Goal: Task Accomplishment & Management: Use online tool/utility

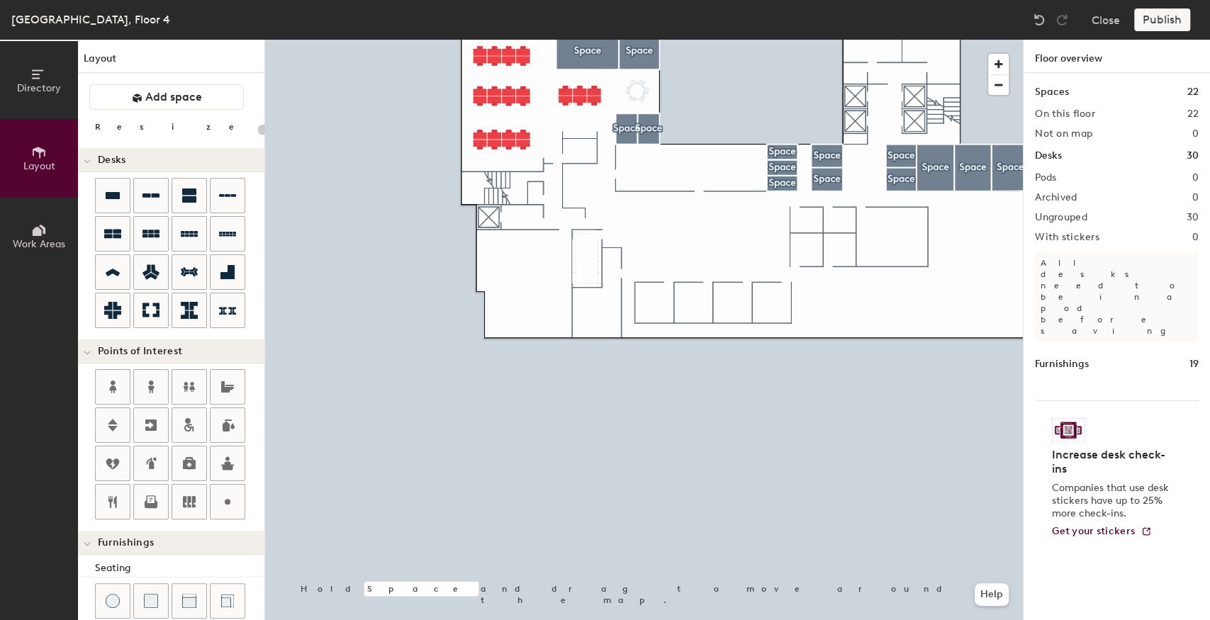
scroll to position [236, 0]
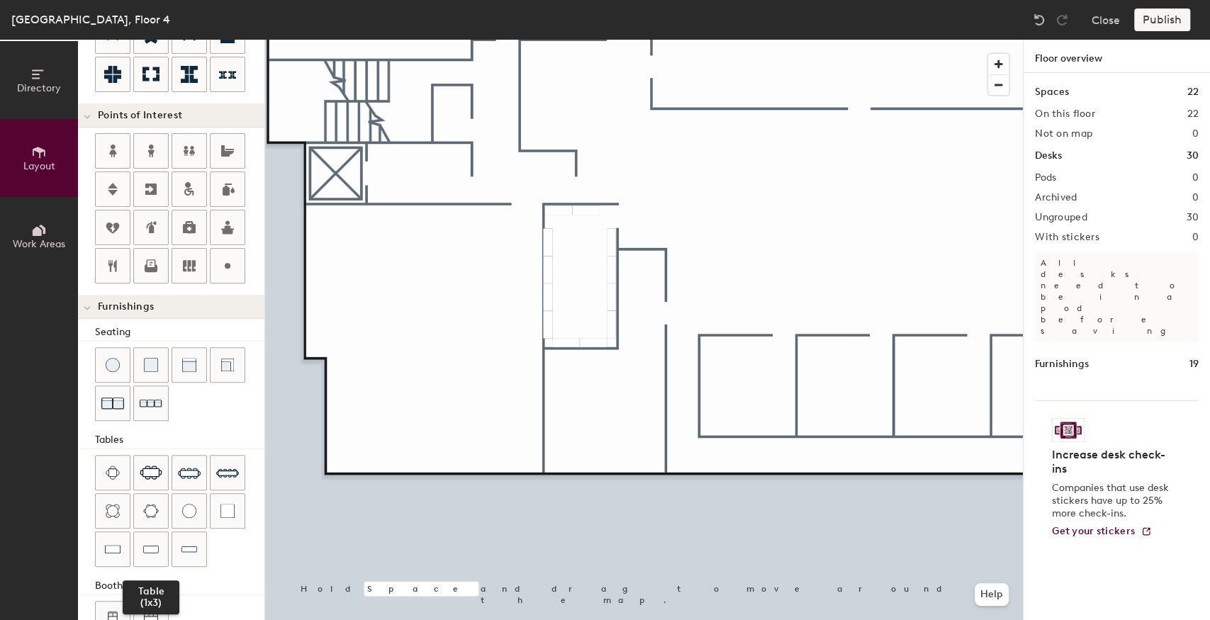
drag, startPoint x: 147, startPoint y: 536, endPoint x: 173, endPoint y: 523, distance: 28.5
click at [147, 542] on img at bounding box center [151, 549] width 16 height 14
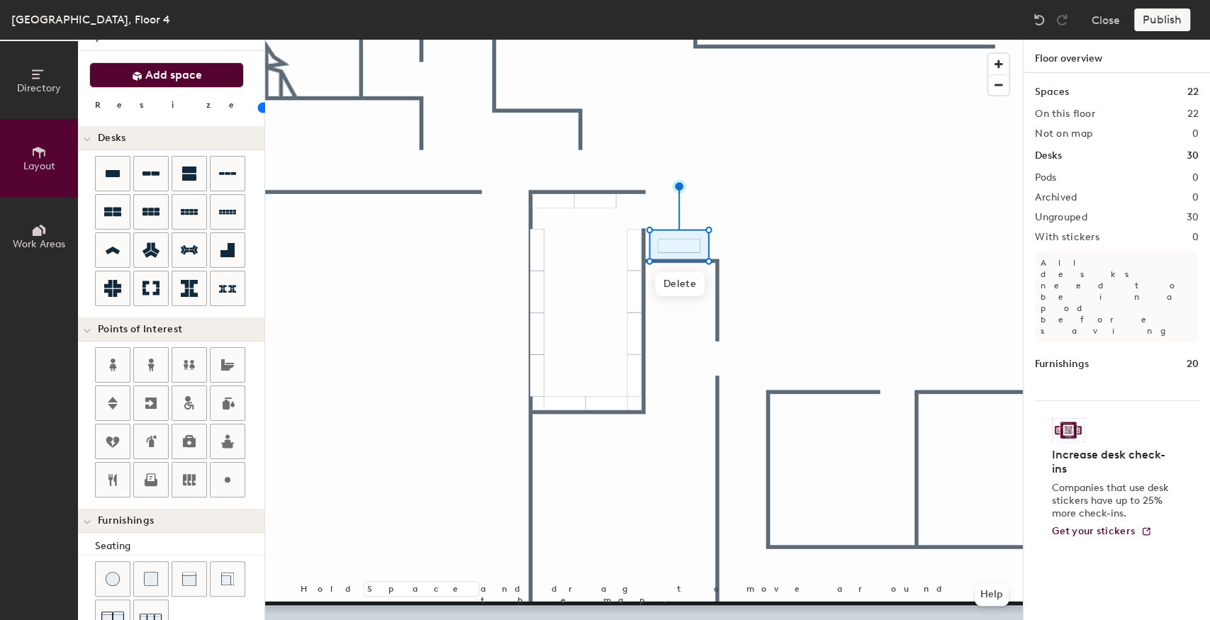
scroll to position [0, 0]
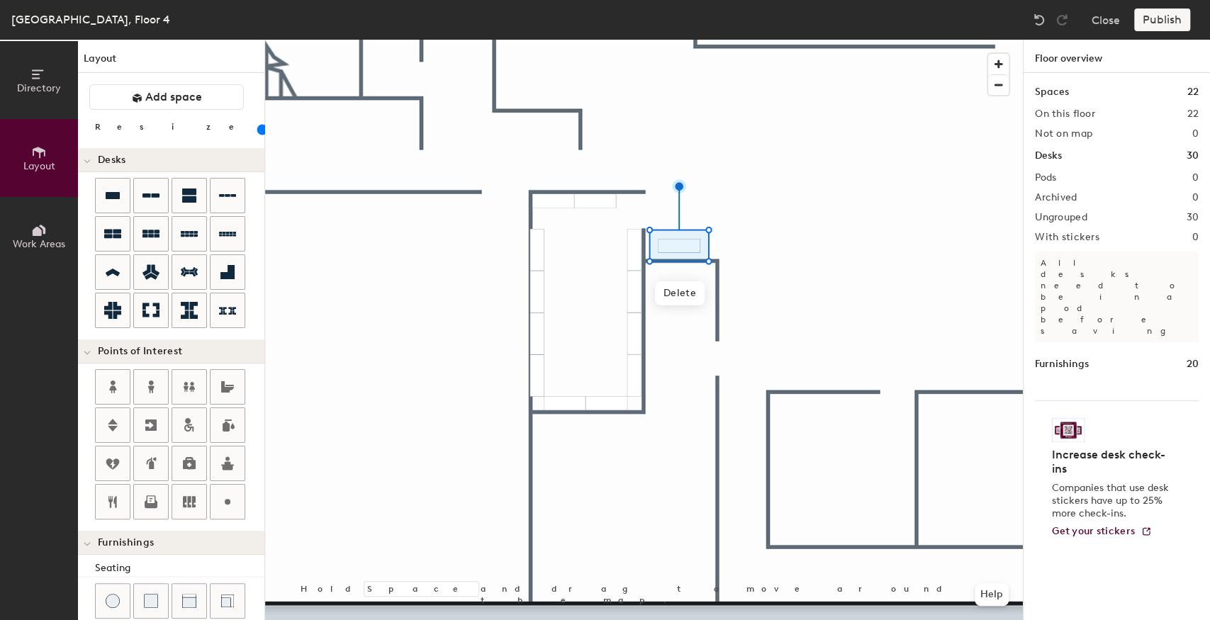
click at [257, 130] on input "range" at bounding box center [257, 129] width 0 height 11
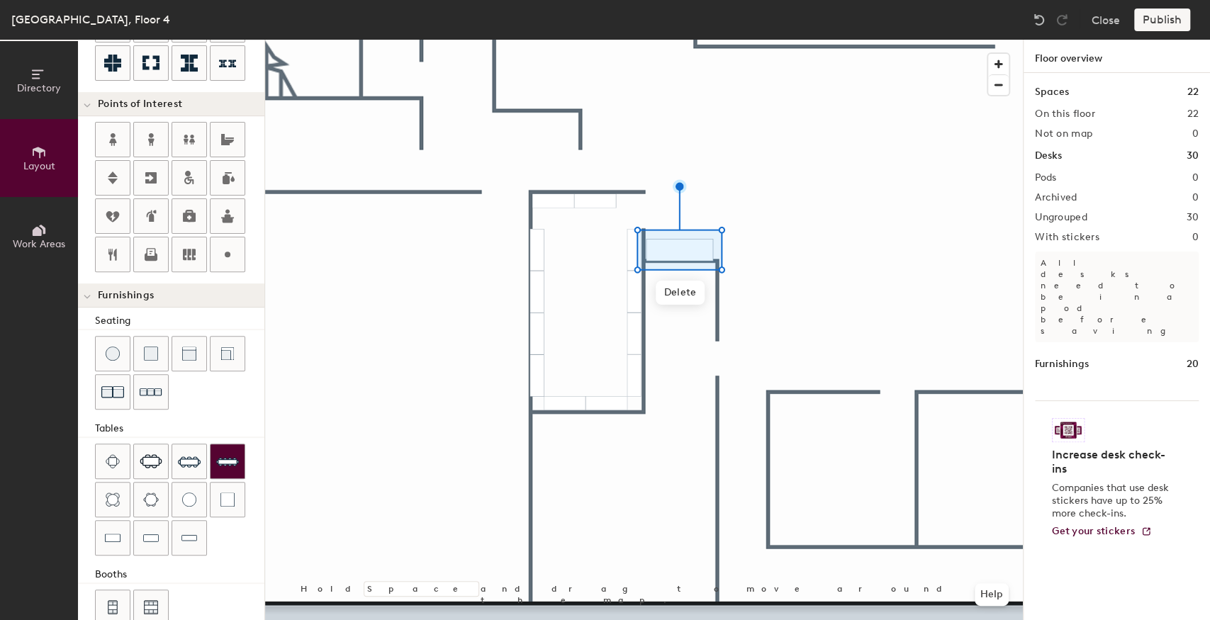
scroll to position [268, 0]
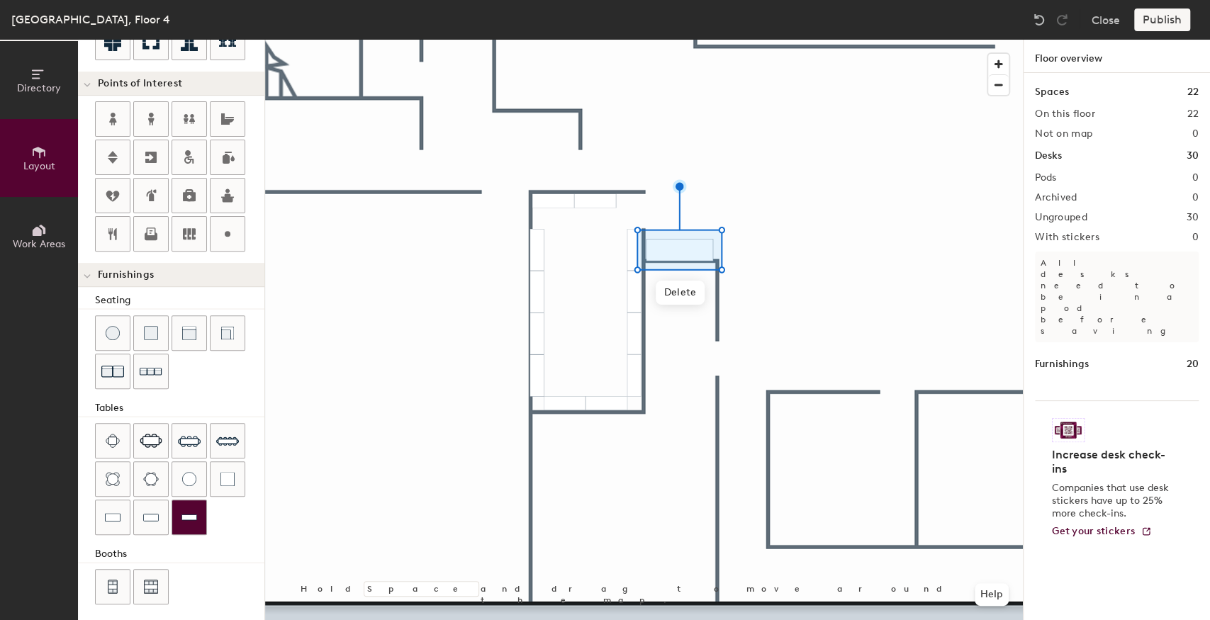
click at [193, 510] on img at bounding box center [189, 517] width 16 height 14
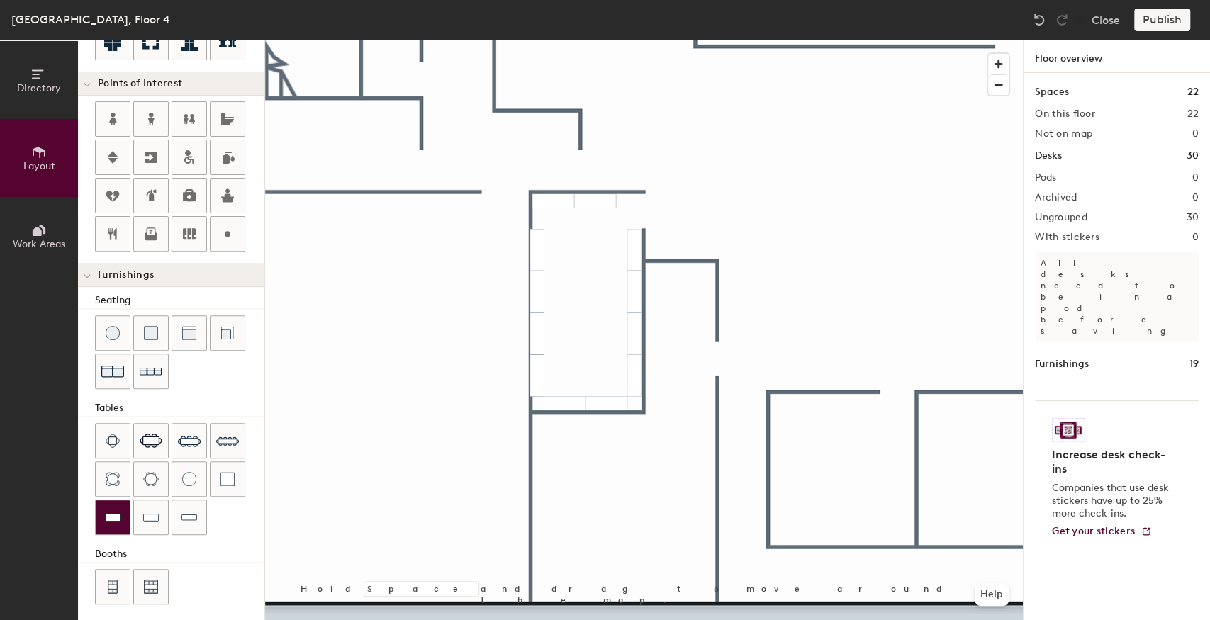
click at [109, 518] on img at bounding box center [113, 517] width 16 height 14
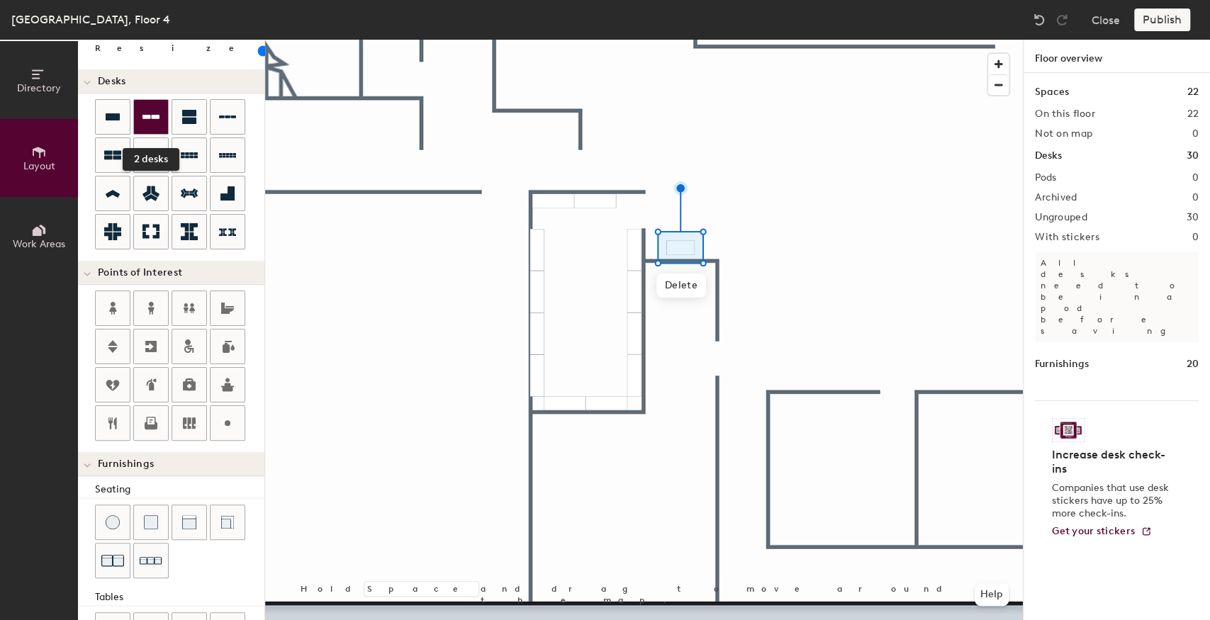
scroll to position [31, 0]
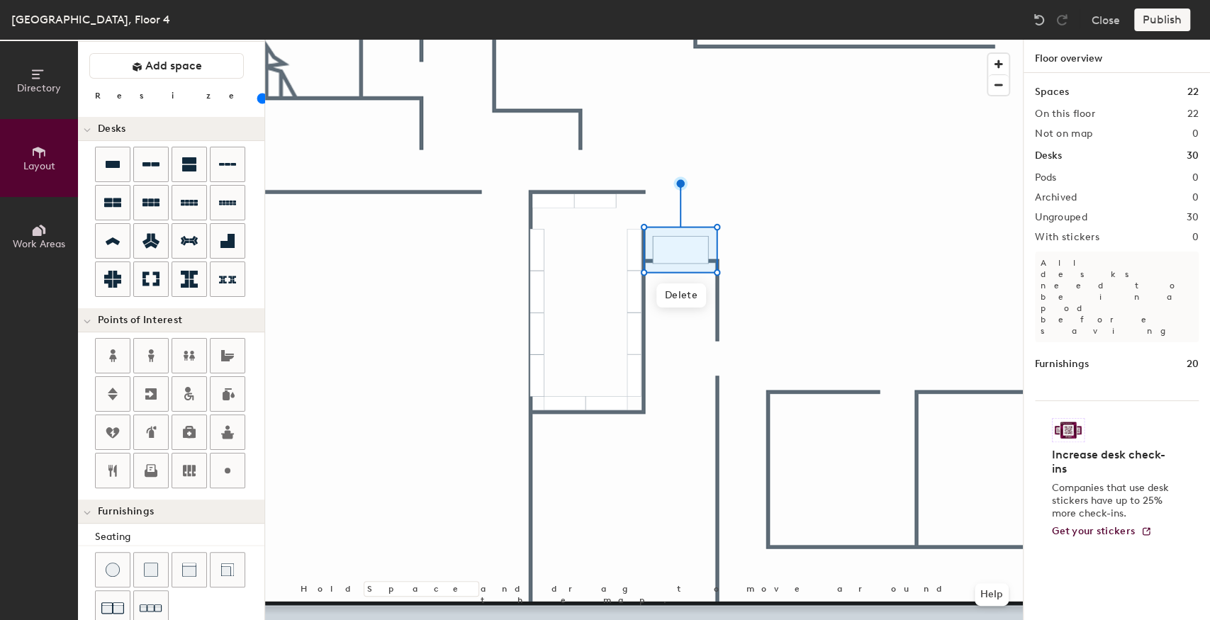
drag, startPoint x: 132, startPoint y: 97, endPoint x: 151, endPoint y: 104, distance: 20.2
click at [257, 98] on input "range" at bounding box center [257, 98] width 0 height 11
click at [257, 96] on input "range" at bounding box center [257, 98] width 0 height 11
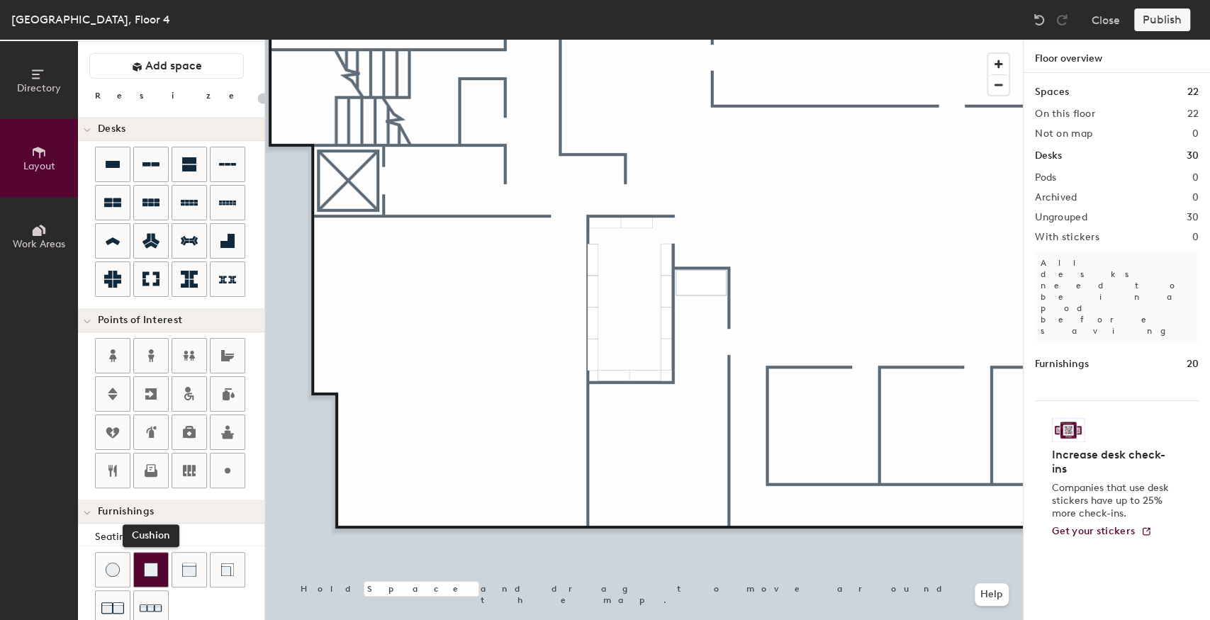
scroll to position [79, 0]
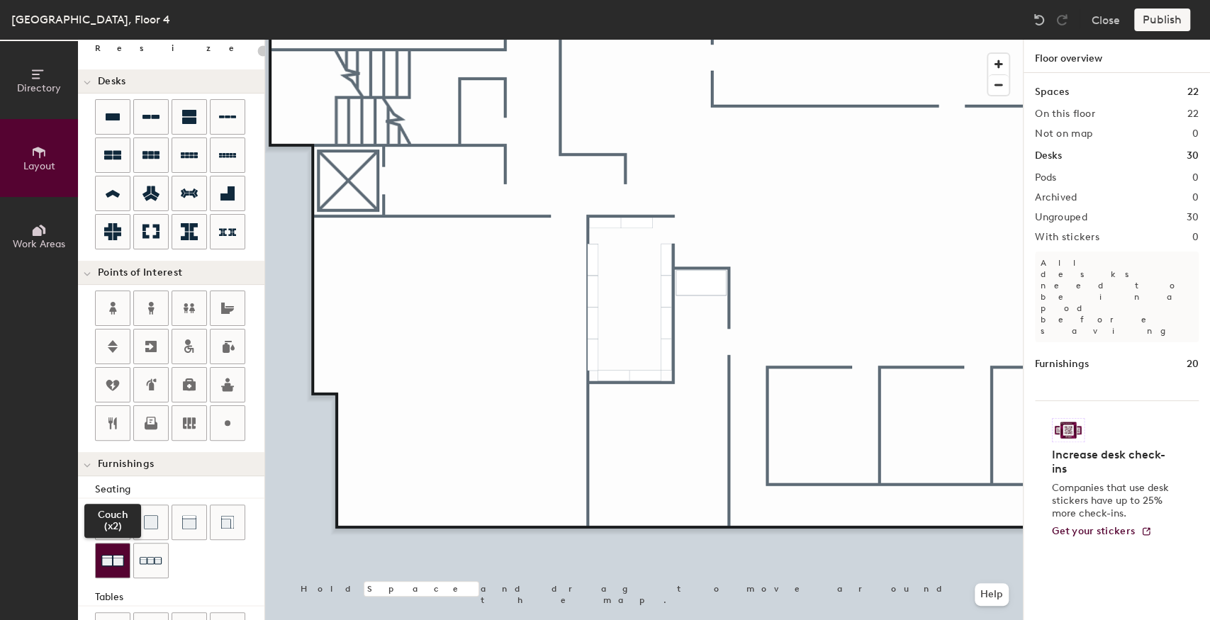
click at [113, 563] on img at bounding box center [112, 560] width 23 height 23
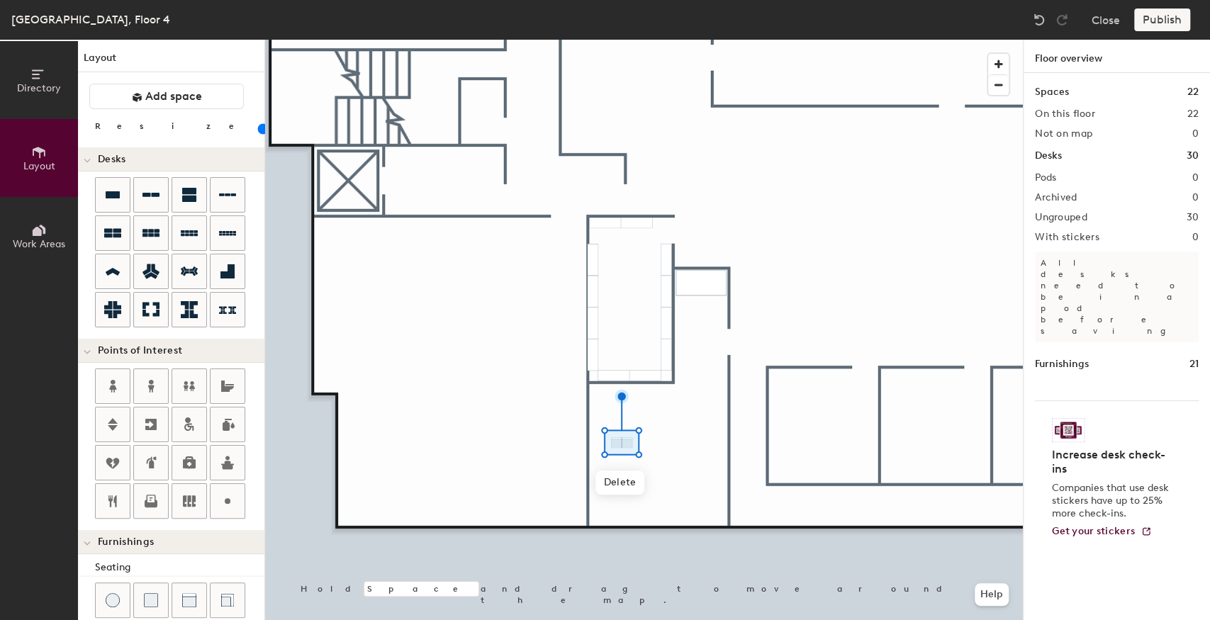
scroll to position [0, 0]
click at [257, 130] on input "range" at bounding box center [257, 129] width 0 height 11
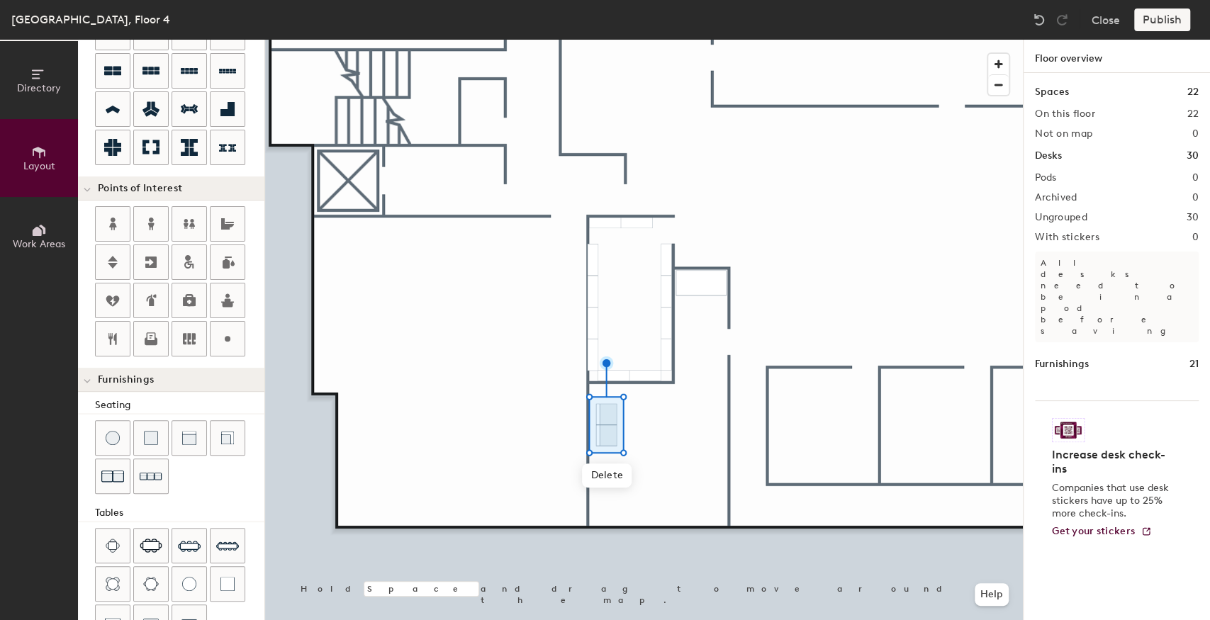
scroll to position [268, 0]
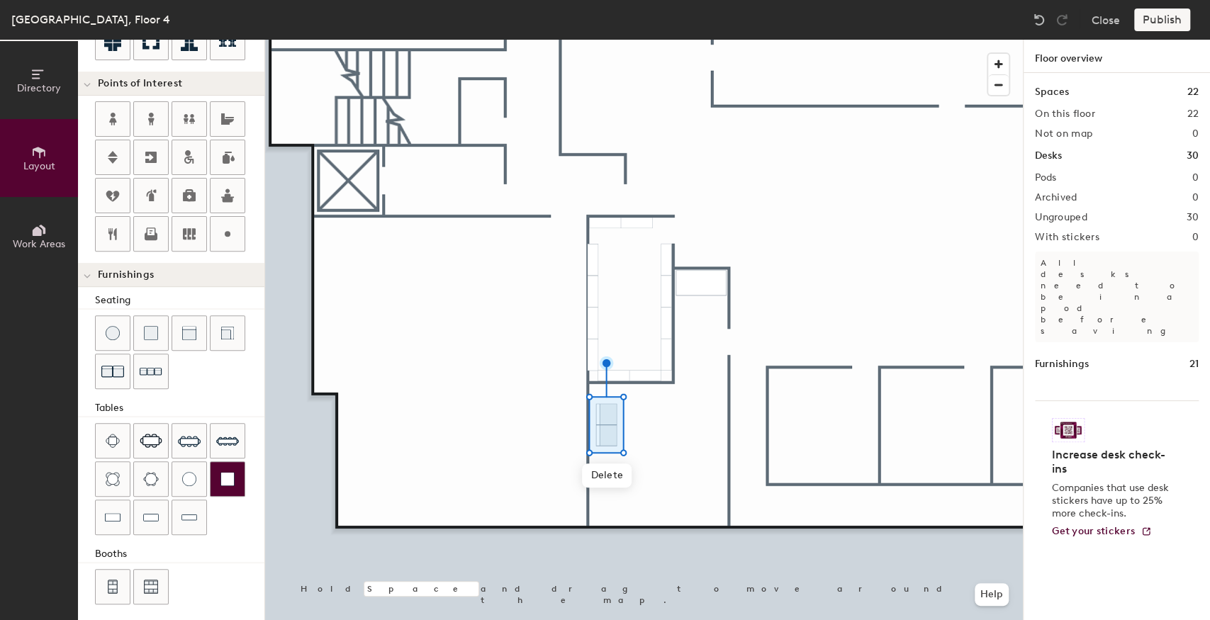
drag, startPoint x: 186, startPoint y: 475, endPoint x: 229, endPoint y: 468, distance: 43.1
click at [187, 475] on img at bounding box center [189, 479] width 14 height 14
click at [626, 40] on div at bounding box center [644, 40] width 758 height 0
click at [119, 519] on div at bounding box center [113, 517] width 34 height 34
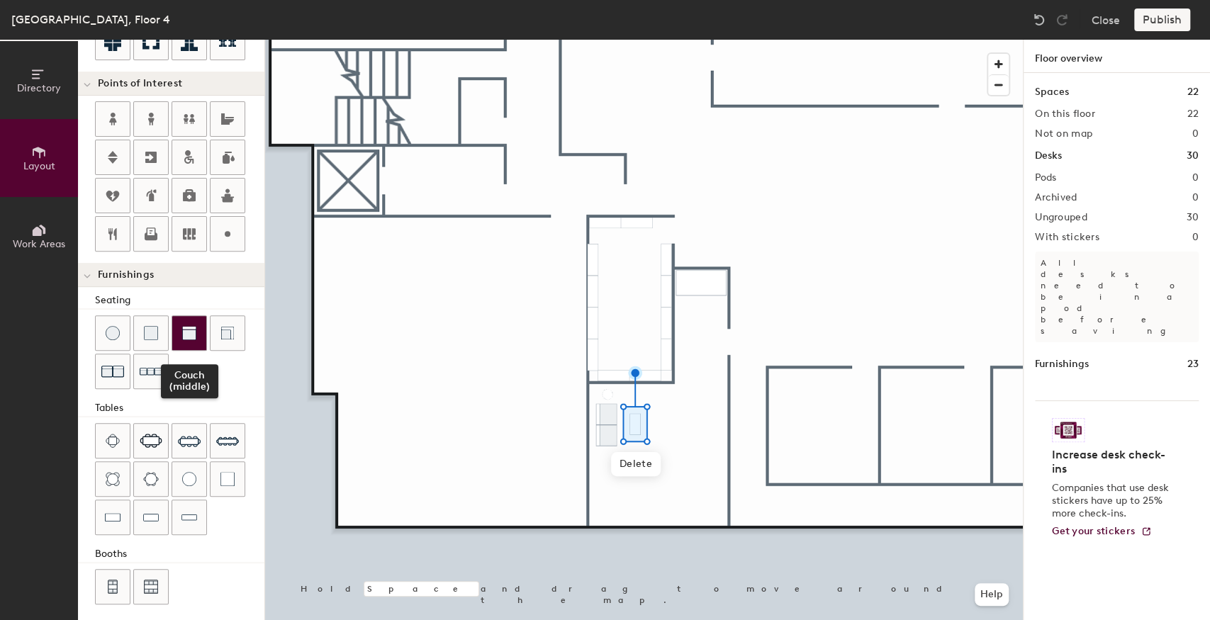
click at [188, 328] on img at bounding box center [189, 333] width 14 height 14
drag, startPoint x: 174, startPoint y: 335, endPoint x: 203, endPoint y: 353, distance: 33.4
click at [175, 335] on div at bounding box center [189, 333] width 34 height 34
click at [656, 40] on div at bounding box center [644, 40] width 758 height 0
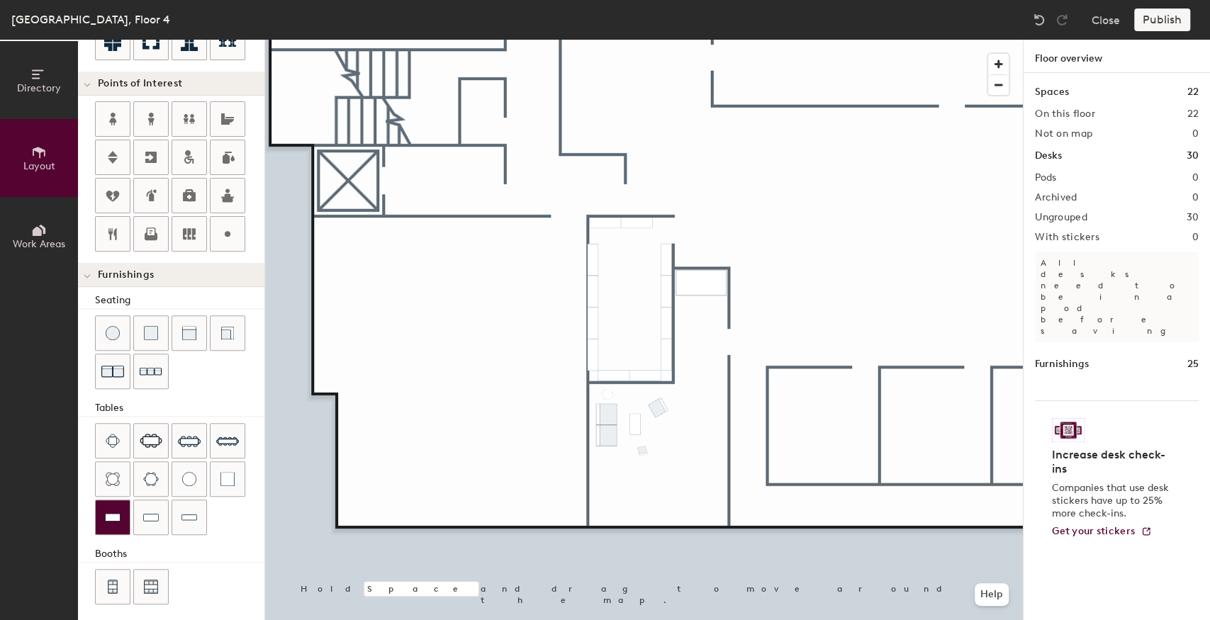
click at [118, 510] on img at bounding box center [113, 517] width 16 height 14
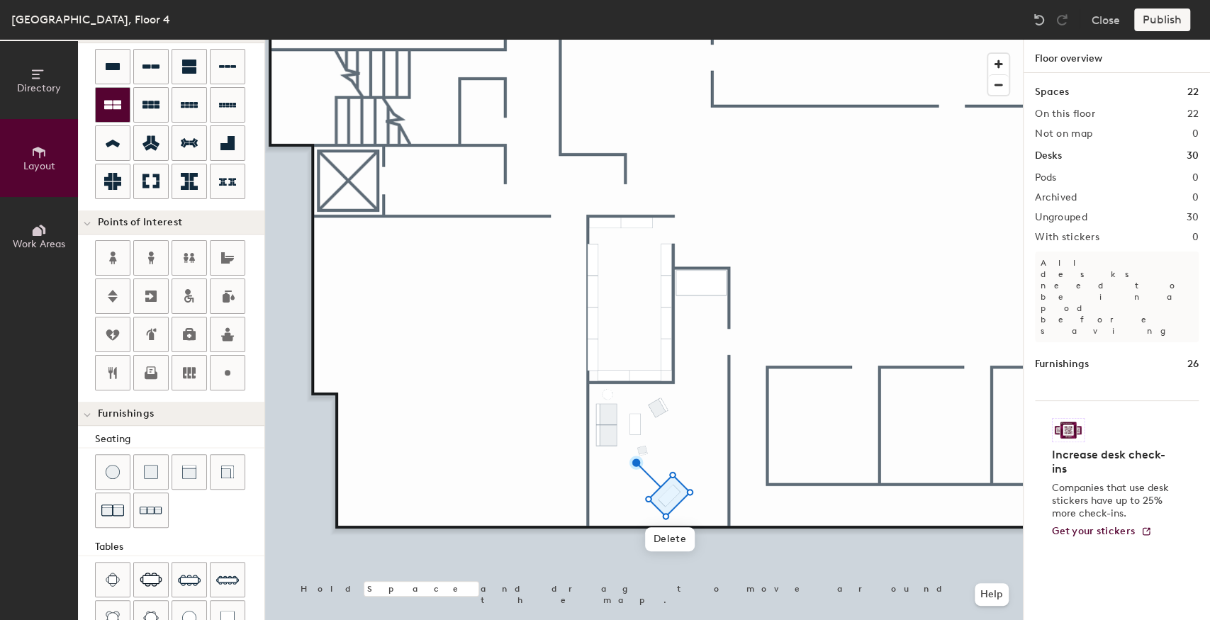
scroll to position [79, 0]
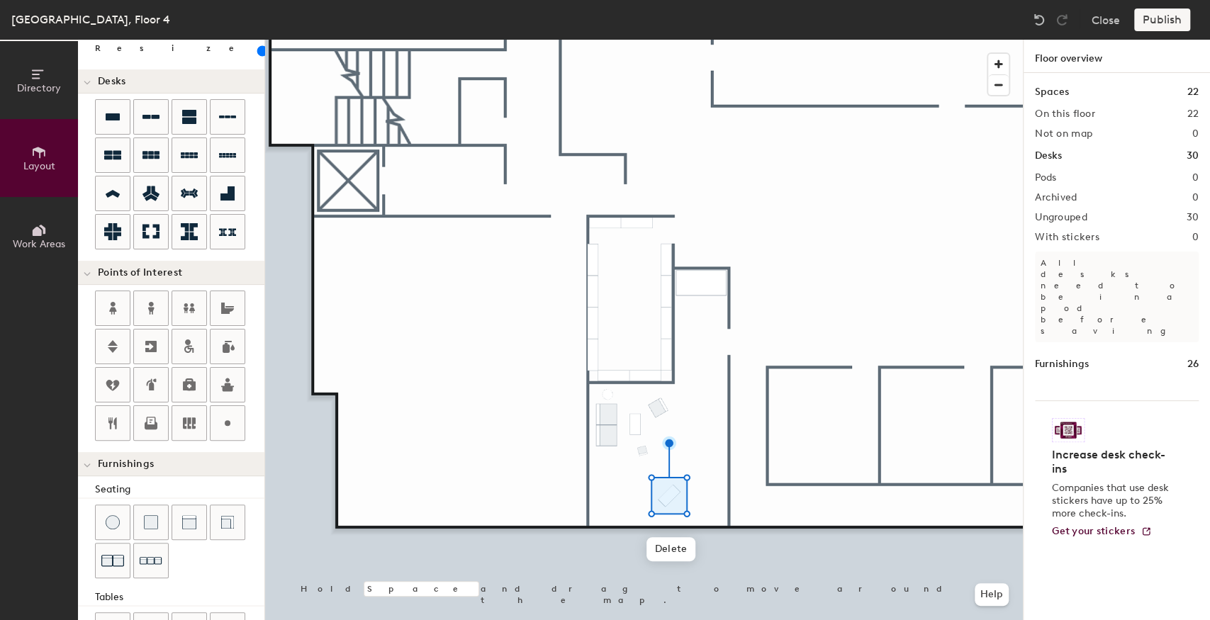
click at [257, 52] on input "range" at bounding box center [257, 50] width 0 height 11
type input "20"
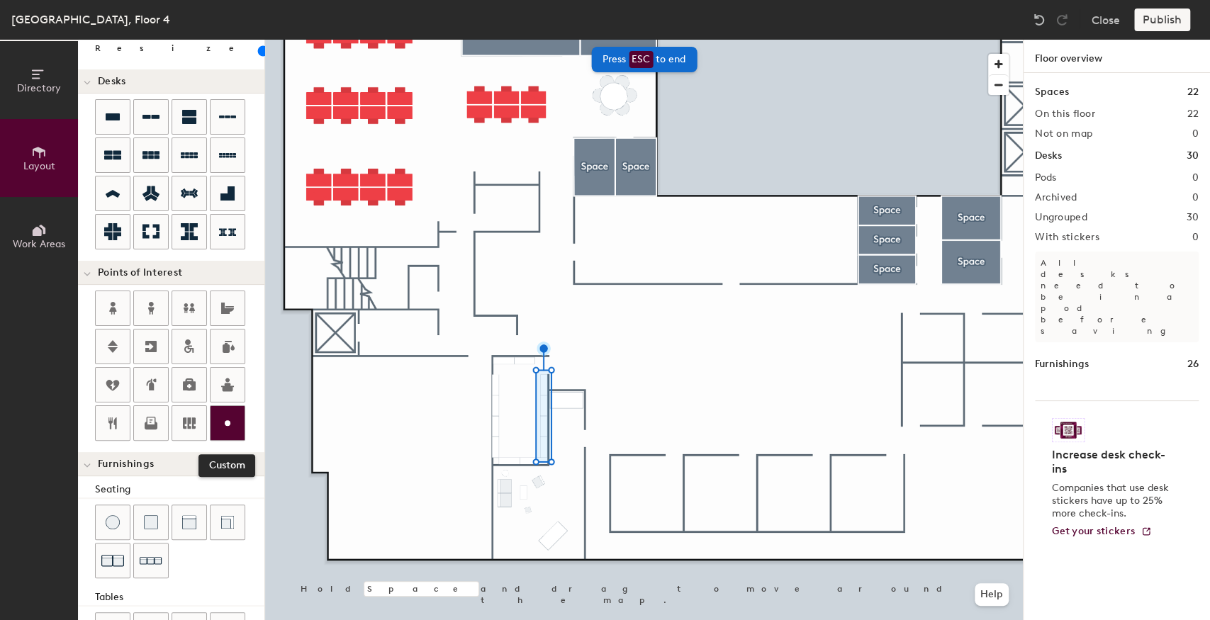
click at [218, 427] on div "Directory Layout Work Areas Layout Add space Resize Desks Points of Interest Cu…" at bounding box center [605, 330] width 1210 height 581
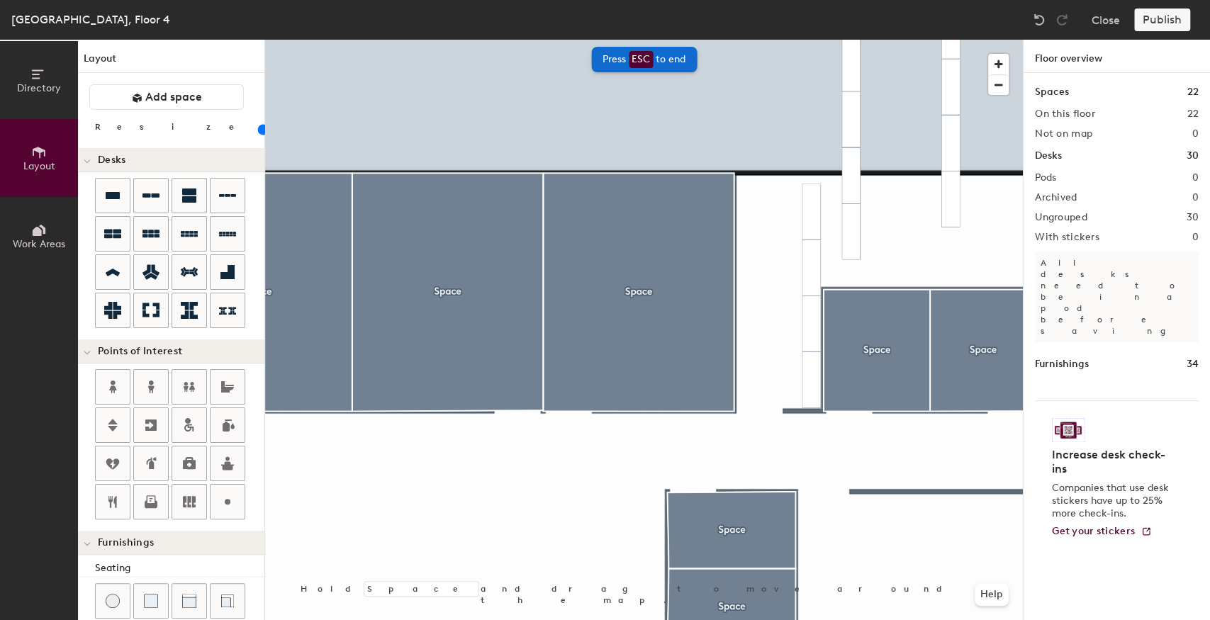
scroll to position [79, 0]
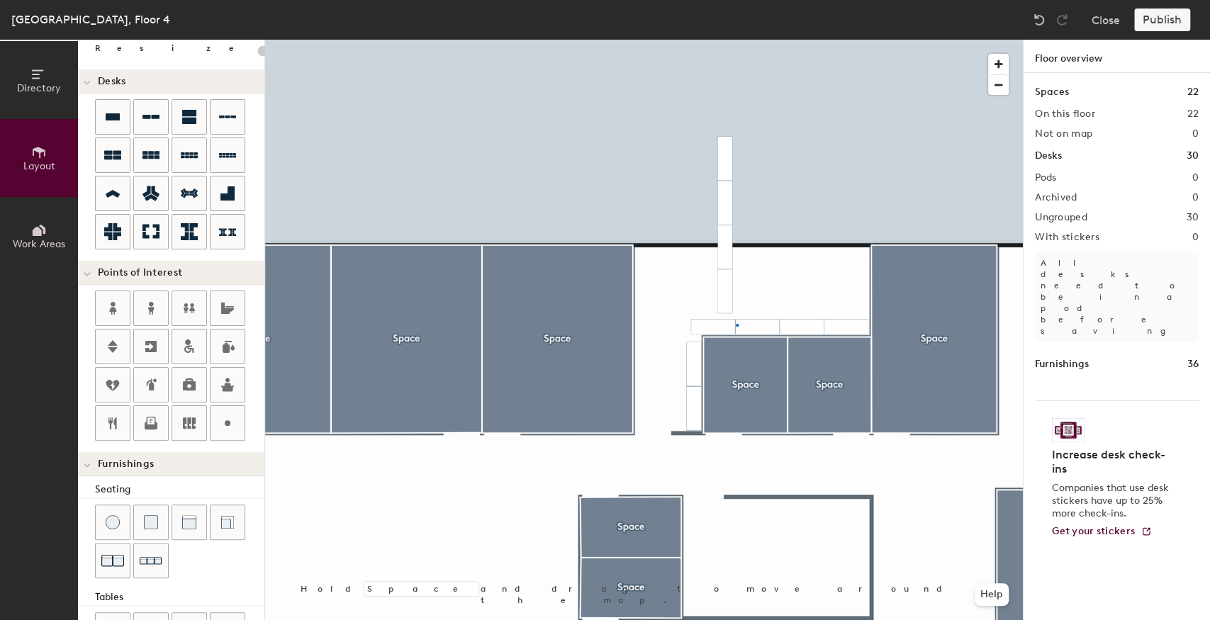
click at [737, 40] on div at bounding box center [644, 40] width 758 height 0
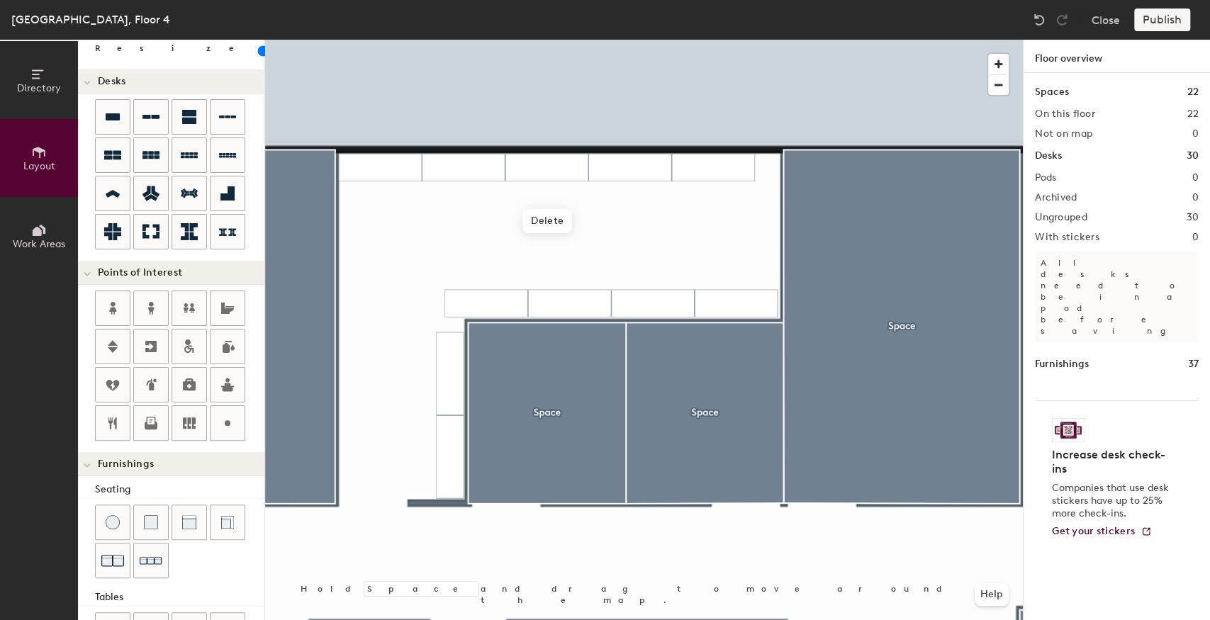
click at [379, 40] on div at bounding box center [644, 40] width 758 height 0
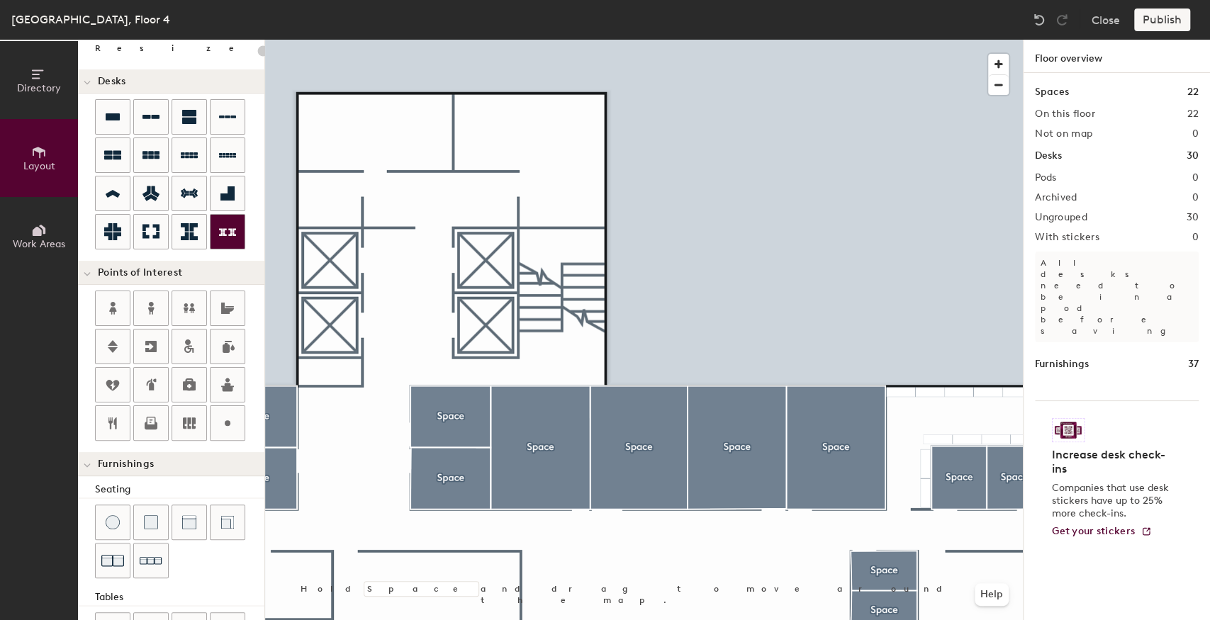
drag, startPoint x: 188, startPoint y: 313, endPoint x: 240, endPoint y: 242, distance: 87.6
click at [188, 312] on icon at bounding box center [189, 308] width 17 height 17
click at [189, 306] on icon at bounding box center [189, 308] width 11 height 10
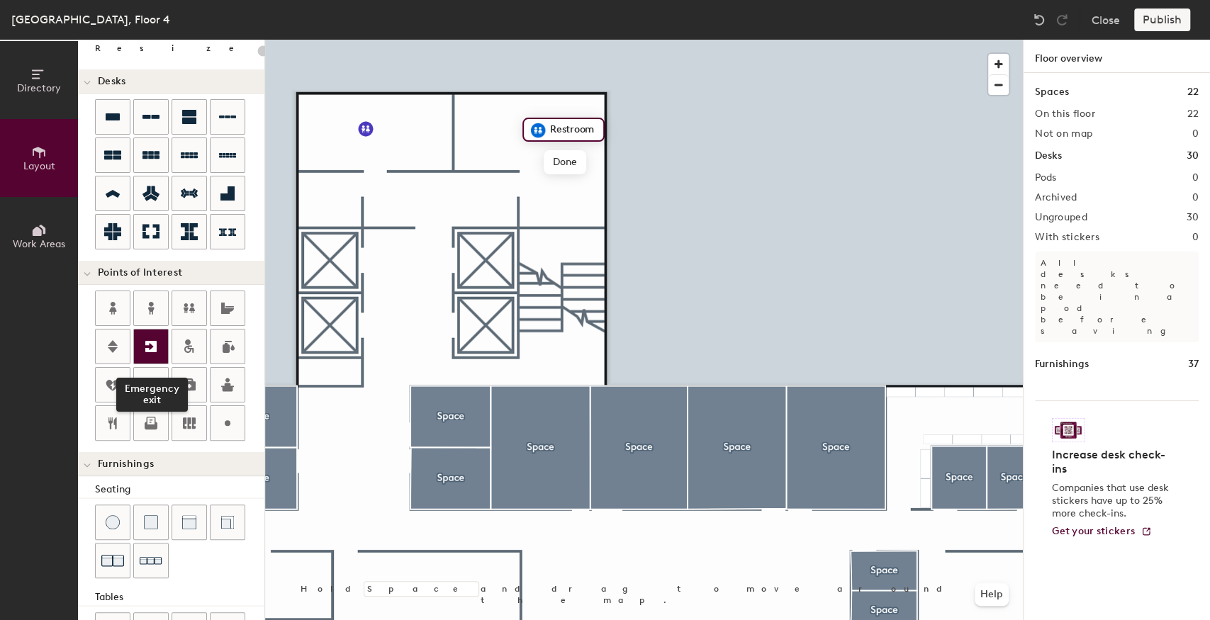
click at [157, 345] on icon at bounding box center [150, 346] width 17 height 17
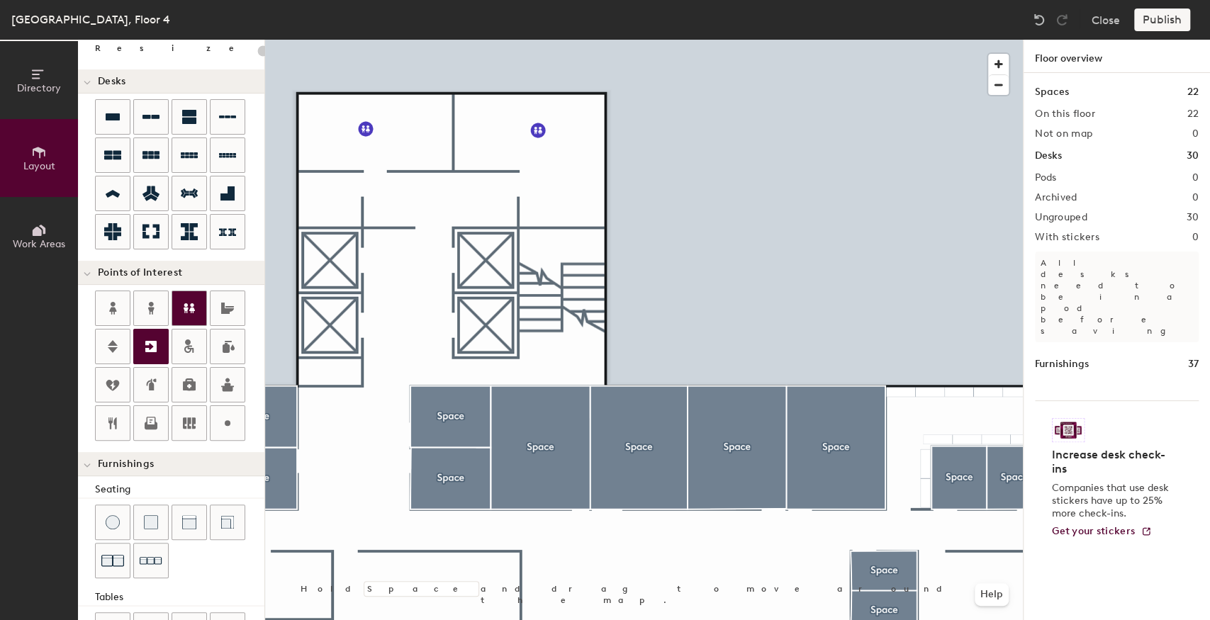
click at [118, 352] on div at bounding box center [113, 347] width 34 height 34
click at [379, 40] on div at bounding box center [644, 40] width 758 height 0
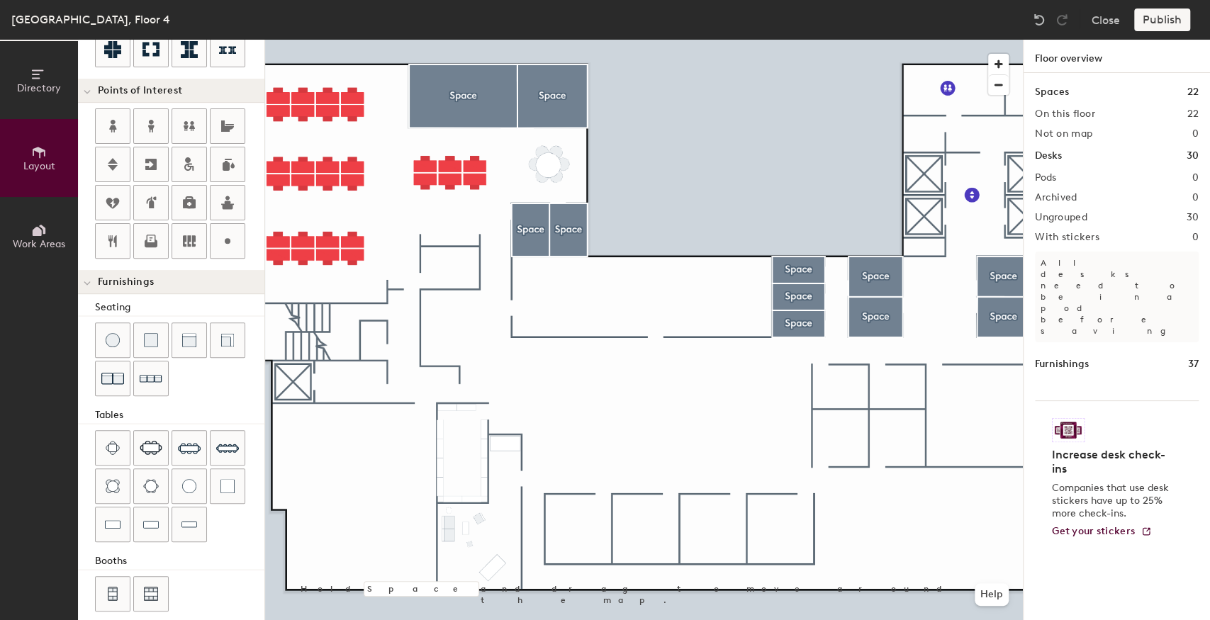
scroll to position [268, 0]
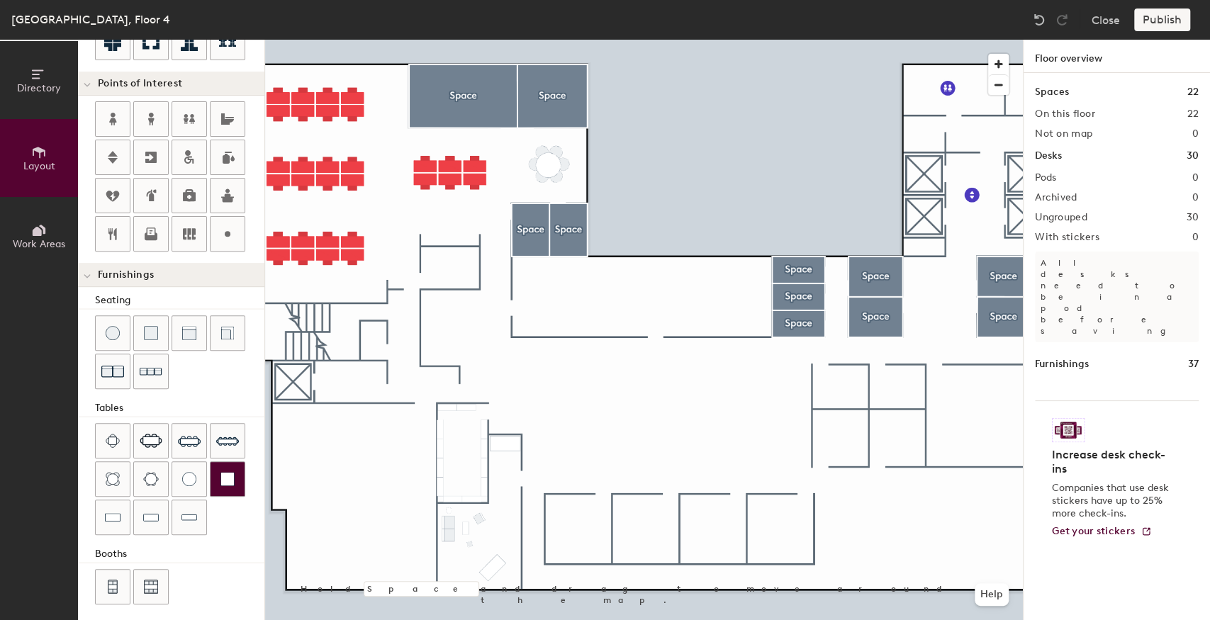
click at [227, 475] on img at bounding box center [227, 479] width 14 height 14
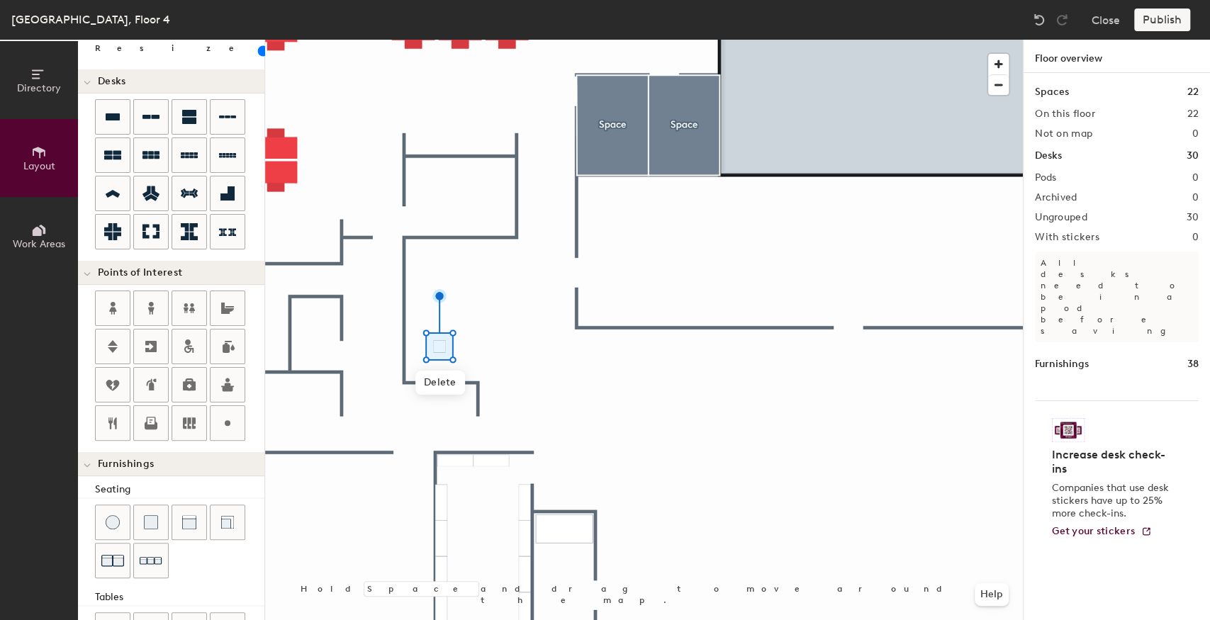
scroll to position [0, 0]
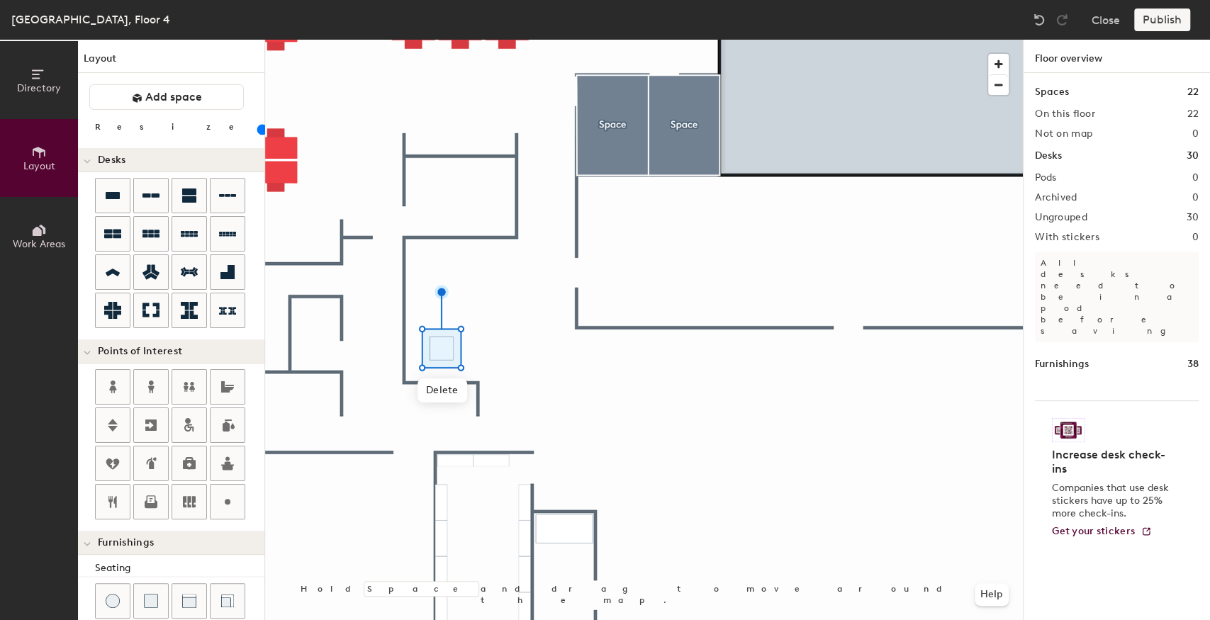
click at [257, 125] on input "range" at bounding box center [257, 129] width 0 height 11
click at [257, 128] on input "range" at bounding box center [257, 129] width 0 height 11
click at [257, 129] on input "range" at bounding box center [257, 129] width 0 height 11
click at [257, 126] on input "range" at bounding box center [257, 129] width 0 height 11
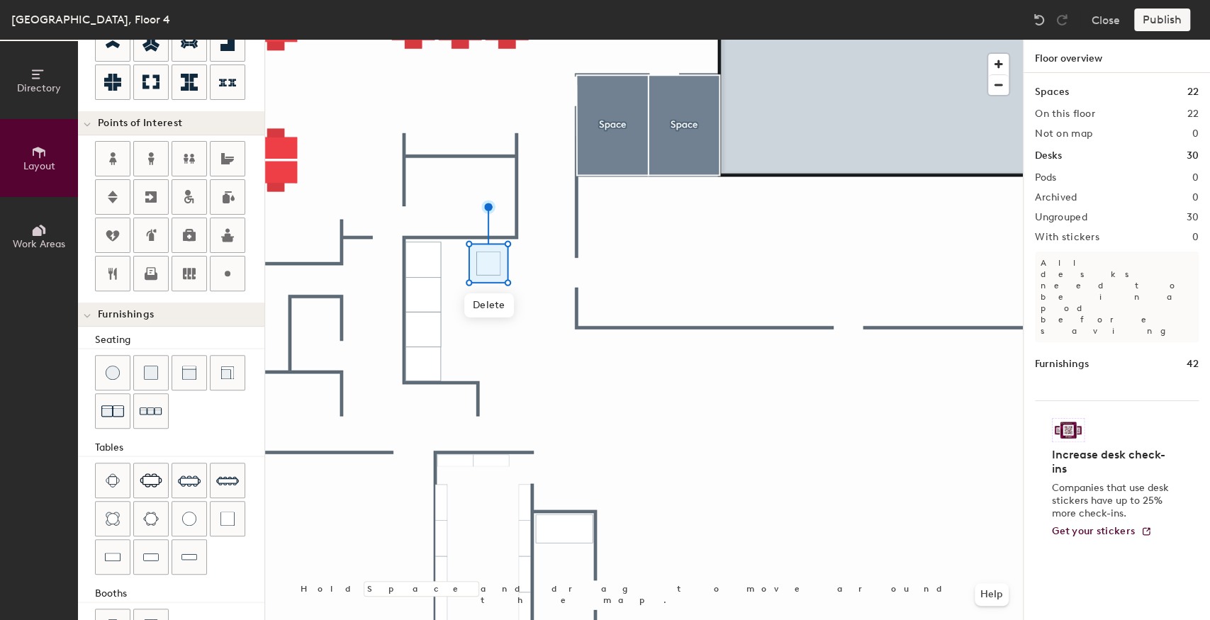
scroll to position [236, 0]
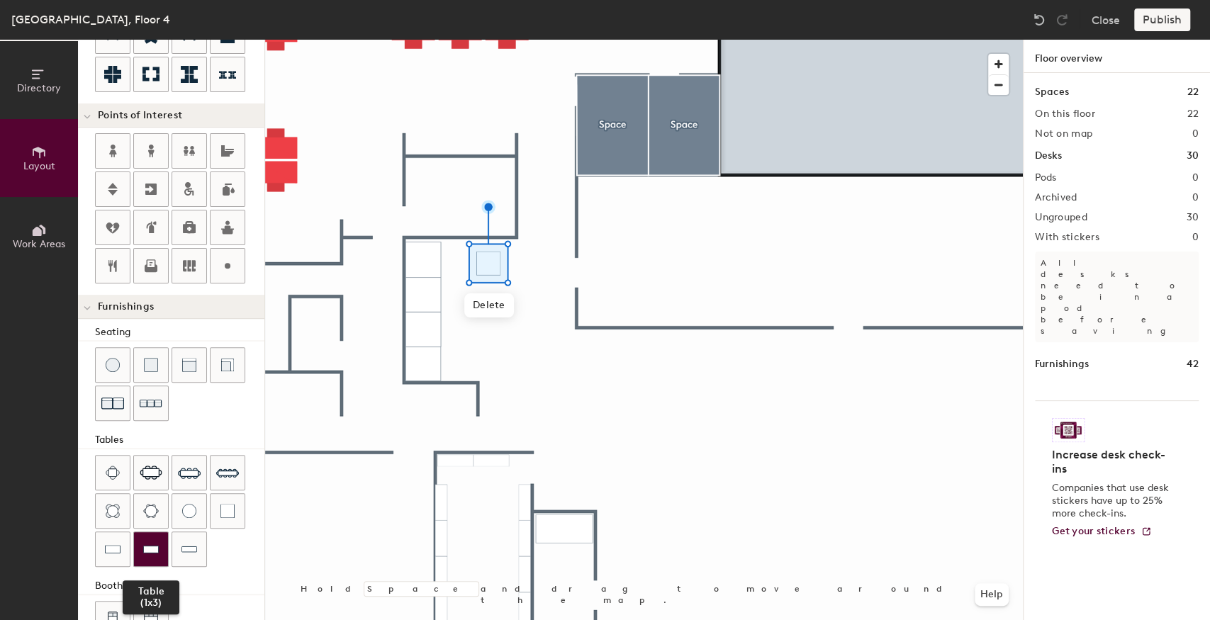
click at [145, 549] on img at bounding box center [151, 549] width 16 height 14
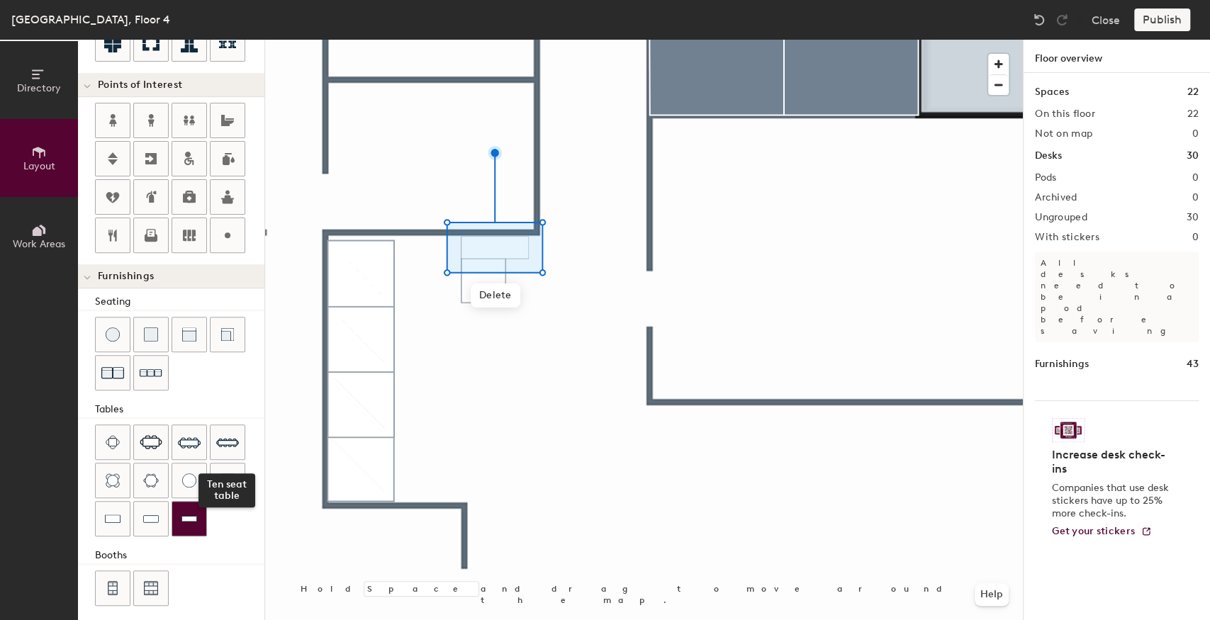
scroll to position [268, 0]
click at [155, 513] on img at bounding box center [151, 517] width 16 height 14
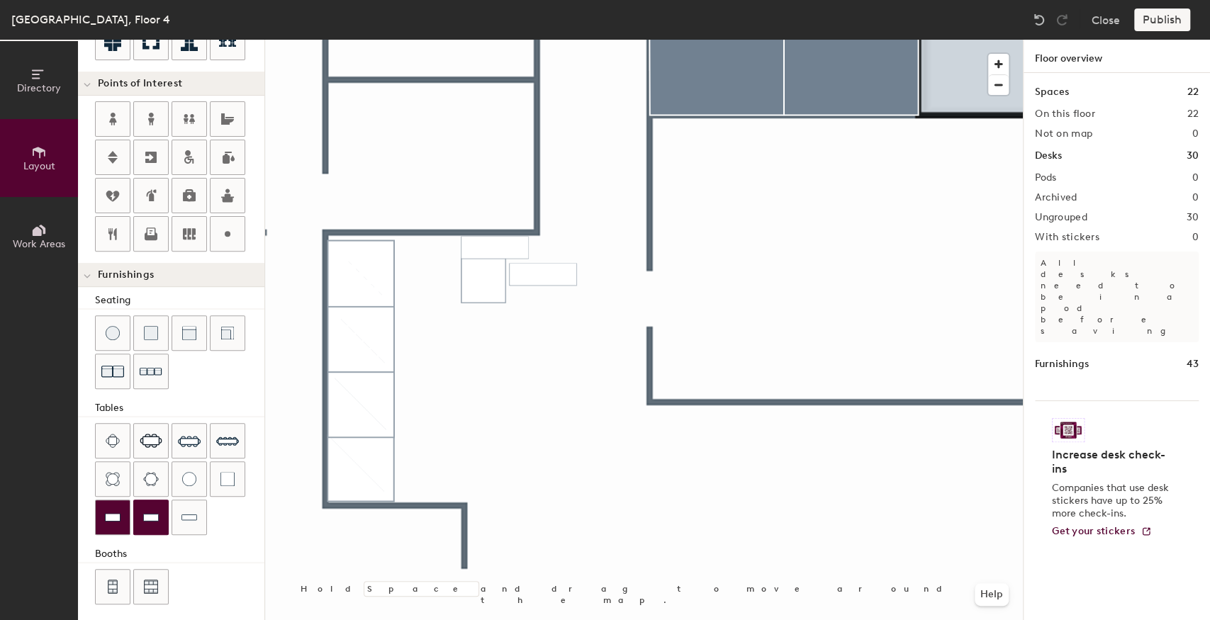
click at [113, 513] on img at bounding box center [113, 517] width 16 height 14
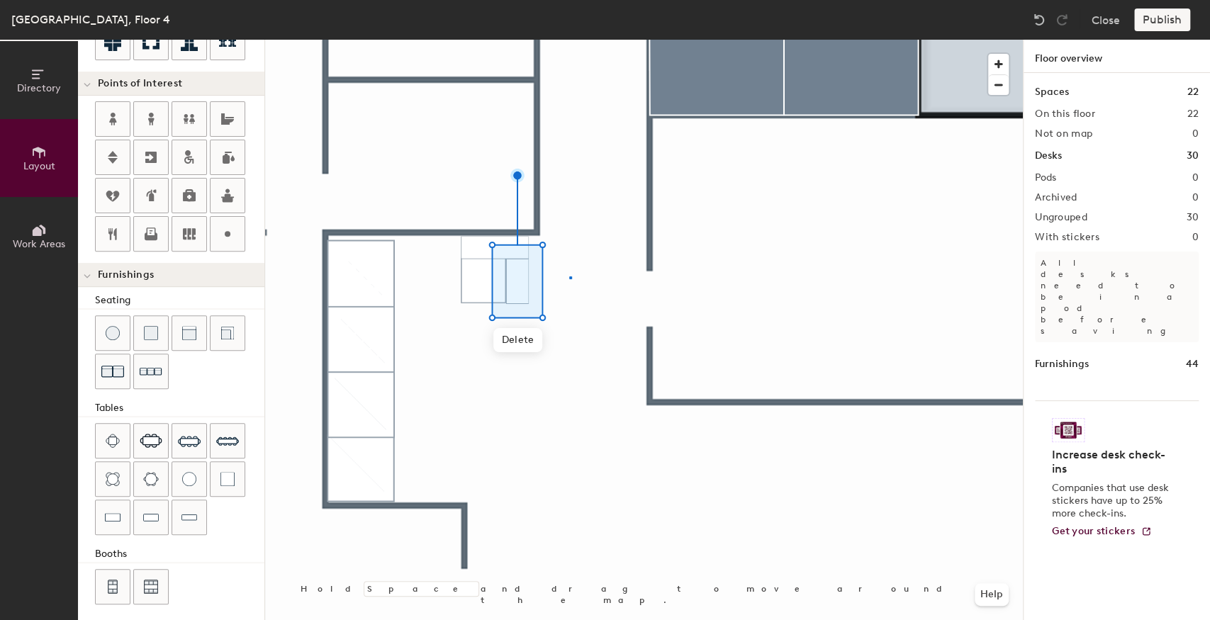
click at [570, 40] on div at bounding box center [644, 40] width 758 height 0
click at [510, 40] on div at bounding box center [644, 40] width 758 height 0
click at [481, 40] on div at bounding box center [644, 40] width 758 height 0
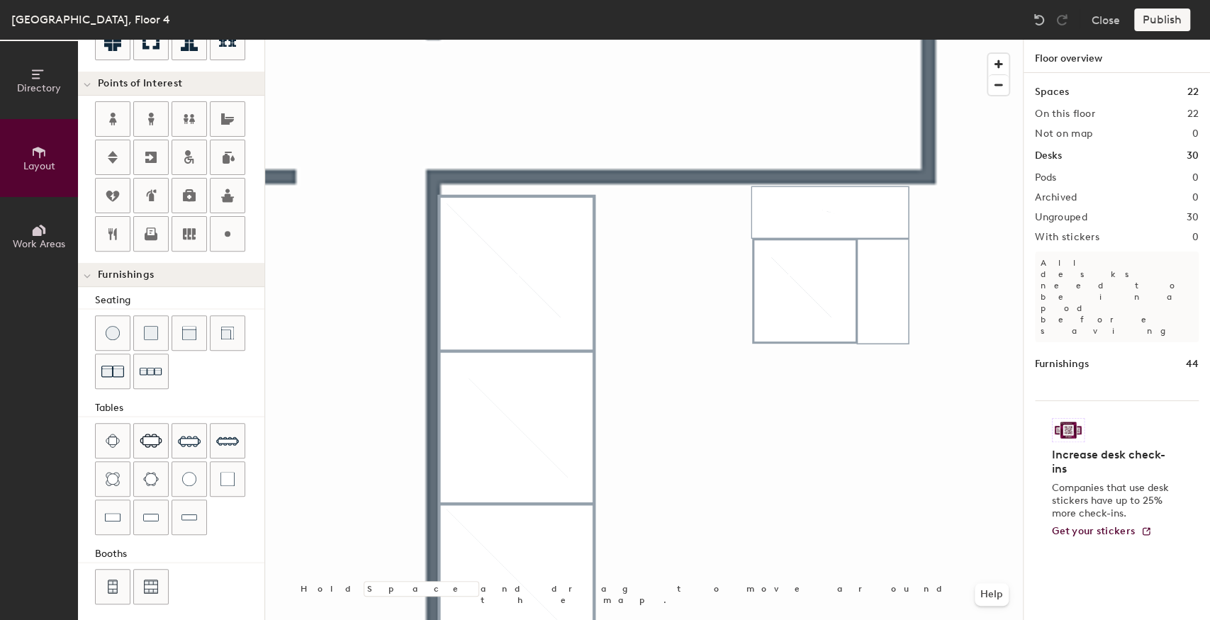
type input "20"
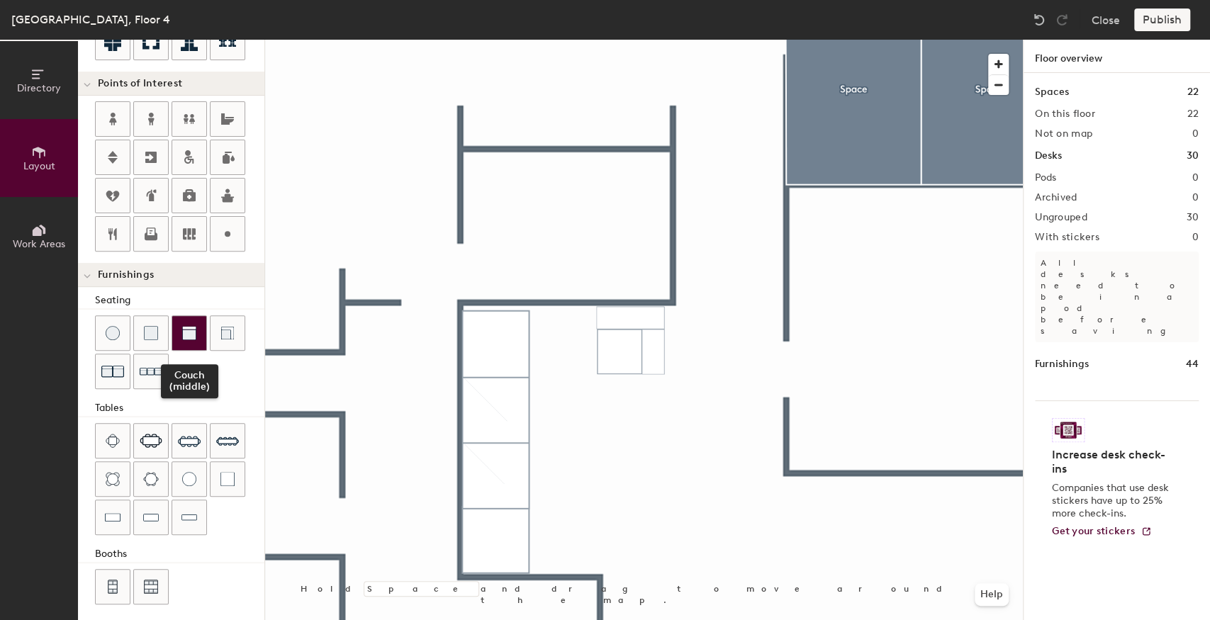
click at [184, 335] on img at bounding box center [189, 333] width 14 height 14
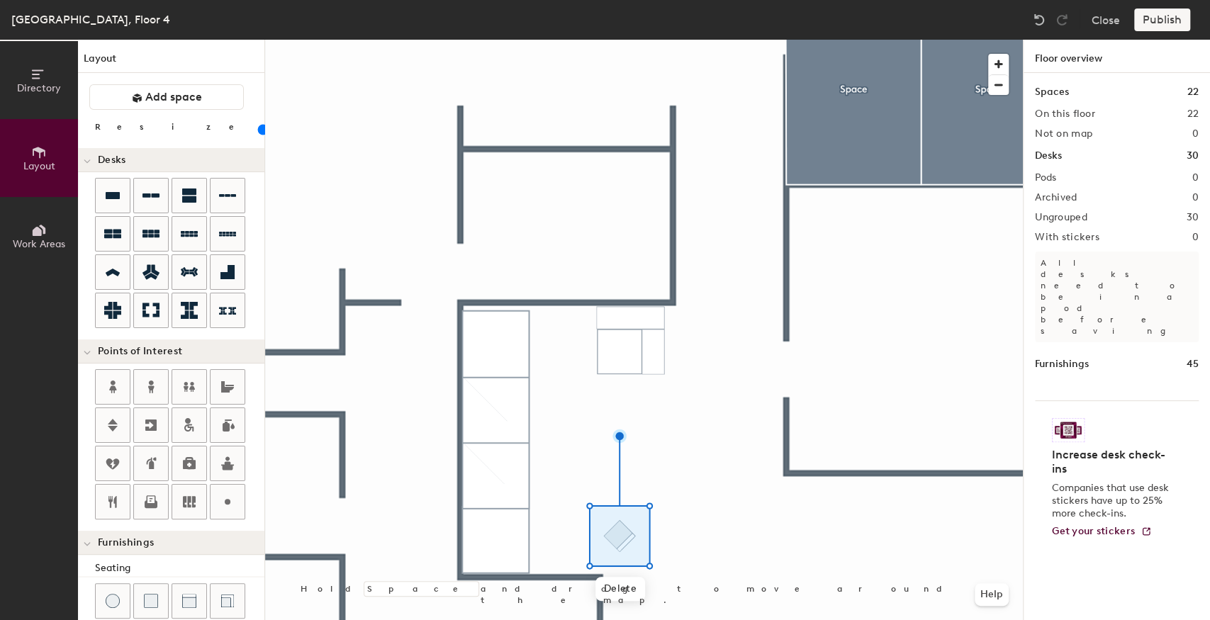
click at [257, 127] on input "range" at bounding box center [257, 129] width 0 height 11
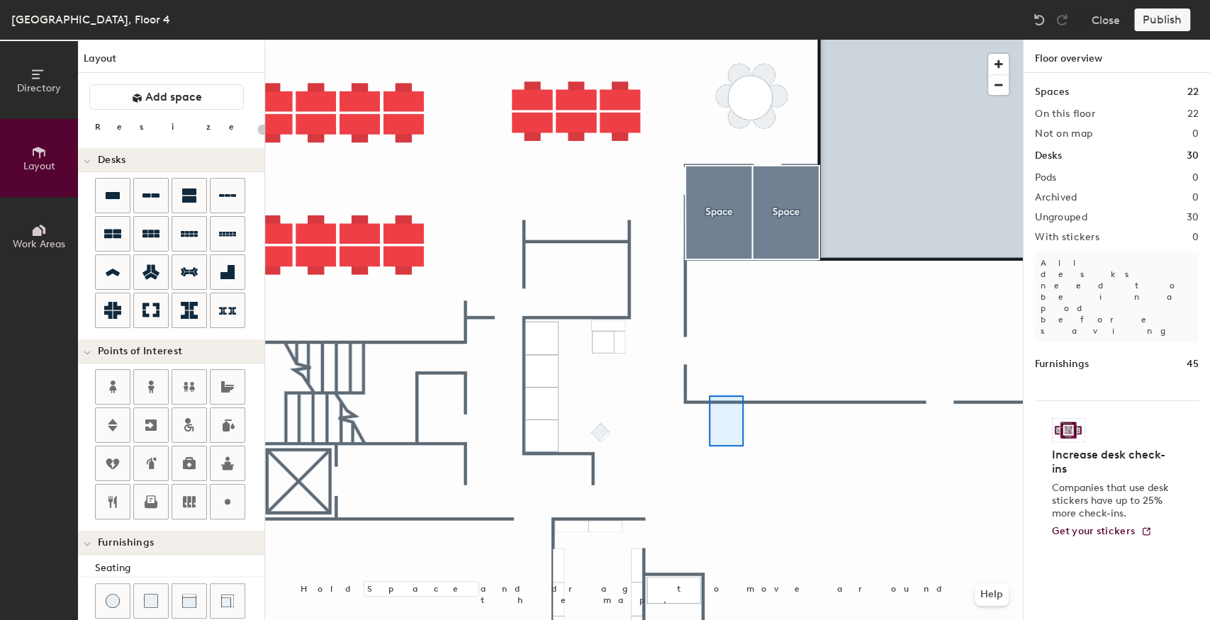
drag, startPoint x: 621, startPoint y: 538, endPoint x: 709, endPoint y: 396, distance: 167.4
click at [709, 40] on div at bounding box center [644, 40] width 758 height 0
click at [703, 40] on div at bounding box center [644, 40] width 758 height 0
click at [700, 40] on div at bounding box center [644, 40] width 758 height 0
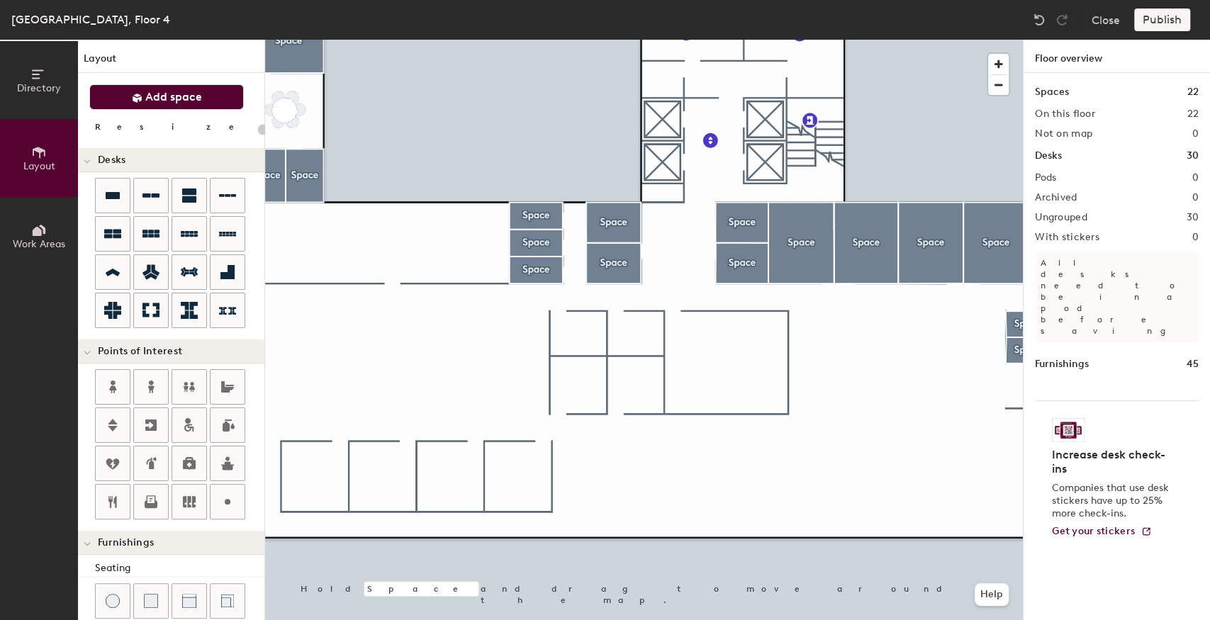
click at [155, 101] on span "Add space" at bounding box center [173, 97] width 57 height 14
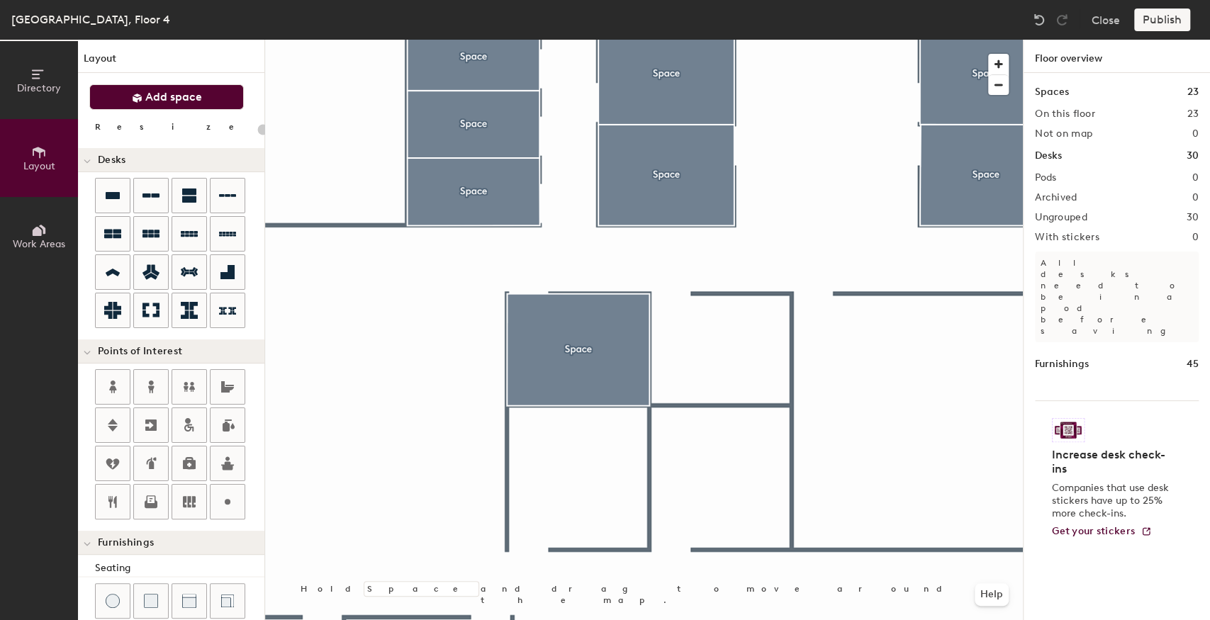
click at [188, 91] on span "Add space" at bounding box center [173, 97] width 57 height 14
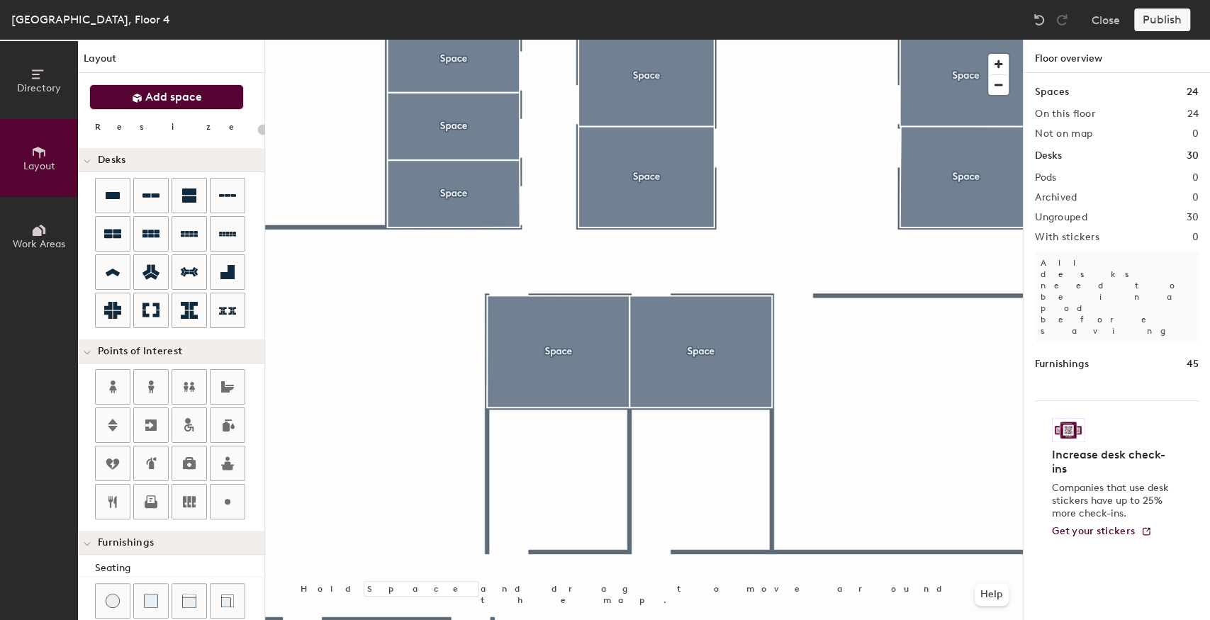
click at [186, 101] on span "Add space" at bounding box center [173, 97] width 57 height 14
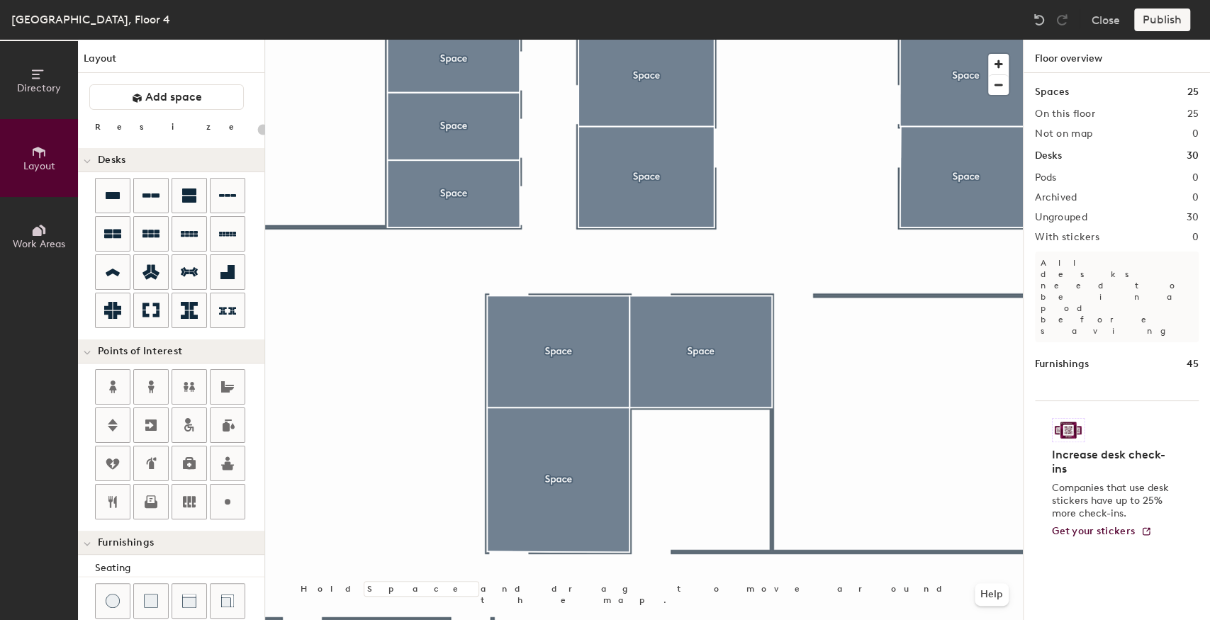
click at [505, 40] on div at bounding box center [644, 40] width 758 height 0
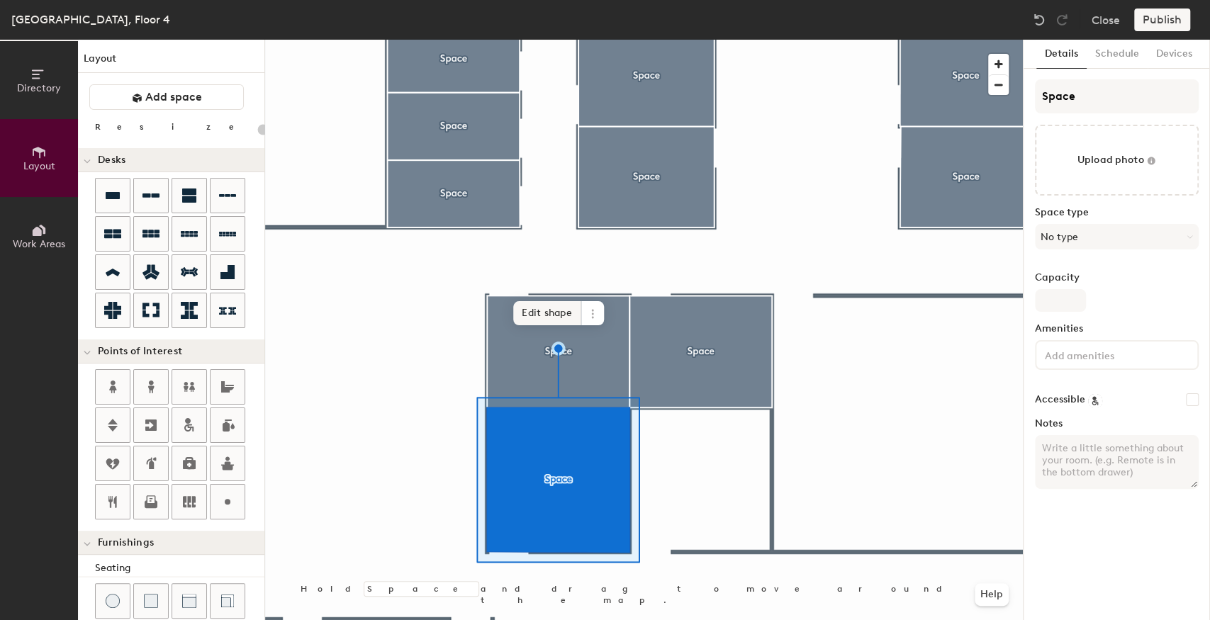
click at [540, 314] on span "Edit shape" at bounding box center [547, 313] width 68 height 24
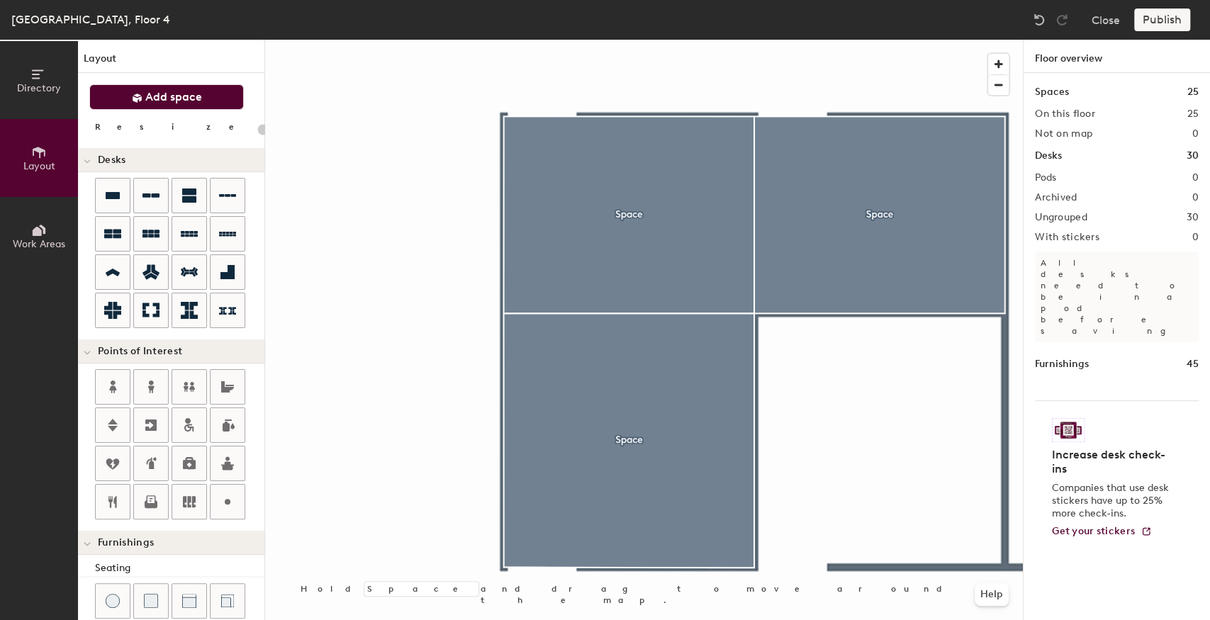
click at [165, 101] on span "Add space" at bounding box center [173, 97] width 57 height 14
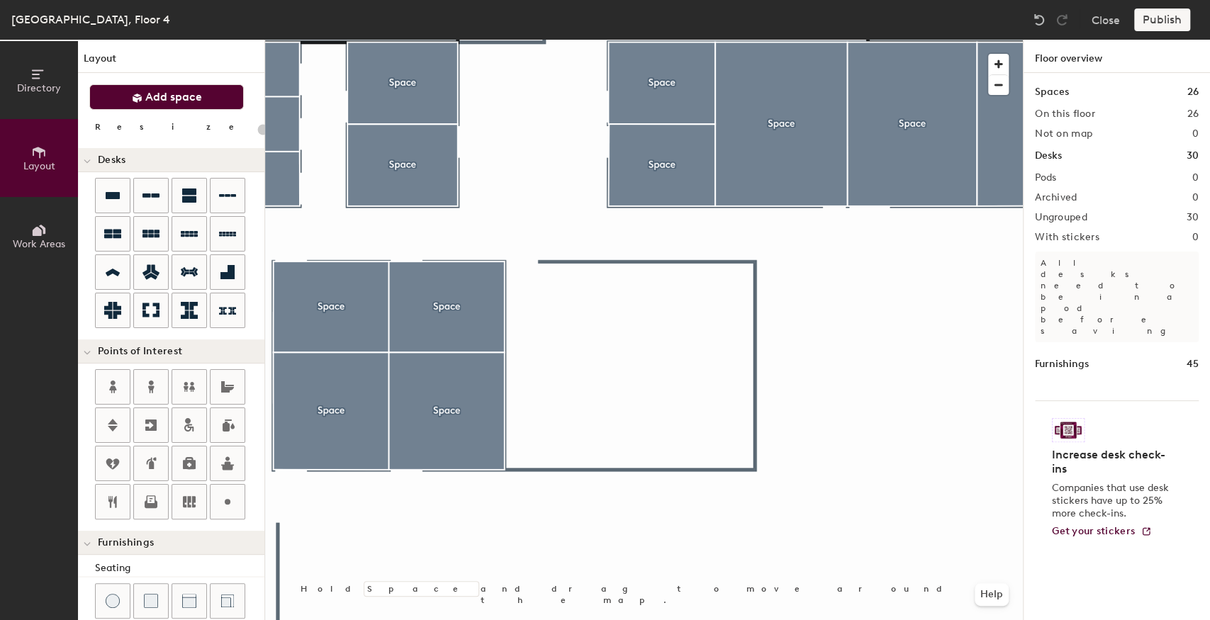
click at [149, 104] on button "Add space" at bounding box center [166, 97] width 155 height 26
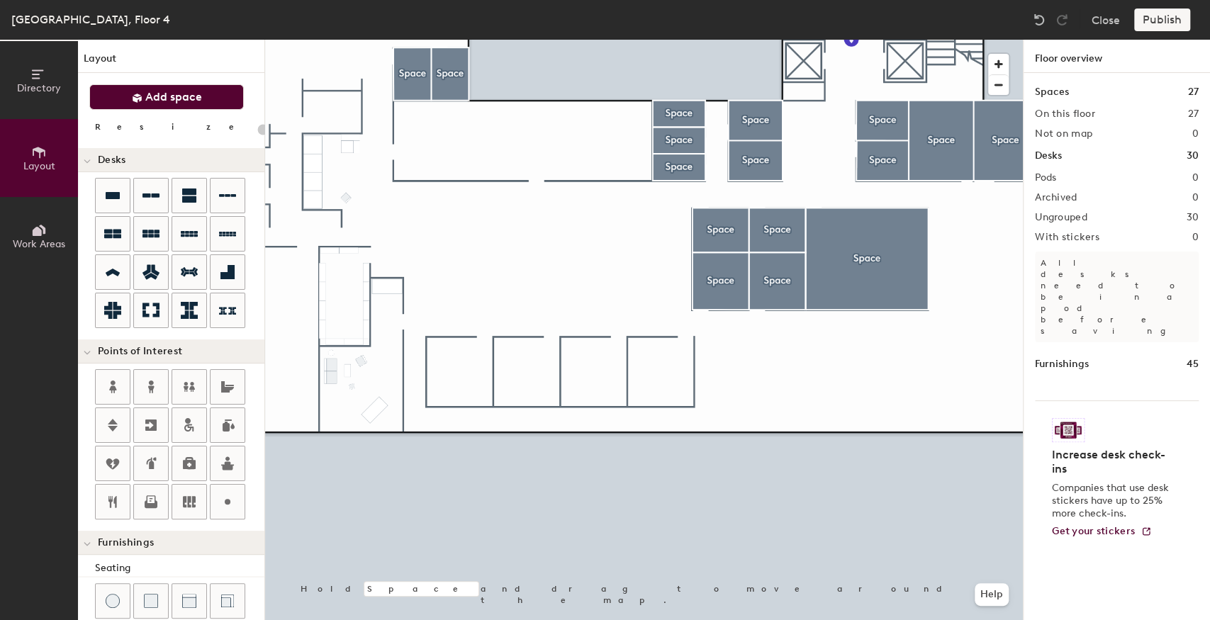
click at [214, 104] on button "Add space" at bounding box center [166, 97] width 155 height 26
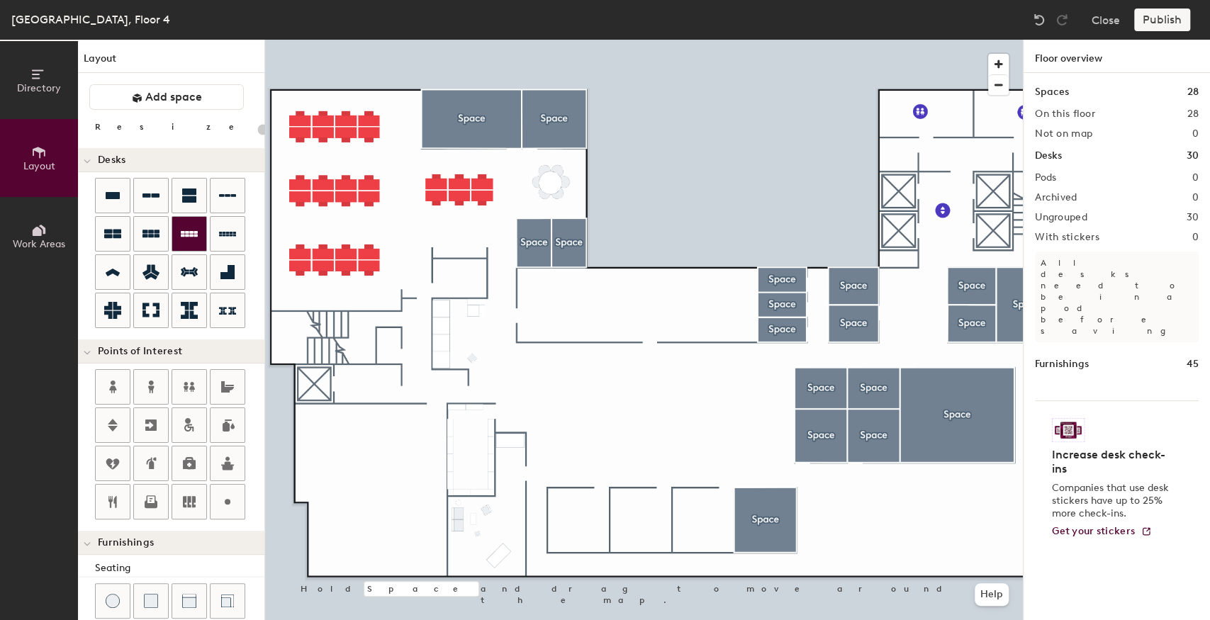
click at [191, 242] on div at bounding box center [189, 234] width 34 height 34
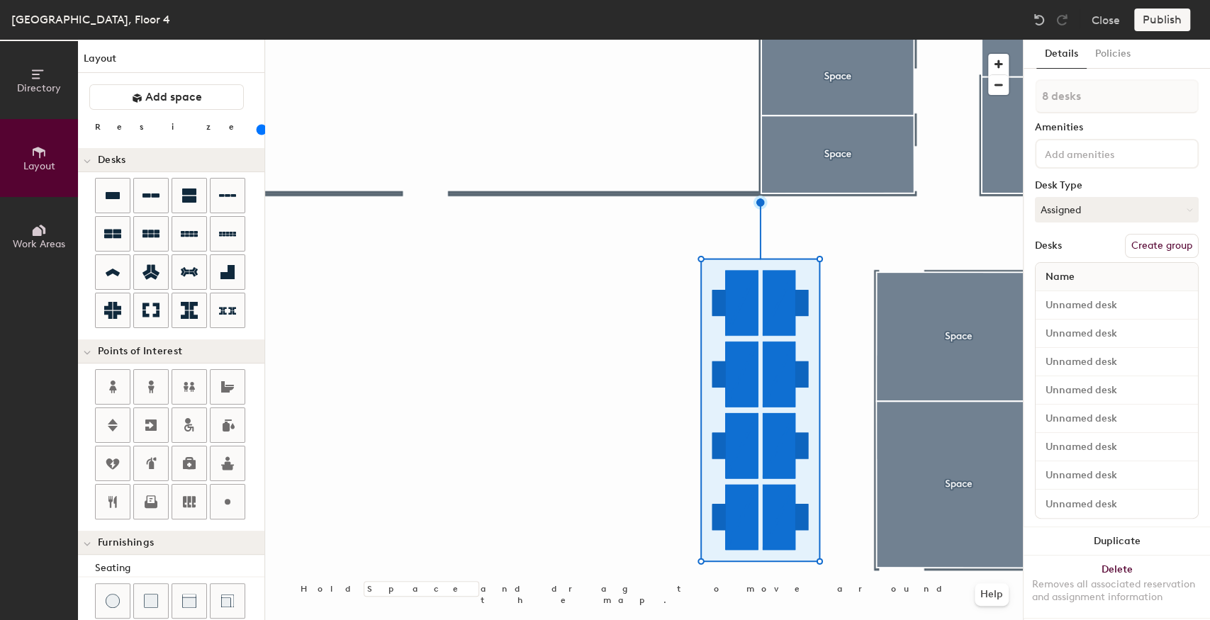
click at [469, 40] on div at bounding box center [644, 40] width 758 height 0
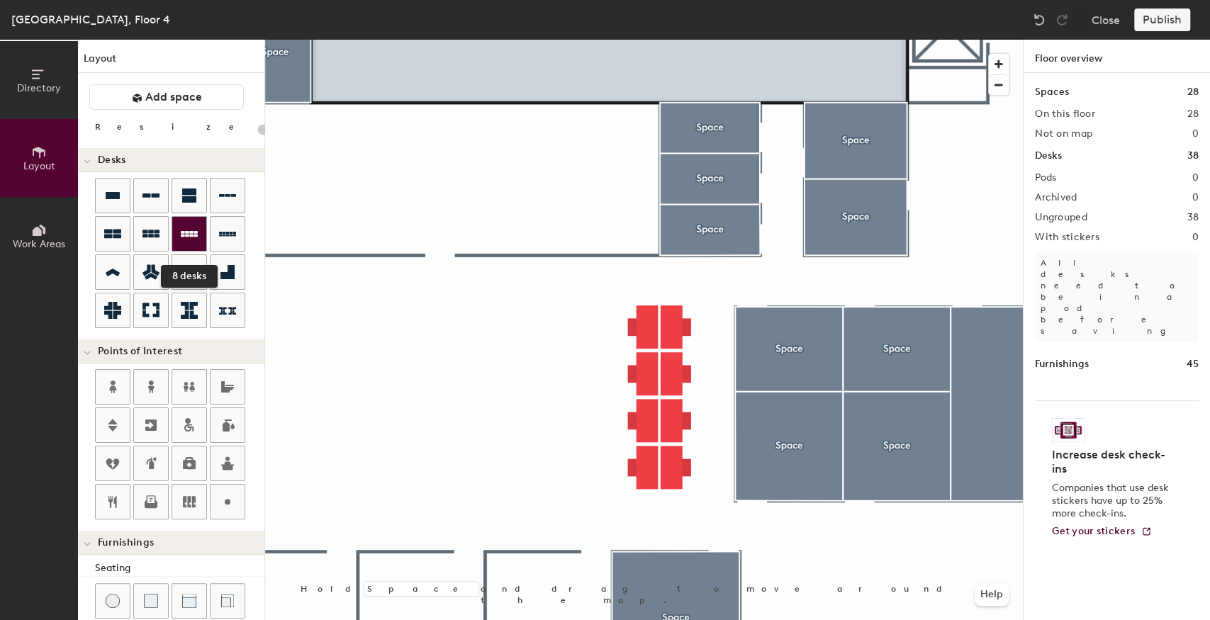
click at [181, 238] on icon at bounding box center [189, 233] width 17 height 17
type input "100"
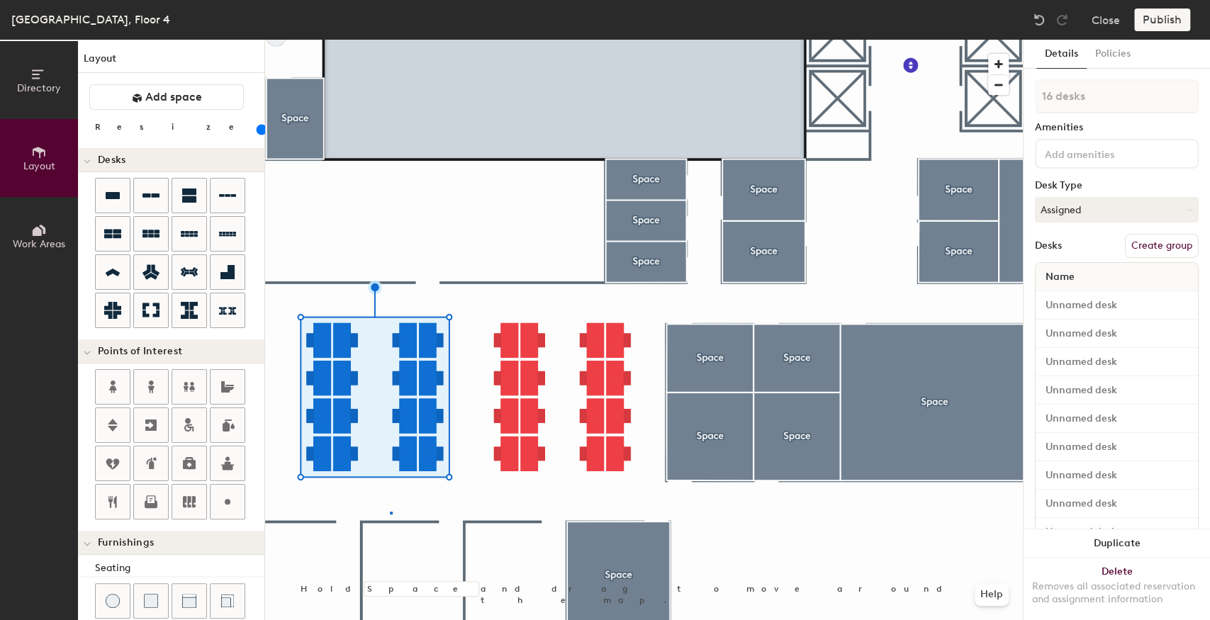
click at [390, 40] on div at bounding box center [644, 40] width 758 height 0
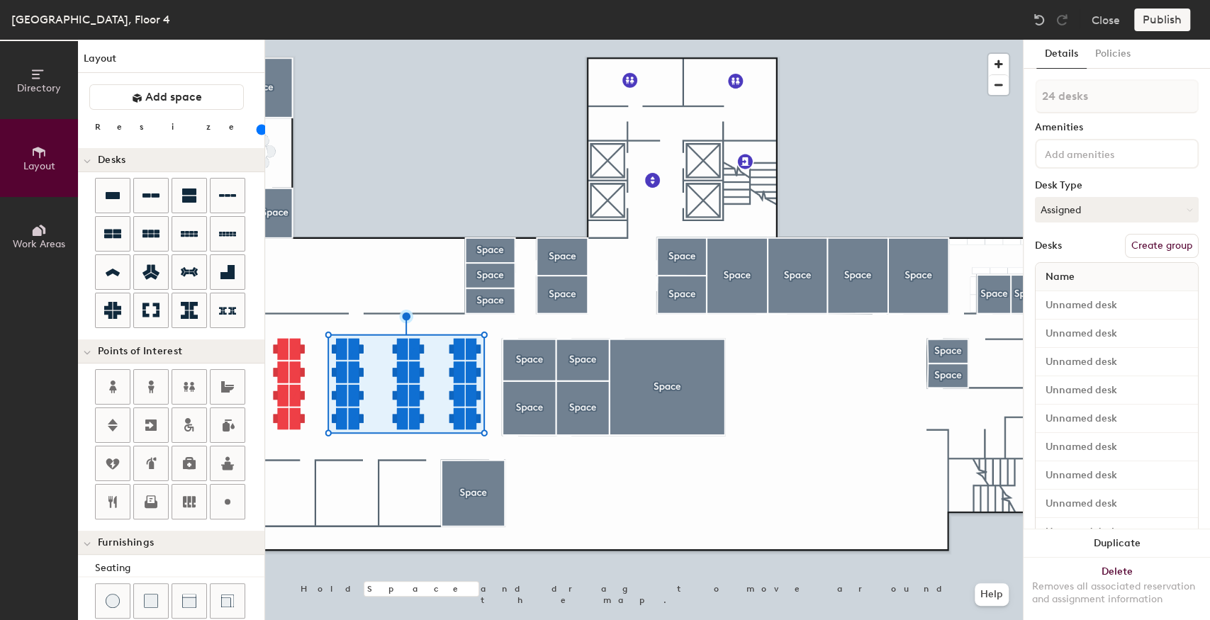
click at [462, 40] on div at bounding box center [644, 40] width 758 height 0
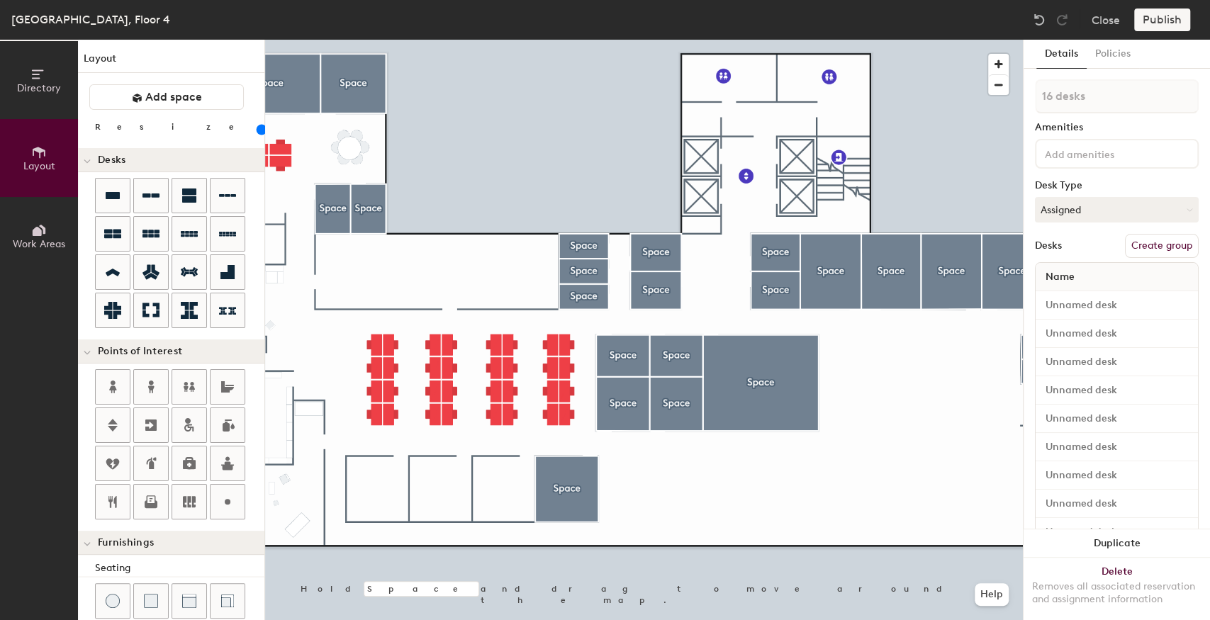
click at [417, 40] on div at bounding box center [644, 40] width 758 height 0
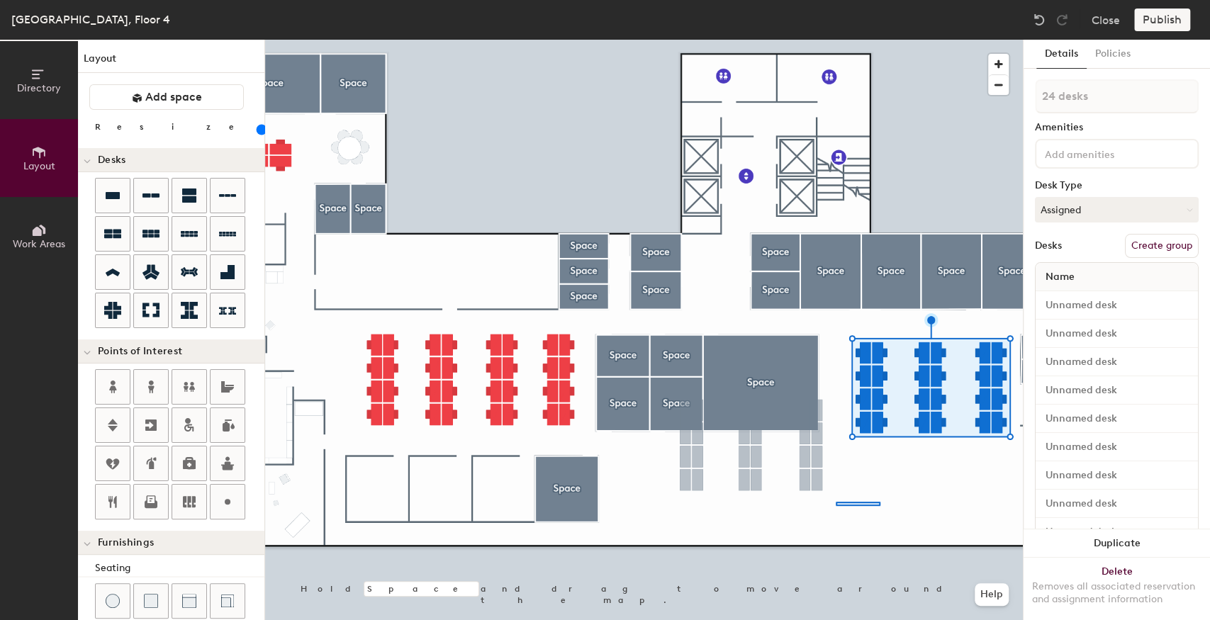
click at [870, 40] on div at bounding box center [644, 40] width 758 height 0
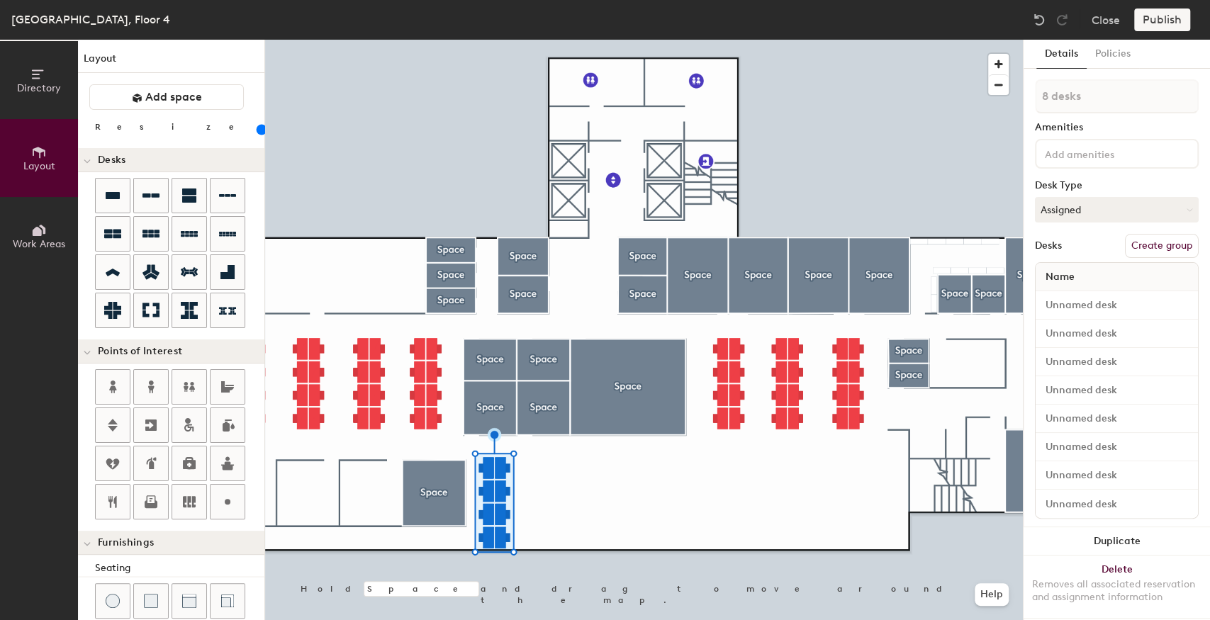
click at [561, 40] on div at bounding box center [644, 40] width 758 height 0
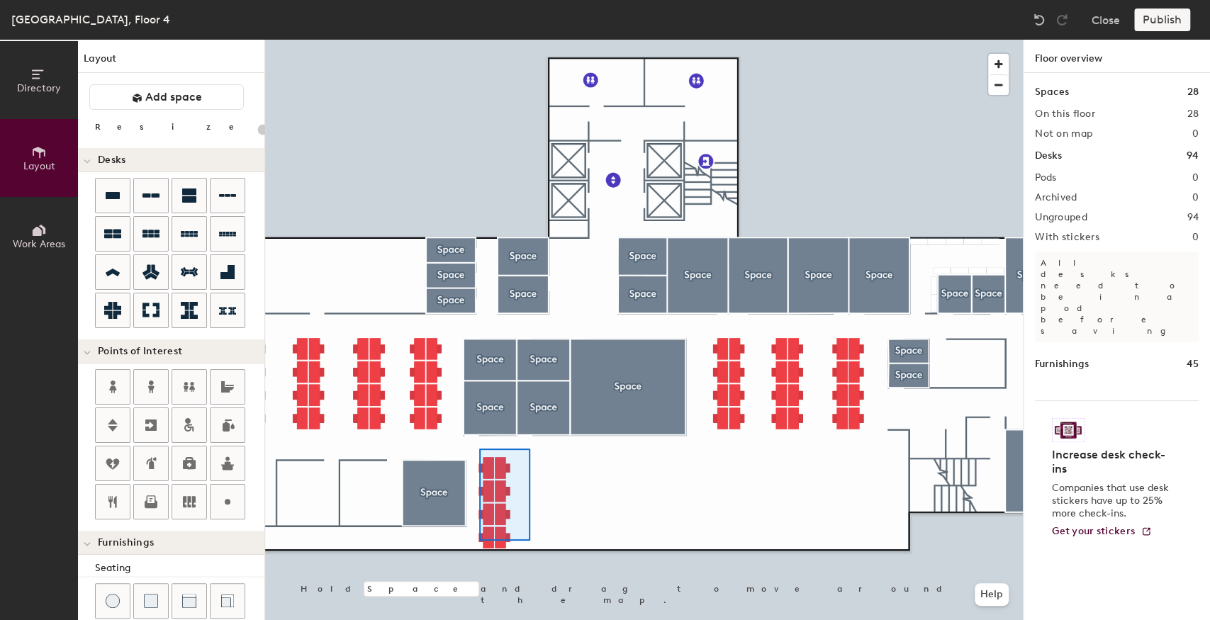
type input "100"
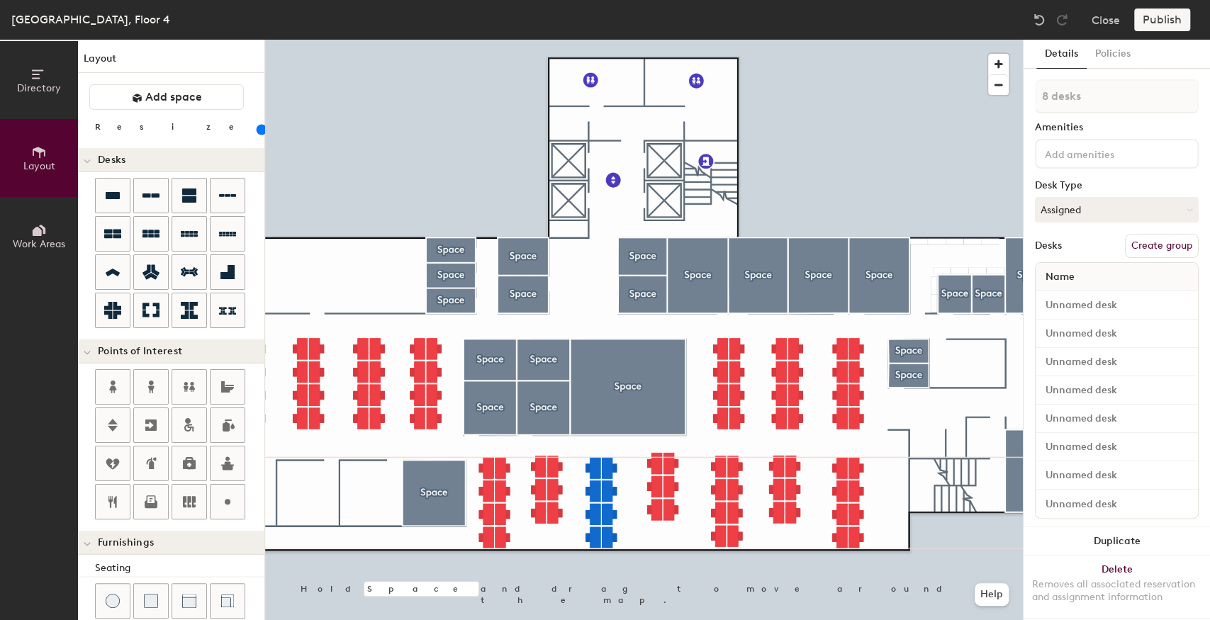
type input "1 desk"
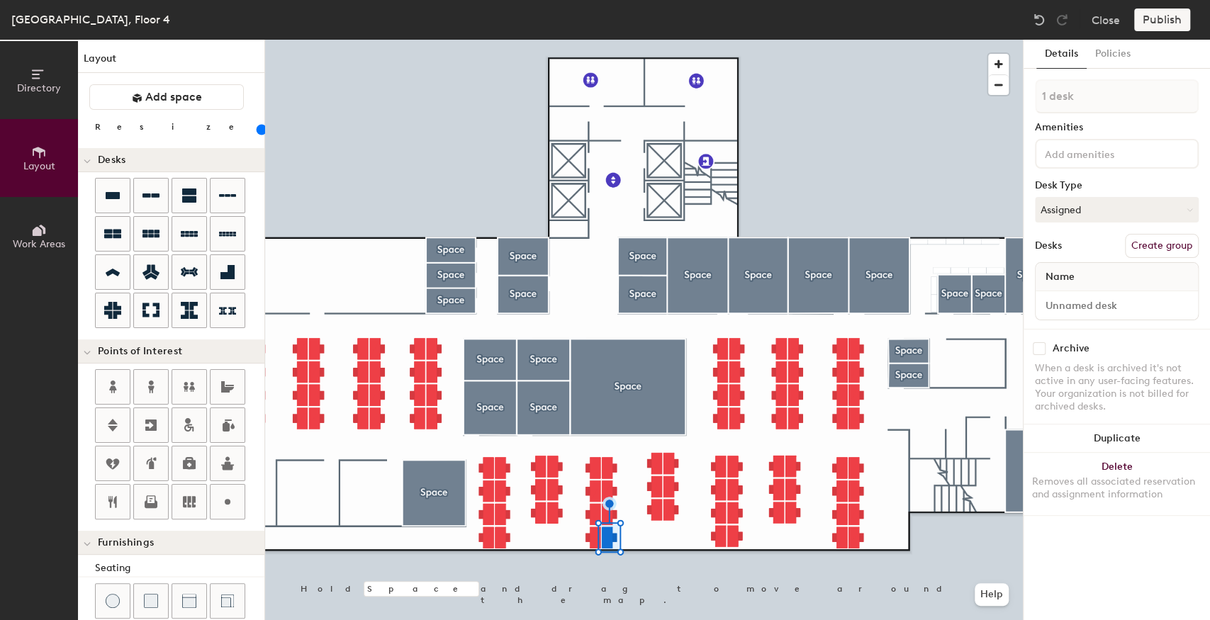
click at [576, 40] on div at bounding box center [644, 40] width 758 height 0
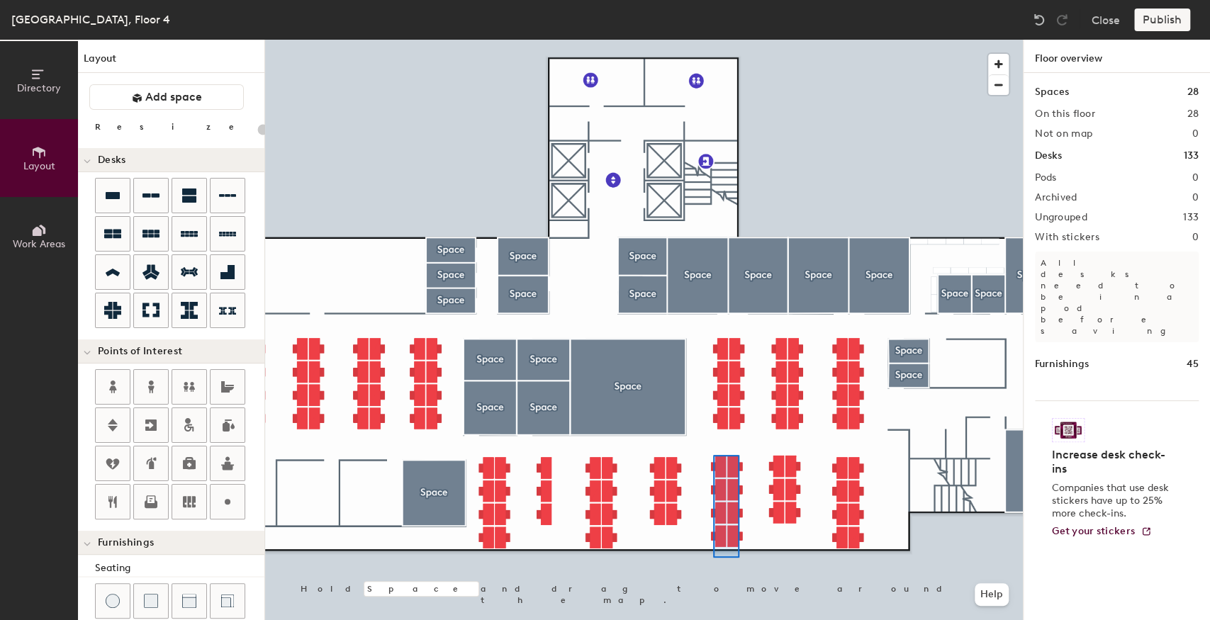
type input "100"
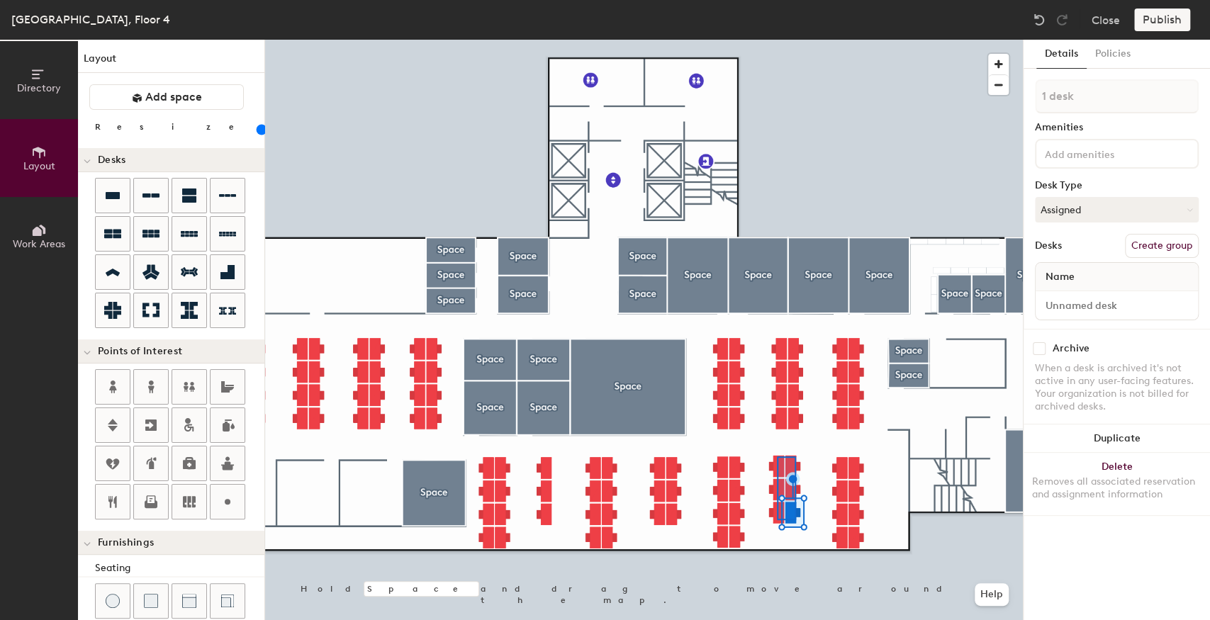
type input "6 desks"
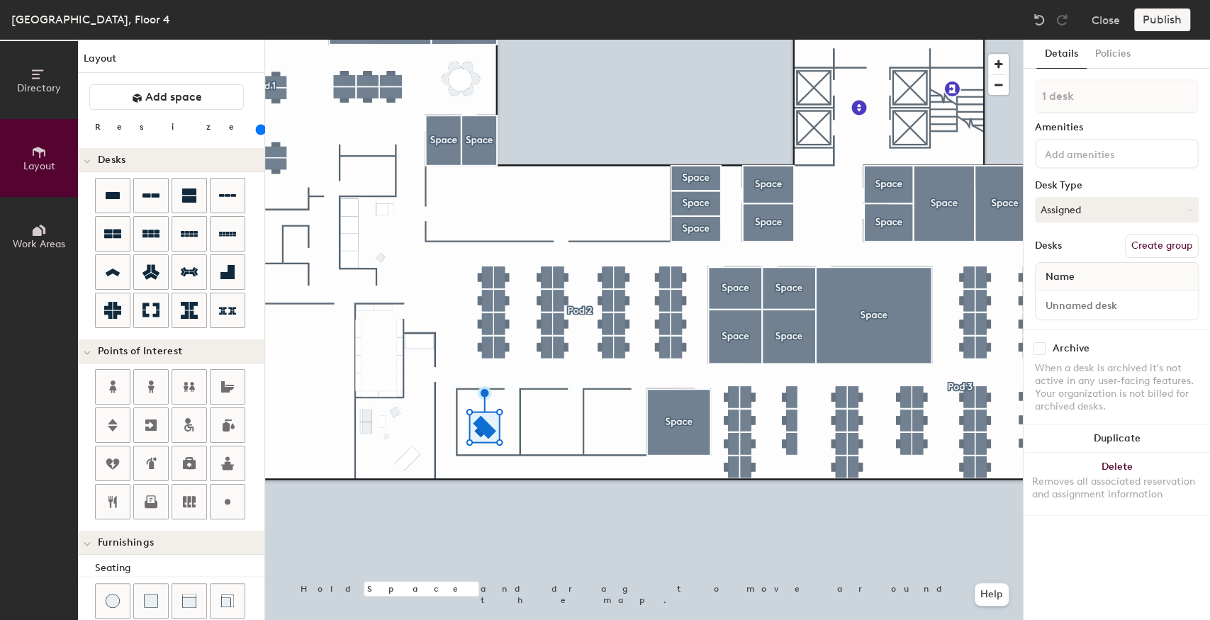
click at [257, 132] on input "range" at bounding box center [257, 129] width 0 height 11
click at [257, 133] on input "range" at bounding box center [257, 129] width 0 height 11
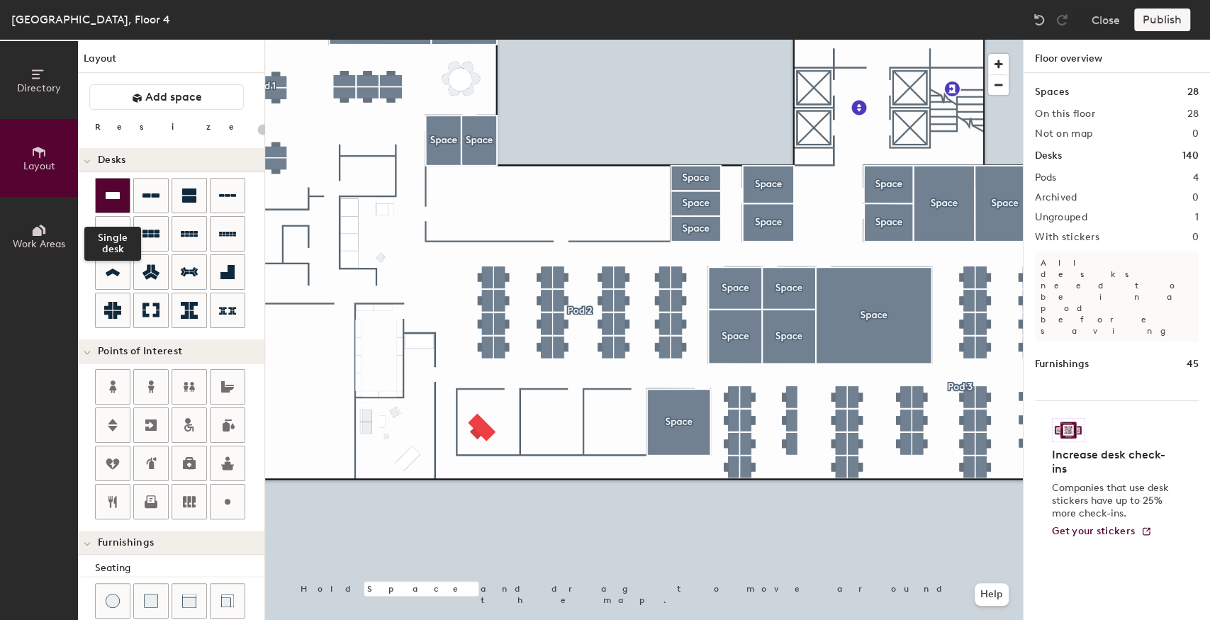
click at [115, 195] on icon at bounding box center [113, 195] width 14 height 7
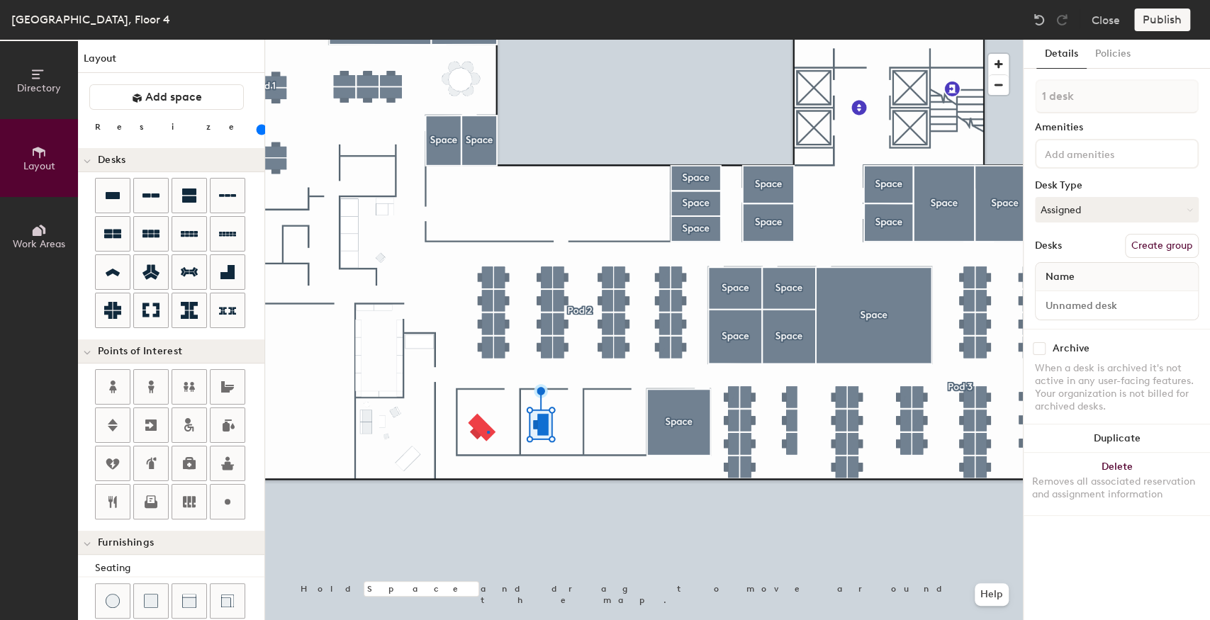
click at [487, 40] on div at bounding box center [644, 40] width 758 height 0
click at [543, 40] on div at bounding box center [644, 40] width 758 height 0
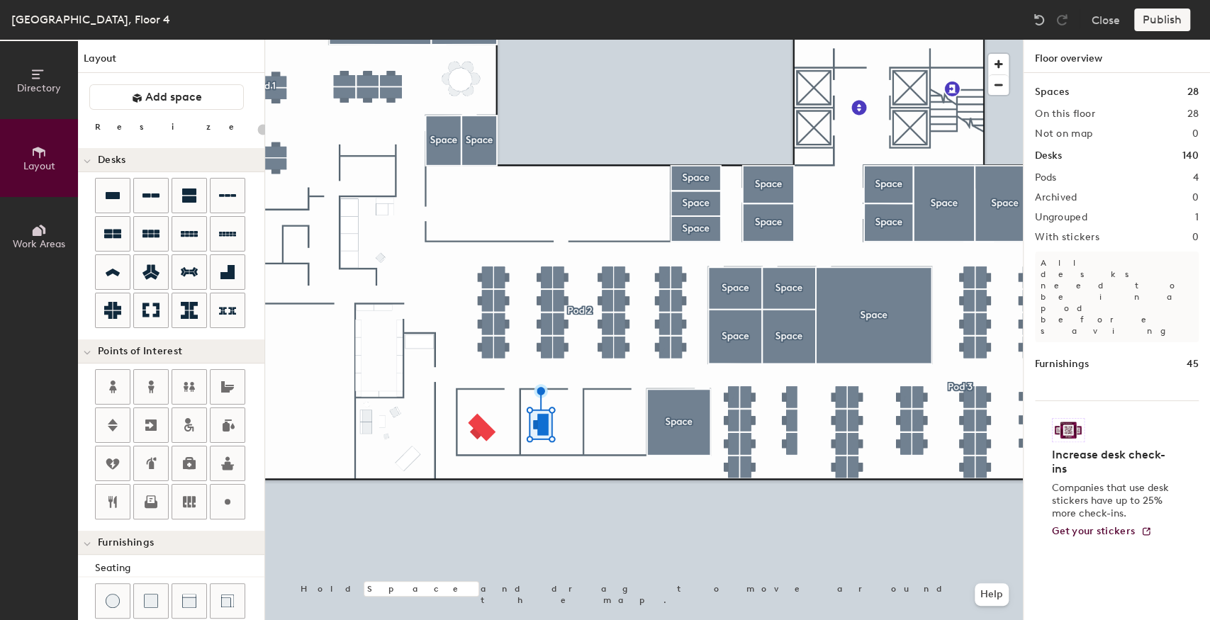
click at [498, 40] on div at bounding box center [644, 40] width 758 height 0
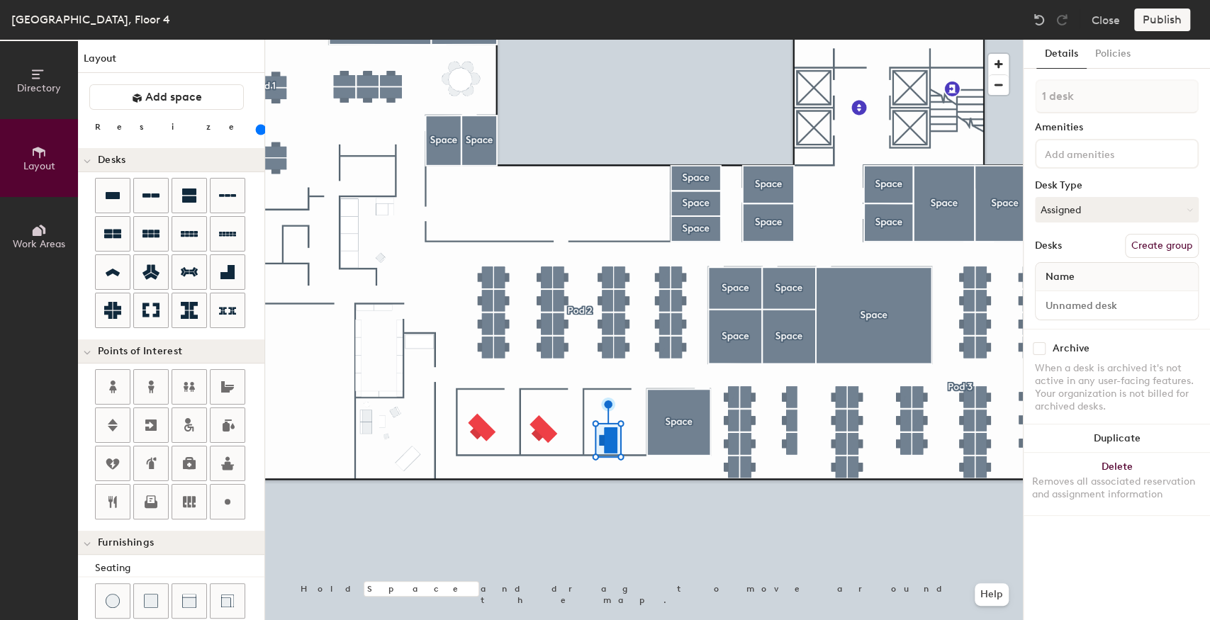
click at [547, 40] on div at bounding box center [644, 40] width 758 height 0
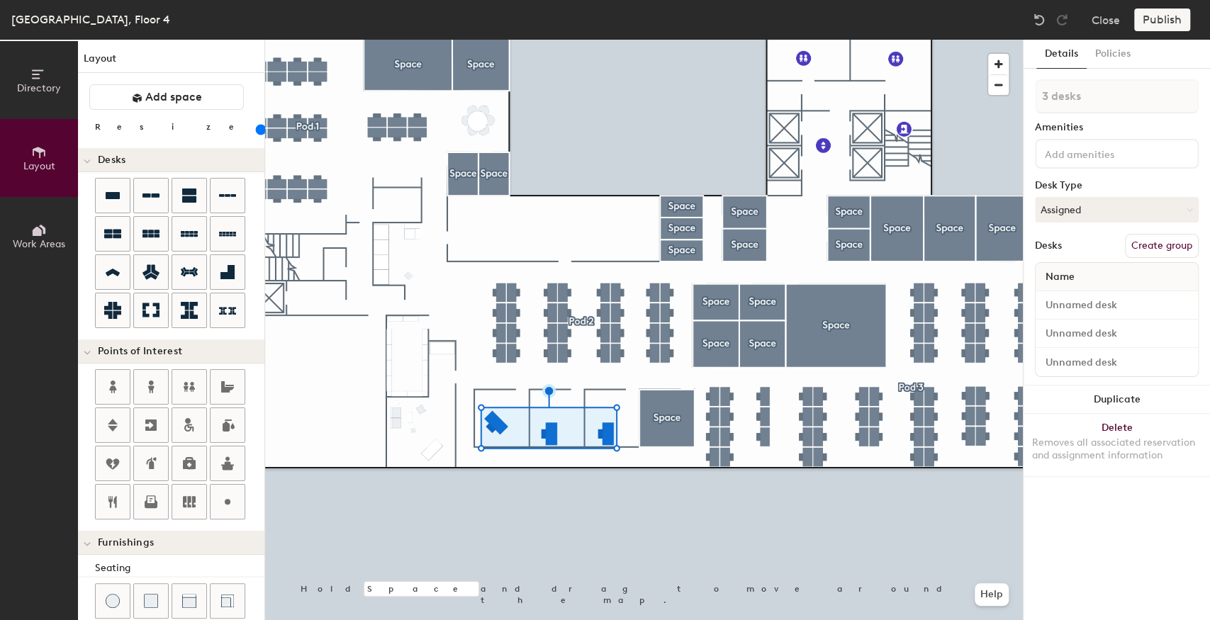
click at [1174, 250] on button "Create group" at bounding box center [1162, 246] width 74 height 24
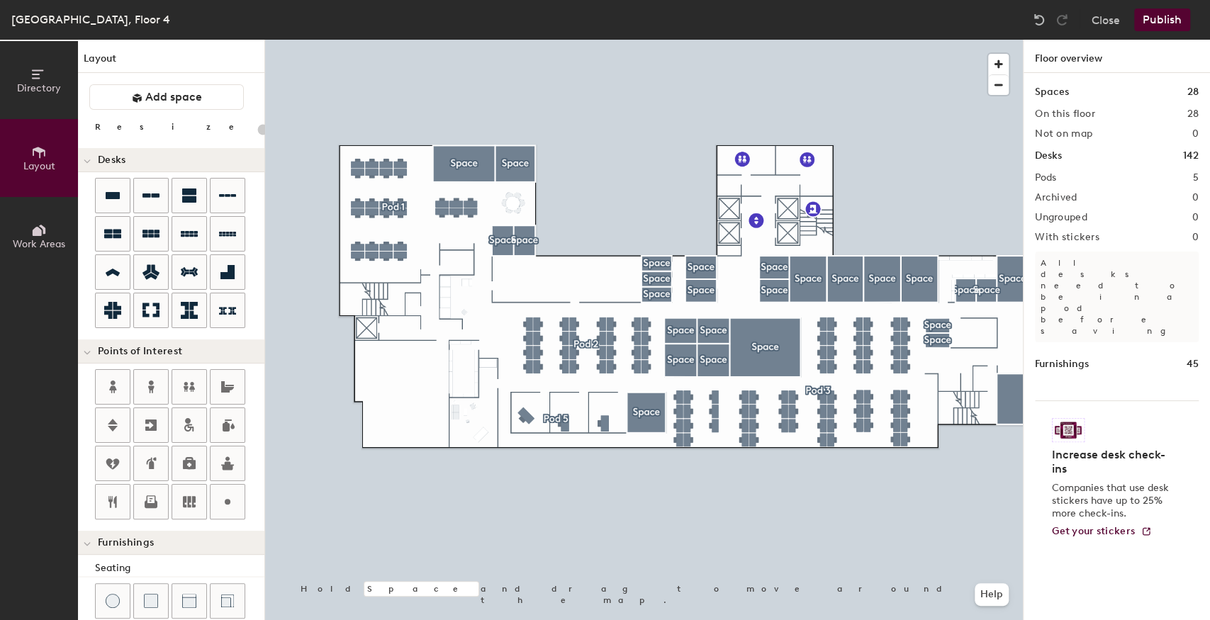
click at [1147, 25] on button "Publish" at bounding box center [1162, 20] width 56 height 23
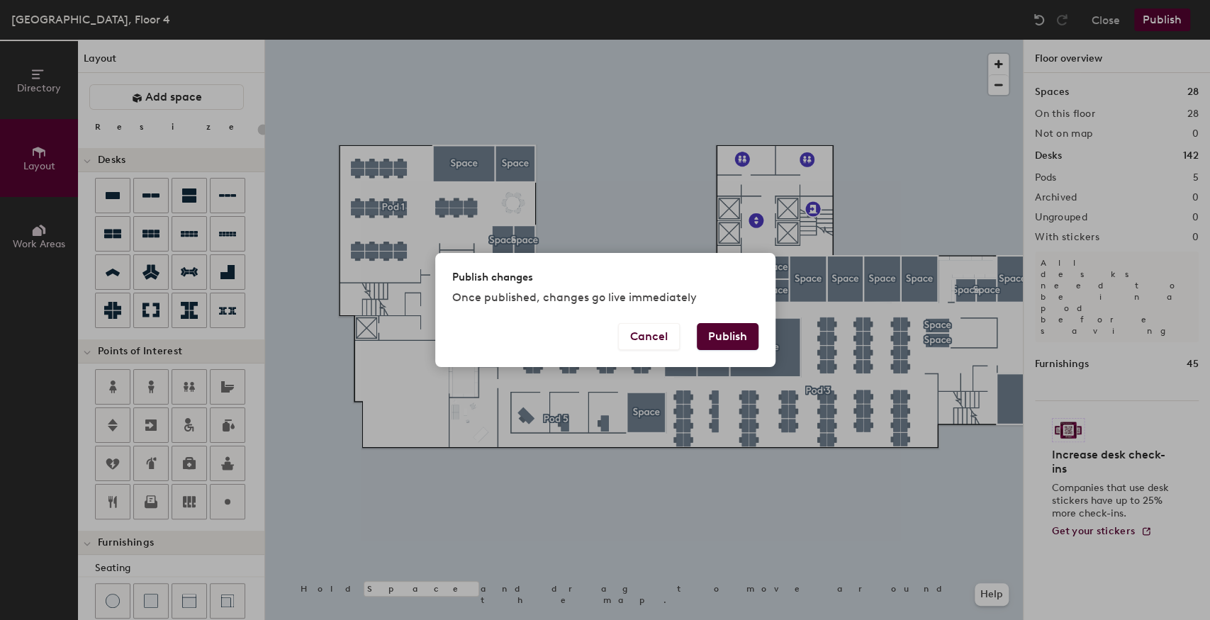
click at [712, 328] on button "Publish" at bounding box center [728, 336] width 62 height 27
type input "20"
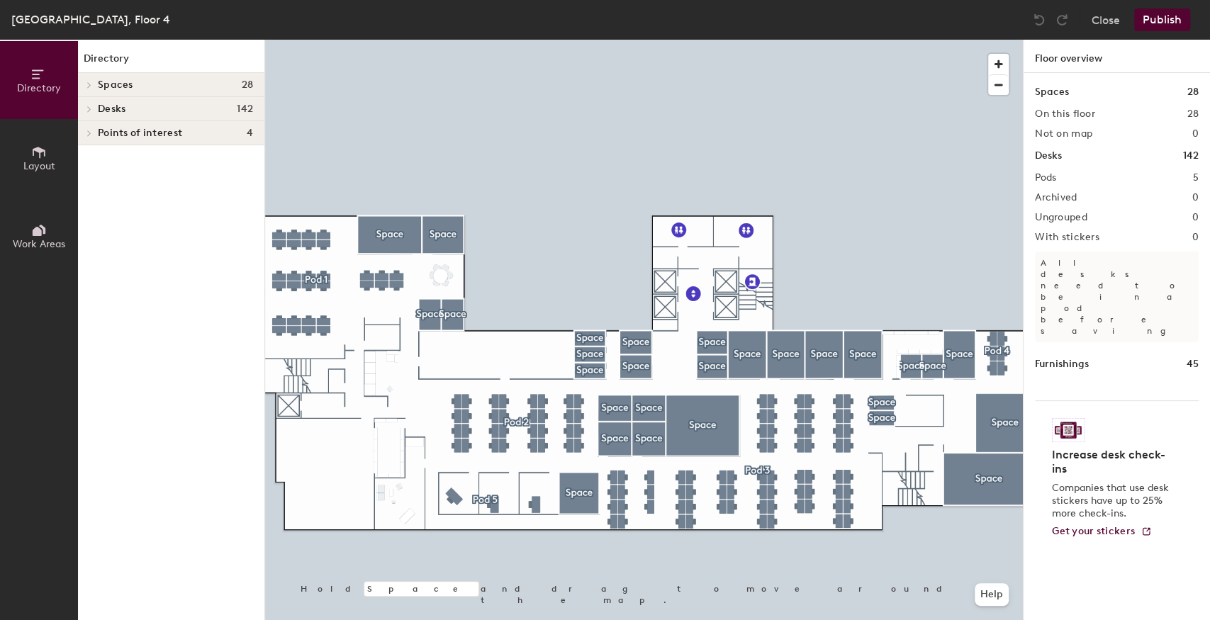
click at [52, 162] on span "Layout" at bounding box center [39, 166] width 32 height 12
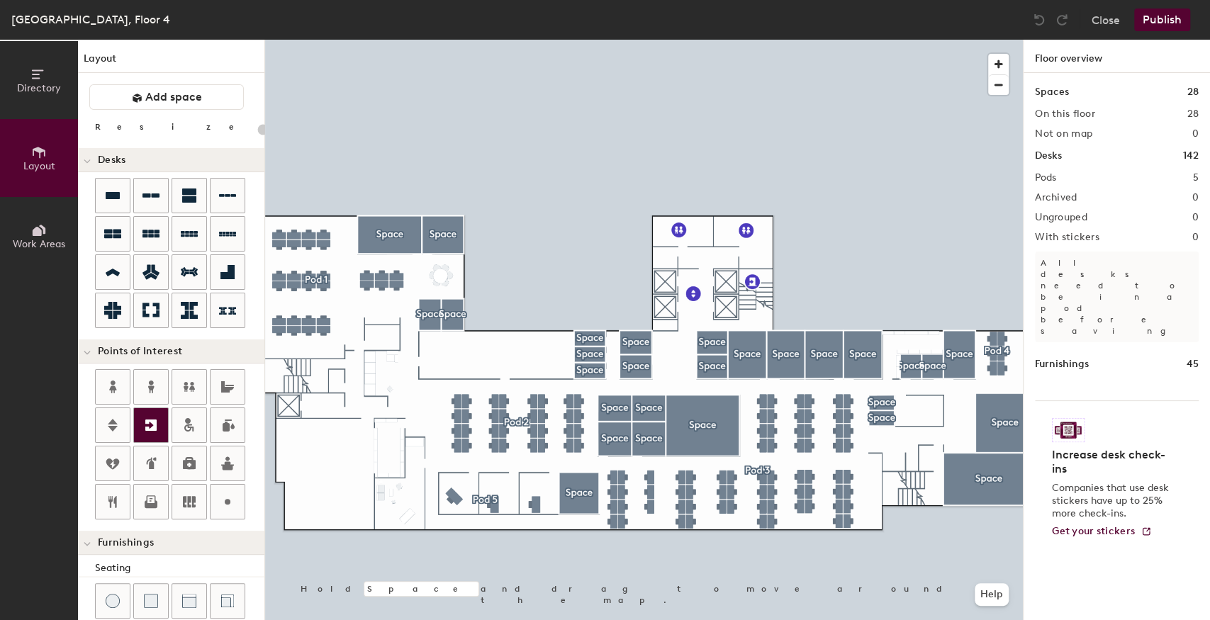
click at [144, 424] on icon at bounding box center [150, 425] width 17 height 17
drag, startPoint x: 112, startPoint y: 420, endPoint x: 194, endPoint y: 420, distance: 81.5
click at [113, 420] on icon at bounding box center [113, 425] width 10 height 13
click at [320, 40] on div at bounding box center [644, 40] width 758 height 0
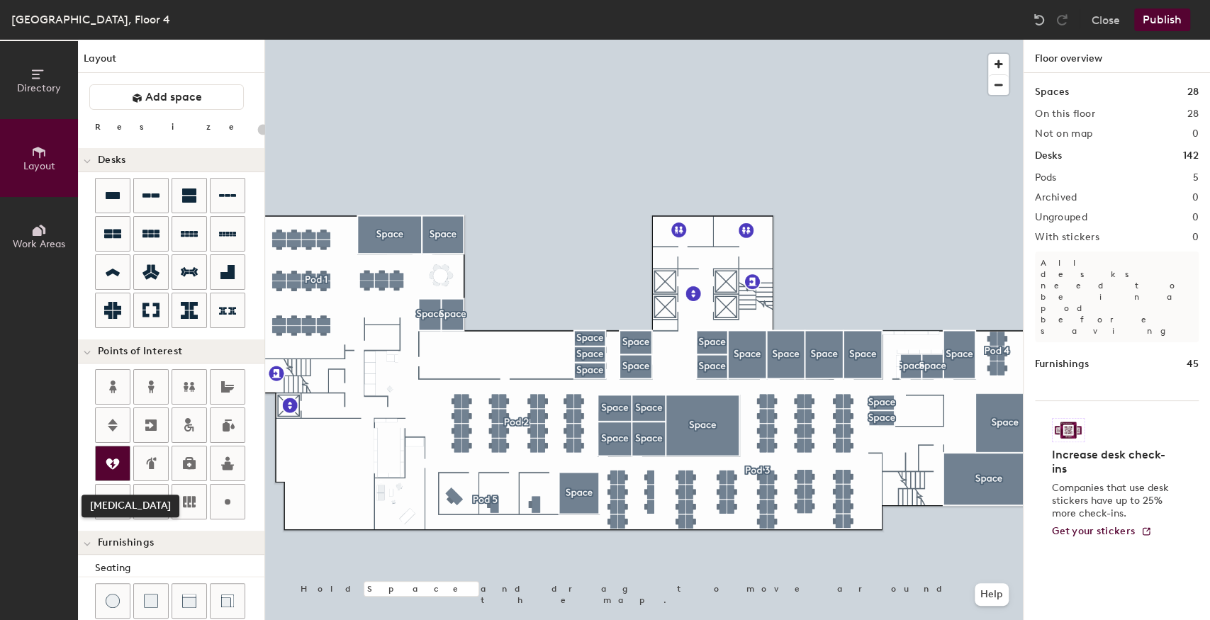
click at [121, 465] on div at bounding box center [113, 464] width 34 height 34
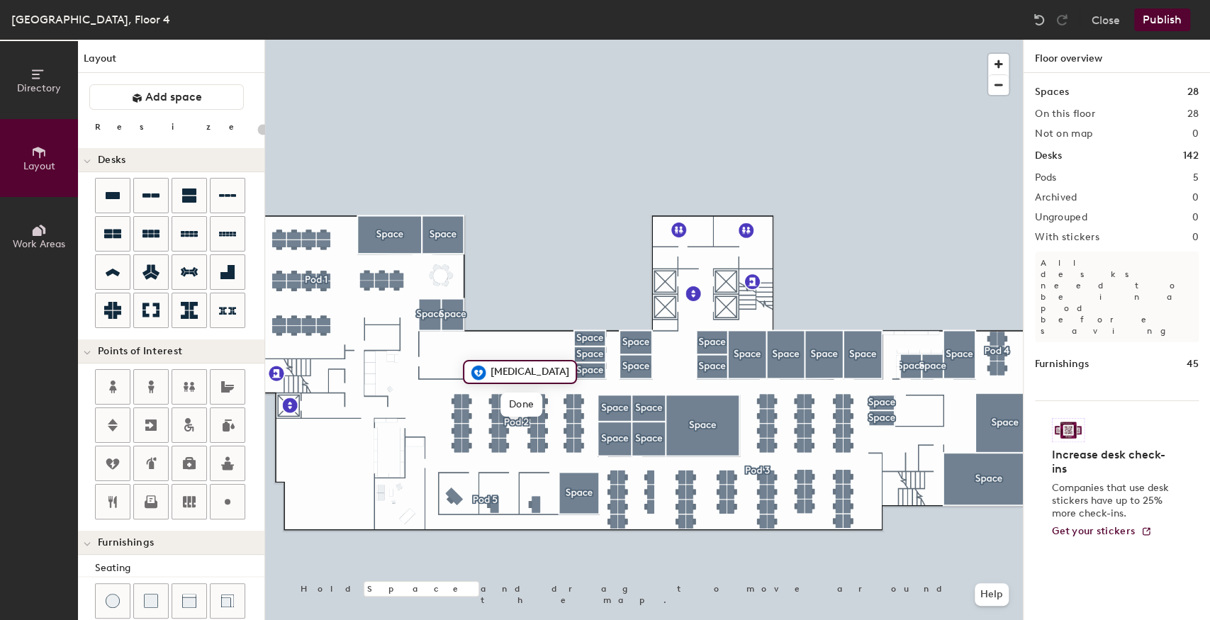
click at [414, 40] on div at bounding box center [644, 40] width 758 height 0
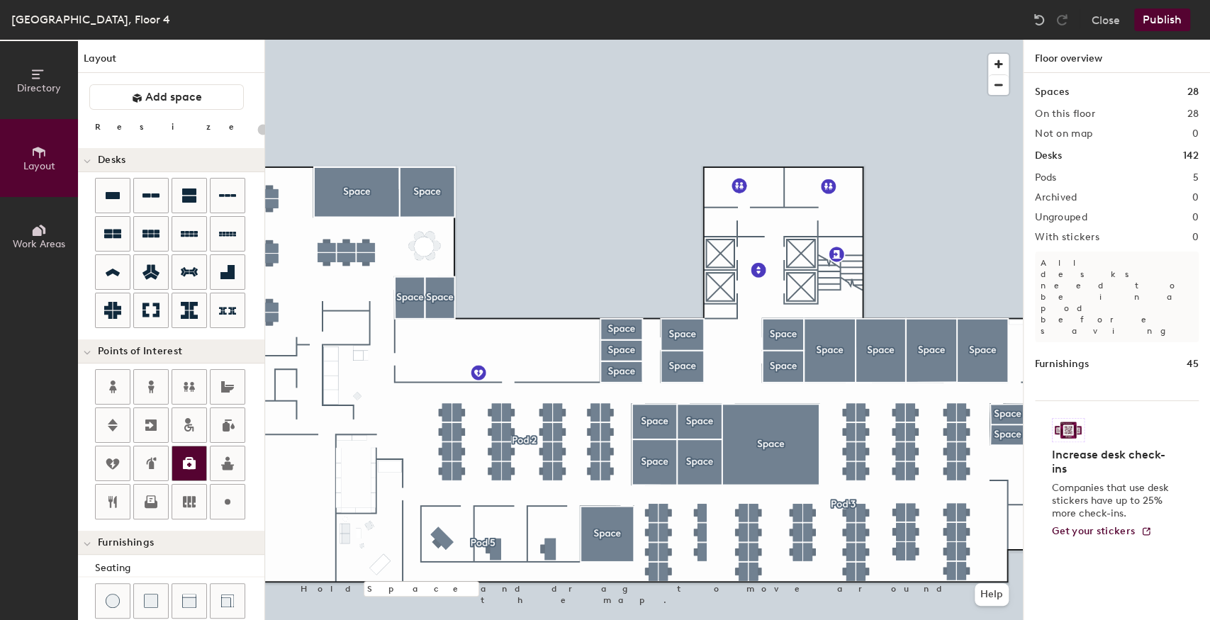
click at [189, 451] on div at bounding box center [189, 464] width 34 height 34
click at [1158, 18] on button "Publish" at bounding box center [1162, 20] width 56 height 23
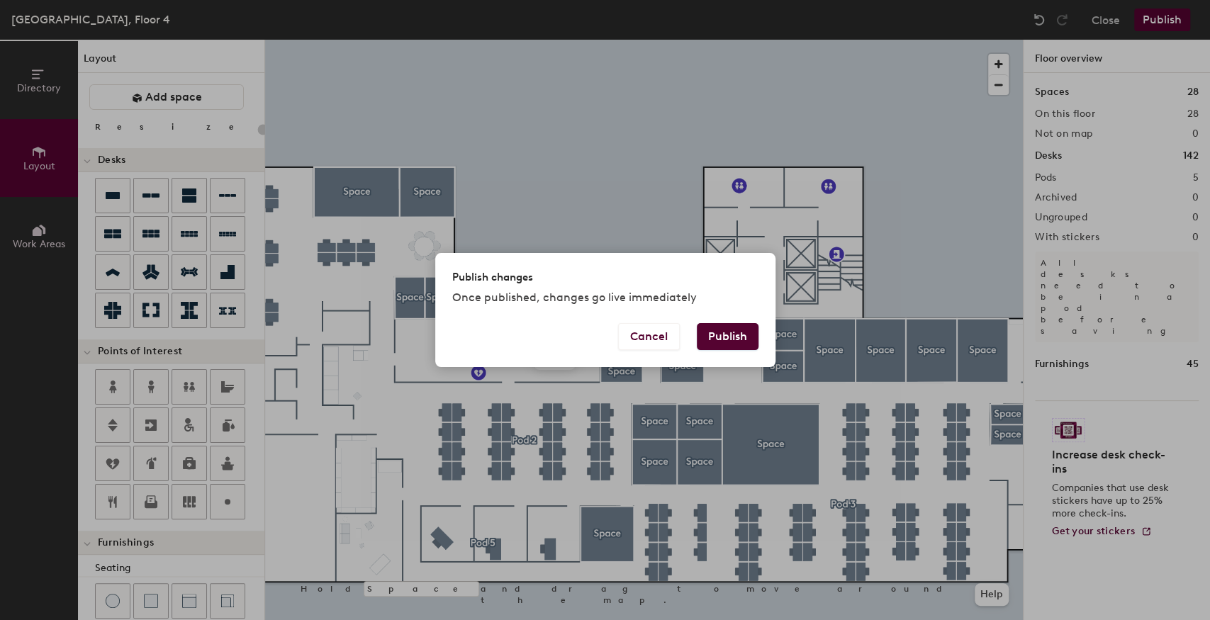
click at [720, 342] on button "Publish" at bounding box center [728, 336] width 62 height 27
type input "20"
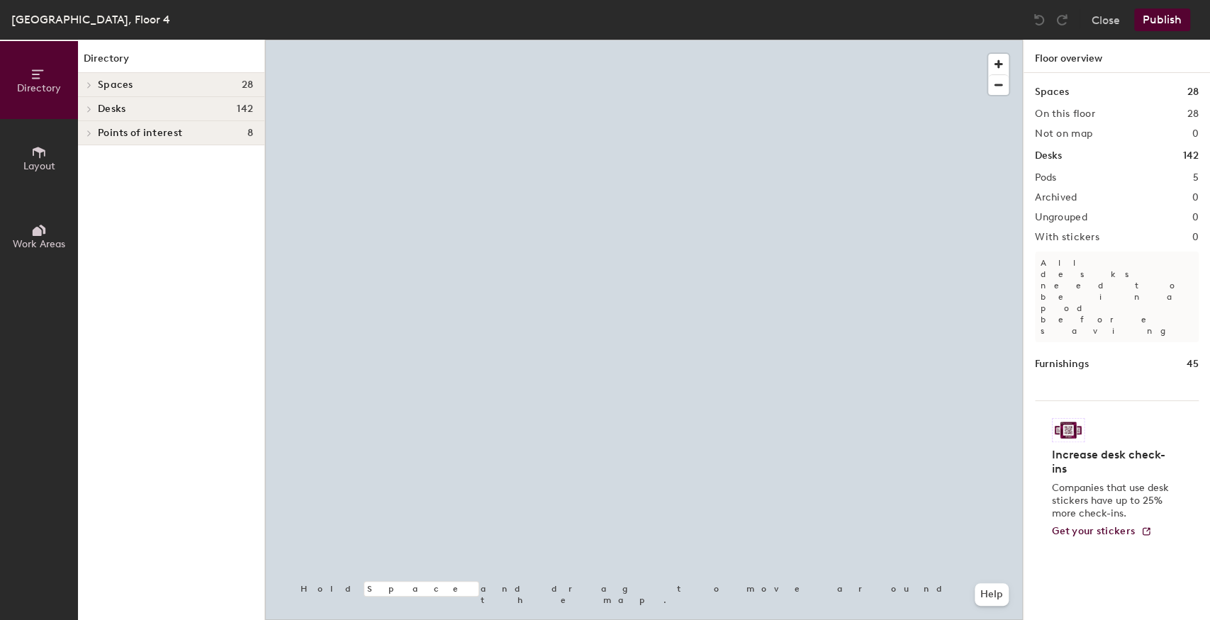
click at [23, 146] on button "Layout" at bounding box center [39, 158] width 78 height 78
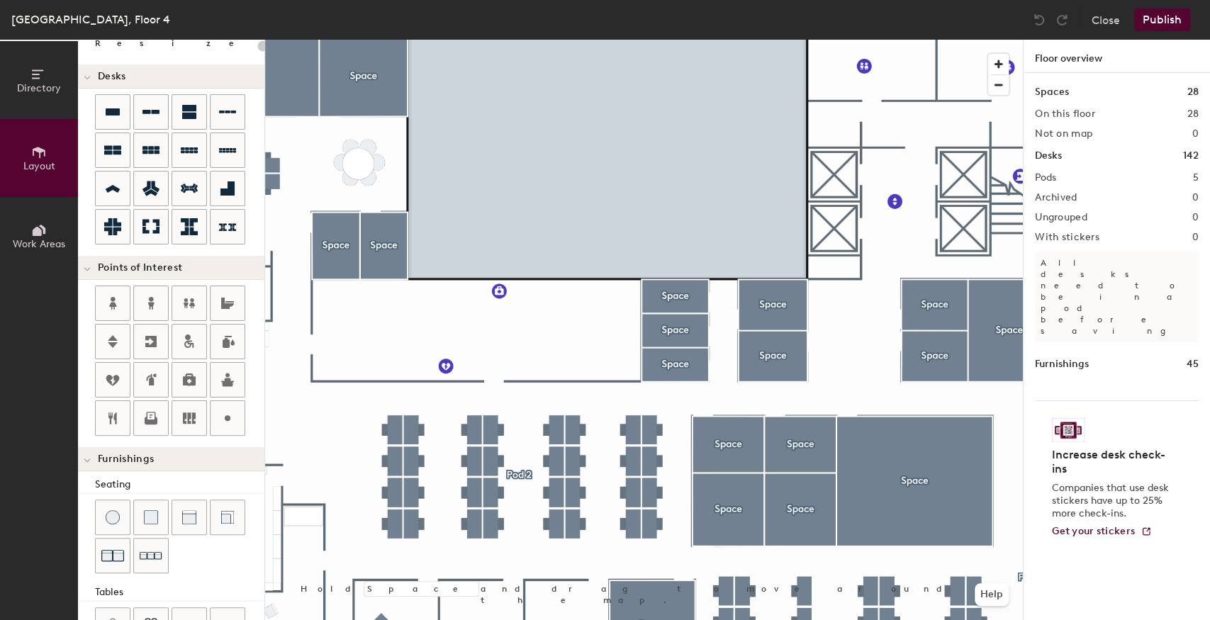
scroll to position [268, 0]
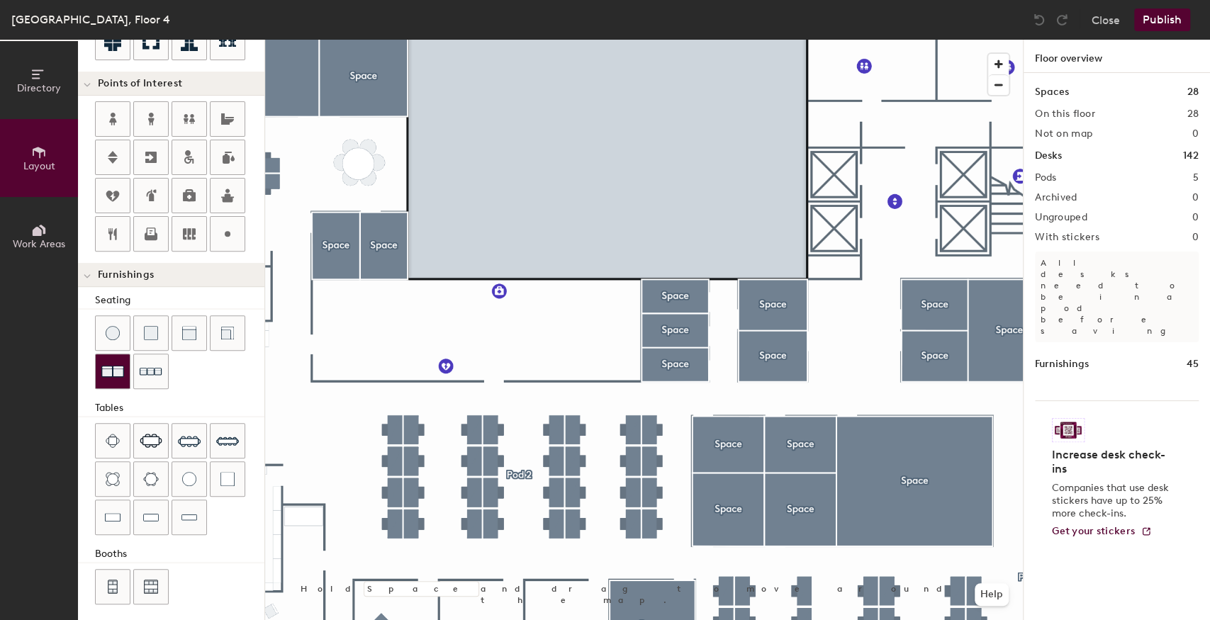
click at [120, 375] on img at bounding box center [112, 371] width 23 height 23
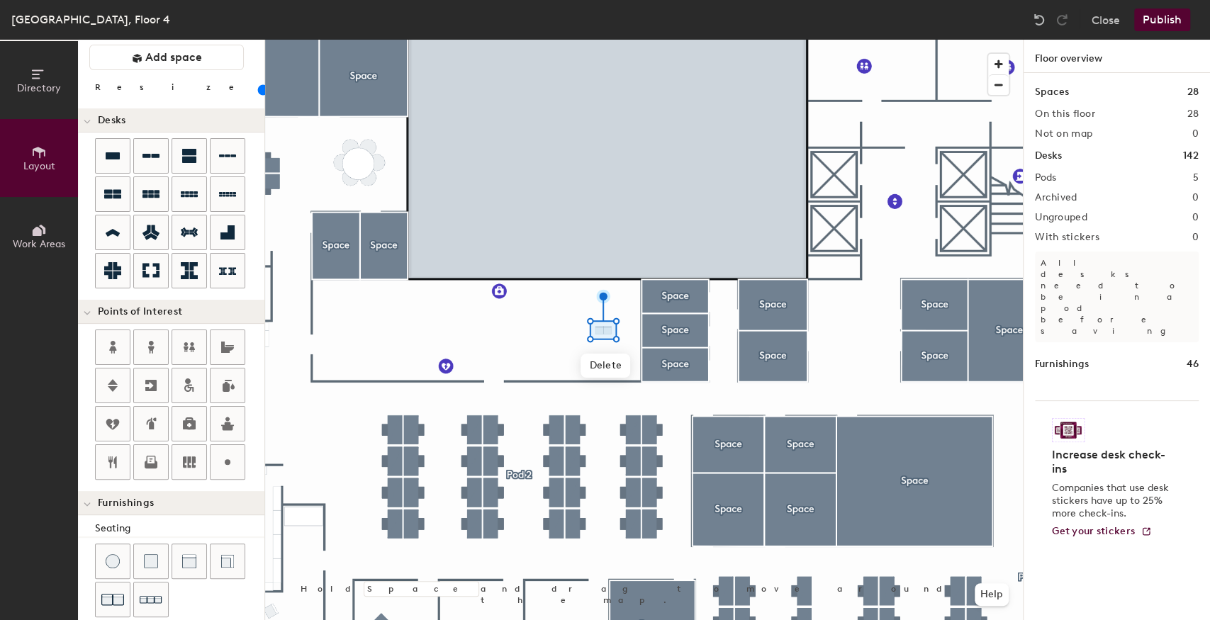
scroll to position [0, 0]
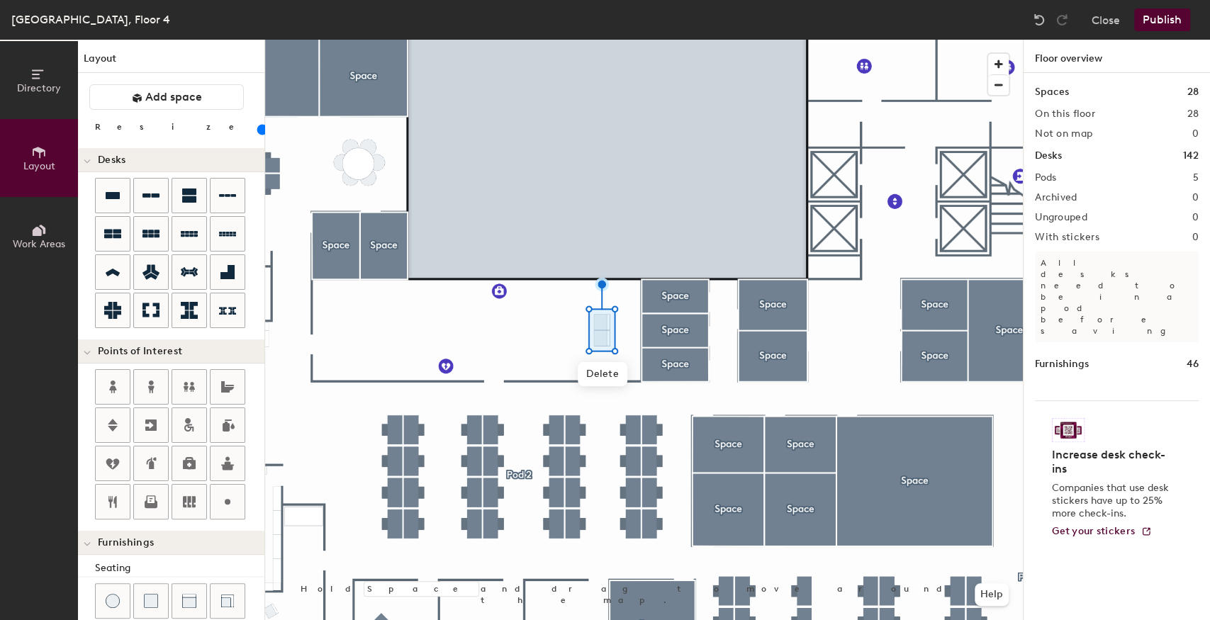
click at [257, 129] on input "range" at bounding box center [257, 129] width 0 height 11
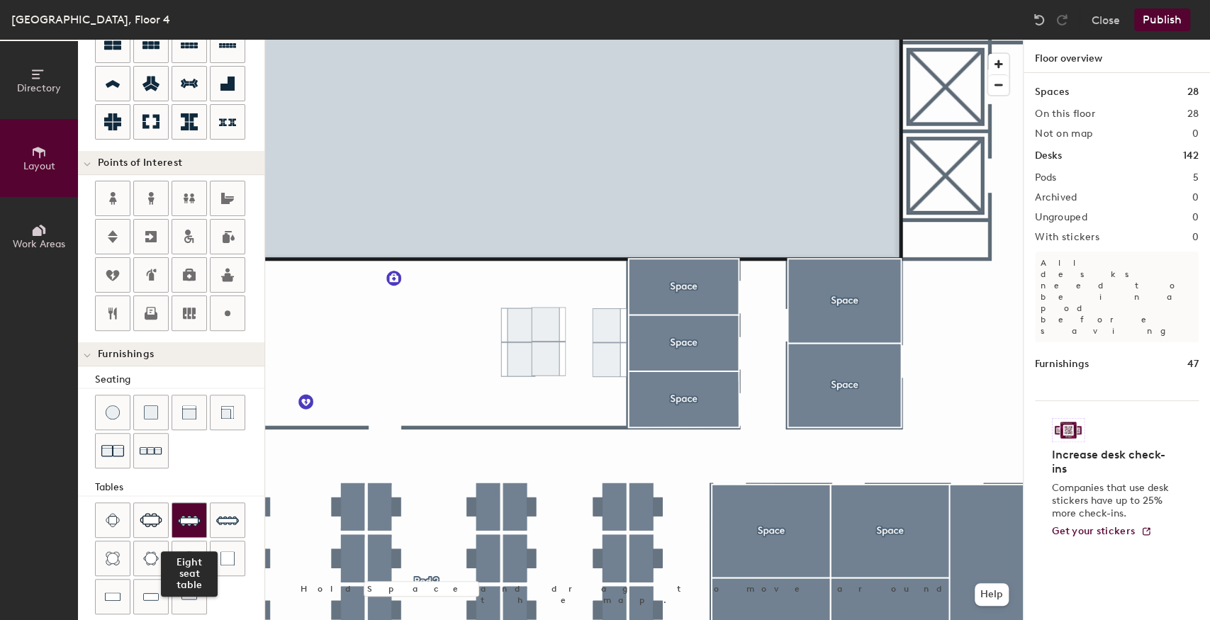
scroll to position [189, 0]
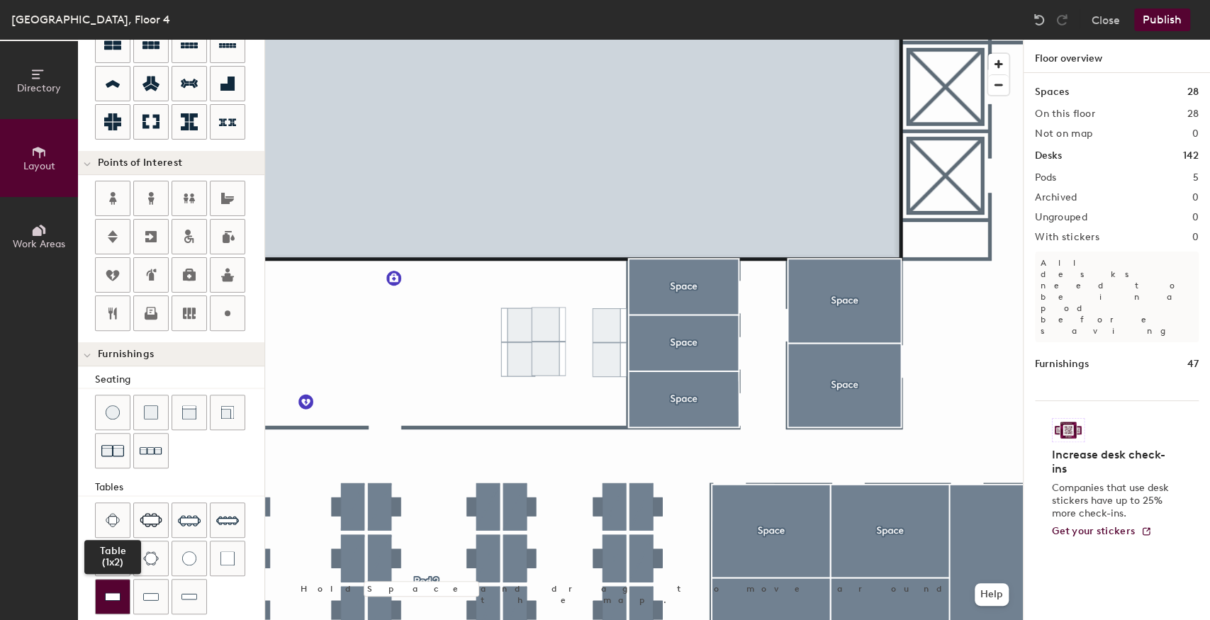
click at [115, 590] on img at bounding box center [113, 597] width 16 height 14
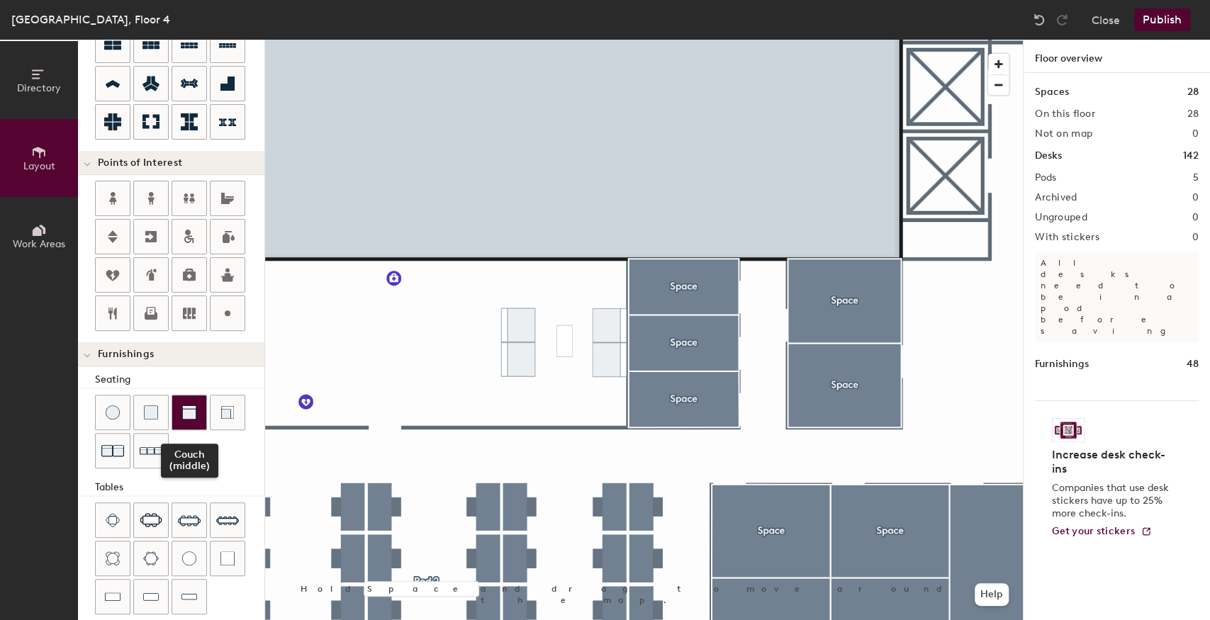
click at [192, 406] on img at bounding box center [189, 413] width 14 height 14
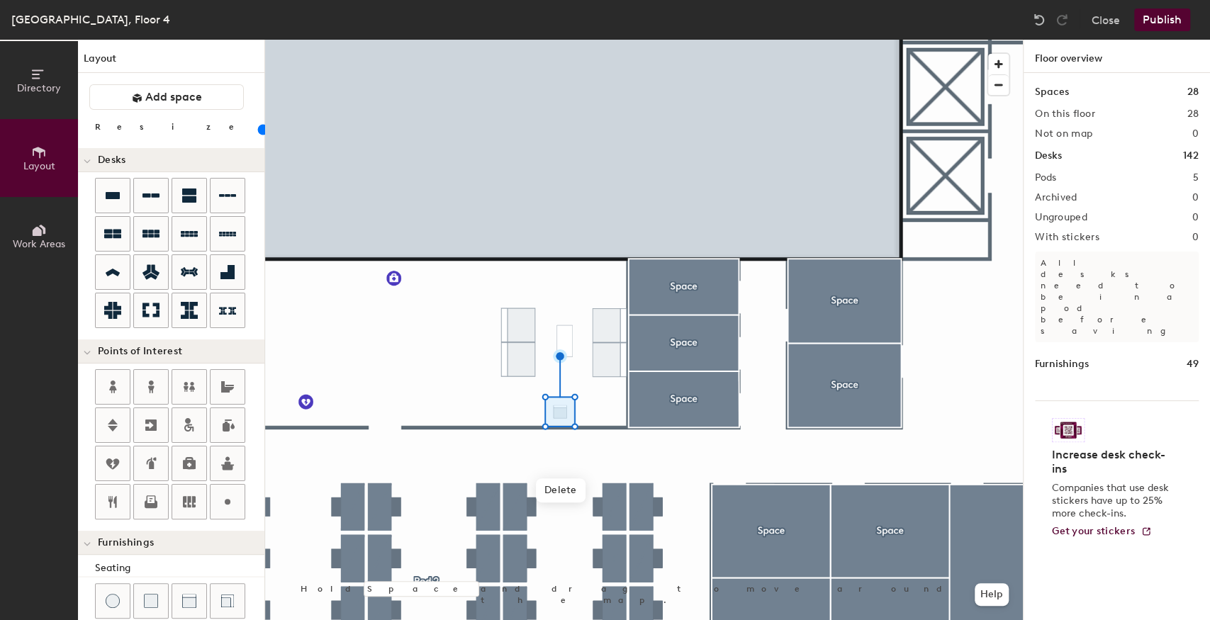
scroll to position [0, 0]
click at [257, 132] on input "range" at bounding box center [257, 129] width 0 height 11
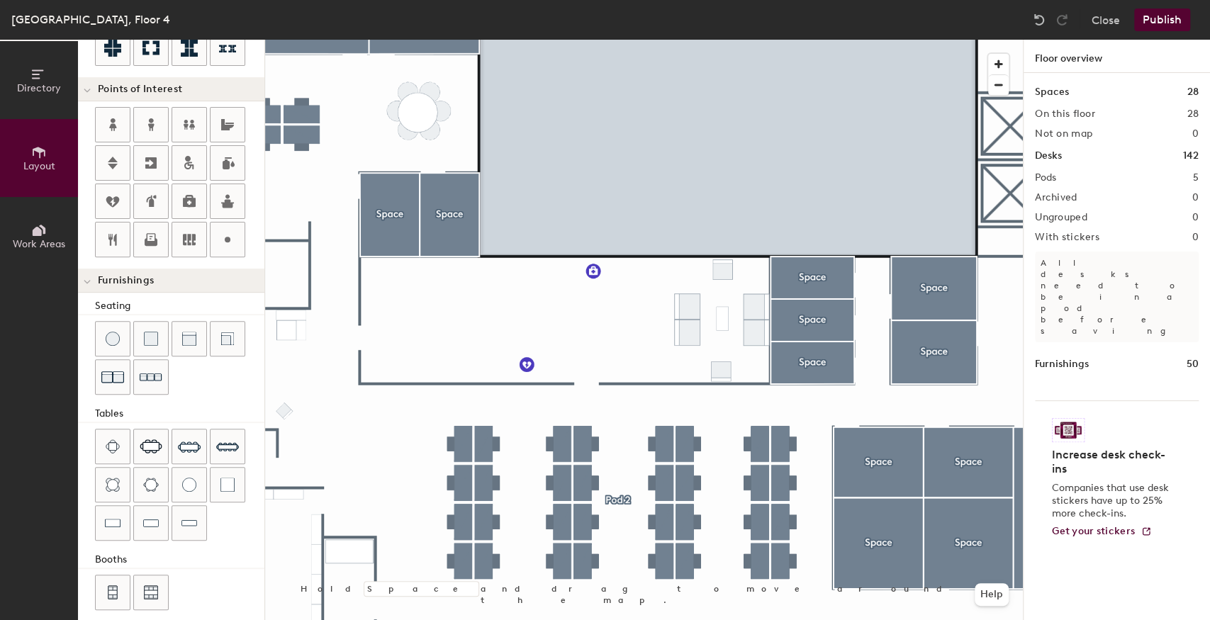
scroll to position [268, 0]
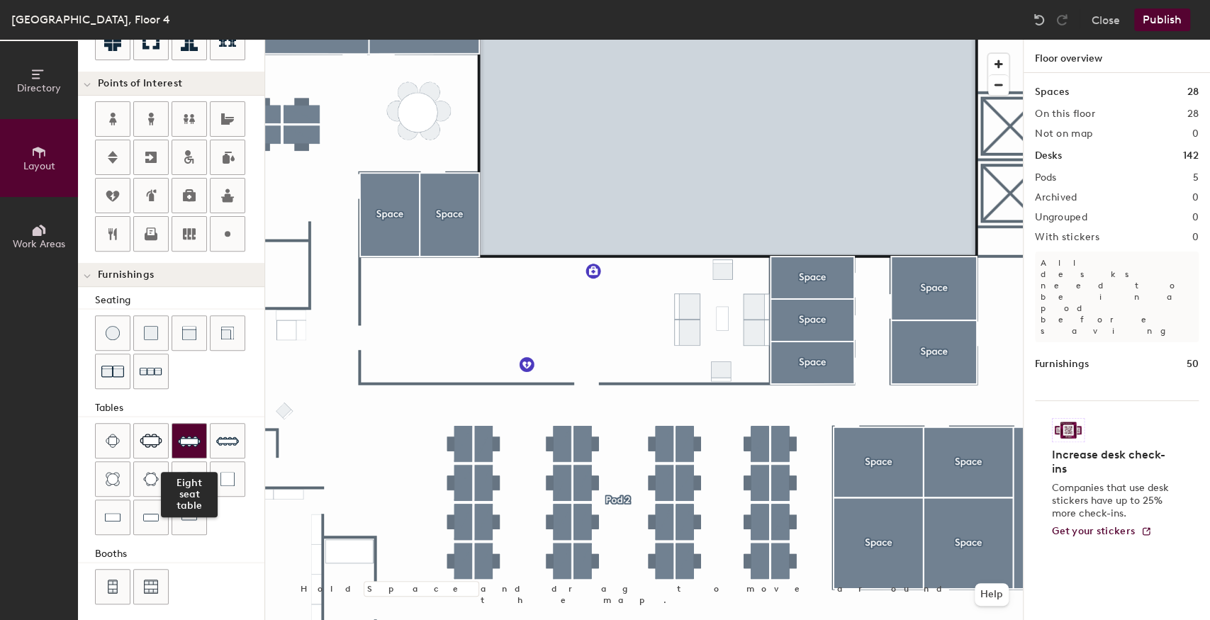
click at [193, 434] on img at bounding box center [189, 441] width 23 height 23
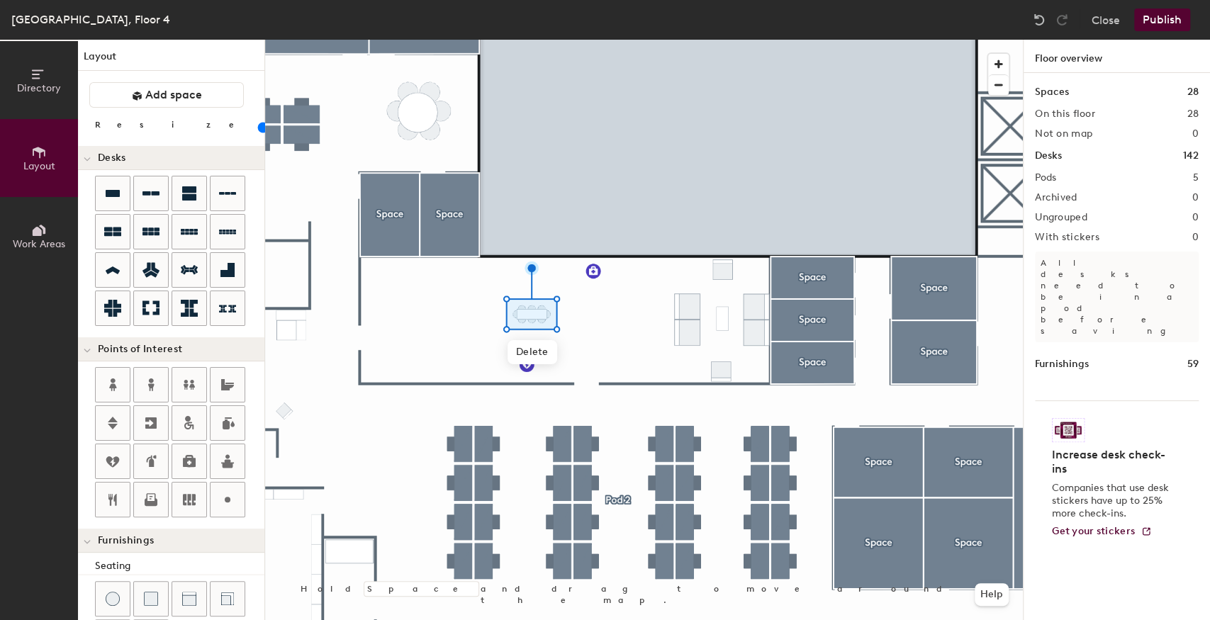
scroll to position [0, 0]
click at [257, 132] on input "range" at bounding box center [257, 129] width 0 height 11
click at [493, 40] on div at bounding box center [644, 40] width 758 height 0
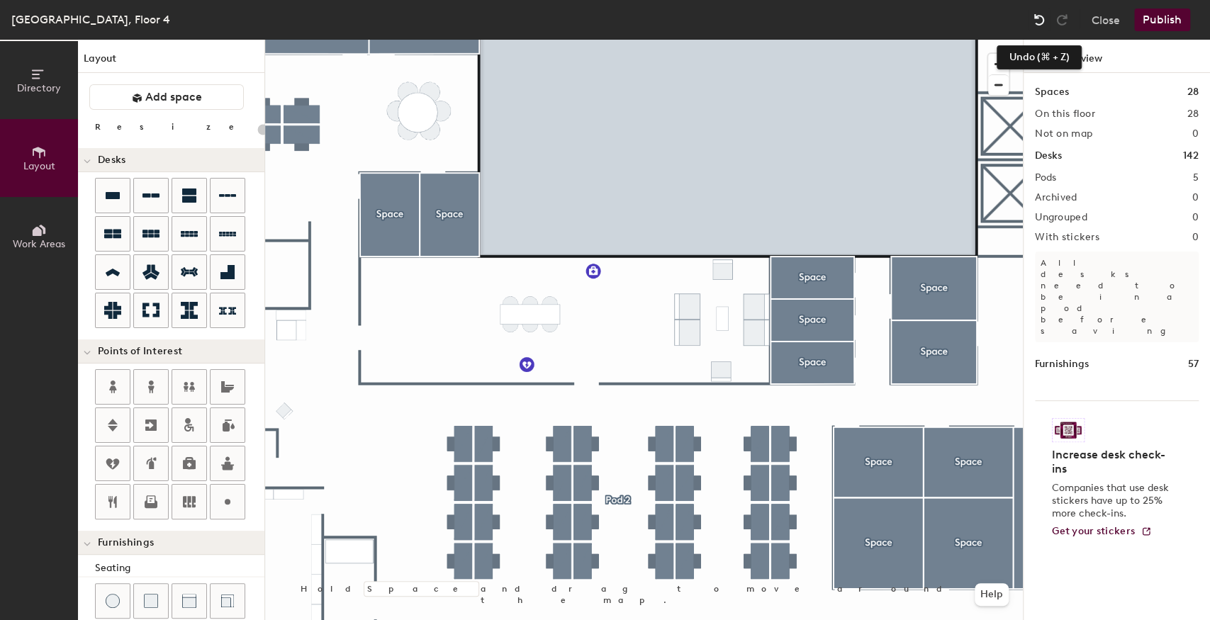
click at [1037, 16] on img at bounding box center [1039, 20] width 14 height 14
click at [591, 40] on div at bounding box center [644, 40] width 758 height 0
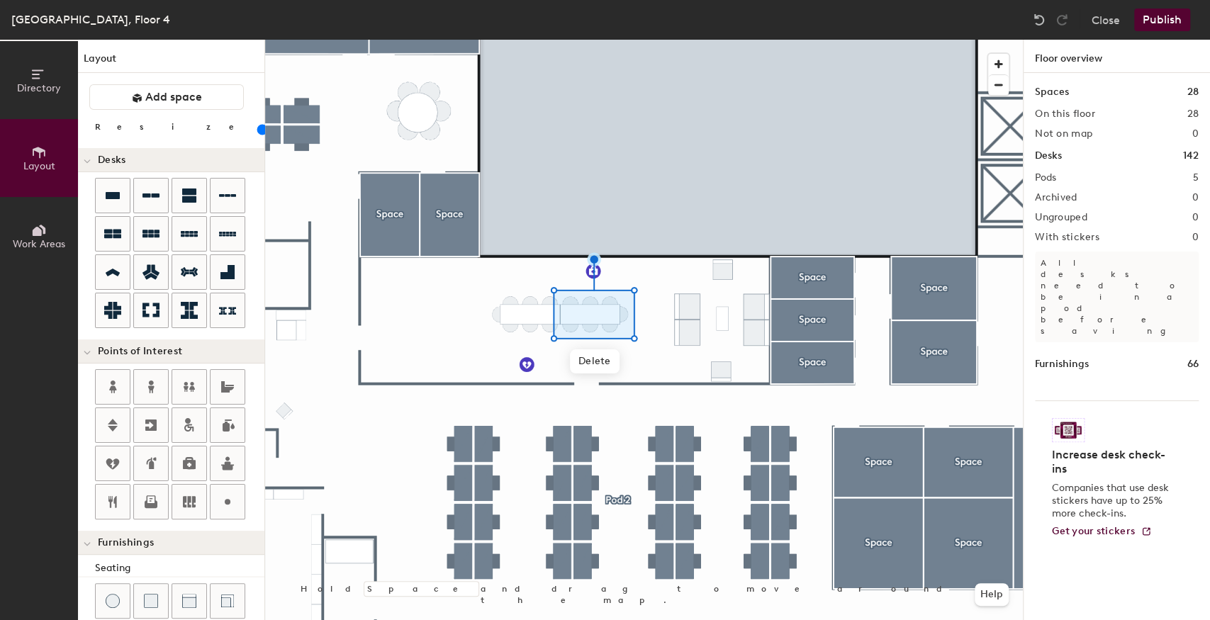
click at [657, 40] on div at bounding box center [644, 40] width 758 height 0
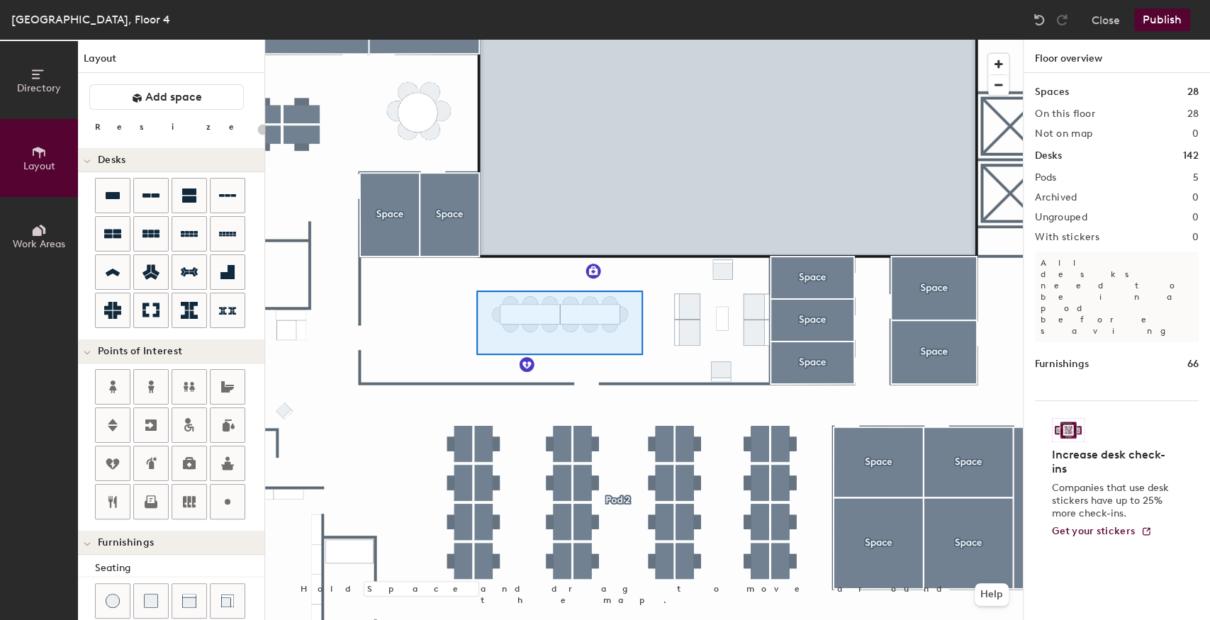
click at [641, 40] on div at bounding box center [644, 40] width 758 height 0
type input "20"
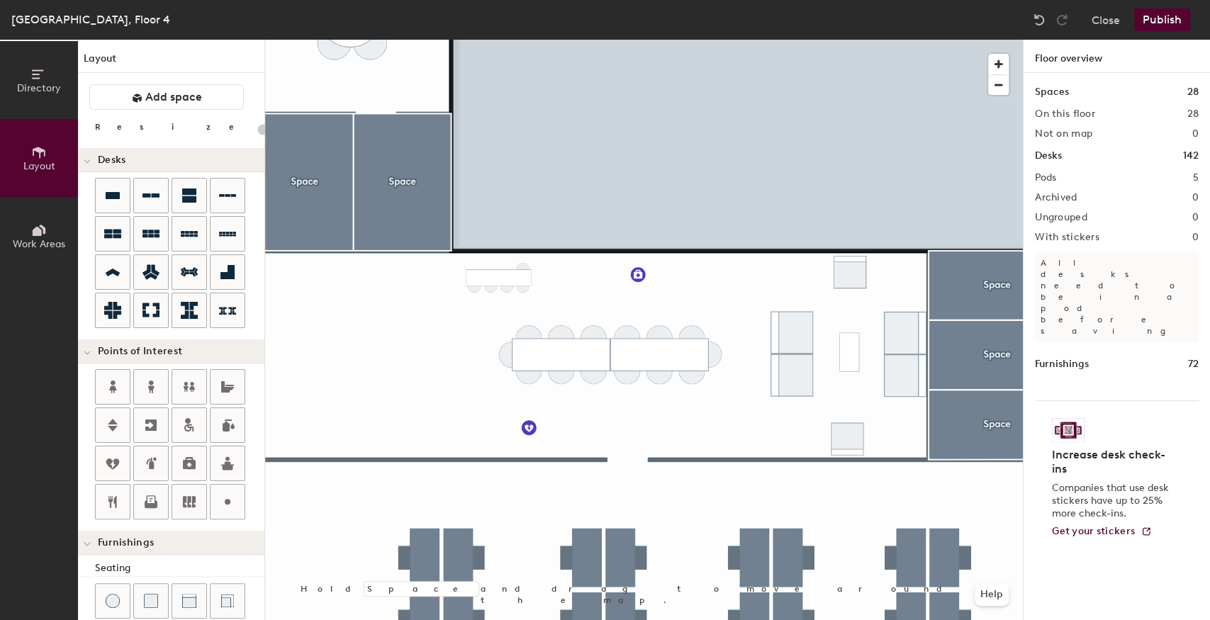
scroll to position [236, 0]
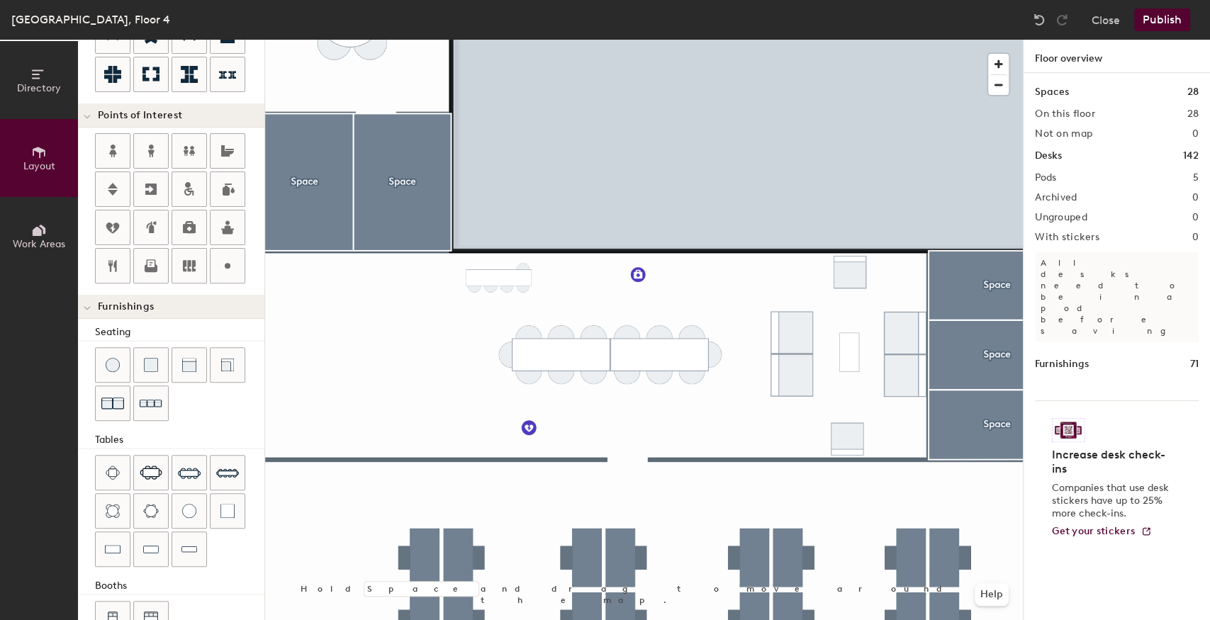
click at [547, 40] on div at bounding box center [644, 40] width 758 height 0
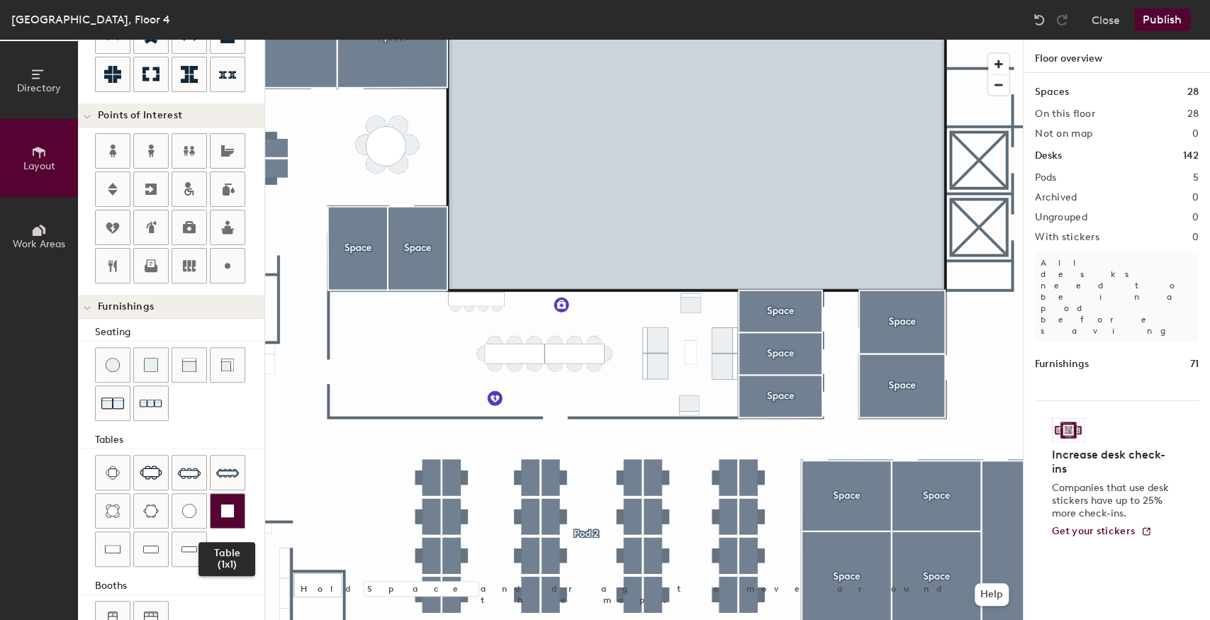
scroll to position [268, 0]
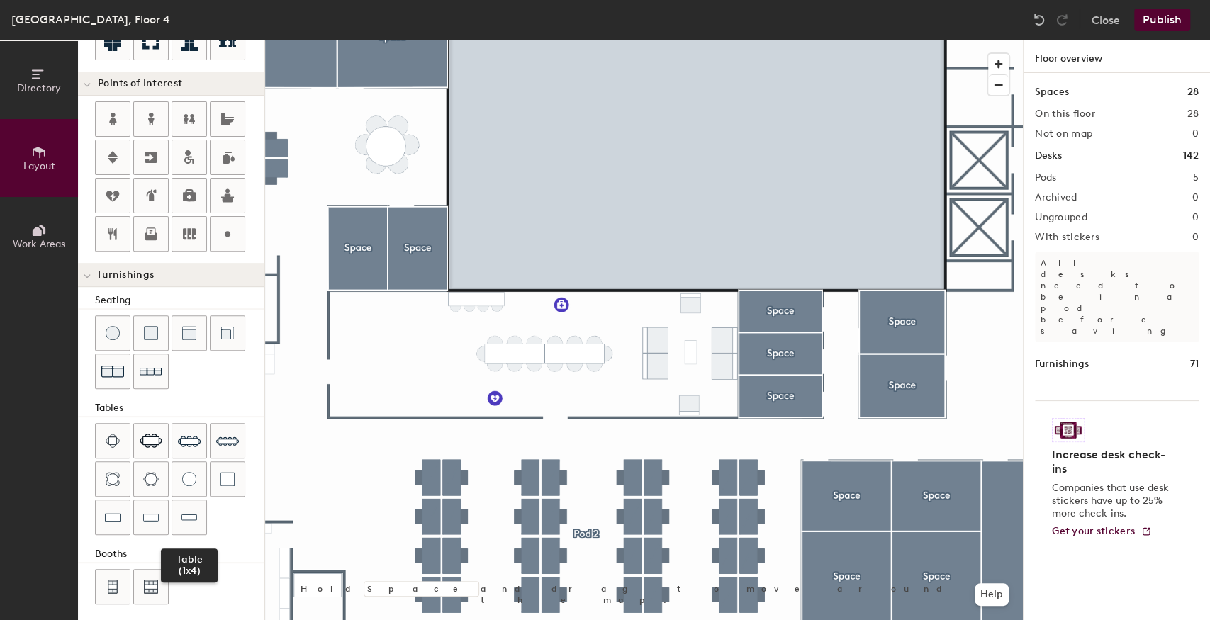
drag, startPoint x: 195, startPoint y: 515, endPoint x: 240, endPoint y: 498, distance: 48.2
click at [196, 515] on div at bounding box center [189, 517] width 34 height 34
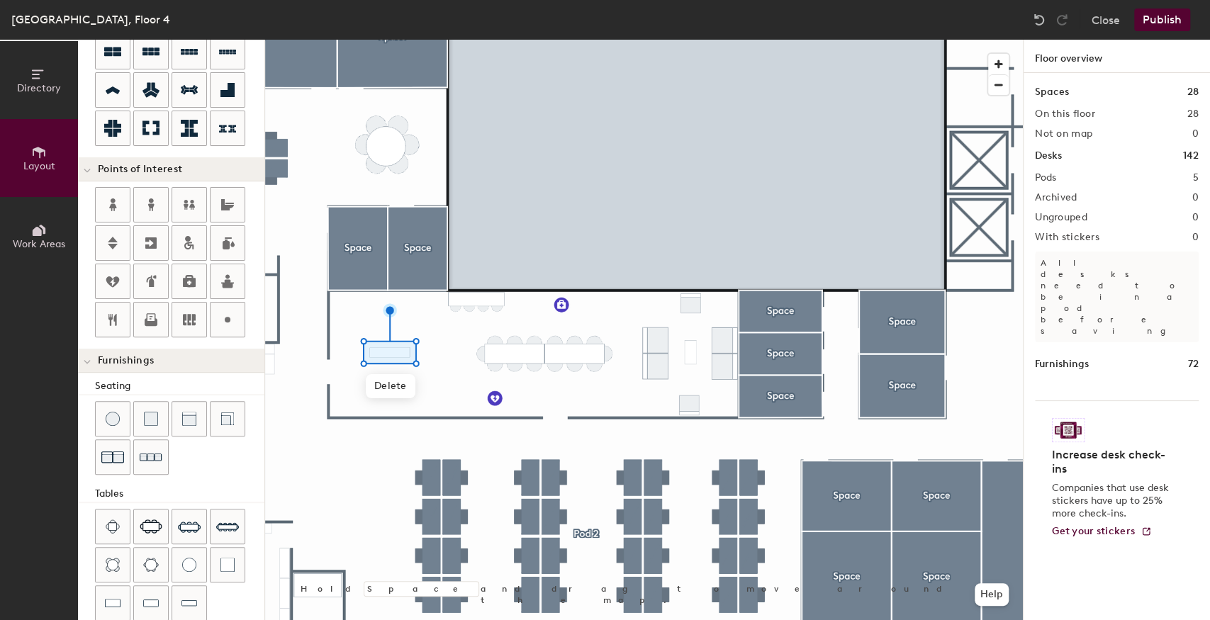
scroll to position [0, 0]
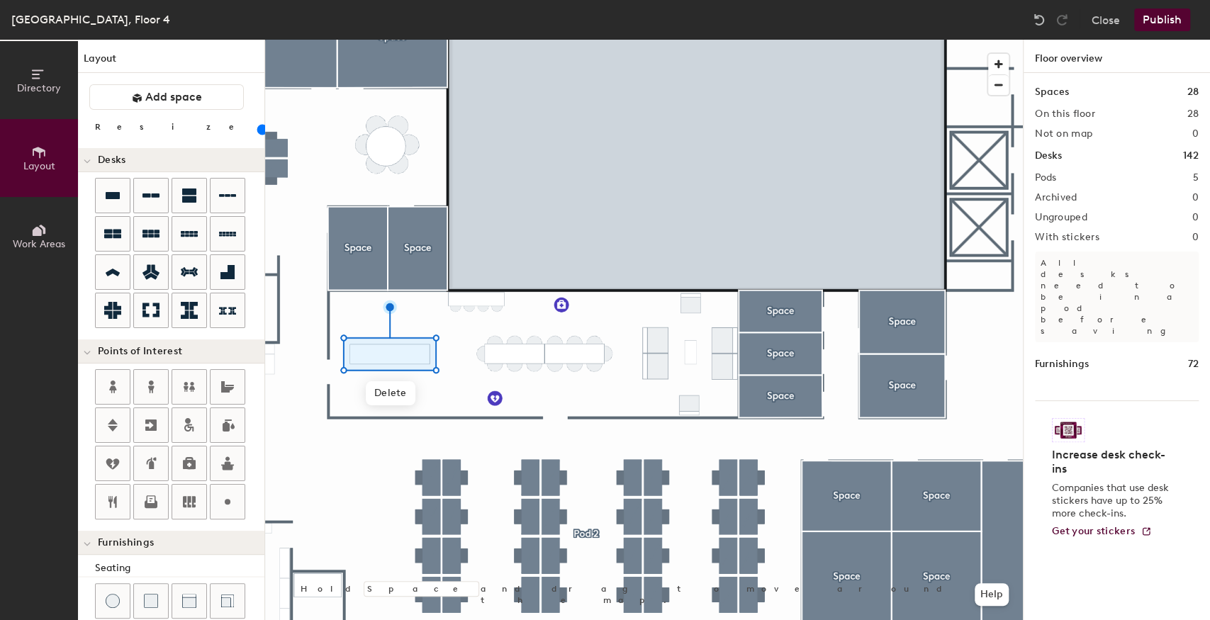
click at [257, 132] on input "range" at bounding box center [257, 129] width 0 height 11
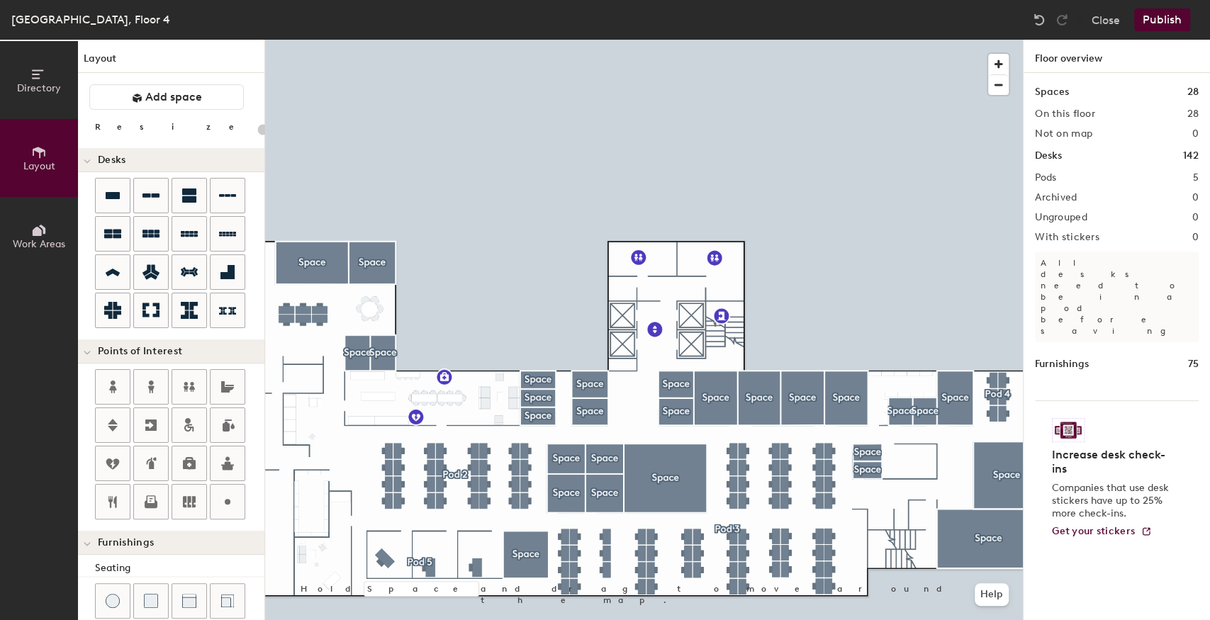
click at [1159, 18] on button "Publish" at bounding box center [1162, 20] width 56 height 23
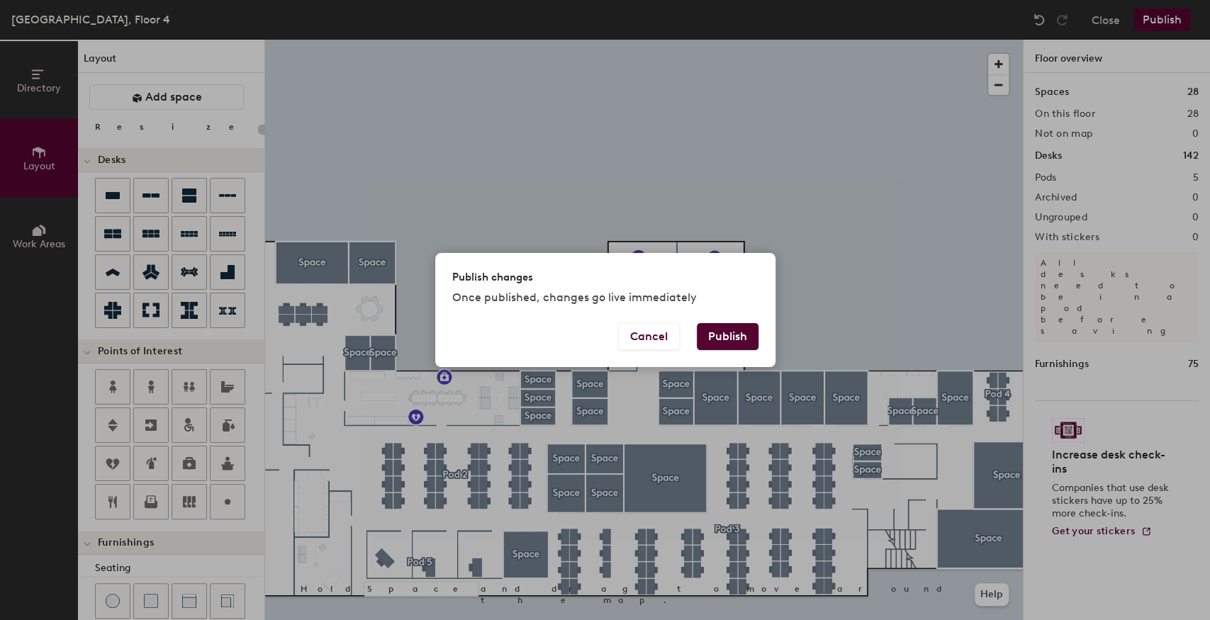
click at [720, 330] on button "Publish" at bounding box center [728, 336] width 62 height 27
type input "20"
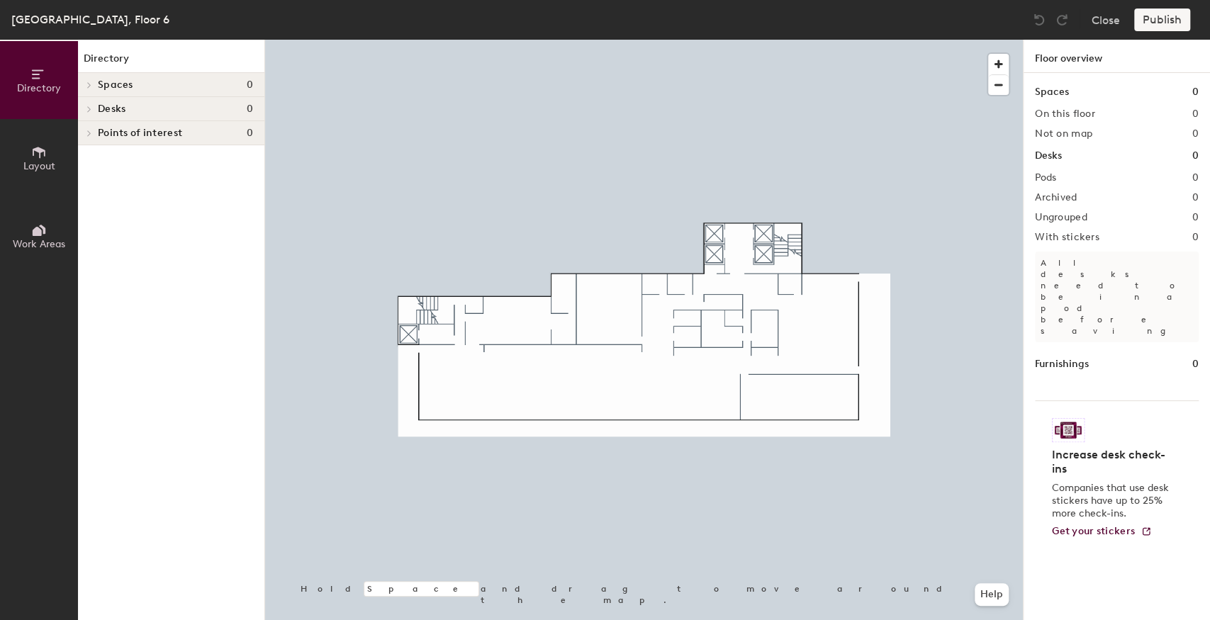
click at [33, 147] on icon at bounding box center [39, 153] width 16 height 16
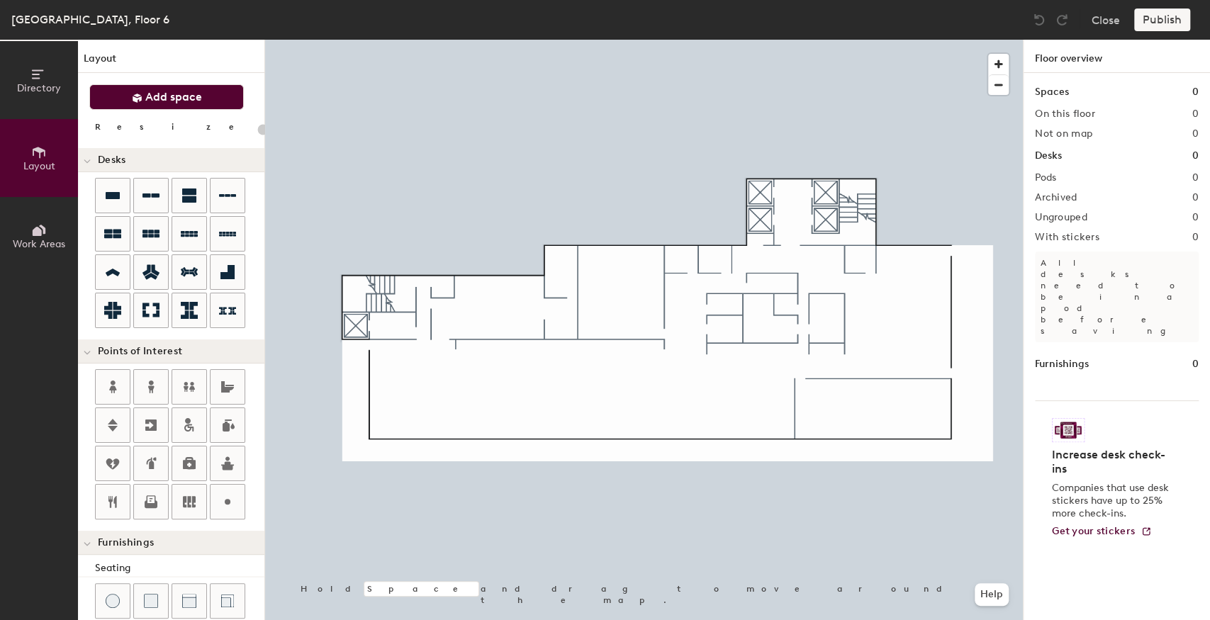
click at [150, 96] on span "Add space" at bounding box center [173, 97] width 57 height 14
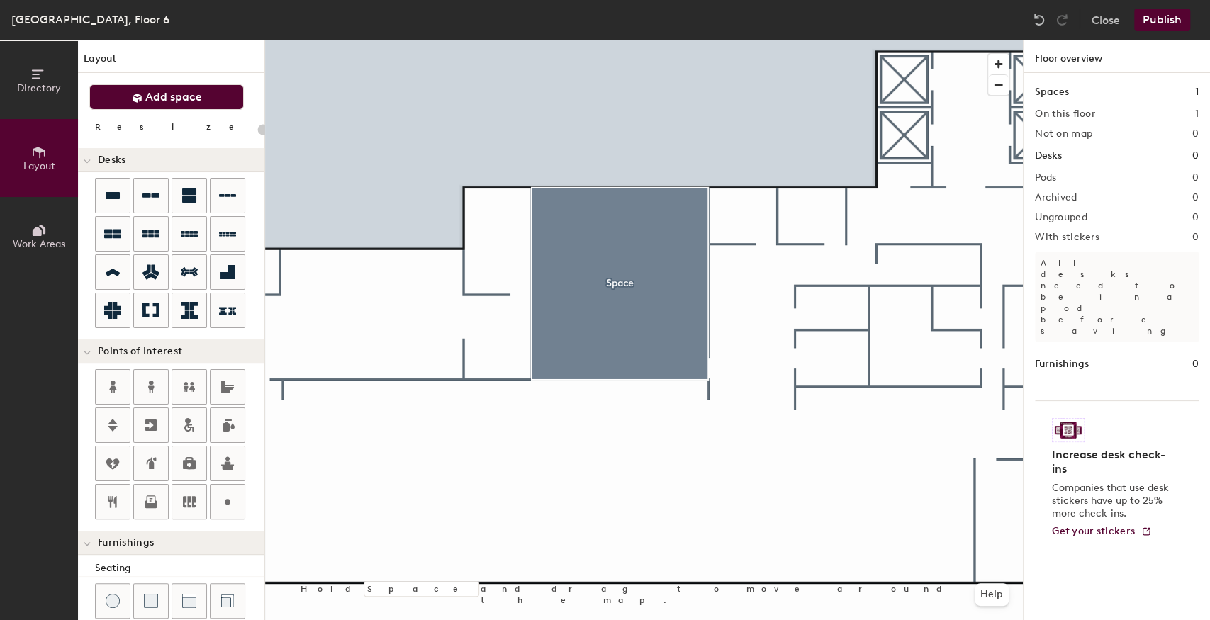
click at [174, 98] on span "Add space" at bounding box center [173, 97] width 57 height 14
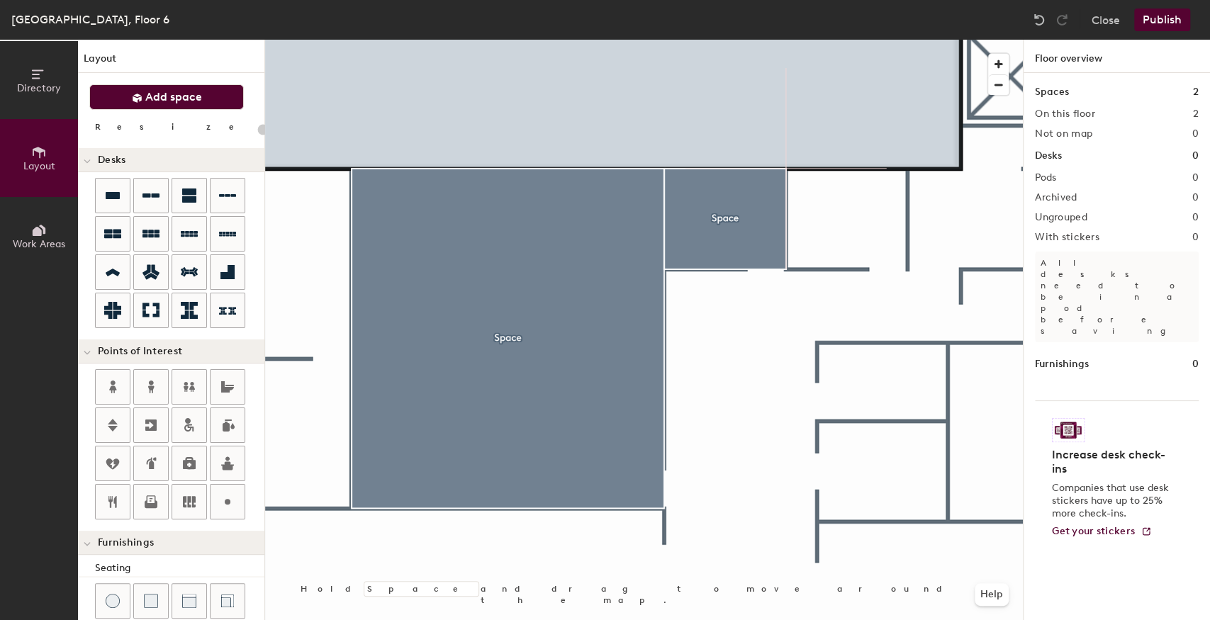
drag, startPoint x: 140, startPoint y: 101, endPoint x: 149, endPoint y: 104, distance: 9.6
click at [140, 100] on icon at bounding box center [137, 98] width 9 height 9
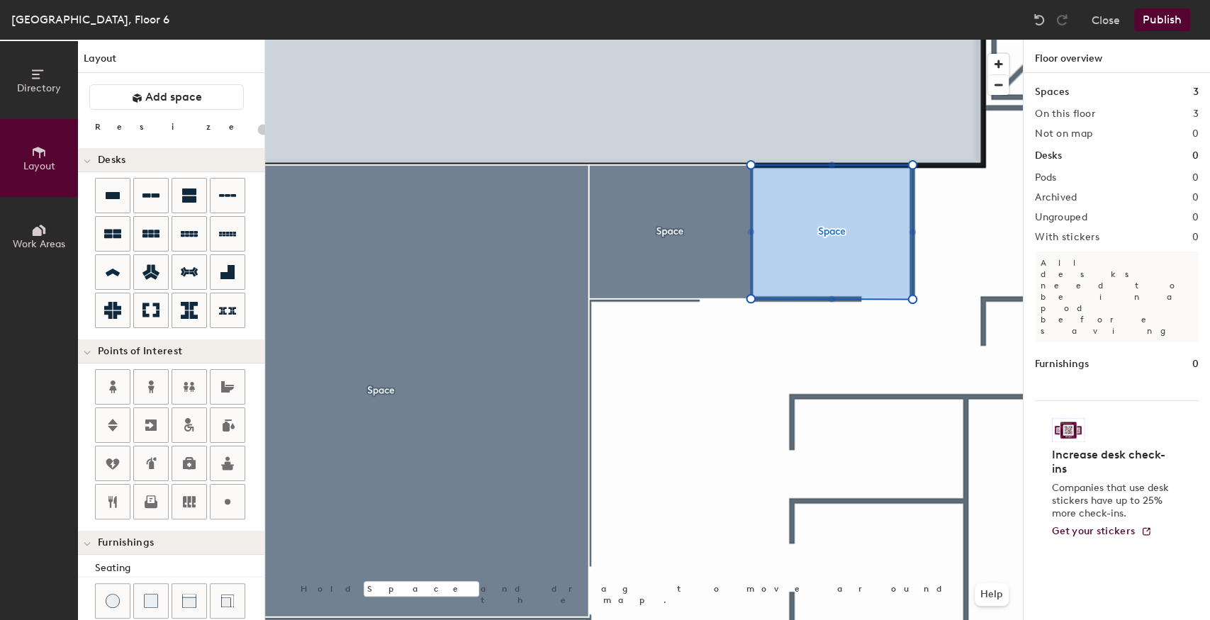
type input "20"
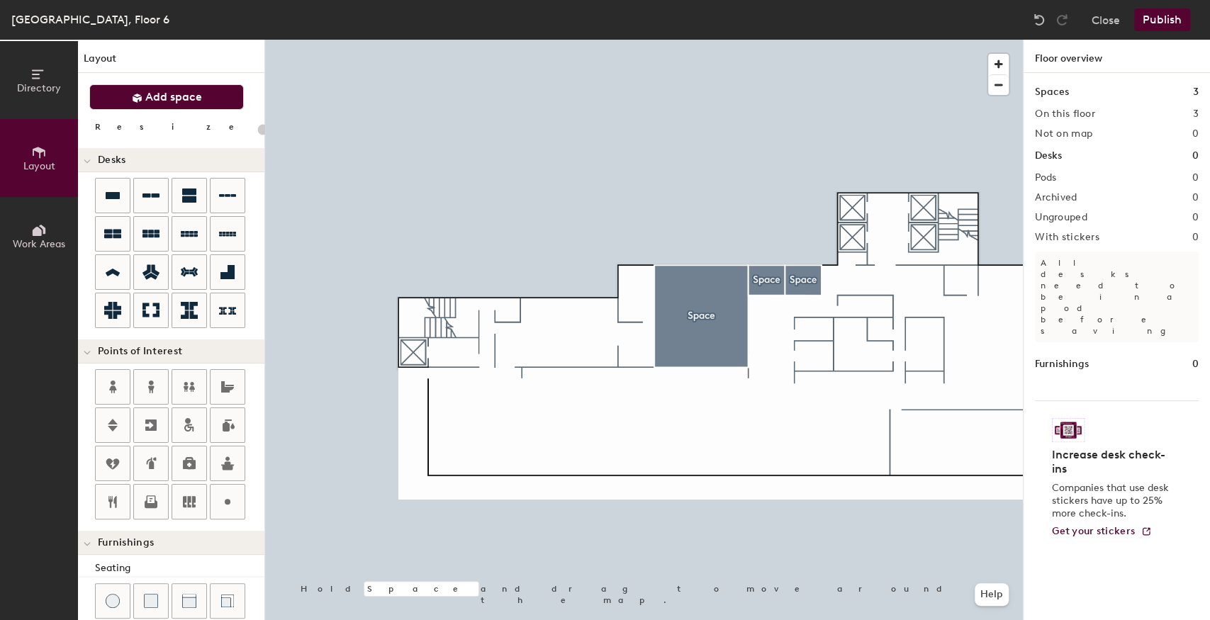
click at [227, 95] on button "Add space" at bounding box center [166, 97] width 155 height 26
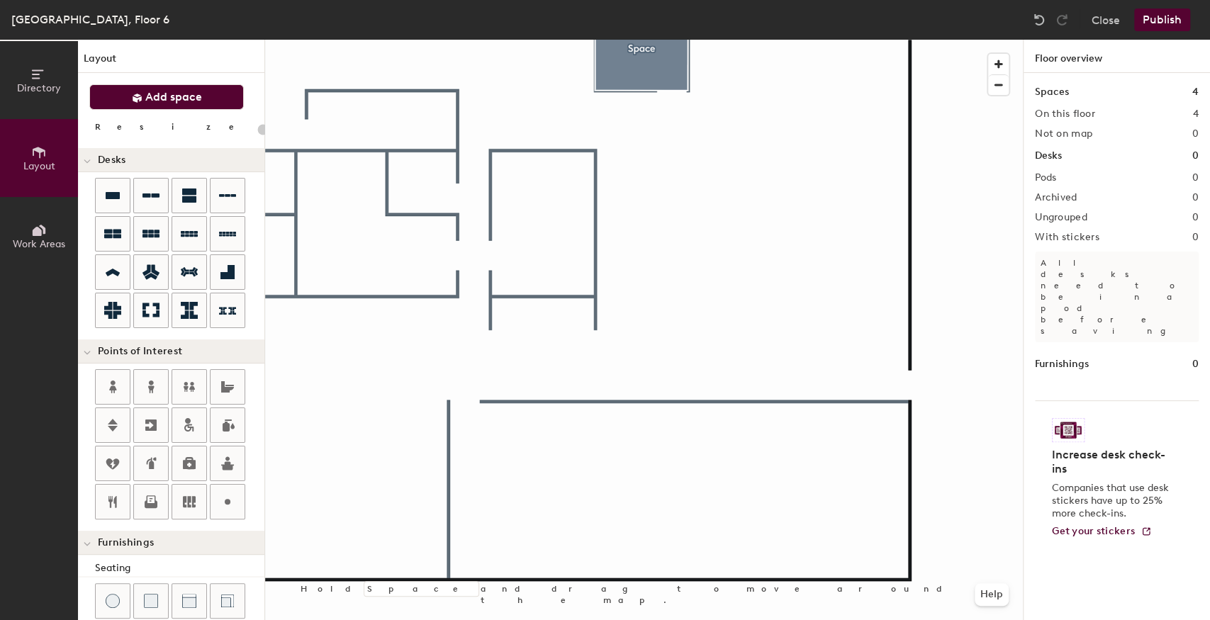
click at [156, 102] on span "Add space" at bounding box center [173, 97] width 57 height 14
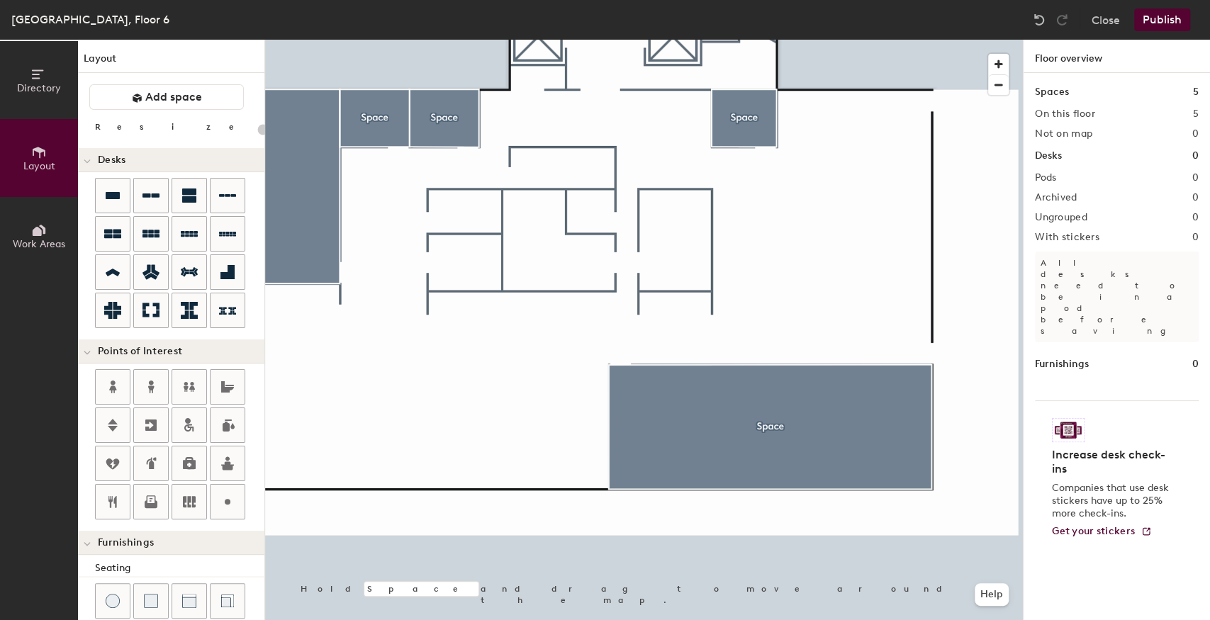
drag, startPoint x: 193, startPoint y: 376, endPoint x: 254, endPoint y: 354, distance: 64.8
click at [193, 379] on icon at bounding box center [189, 387] width 17 height 17
click at [181, 380] on icon at bounding box center [189, 387] width 17 height 17
click at [693, 230] on input "Restroom" at bounding box center [706, 229] width 51 height 20
click at [708, 258] on span "Done" at bounding box center [699, 262] width 42 height 24
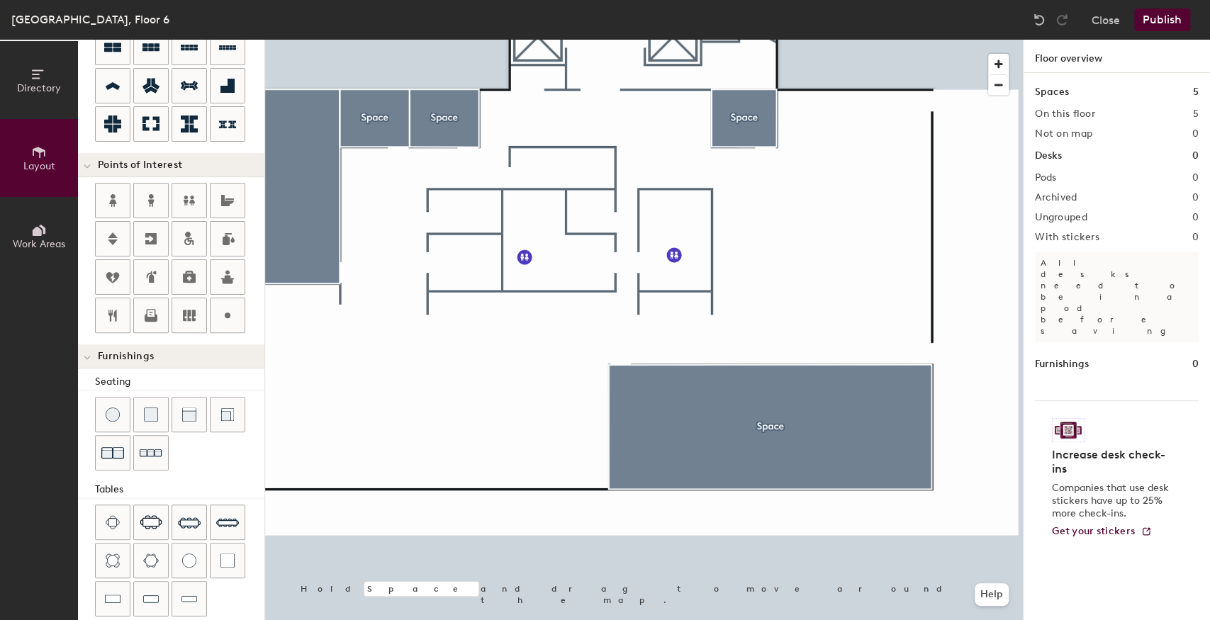
scroll to position [189, 0]
click at [103, 442] on img at bounding box center [112, 451] width 23 height 23
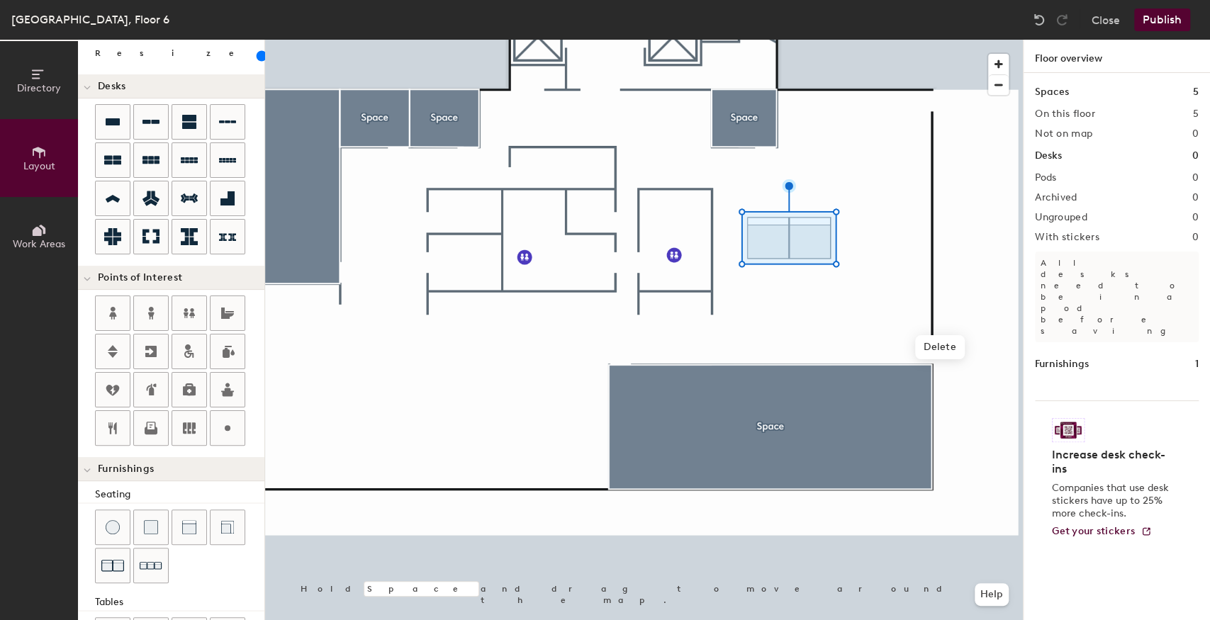
scroll to position [0, 0]
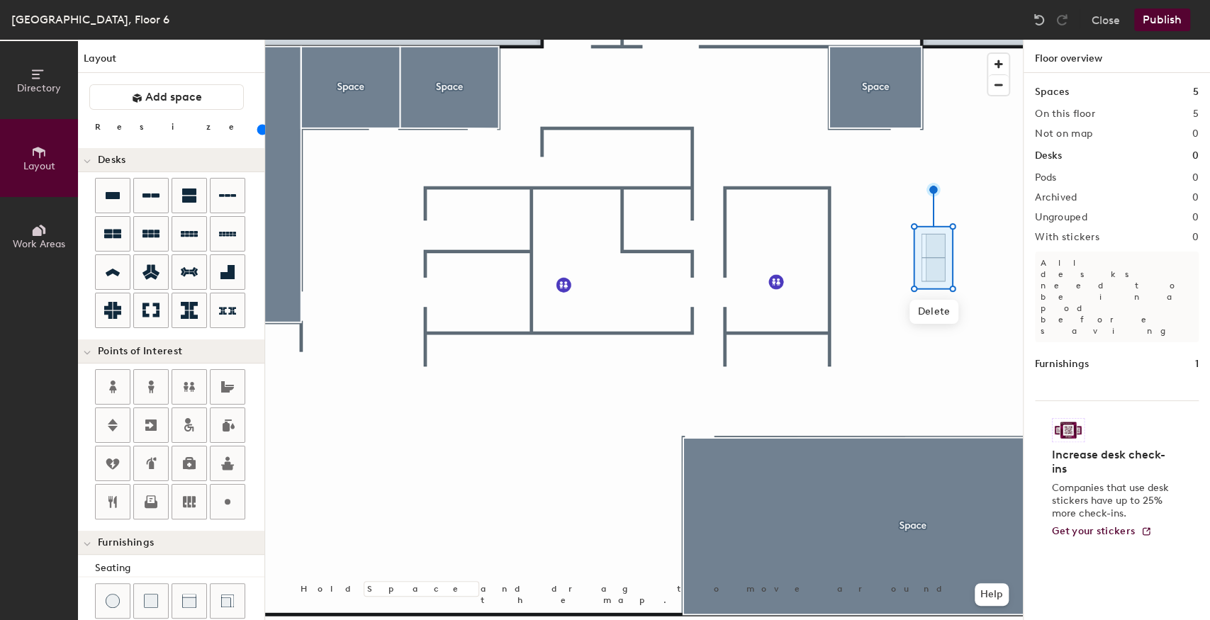
drag, startPoint x: 143, startPoint y: 131, endPoint x: 135, endPoint y: 133, distance: 8.6
click at [257, 133] on input "range" at bounding box center [257, 129] width 0 height 11
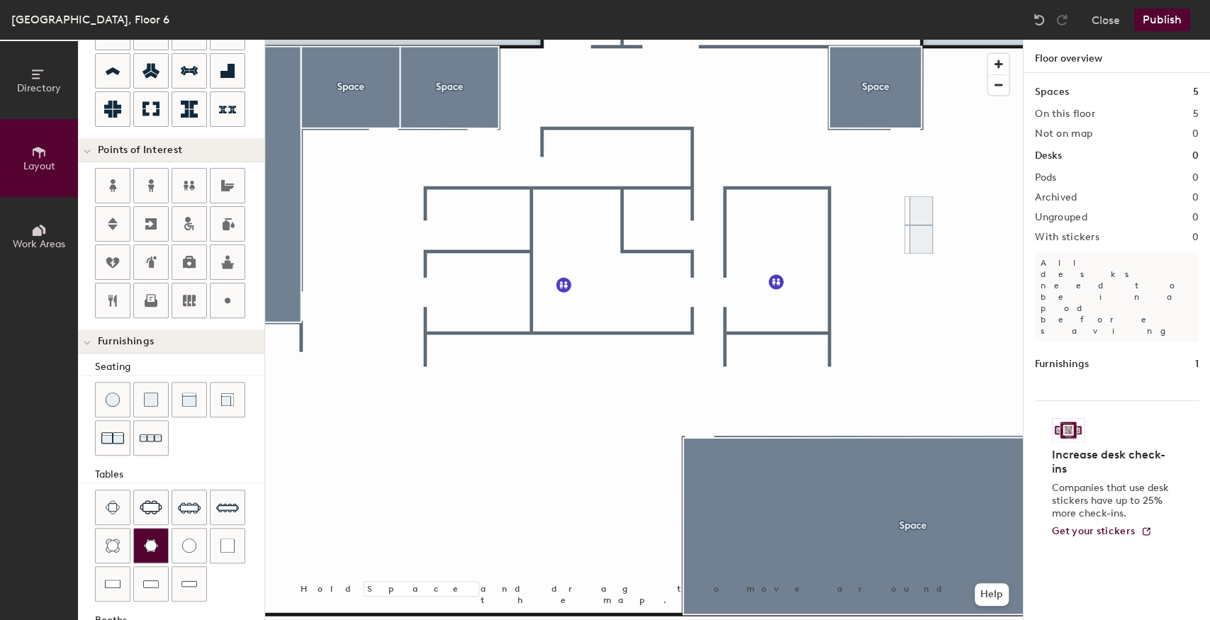
scroll to position [236, 0]
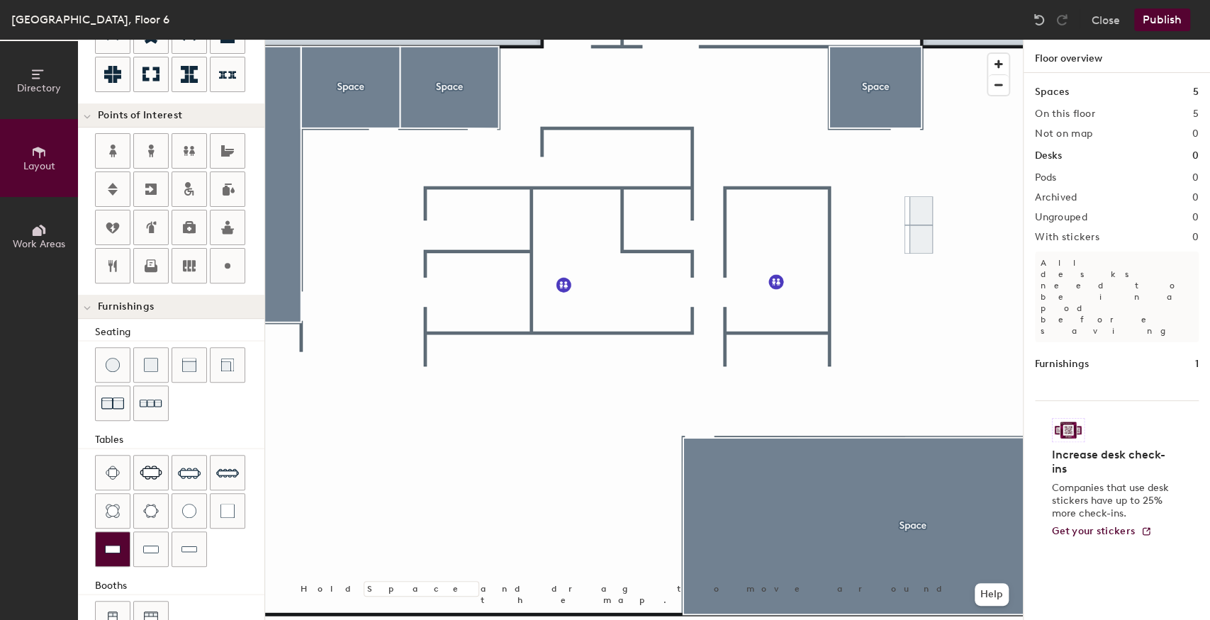
click at [114, 551] on div at bounding box center [113, 549] width 34 height 34
click at [123, 540] on div at bounding box center [113, 549] width 34 height 34
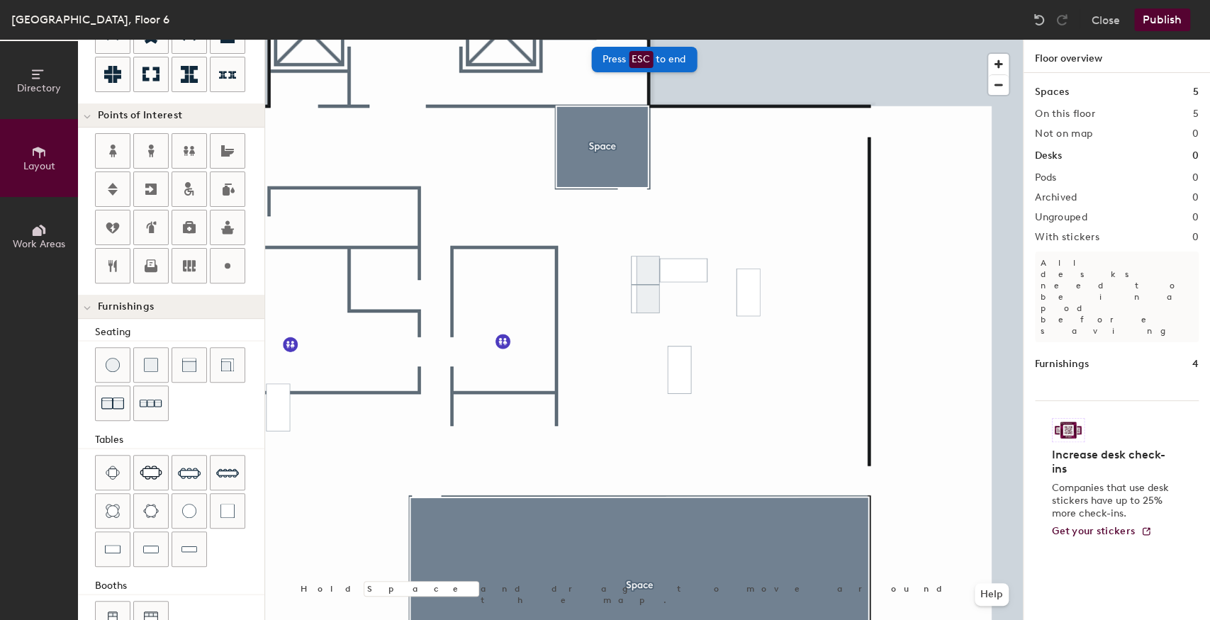
drag, startPoint x: 220, startPoint y: 519, endPoint x: 262, endPoint y: 499, distance: 46.3
click at [220, 519] on div at bounding box center [228, 511] width 34 height 34
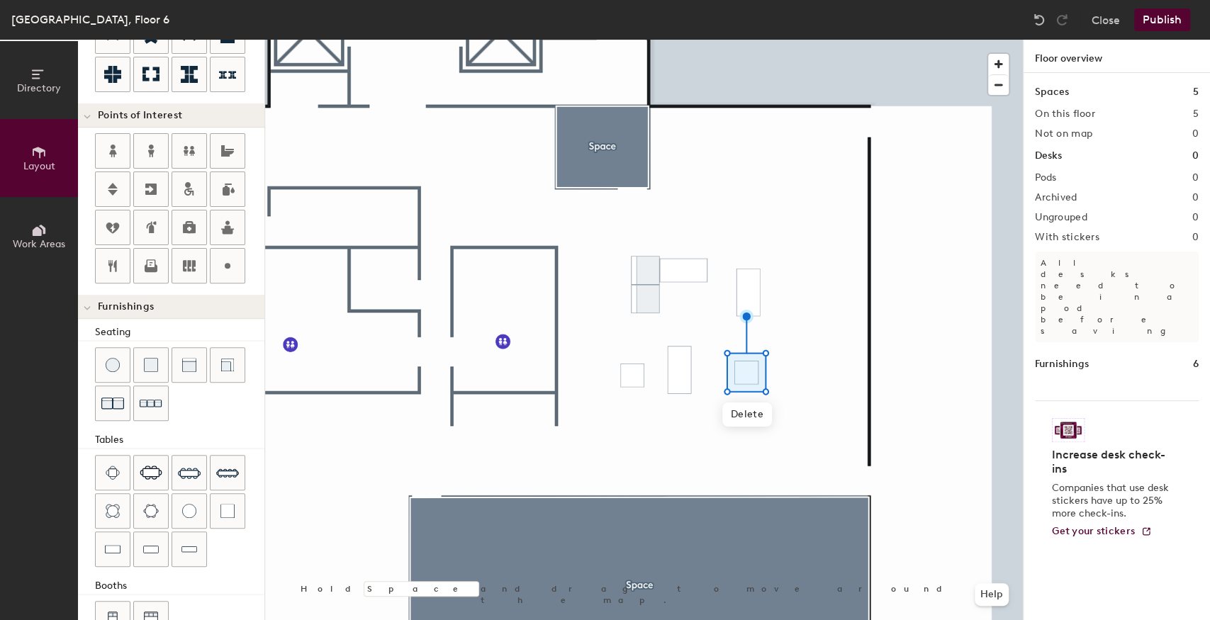
click at [683, 40] on div at bounding box center [644, 40] width 758 height 0
click at [744, 40] on div at bounding box center [644, 40] width 758 height 0
click at [615, 40] on div at bounding box center [644, 40] width 758 height 0
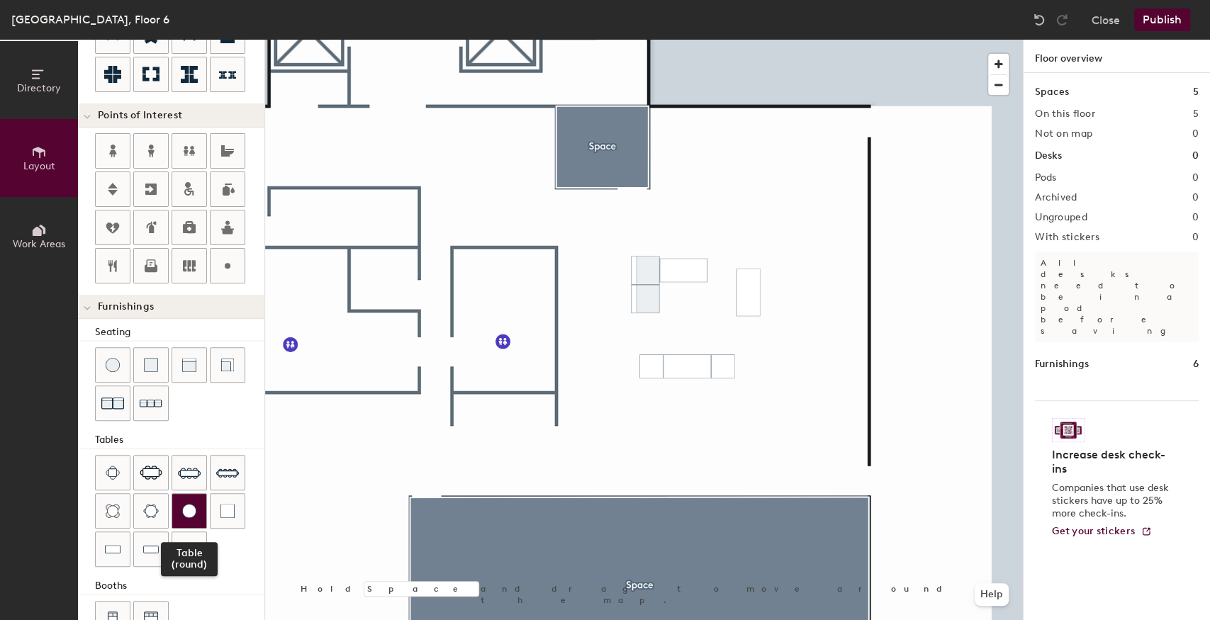
click at [189, 513] on div at bounding box center [189, 511] width 34 height 34
click at [182, 504] on img at bounding box center [189, 511] width 14 height 14
type input "40"
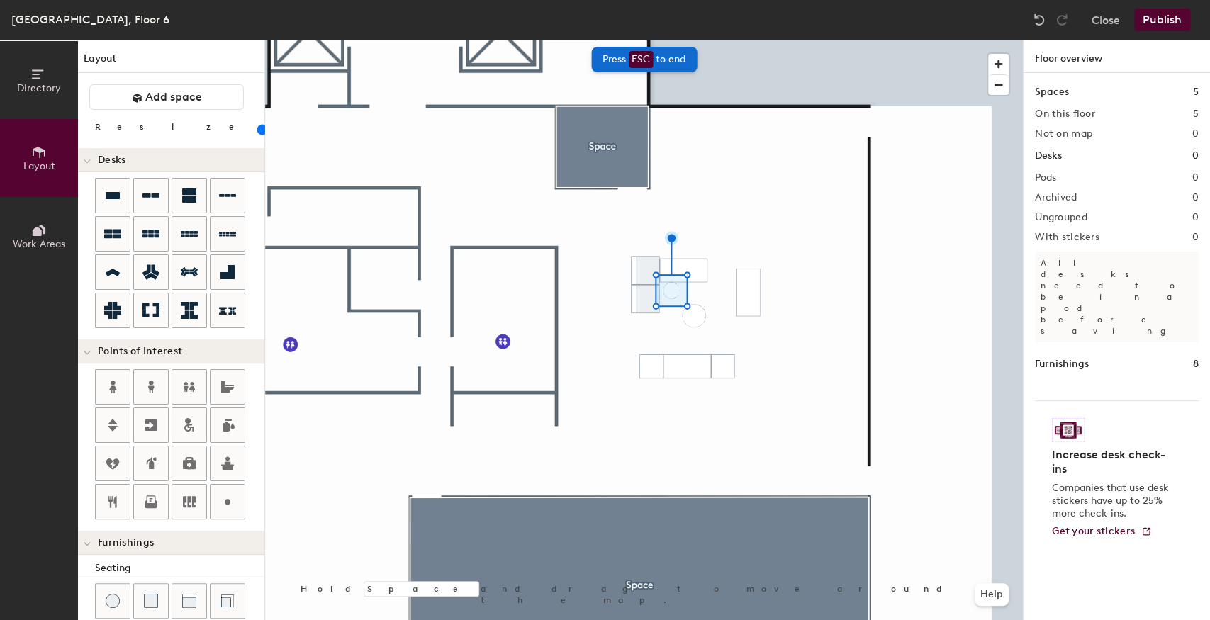
scroll to position [236, 0]
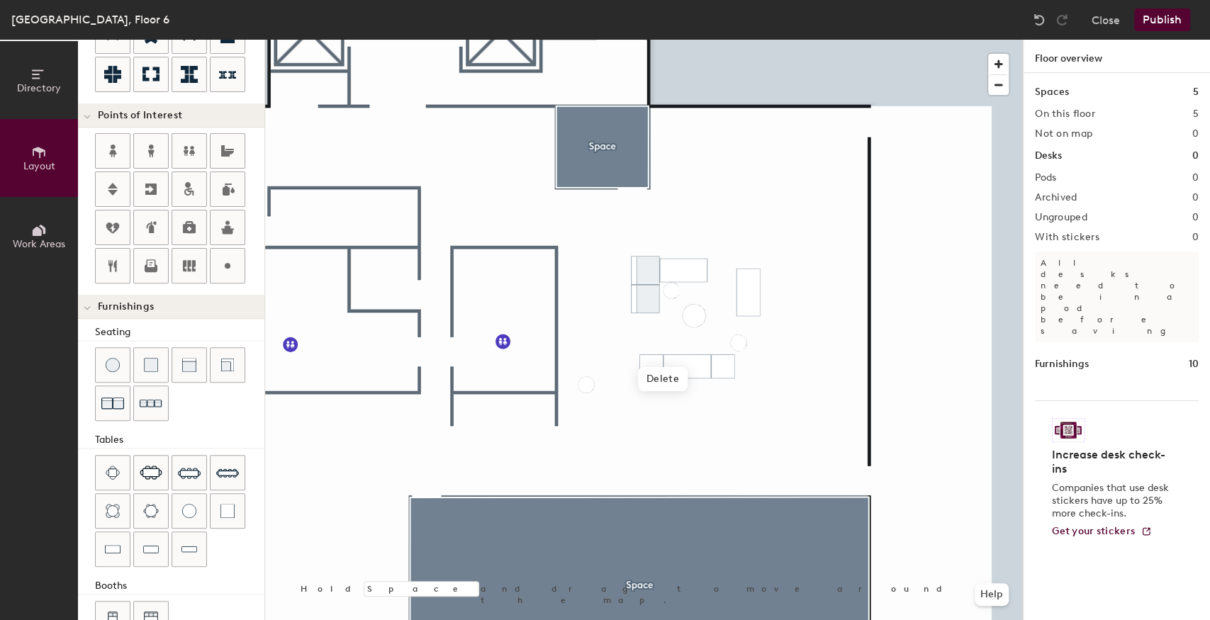
click at [526, 40] on div at bounding box center [644, 40] width 758 height 0
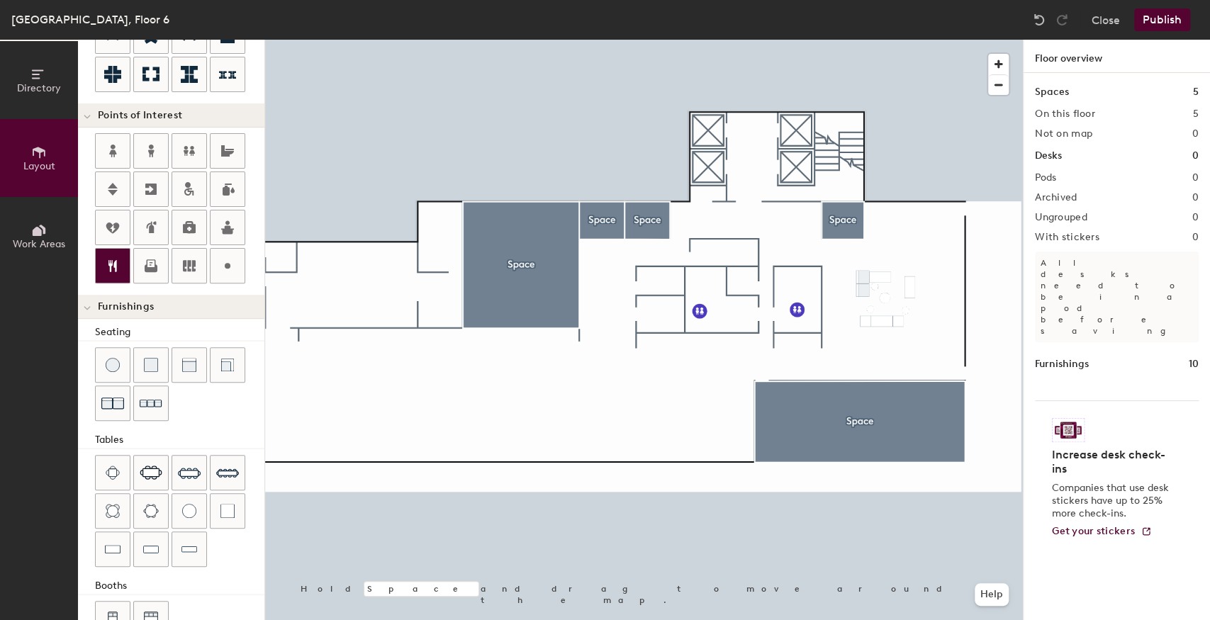
click at [114, 260] on icon at bounding box center [112, 266] width 9 height 12
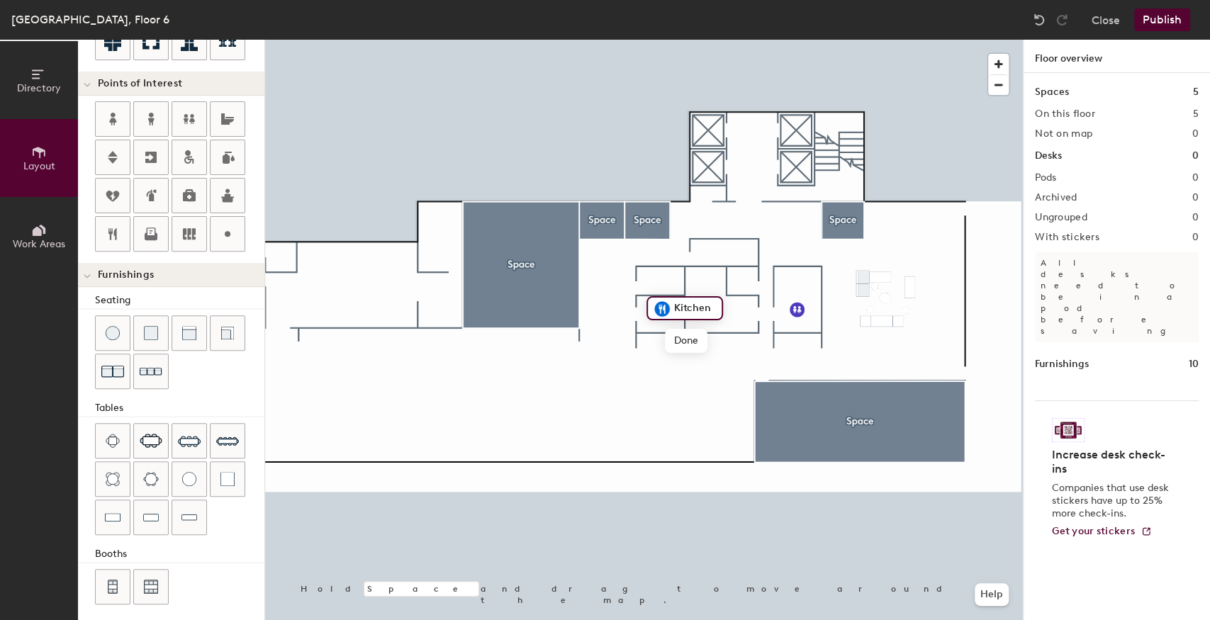
click at [640, 40] on div at bounding box center [644, 40] width 758 height 0
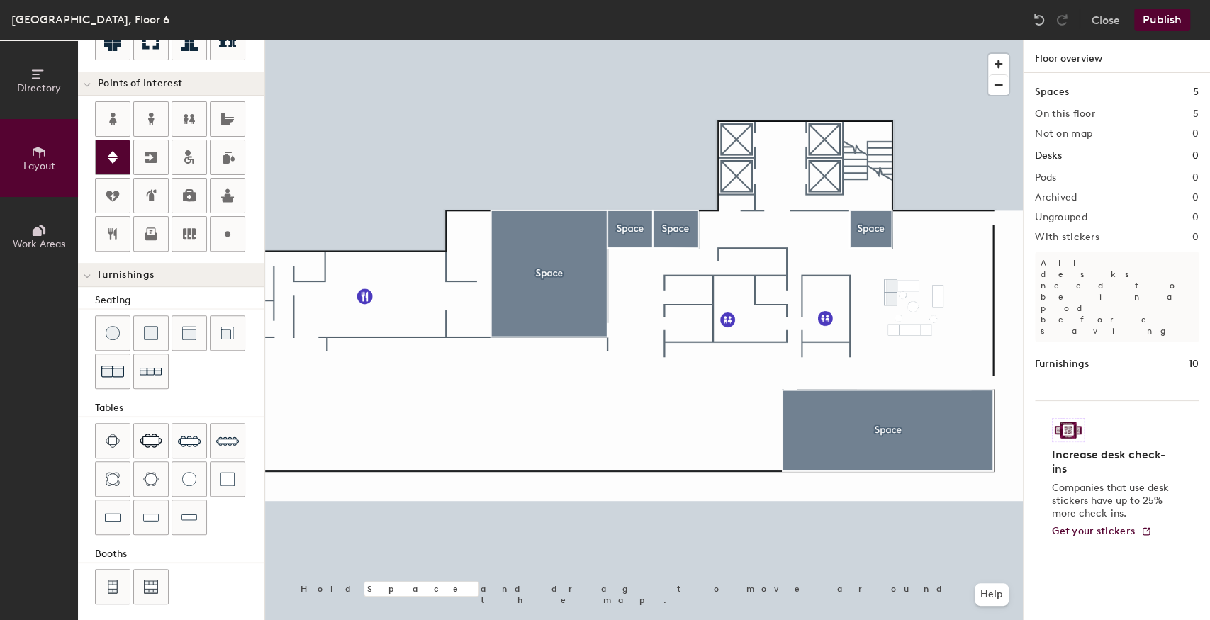
click at [117, 160] on icon at bounding box center [112, 157] width 17 height 17
click at [145, 156] on icon at bounding box center [150, 157] width 11 height 11
click at [594, 40] on div at bounding box center [644, 40] width 758 height 0
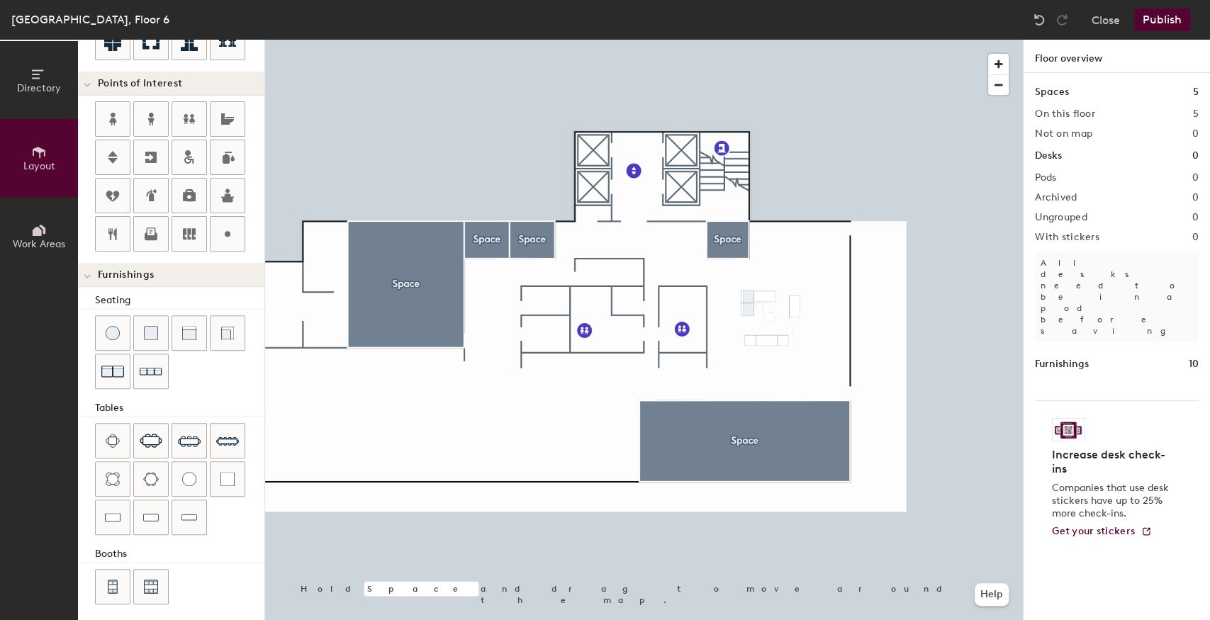
drag, startPoint x: 183, startPoint y: 335, endPoint x: 258, endPoint y: 322, distance: 76.2
click at [182, 335] on img at bounding box center [189, 333] width 14 height 14
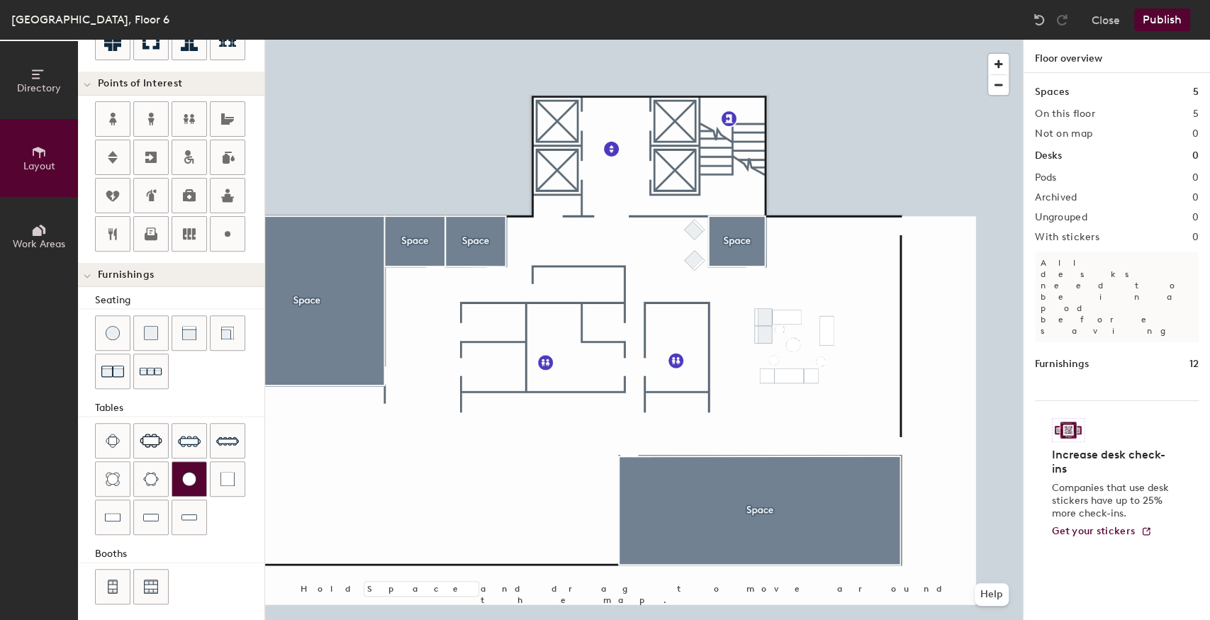
click at [193, 473] on img at bounding box center [189, 479] width 14 height 14
click at [644, 40] on div at bounding box center [644, 40] width 758 height 0
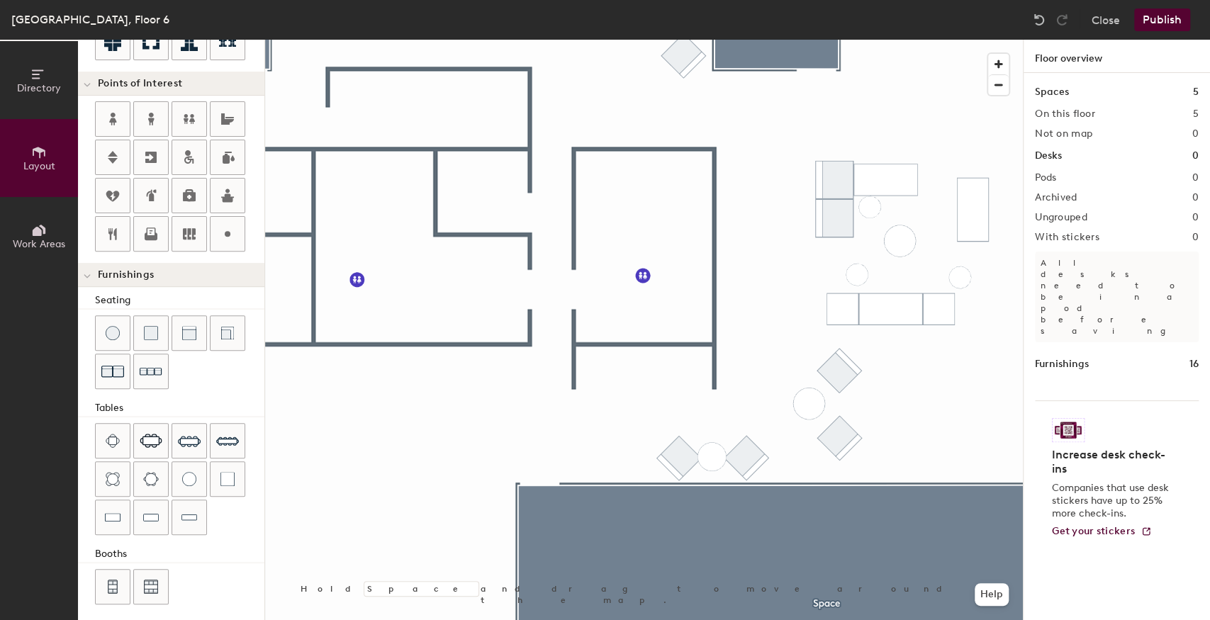
click at [613, 40] on div at bounding box center [644, 40] width 758 height 0
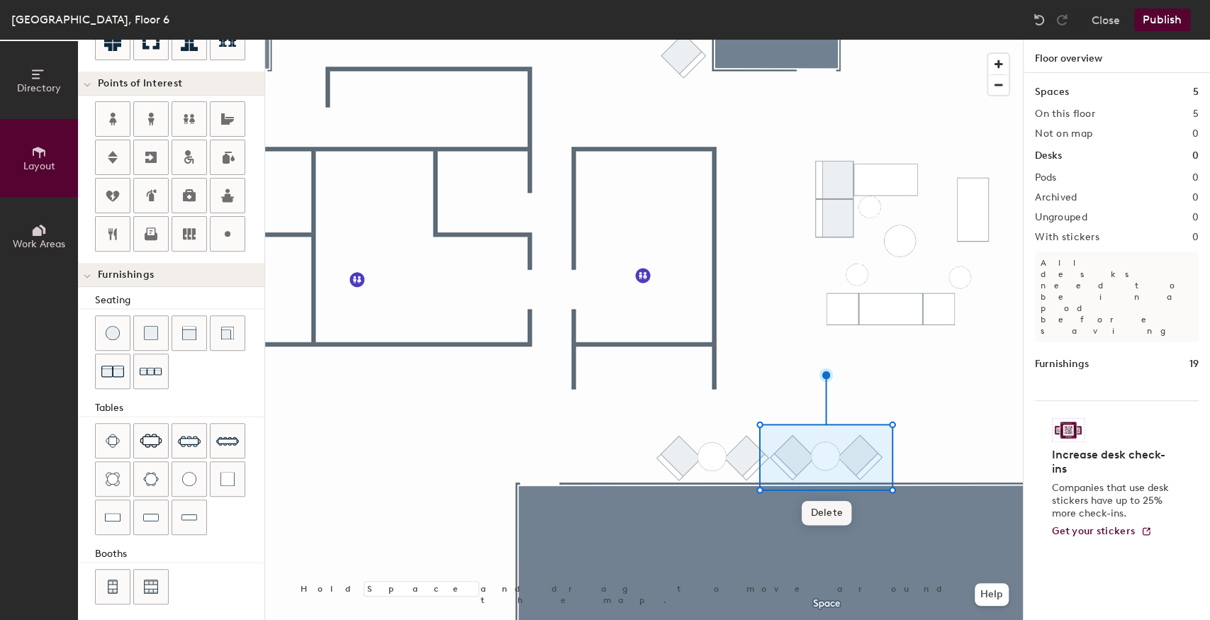
click at [617, 40] on div at bounding box center [644, 40] width 758 height 0
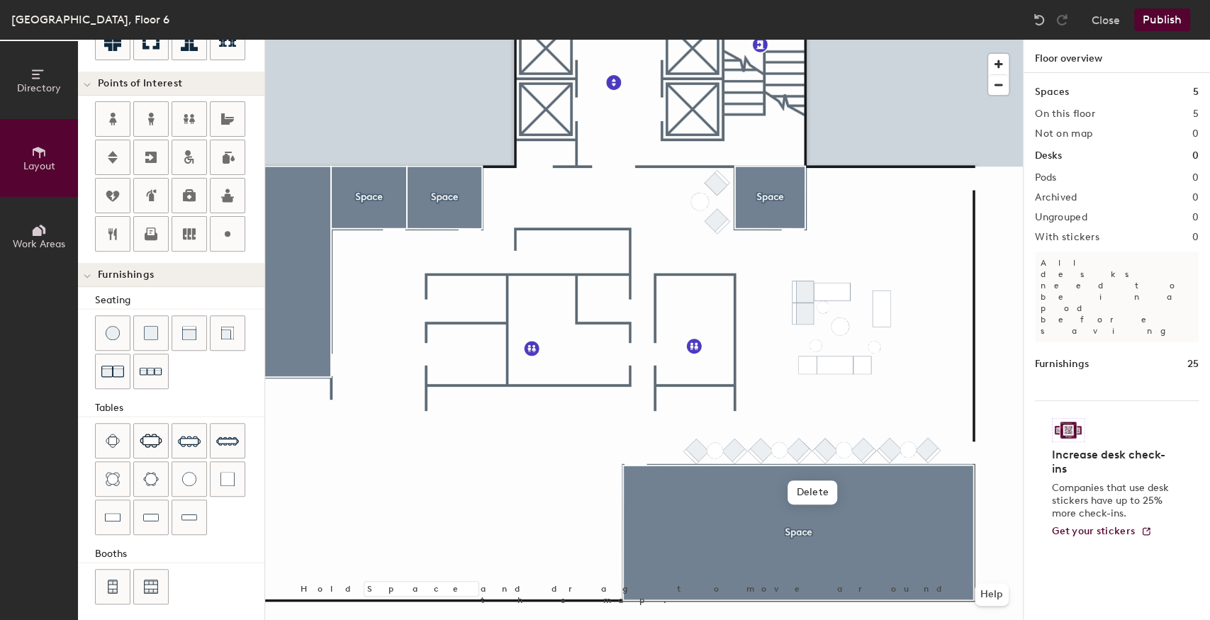
click at [873, 40] on div at bounding box center [644, 40] width 758 height 0
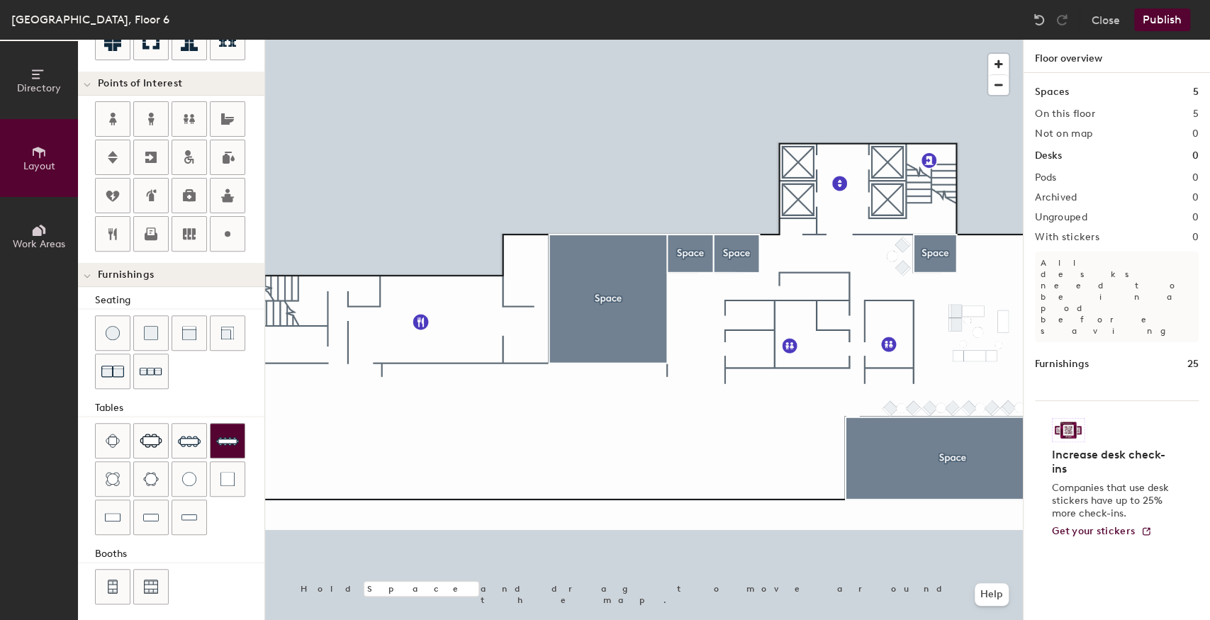
click at [219, 439] on img at bounding box center [227, 441] width 23 height 23
click at [735, 40] on div at bounding box center [644, 40] width 758 height 0
click at [707, 40] on div at bounding box center [644, 40] width 758 height 0
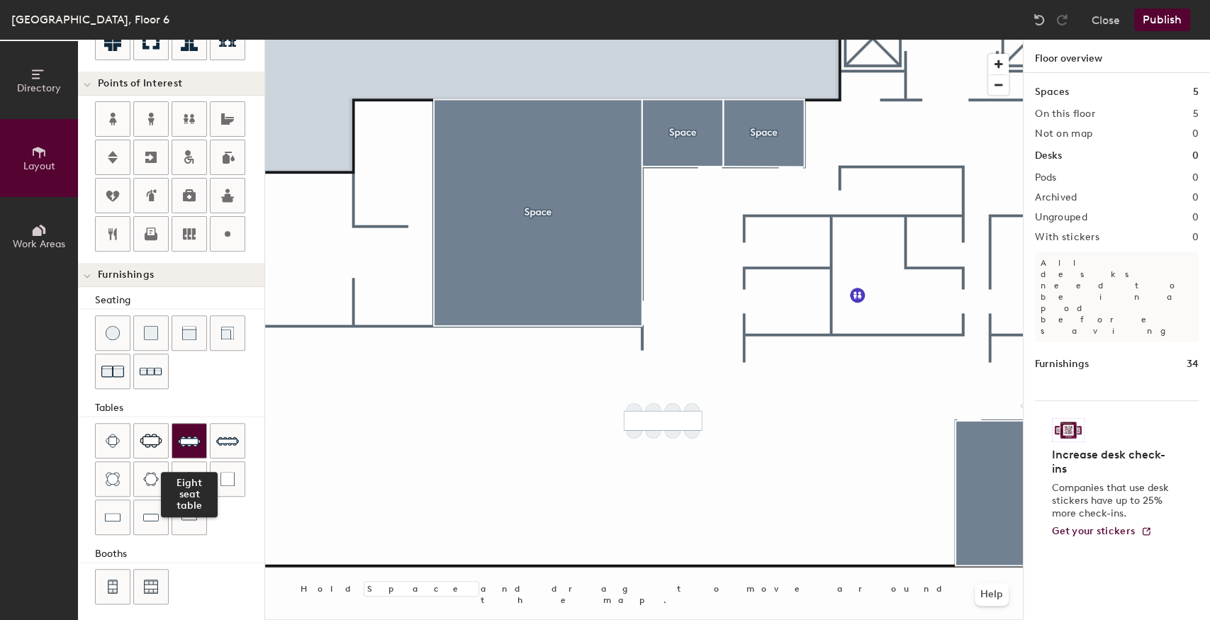
click at [184, 436] on img at bounding box center [189, 441] width 23 height 23
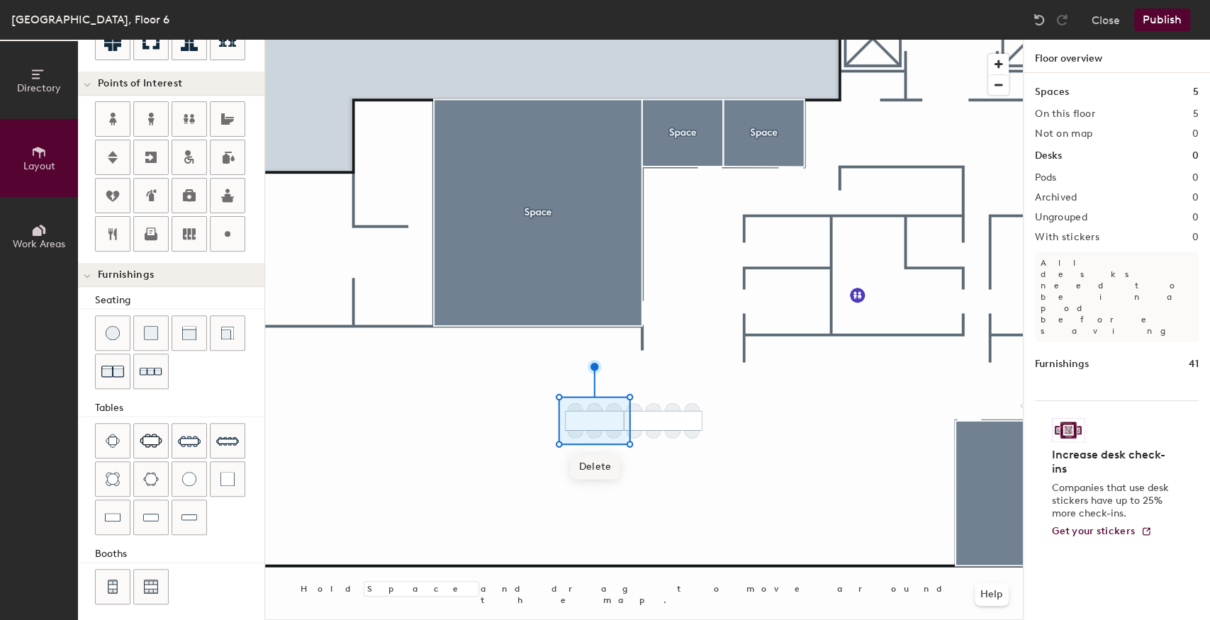
click at [660, 40] on div at bounding box center [644, 40] width 758 height 0
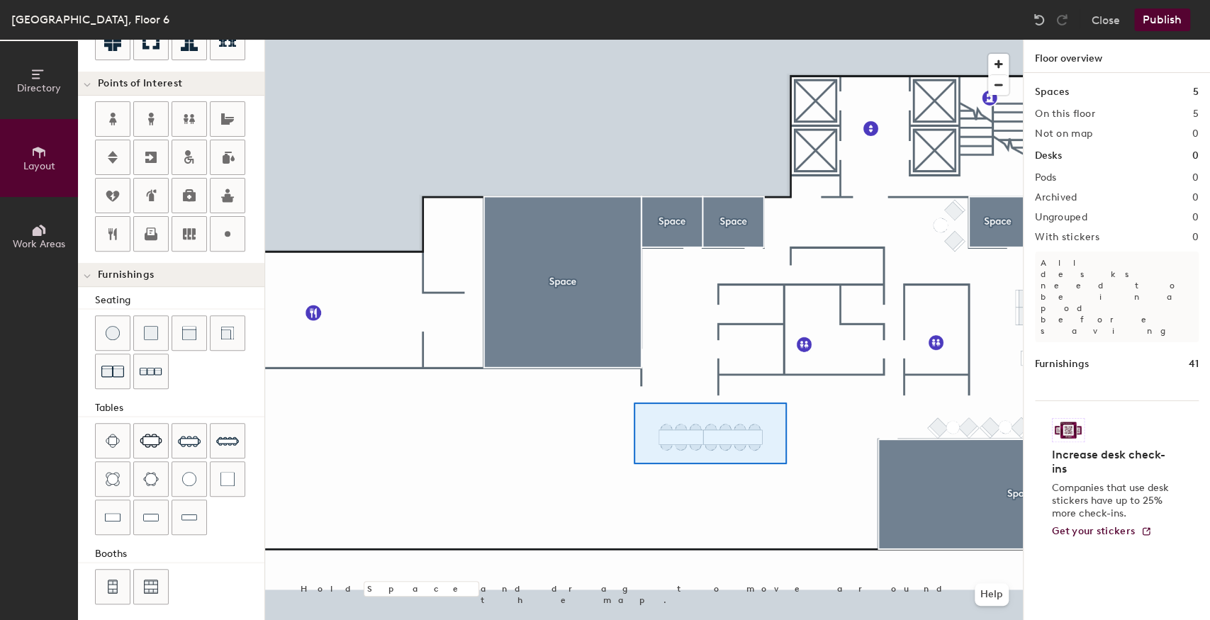
type input "40"
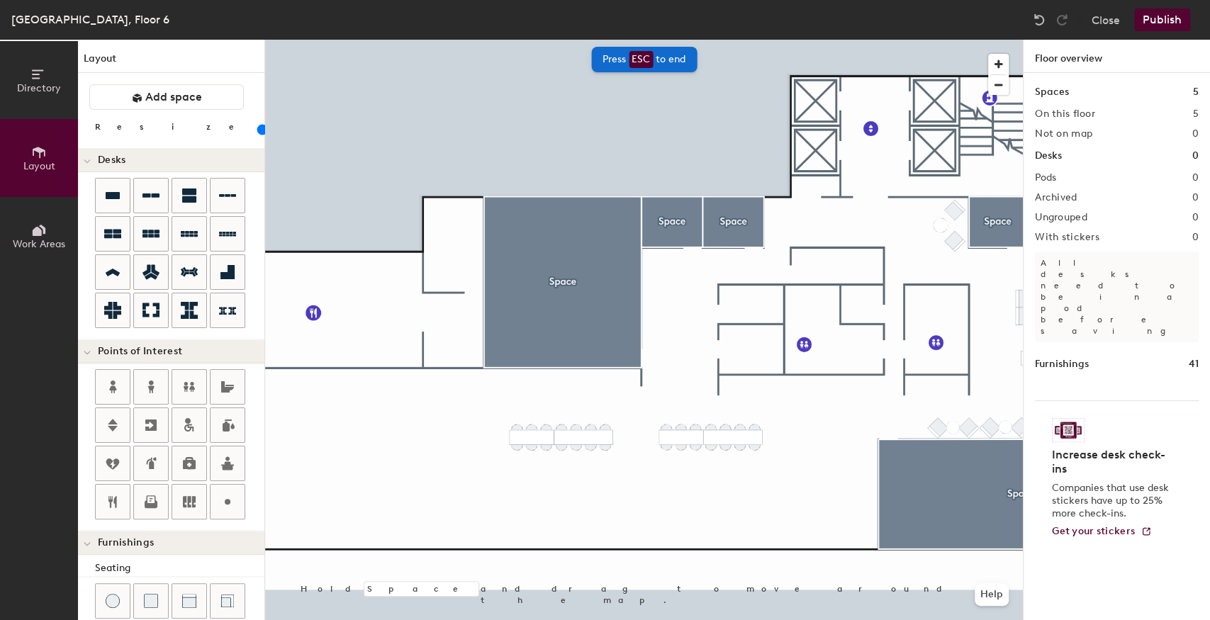
scroll to position [268, 0]
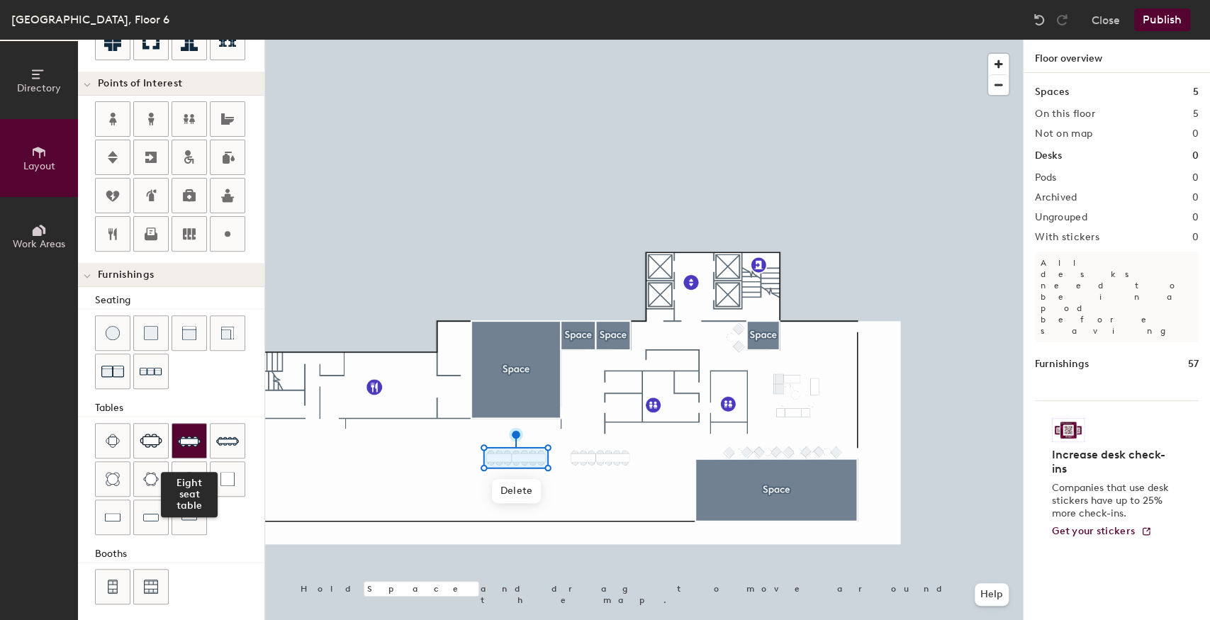
click at [190, 438] on img at bounding box center [189, 441] width 23 height 23
click at [540, 40] on div at bounding box center [644, 40] width 758 height 0
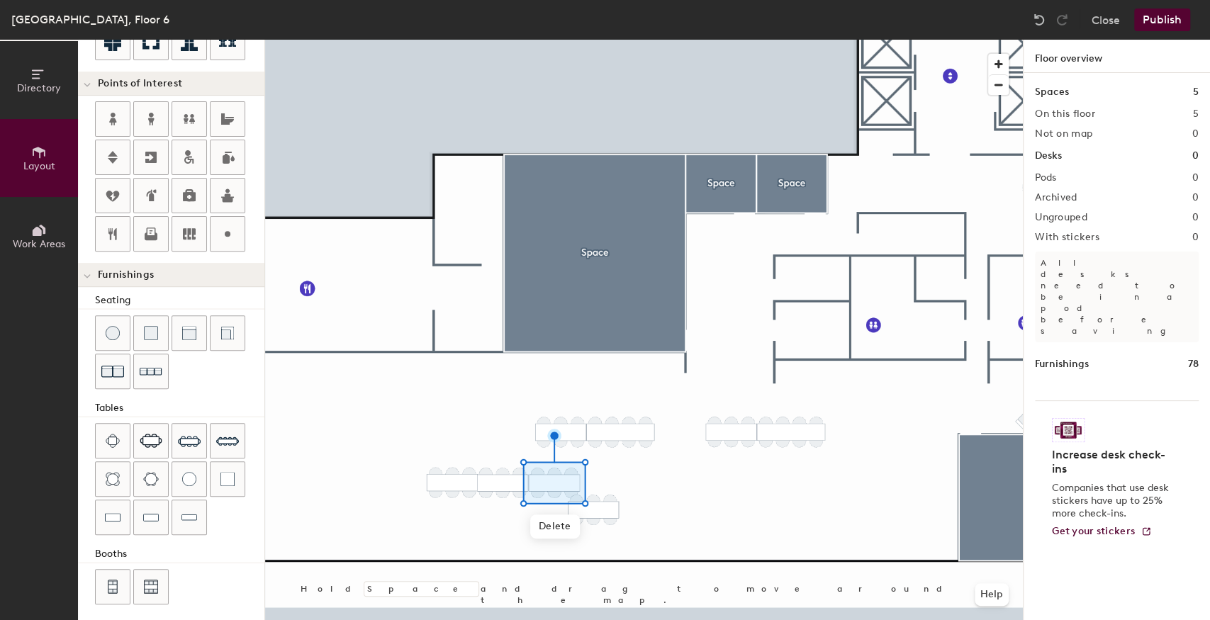
click at [488, 40] on div at bounding box center [644, 40] width 758 height 0
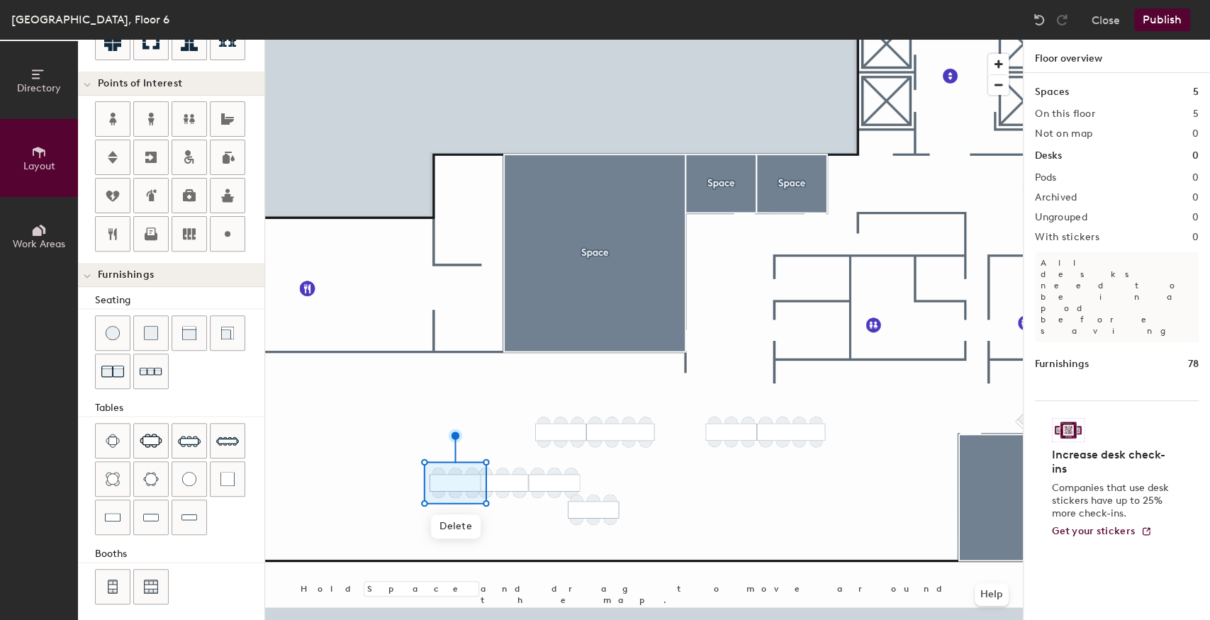
click at [513, 40] on div at bounding box center [644, 40] width 758 height 0
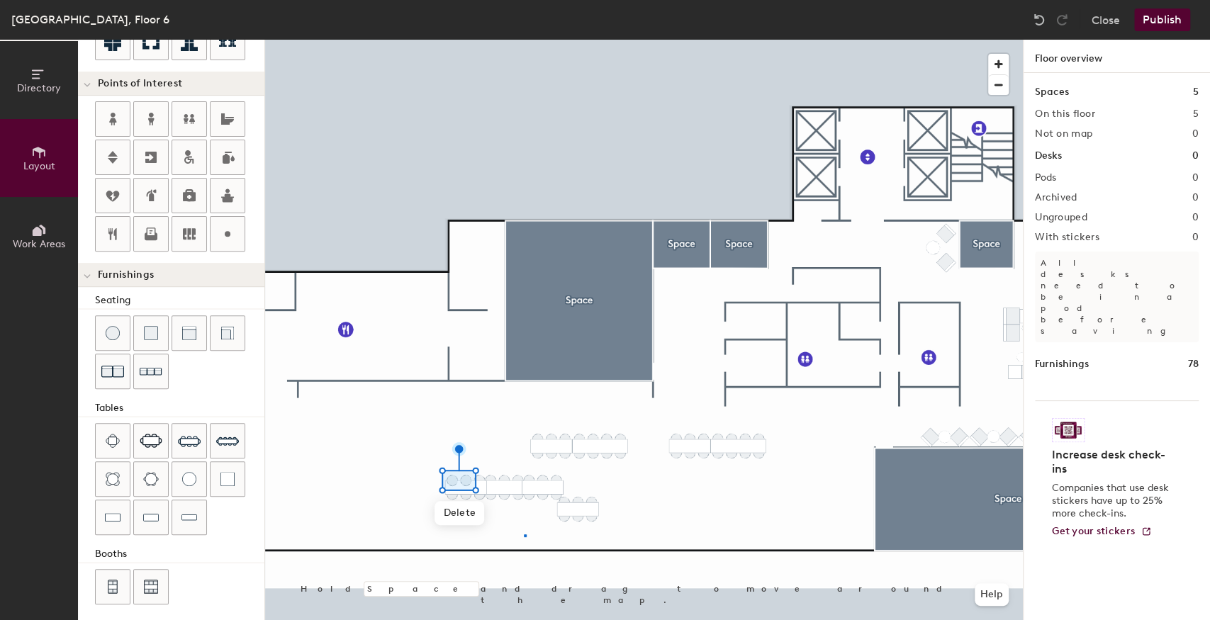
click at [523, 40] on div at bounding box center [644, 40] width 758 height 0
click at [650, 40] on div at bounding box center [644, 40] width 758 height 0
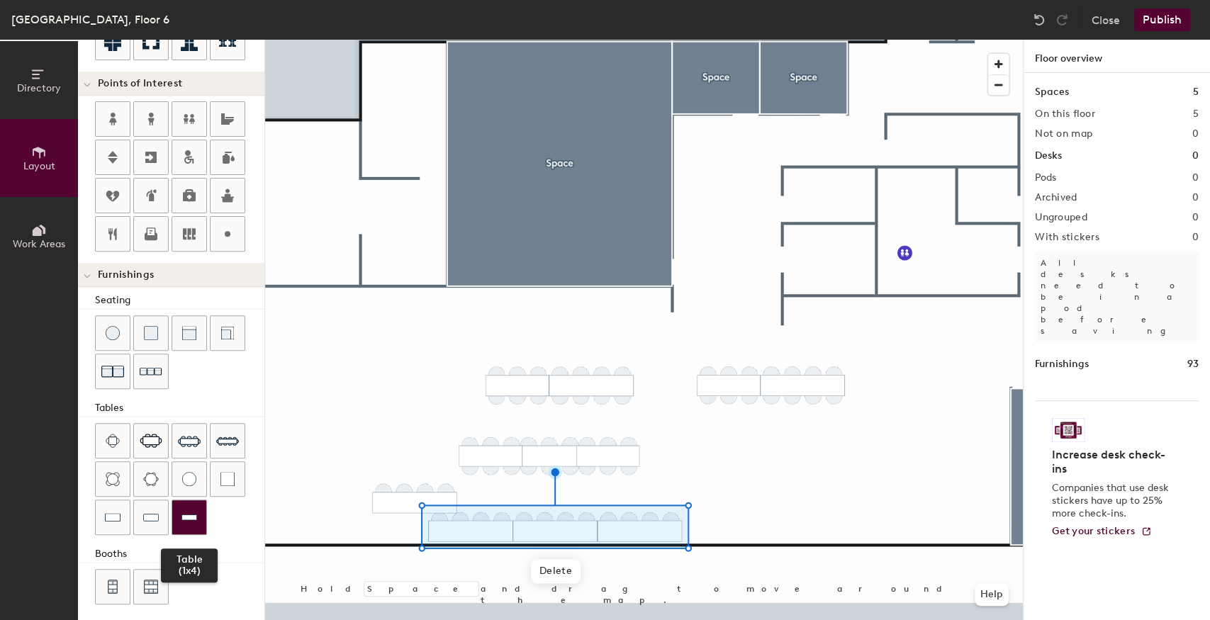
click at [185, 521] on div at bounding box center [189, 517] width 34 height 34
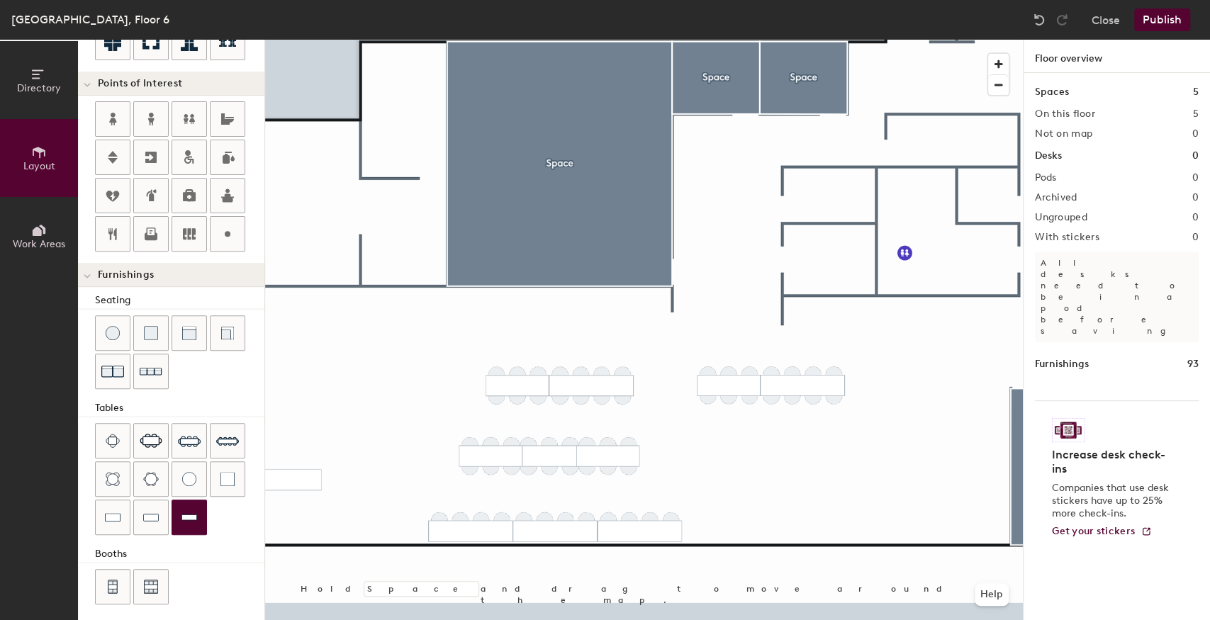
click at [194, 519] on div at bounding box center [189, 517] width 34 height 34
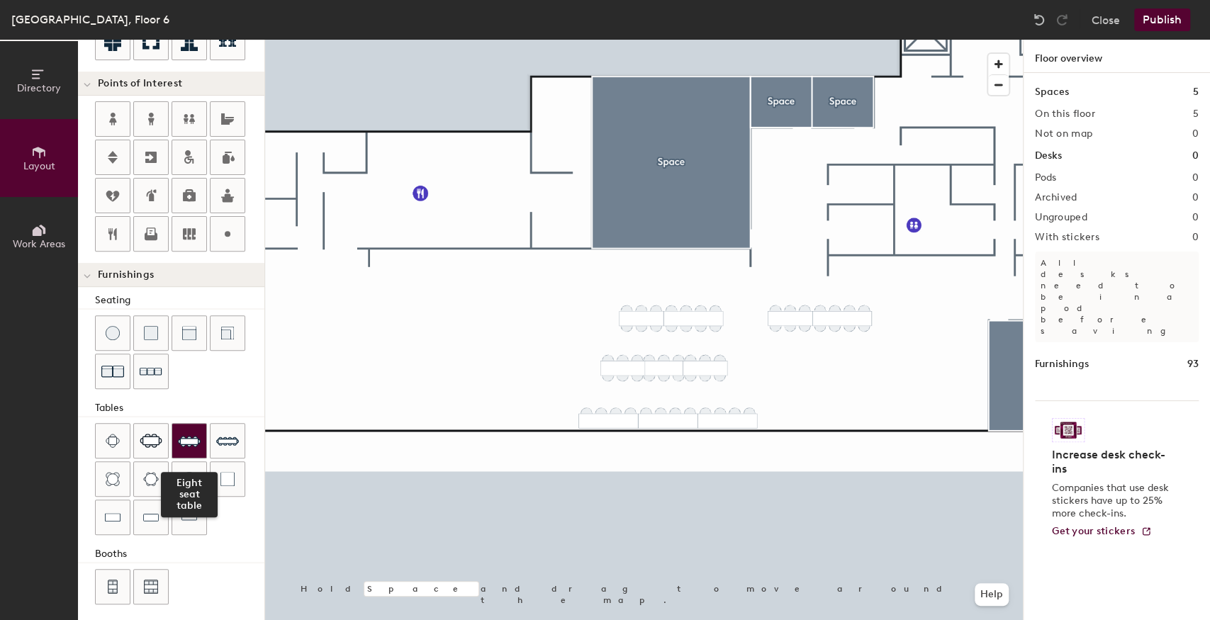
click at [187, 438] on img at bounding box center [189, 441] width 23 height 23
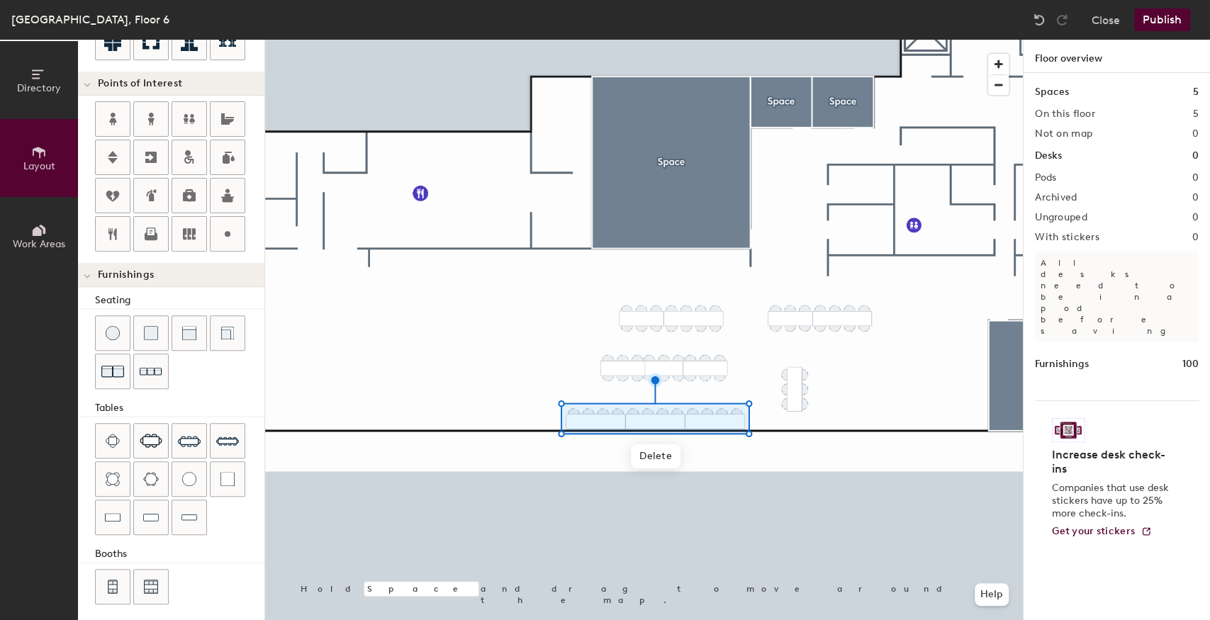
click at [764, 40] on div at bounding box center [644, 40] width 758 height 0
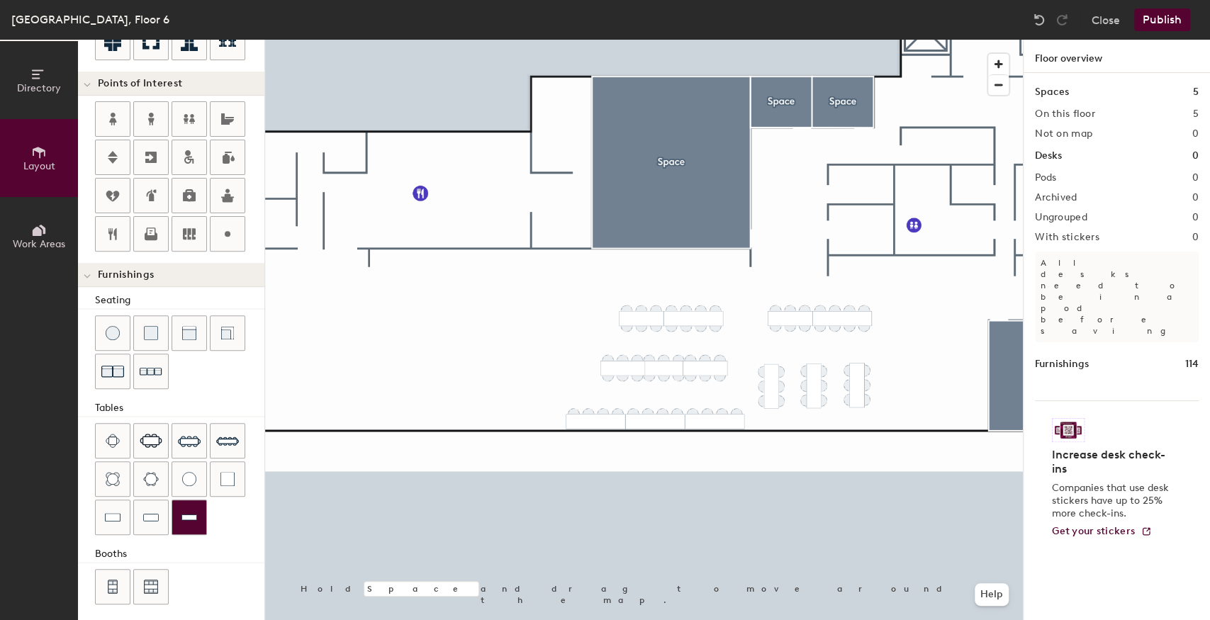
click at [188, 510] on img at bounding box center [189, 517] width 16 height 14
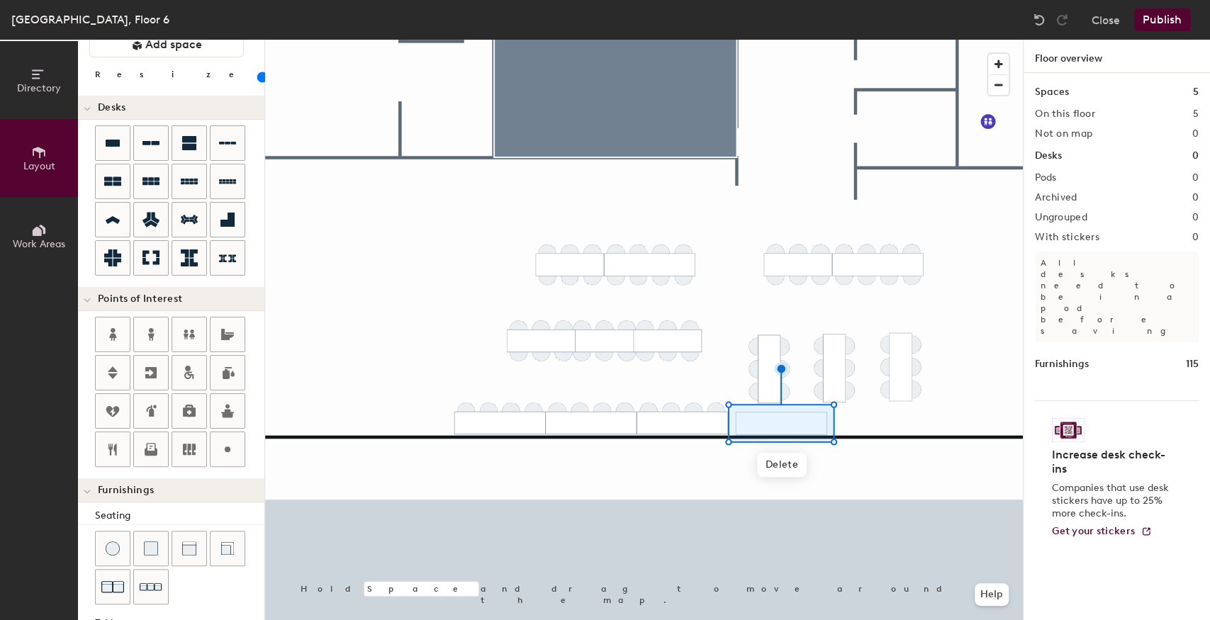
scroll to position [31, 0]
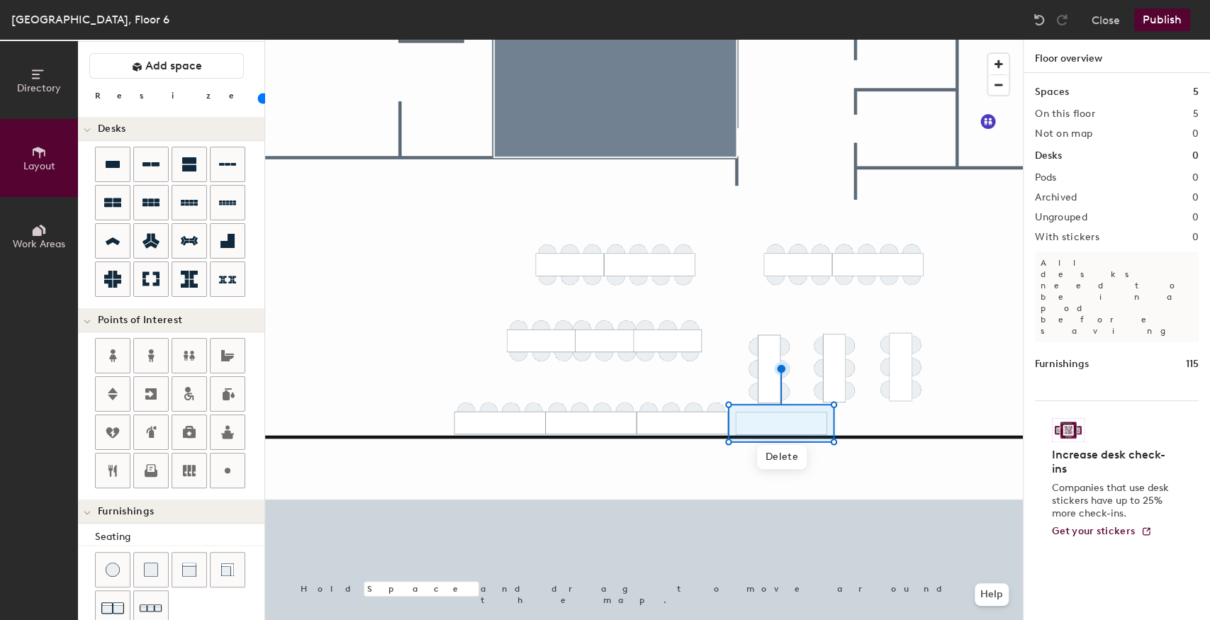
click at [257, 95] on input "range" at bounding box center [257, 98] width 0 height 11
click at [1037, 19] on img at bounding box center [1039, 20] width 14 height 14
type input "40"
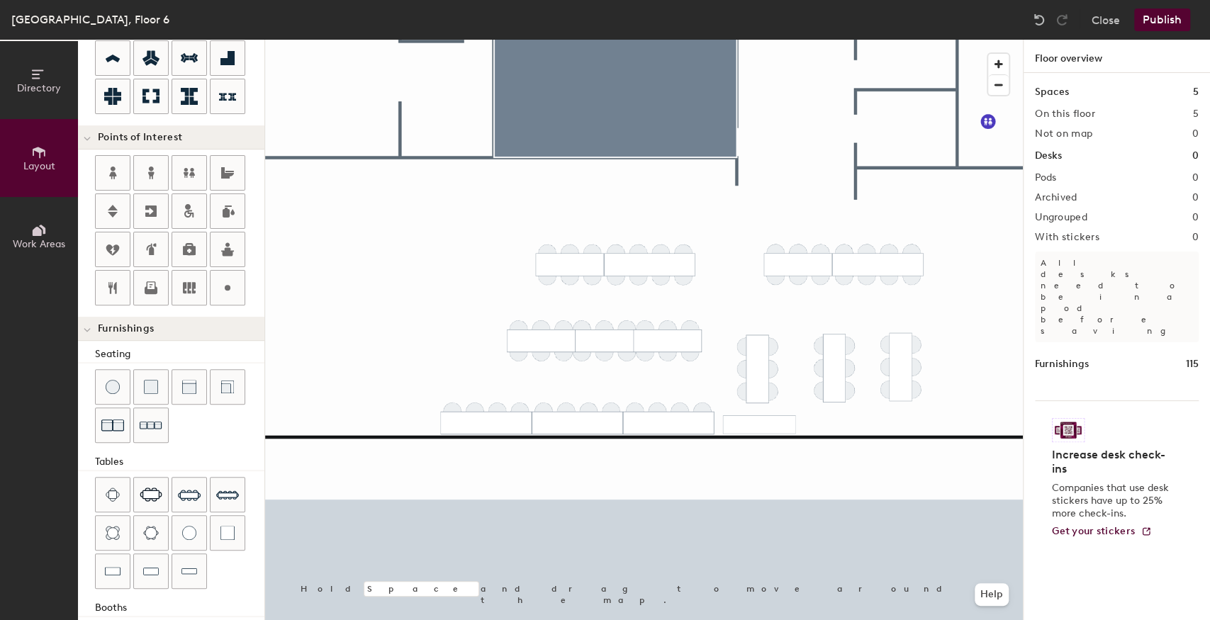
scroll to position [268, 0]
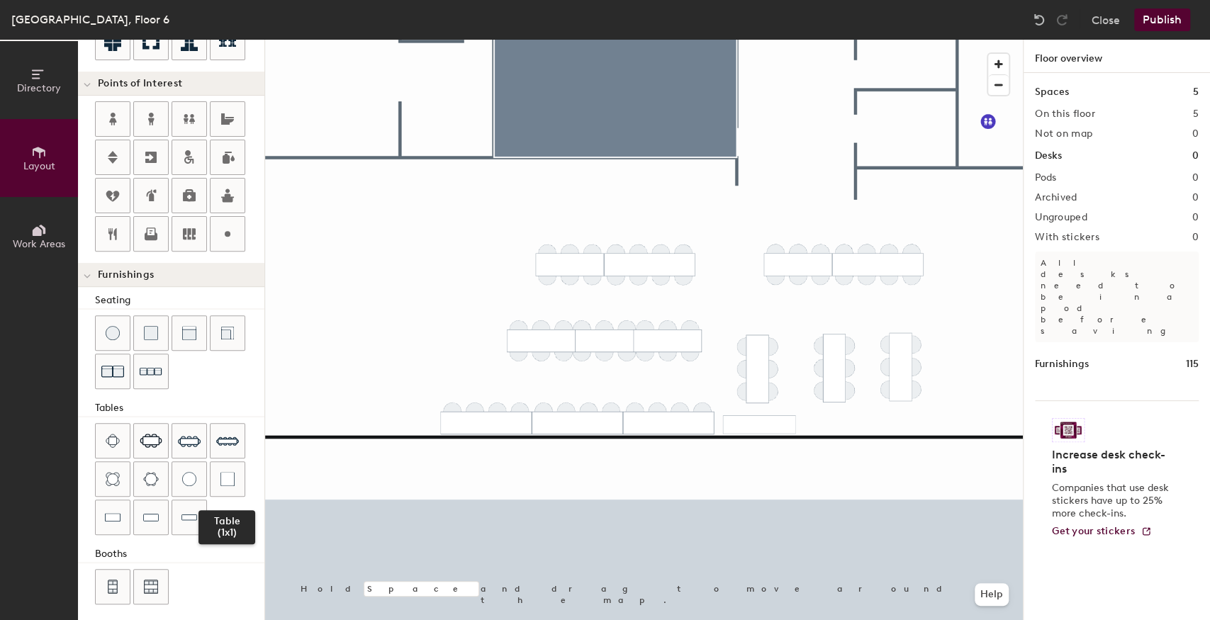
click at [225, 482] on div at bounding box center [228, 479] width 34 height 34
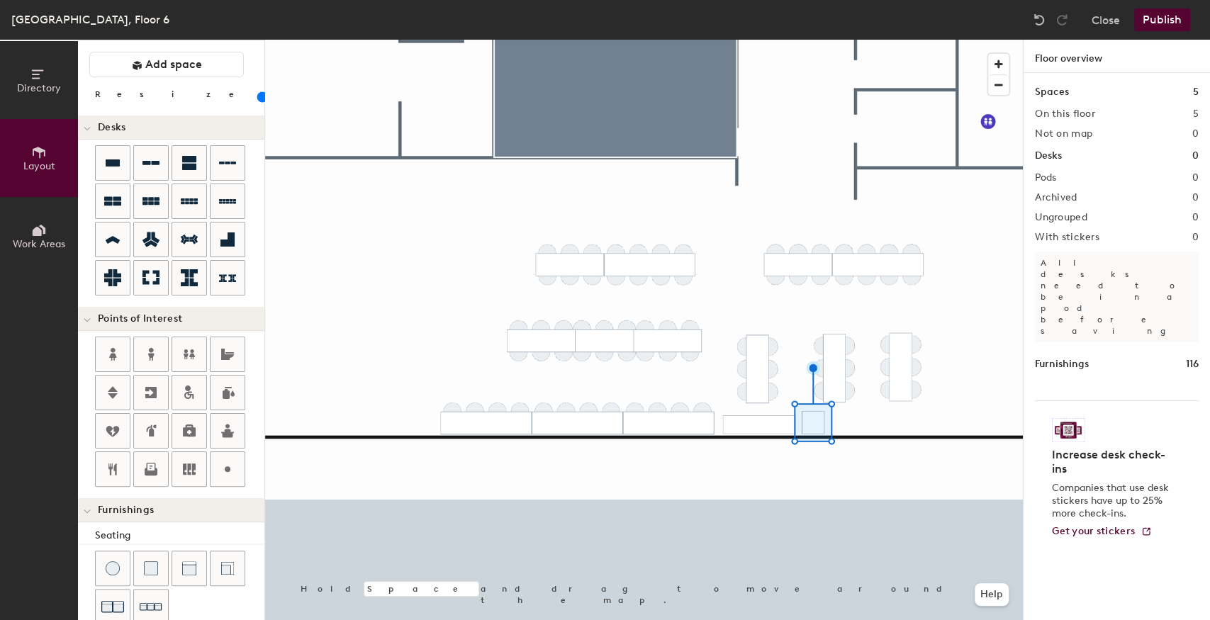
scroll to position [31, 0]
click at [257, 93] on input "range" at bounding box center [257, 98] width 0 height 11
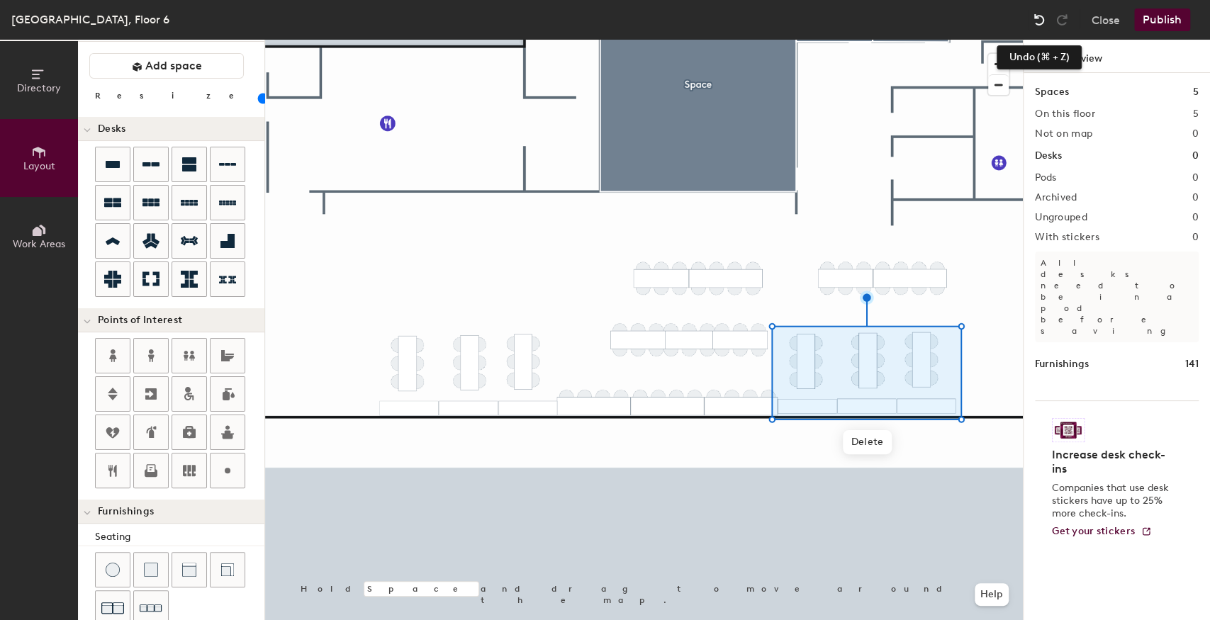
drag, startPoint x: 1042, startPoint y: 19, endPoint x: 1038, endPoint y: 26, distance: 7.7
click at [1041, 19] on img at bounding box center [1039, 20] width 14 height 14
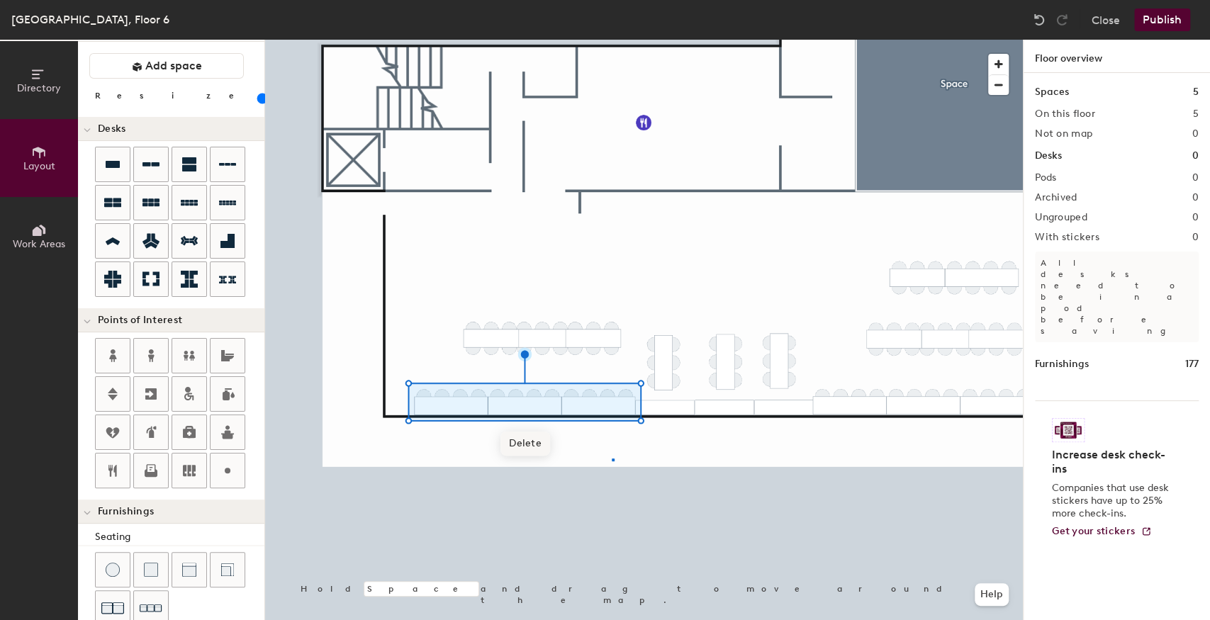
click at [612, 40] on div at bounding box center [644, 40] width 758 height 0
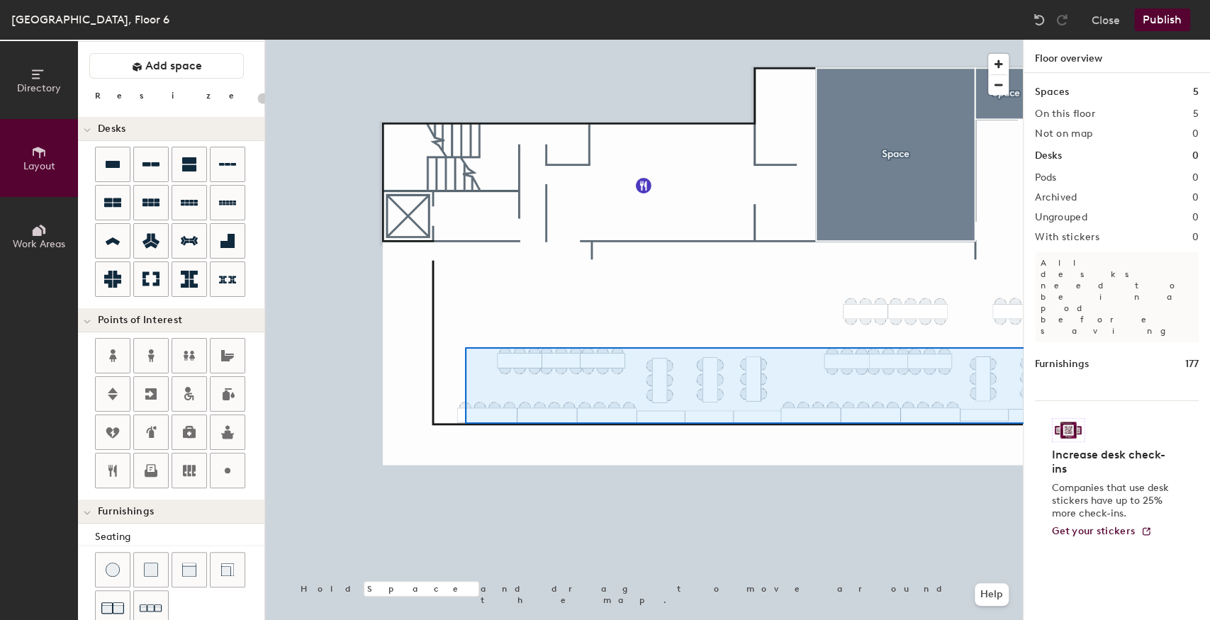
click at [1028, 424] on div "Directory Layout Work Areas Layout Add space Resize Desks Points of Interest Fu…" at bounding box center [605, 330] width 1210 height 581
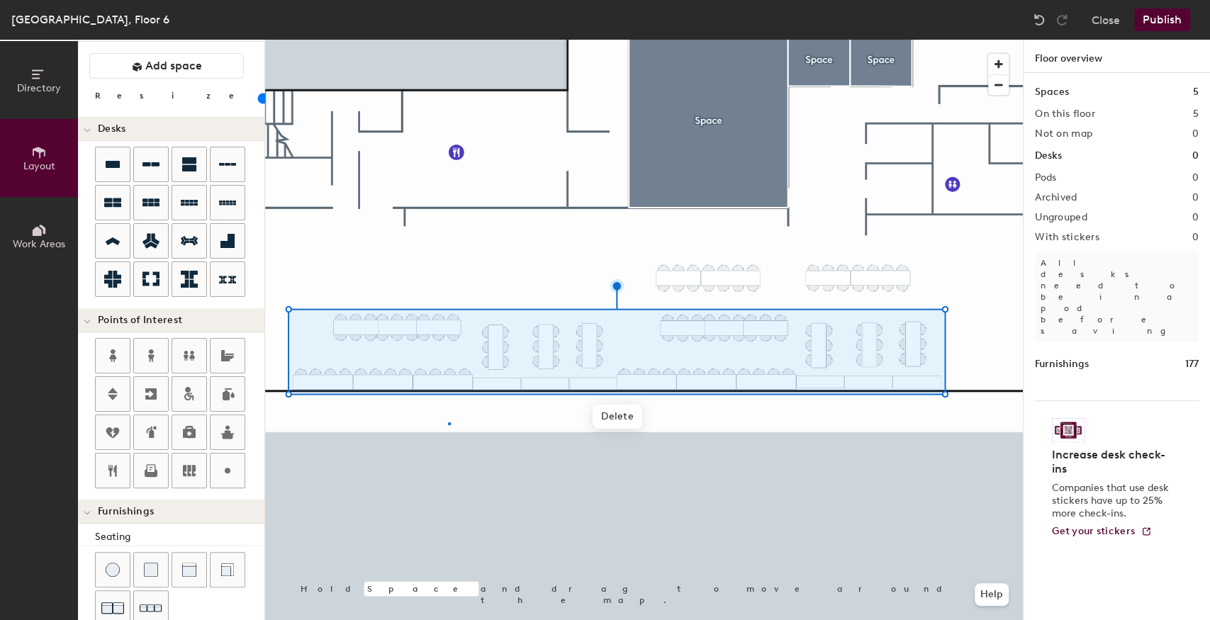
click at [448, 40] on div at bounding box center [644, 40] width 758 height 0
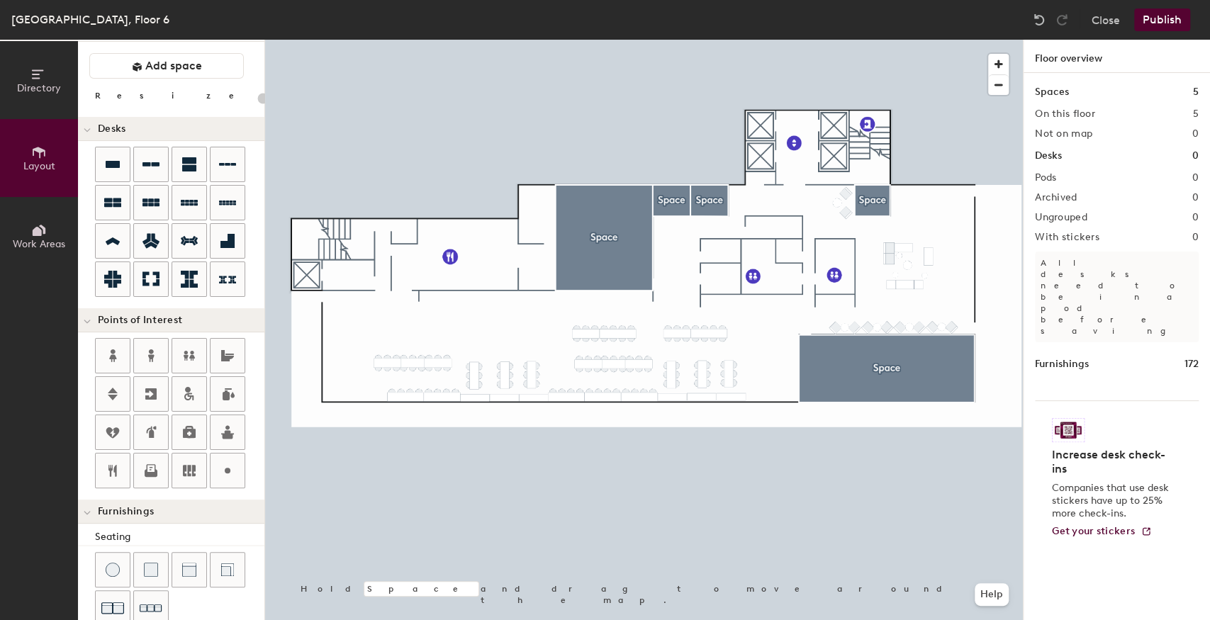
type input "20"
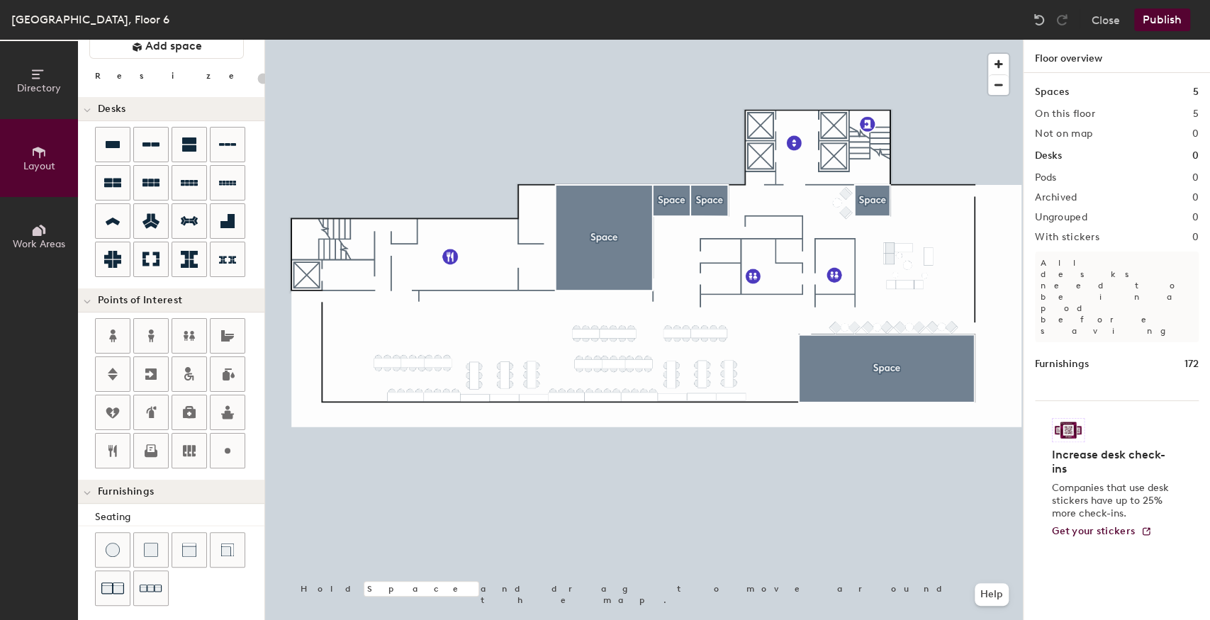
scroll to position [126, 0]
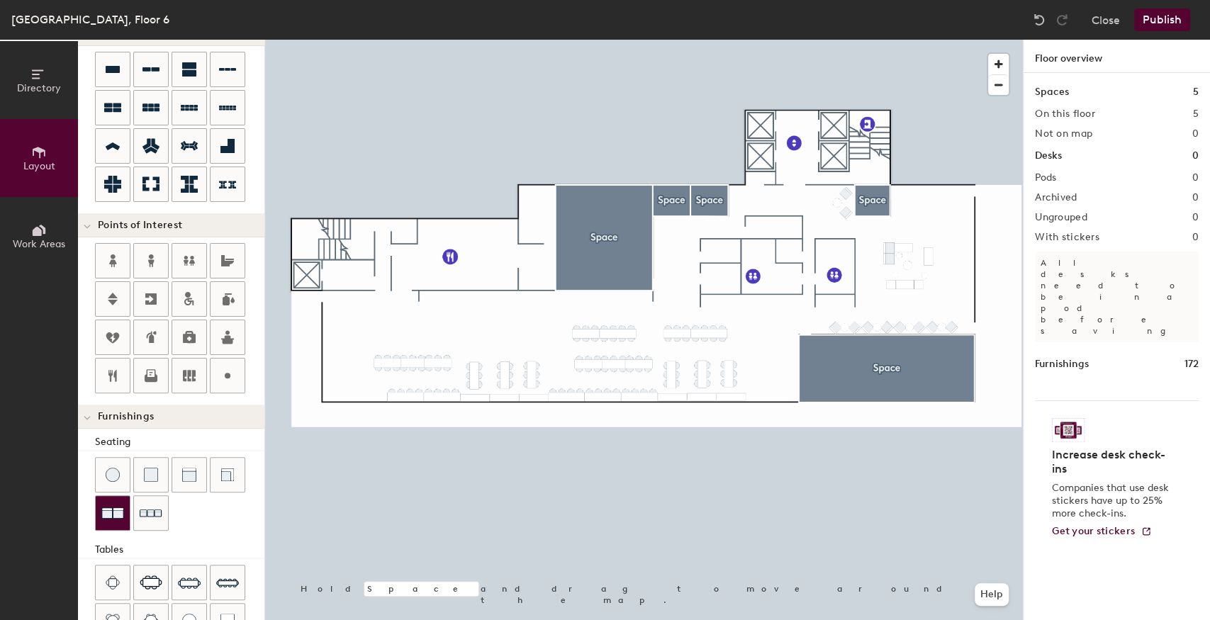
click at [123, 508] on img at bounding box center [112, 513] width 23 height 23
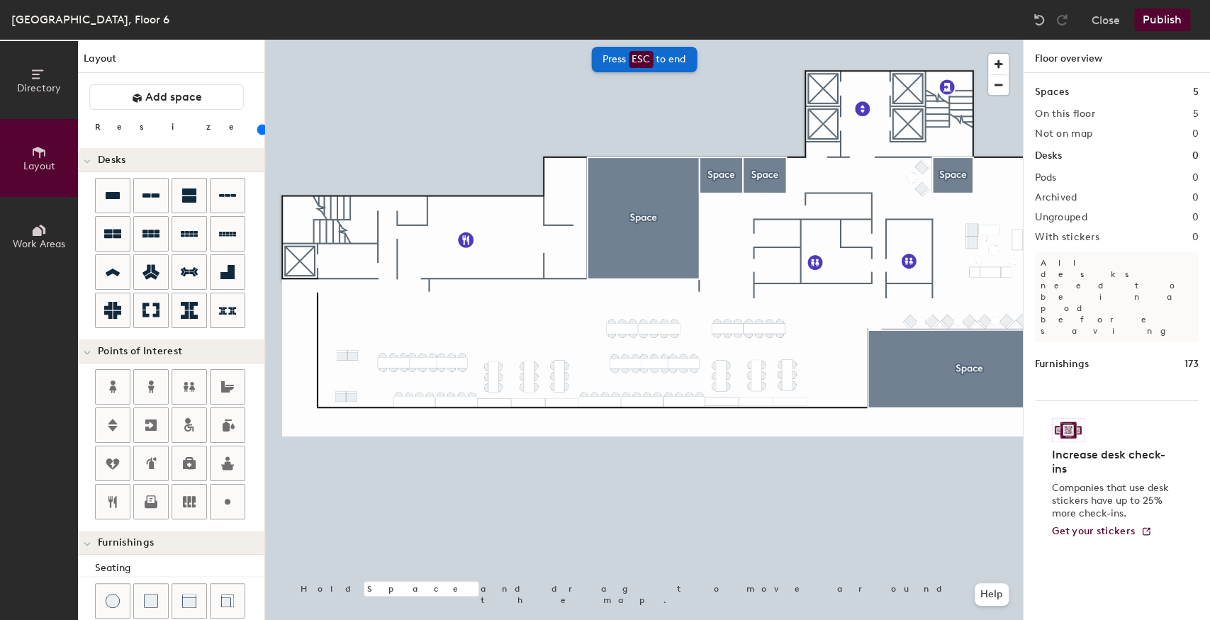
scroll to position [126, 0]
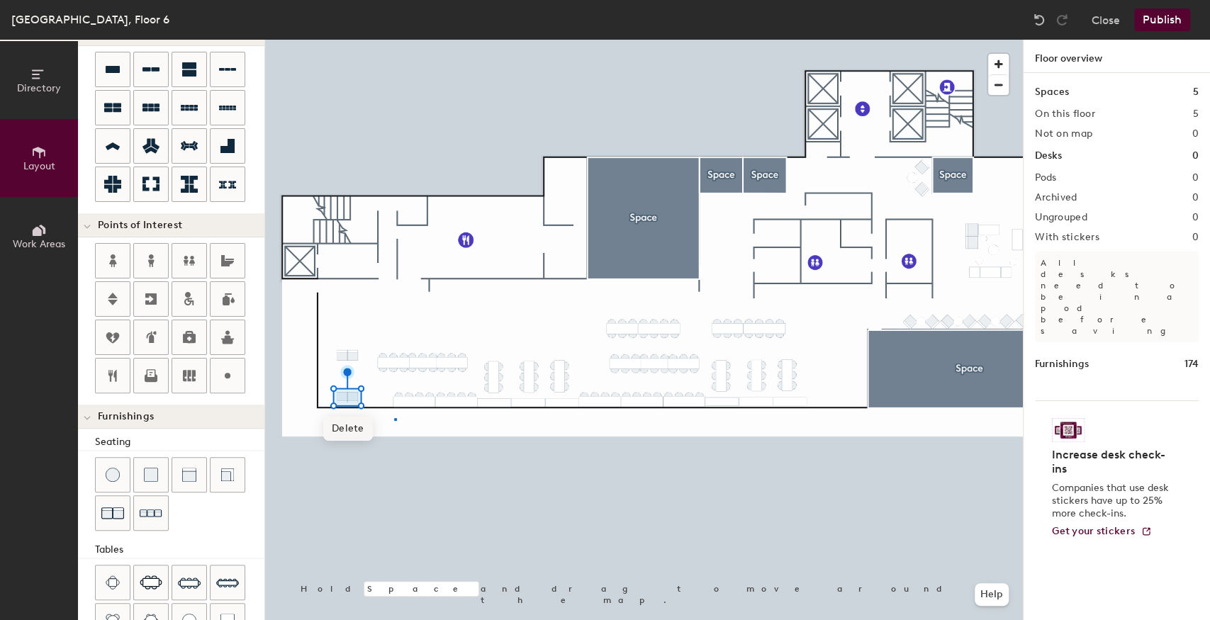
click at [394, 40] on div at bounding box center [644, 40] width 758 height 0
click at [196, 474] on div at bounding box center [189, 475] width 34 height 34
click at [293, 40] on div at bounding box center [644, 40] width 758 height 0
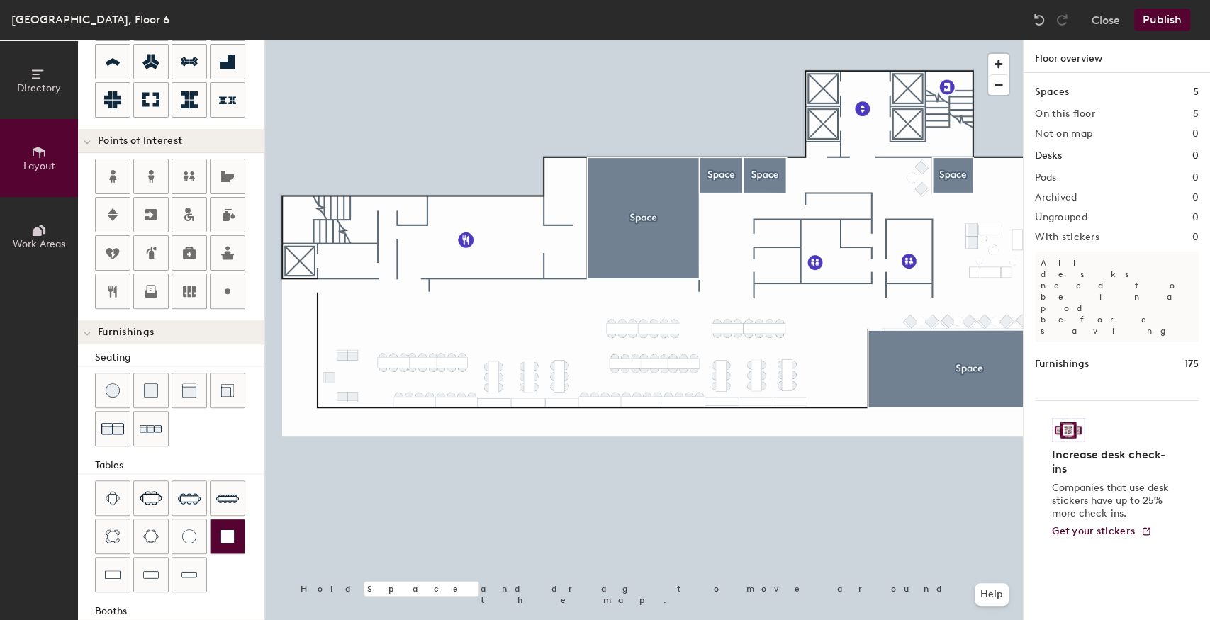
scroll to position [220, 0]
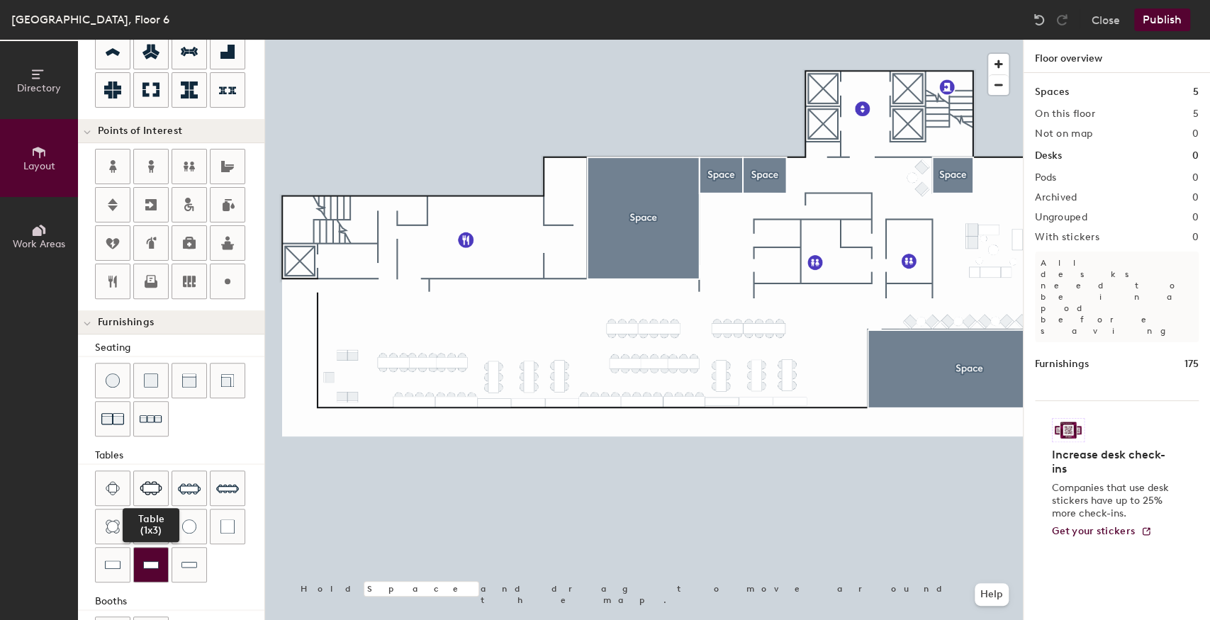
click at [146, 561] on img at bounding box center [151, 565] width 16 height 14
click at [119, 550] on div at bounding box center [113, 565] width 34 height 34
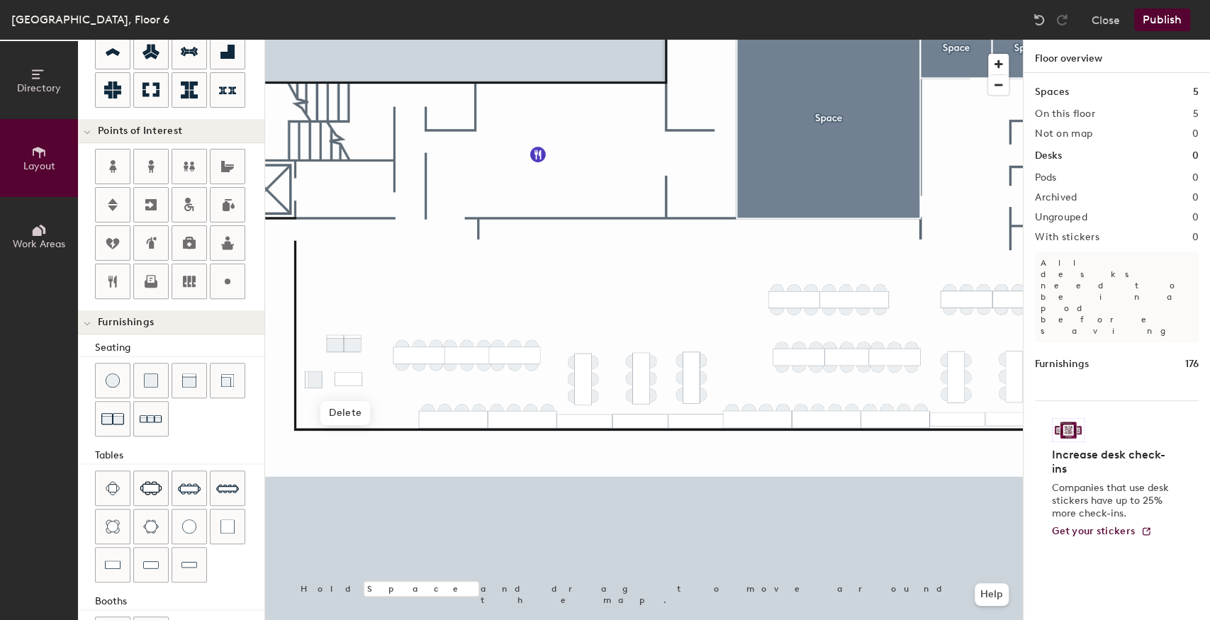
click at [390, 40] on div at bounding box center [644, 40] width 758 height 0
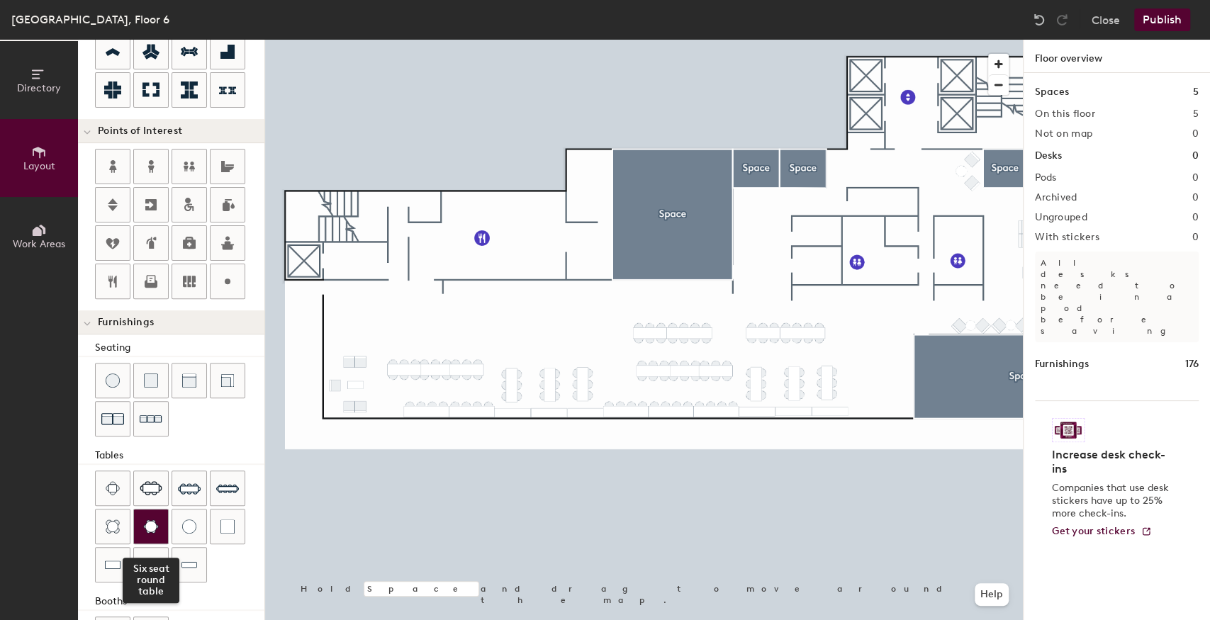
click at [150, 525] on img at bounding box center [151, 527] width 16 height 14
click at [354, 40] on div at bounding box center [644, 40] width 758 height 0
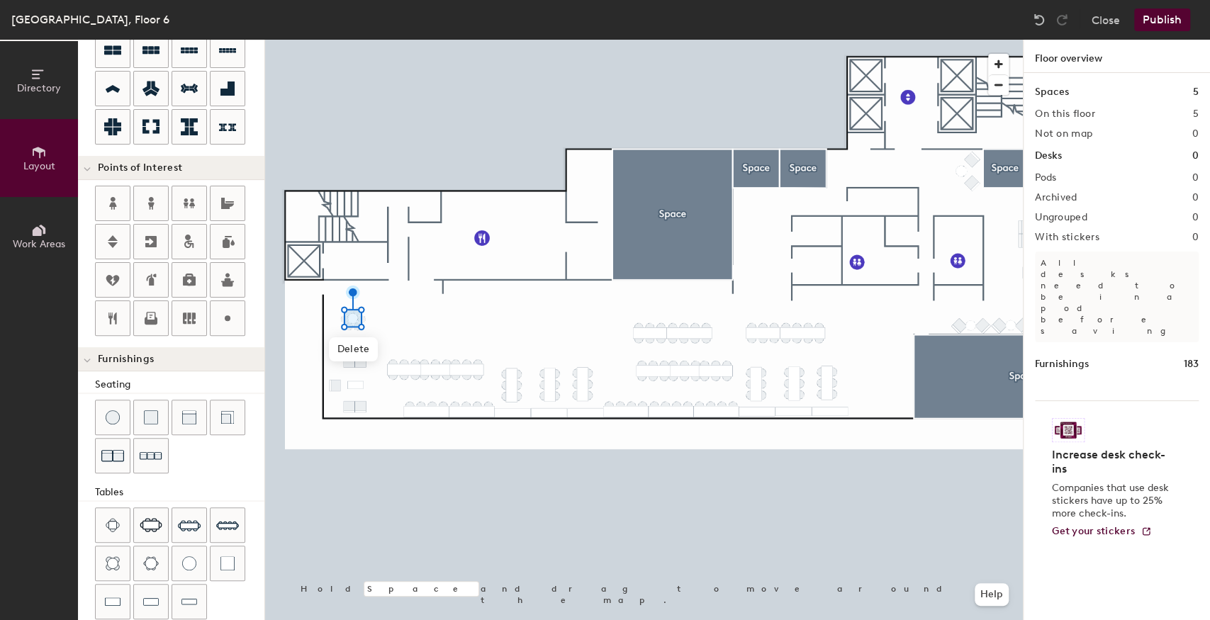
scroll to position [0, 0]
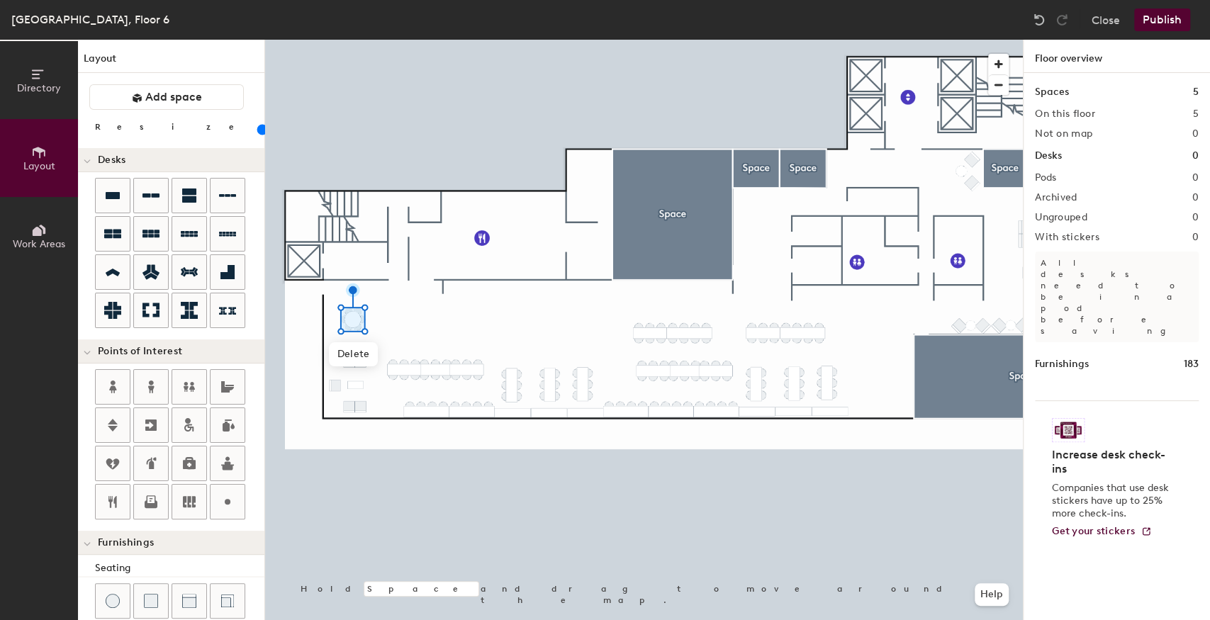
click at [257, 131] on input "range" at bounding box center [257, 129] width 0 height 11
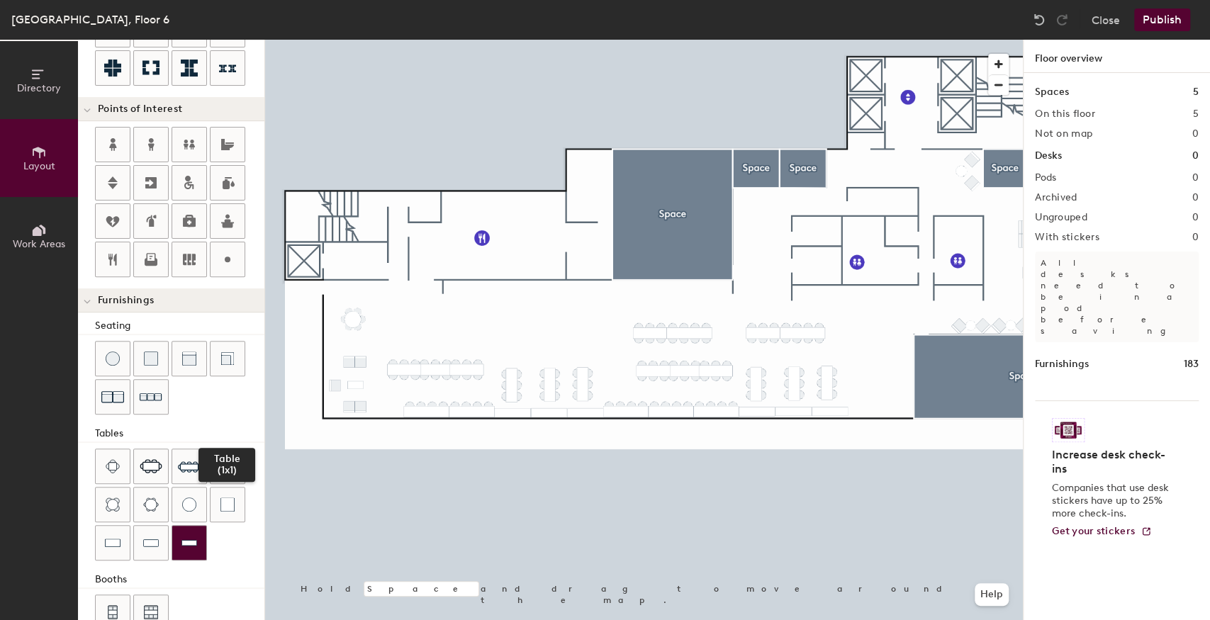
scroll to position [268, 0]
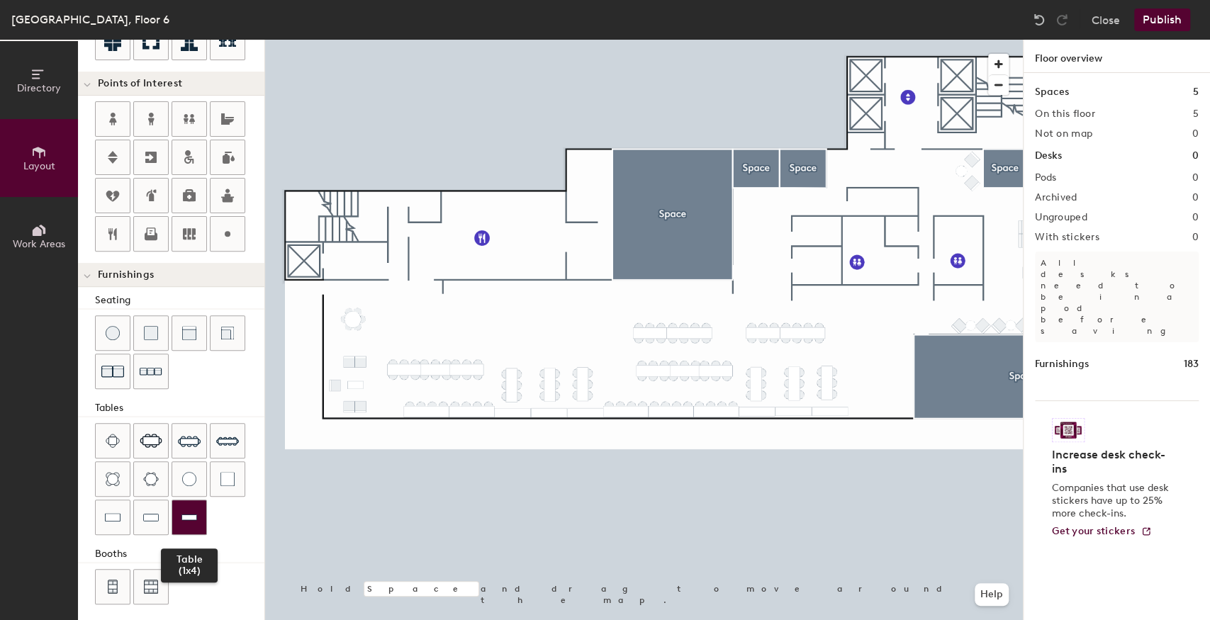
click at [189, 519] on div at bounding box center [189, 517] width 34 height 34
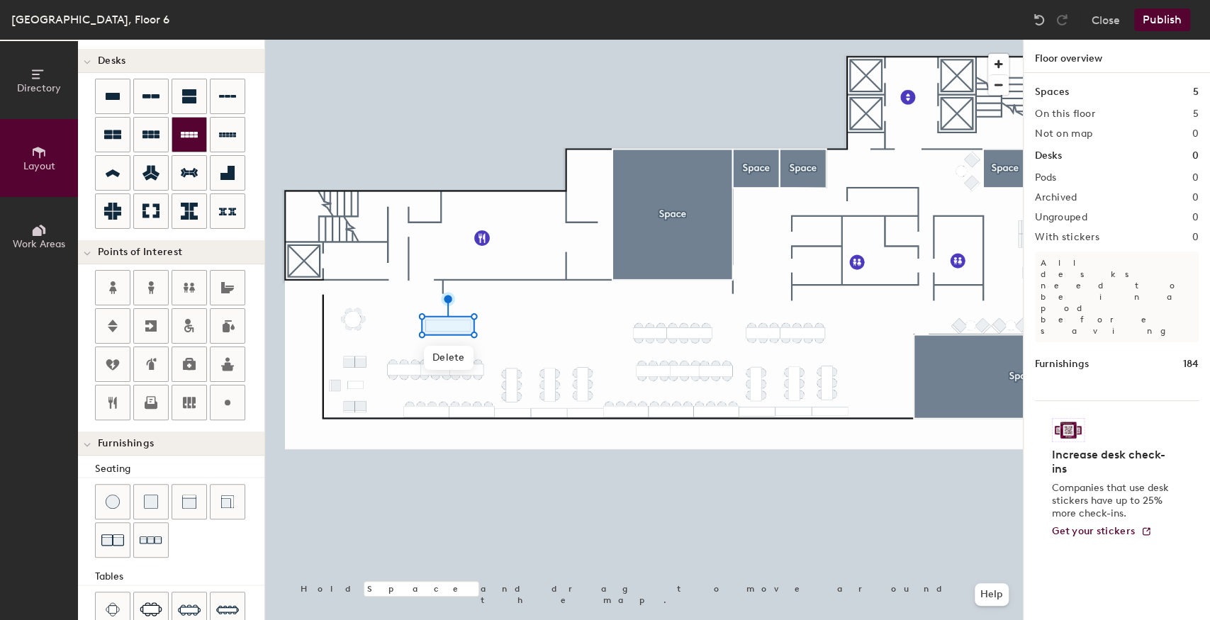
scroll to position [31, 0]
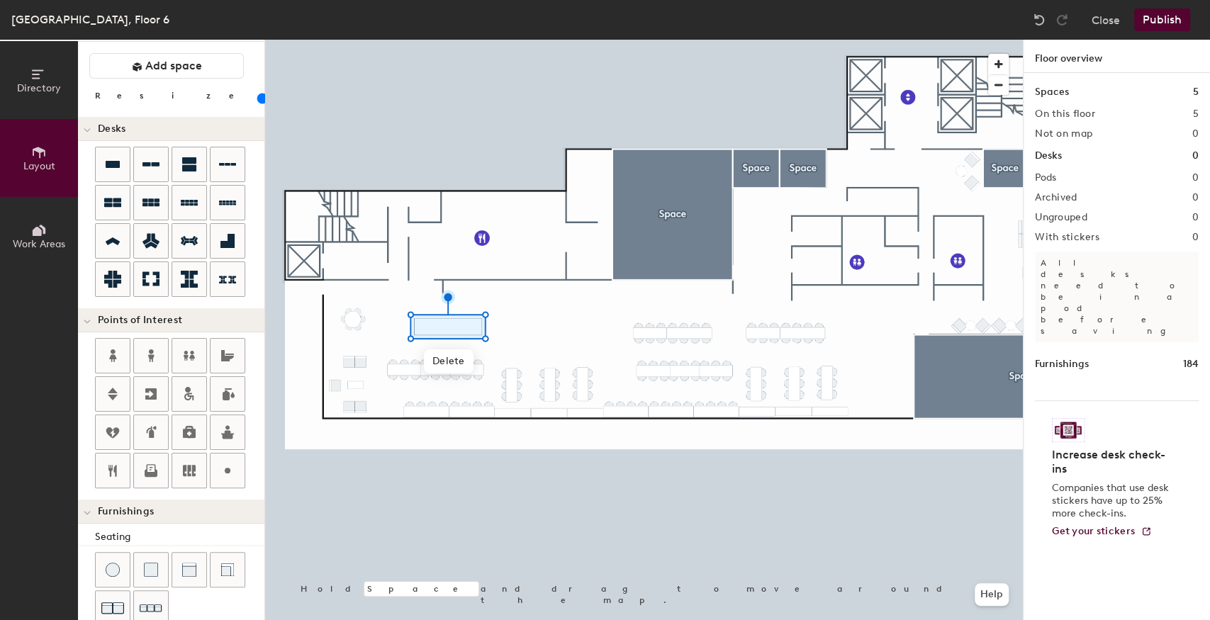
click at [257, 101] on input "range" at bounding box center [257, 98] width 0 height 11
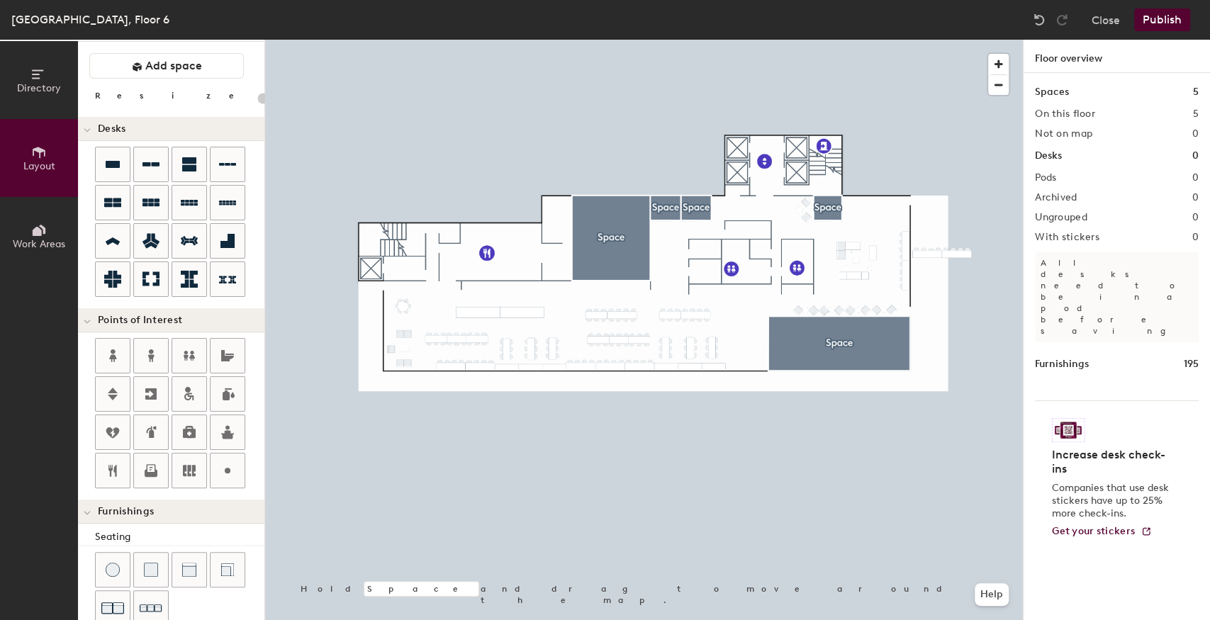
click at [1160, 21] on button "Publish" at bounding box center [1162, 20] width 56 height 23
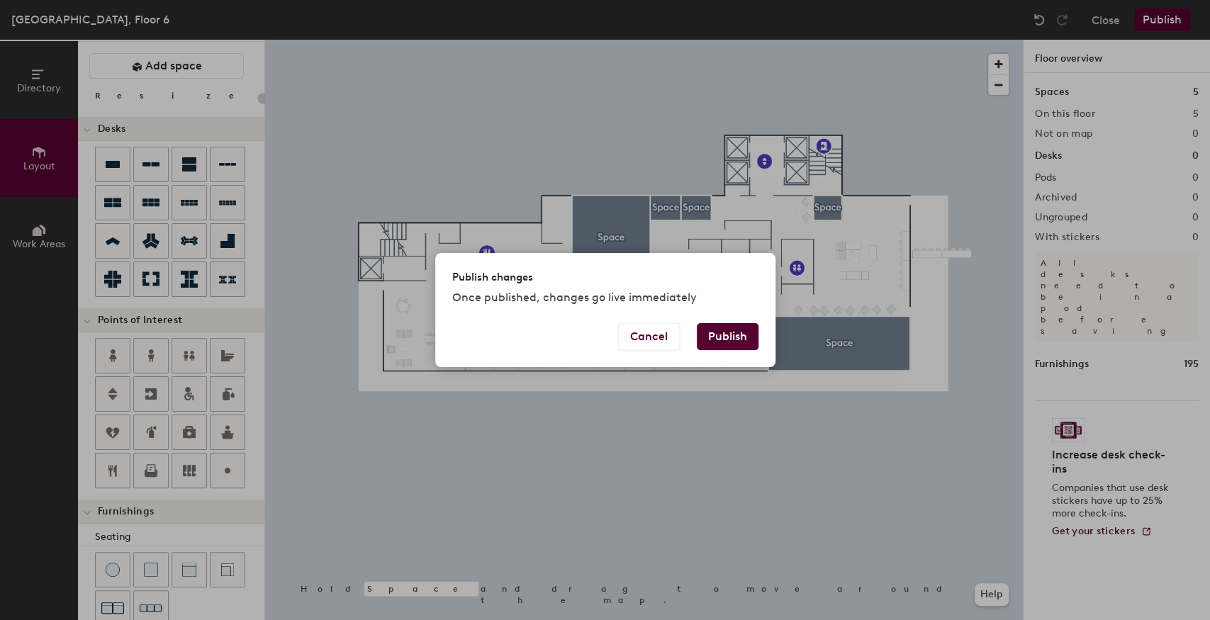
click at [710, 341] on button "Publish" at bounding box center [728, 336] width 62 height 27
type input "20"
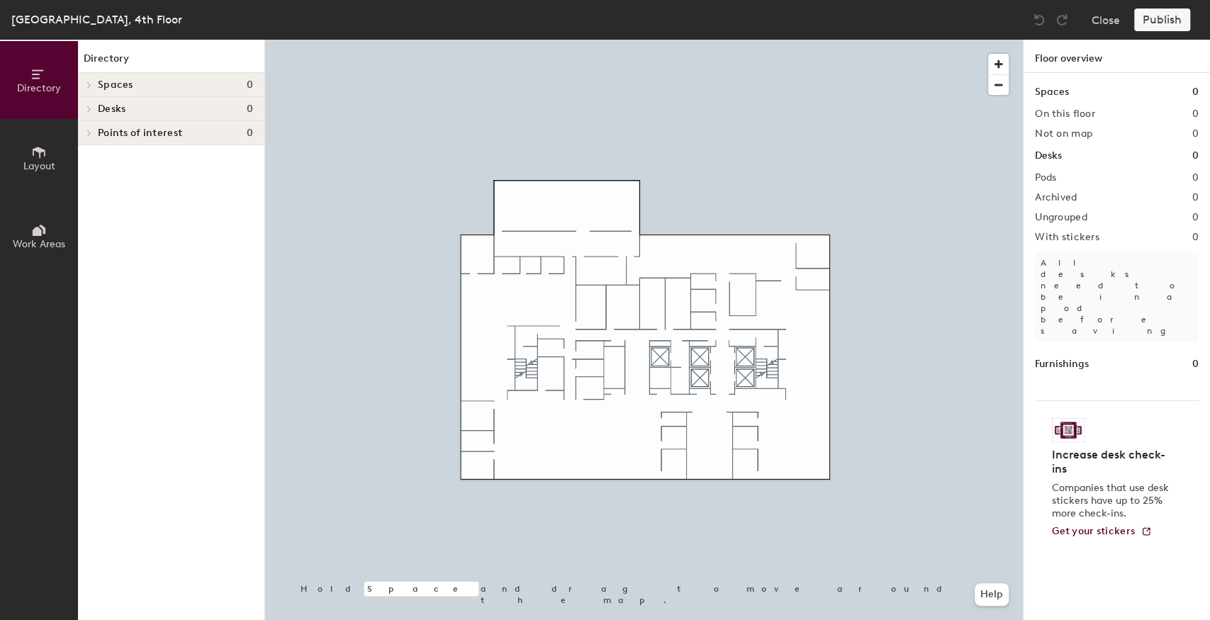
click at [41, 155] on icon at bounding box center [39, 153] width 16 height 16
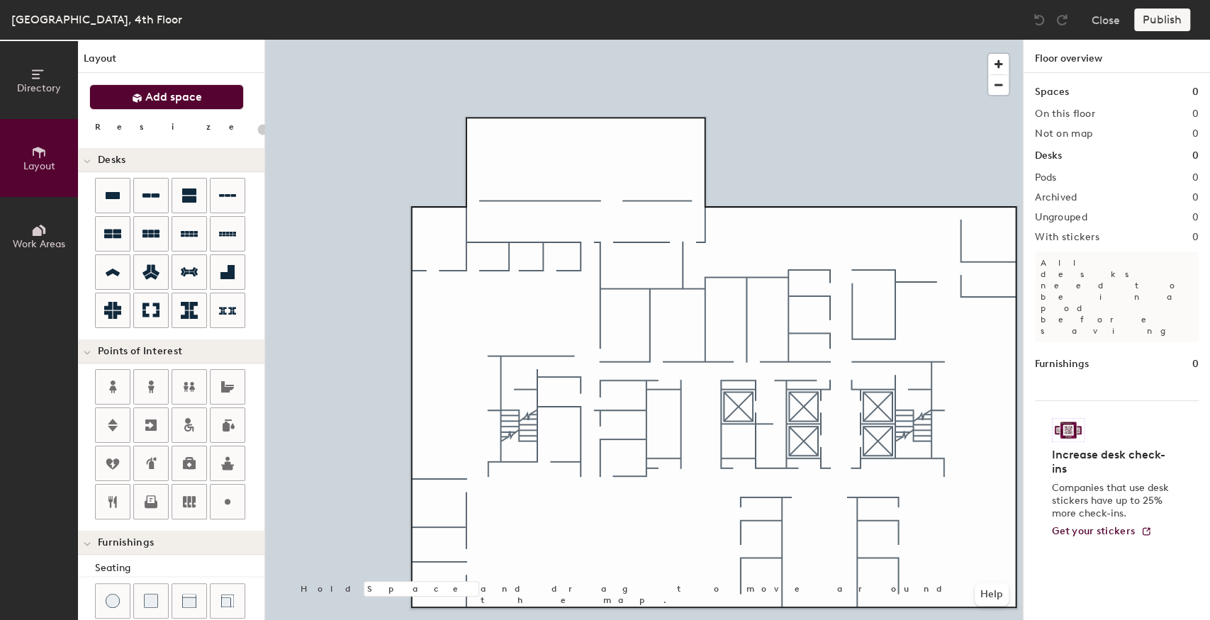
click at [186, 94] on span "Add space" at bounding box center [173, 97] width 57 height 14
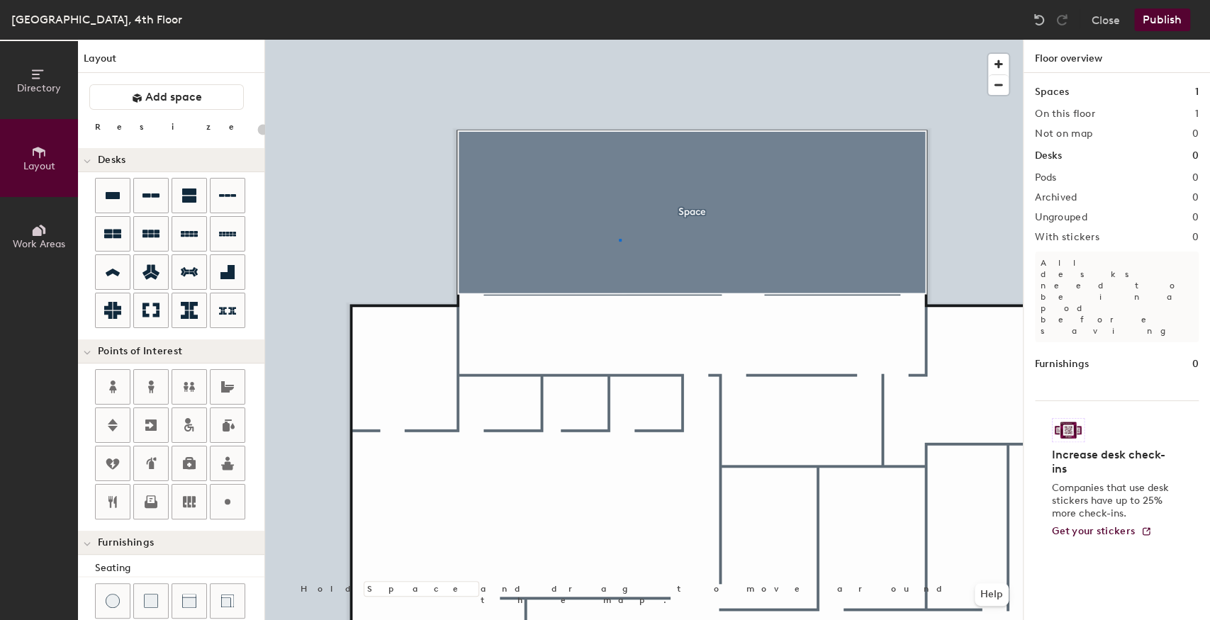
click at [619, 40] on div at bounding box center [644, 40] width 758 height 0
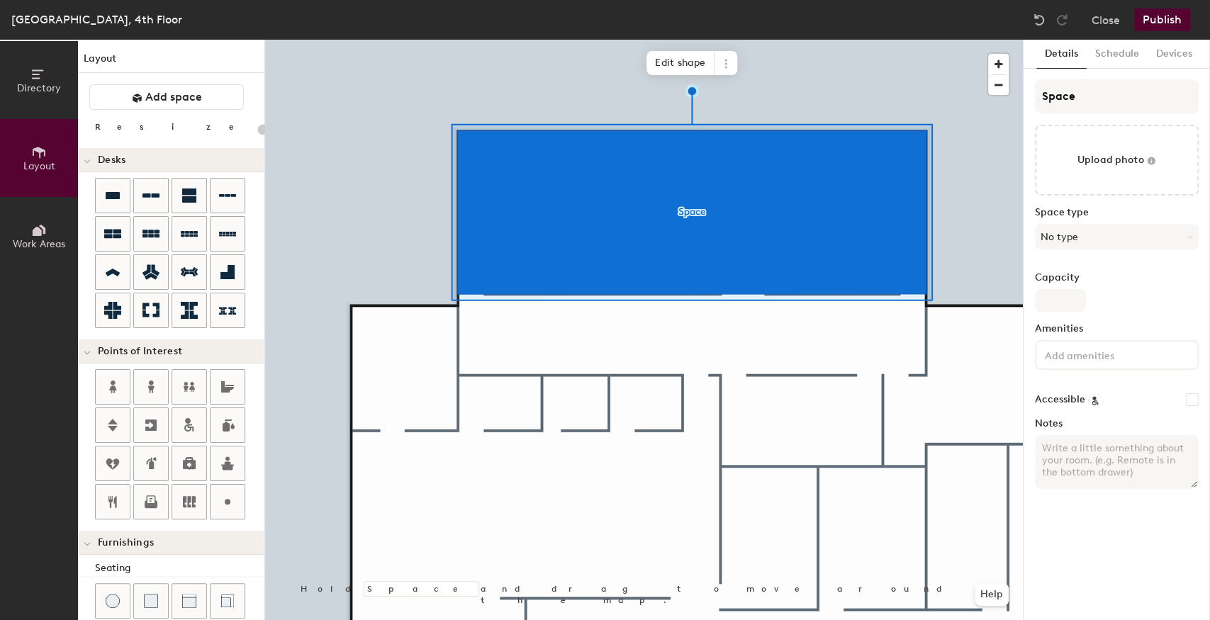
type input "20"
click at [988, 100] on div "Directory Layout Work Areas Layout Add space Resize Desks Points of Interest Fu…" at bounding box center [605, 330] width 1210 height 581
type input "B"
type input "20"
type input "Bally"
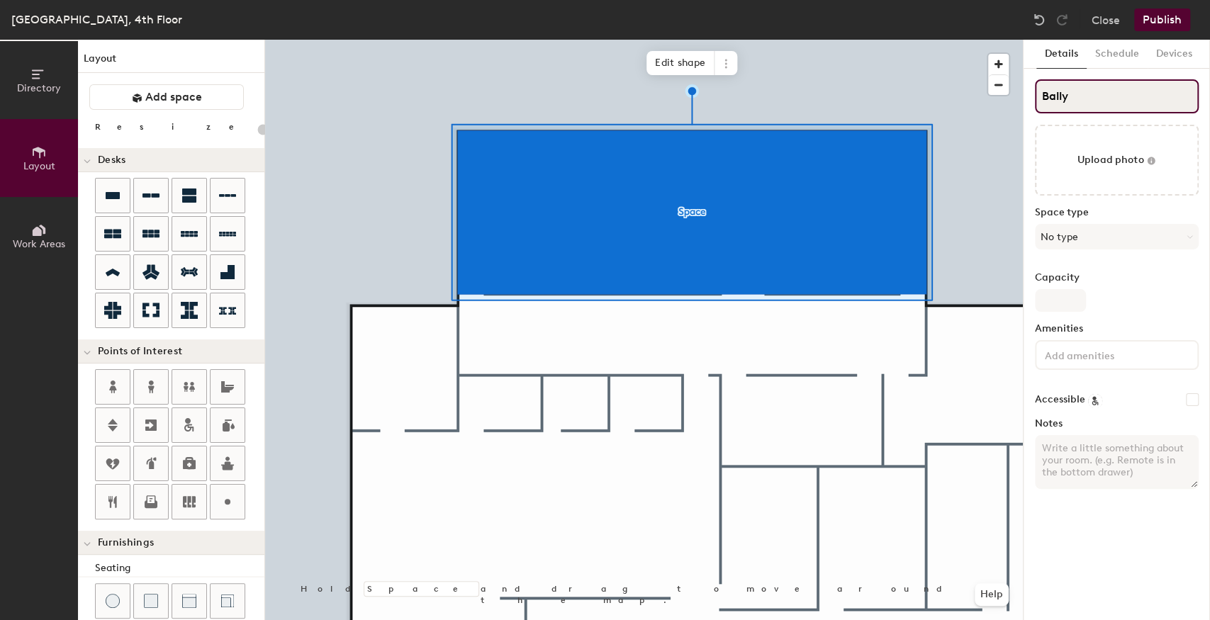
type input "20"
type input "Ballyb"
type input "20"
type input "Ballybra"
type input "20"
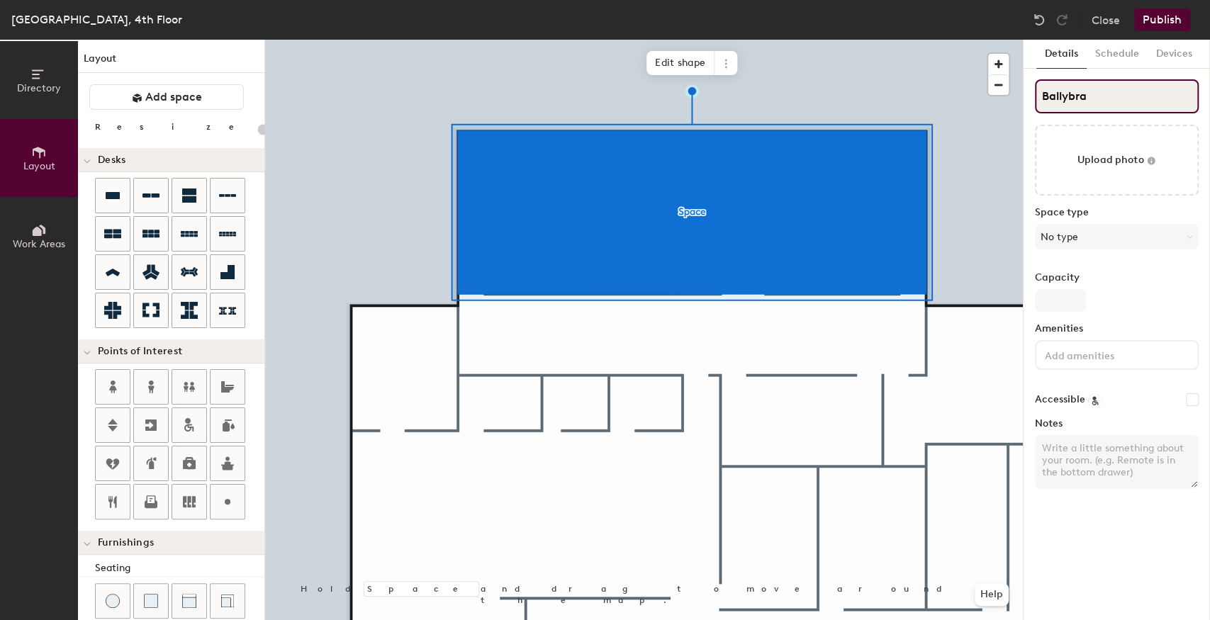
type input "Ballybrac"
type input "20"
type input "Ballybrack"
type input "20"
type input "Ballybrack"
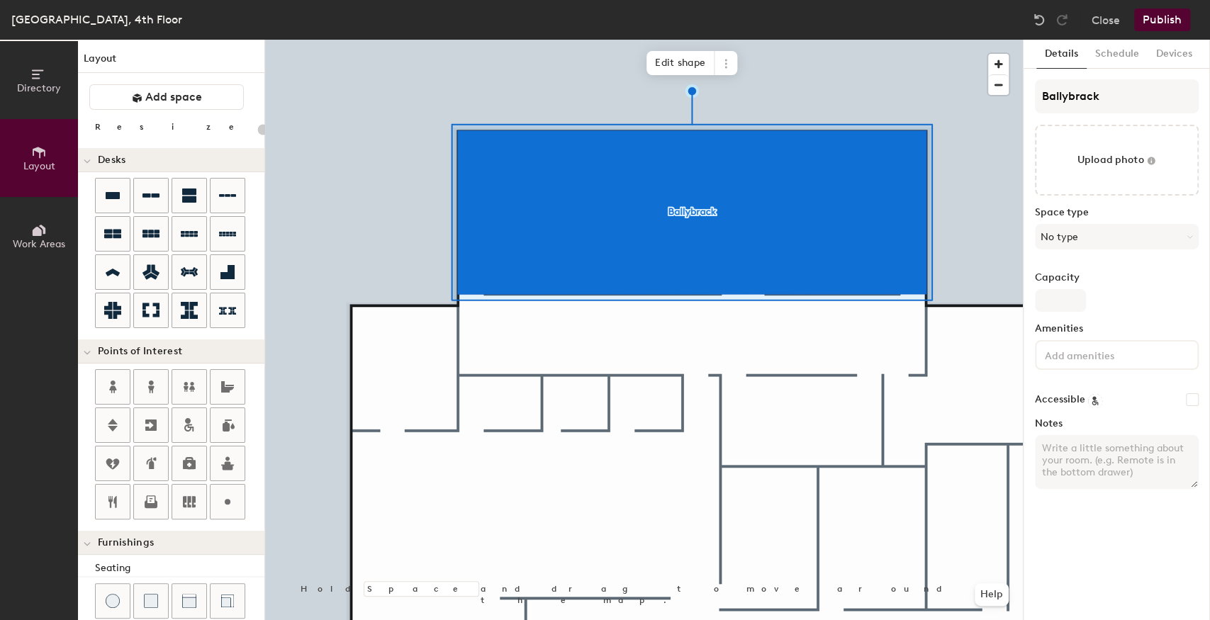
drag, startPoint x: 168, startPoint y: 102, endPoint x: 184, endPoint y: 132, distance: 33.6
click at [168, 102] on span "Add space" at bounding box center [173, 97] width 57 height 14
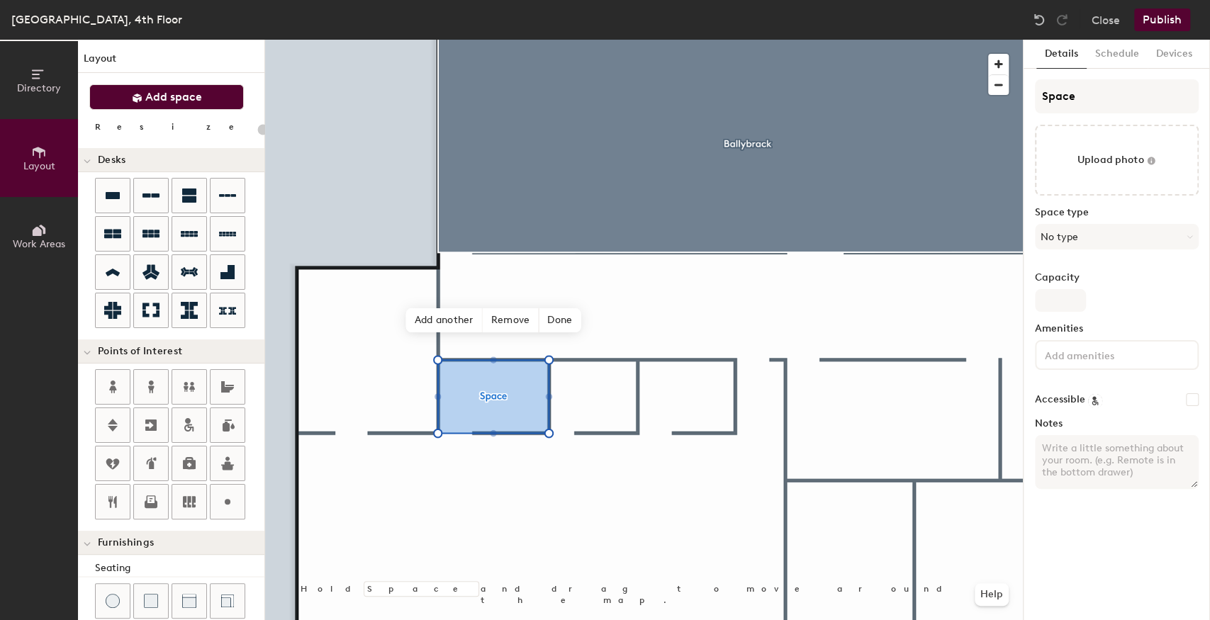
click at [155, 95] on span "Add space" at bounding box center [173, 97] width 57 height 14
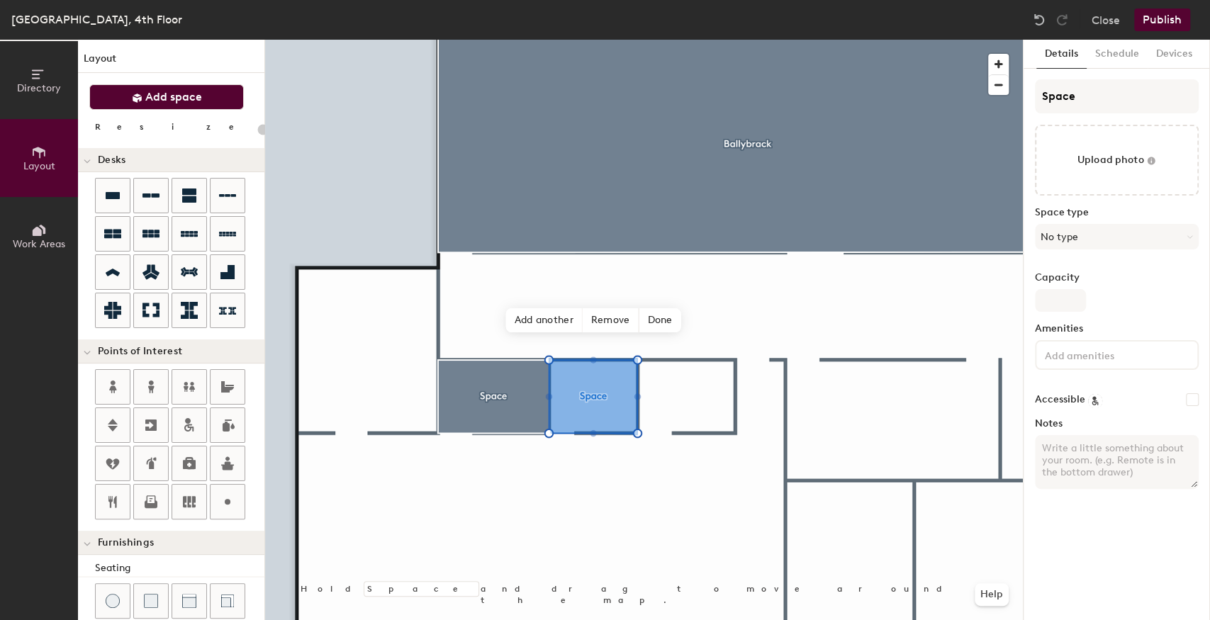
click at [166, 99] on span "Add space" at bounding box center [173, 97] width 57 height 14
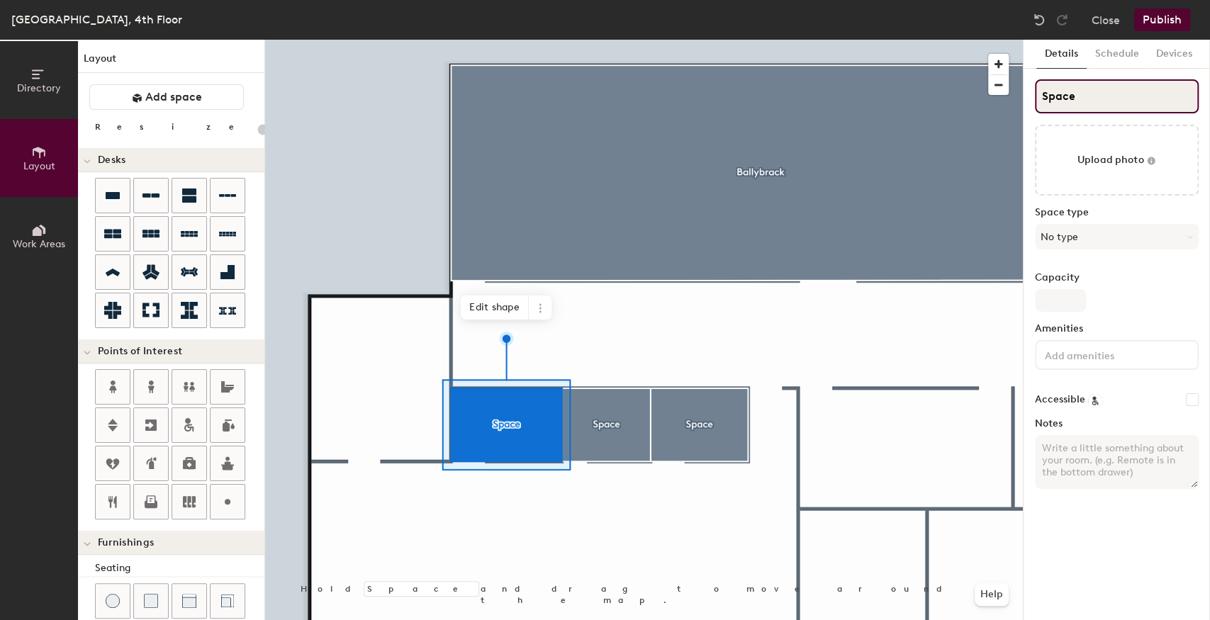
type input "20"
click at [966, 102] on div "Directory Layout Work Areas Layout Add space Resize Desks Points of Interest Fu…" at bounding box center [605, 330] width 1210 height 581
type input "R"
type input "20"
type input "Ri"
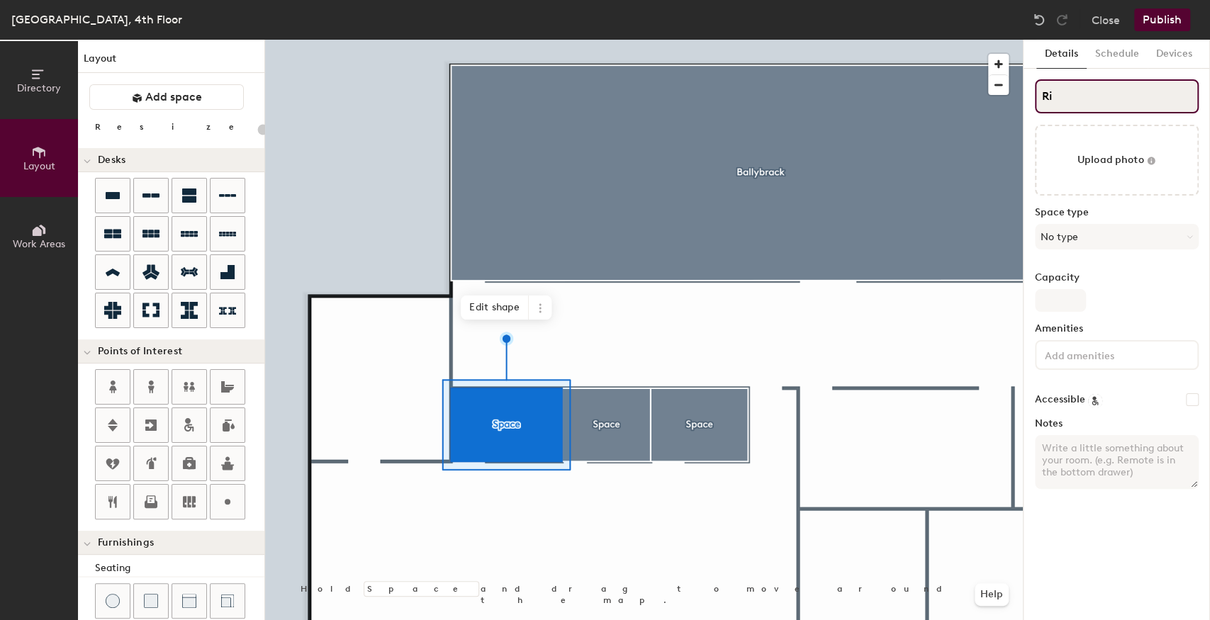
type input "20"
type input "Rin"
type input "20"
type input "Ring"
type input "20"
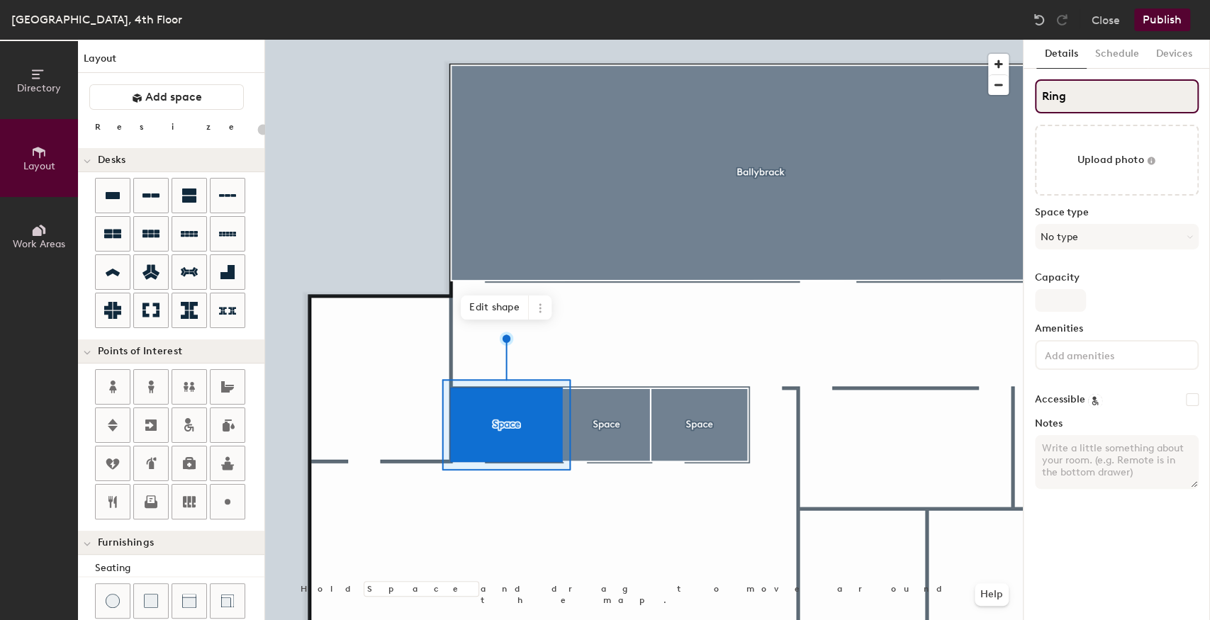
type input "Rings"
type input "20"
type input "Ringsend"
type input "20"
type input "Ringsend"
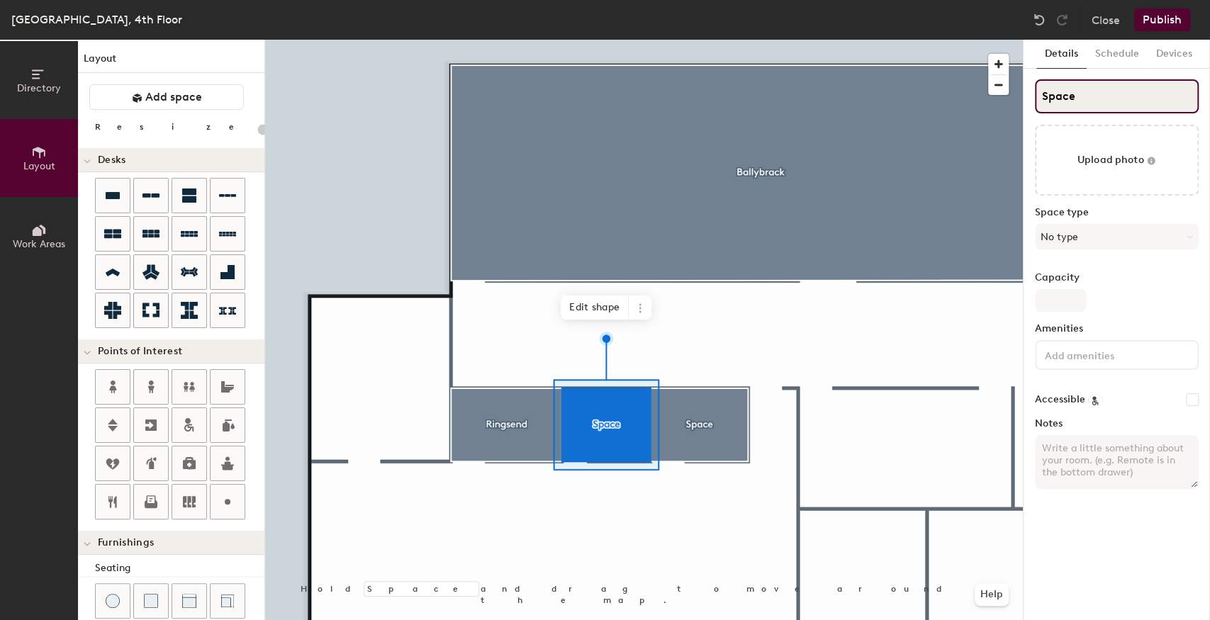
click at [1014, 95] on div "Directory Layout Work Areas Layout Add space Resize Desks Points of Interest Fu…" at bounding box center [605, 330] width 1210 height 581
type input "20"
type input "S"
type input "20"
type input "Sall"
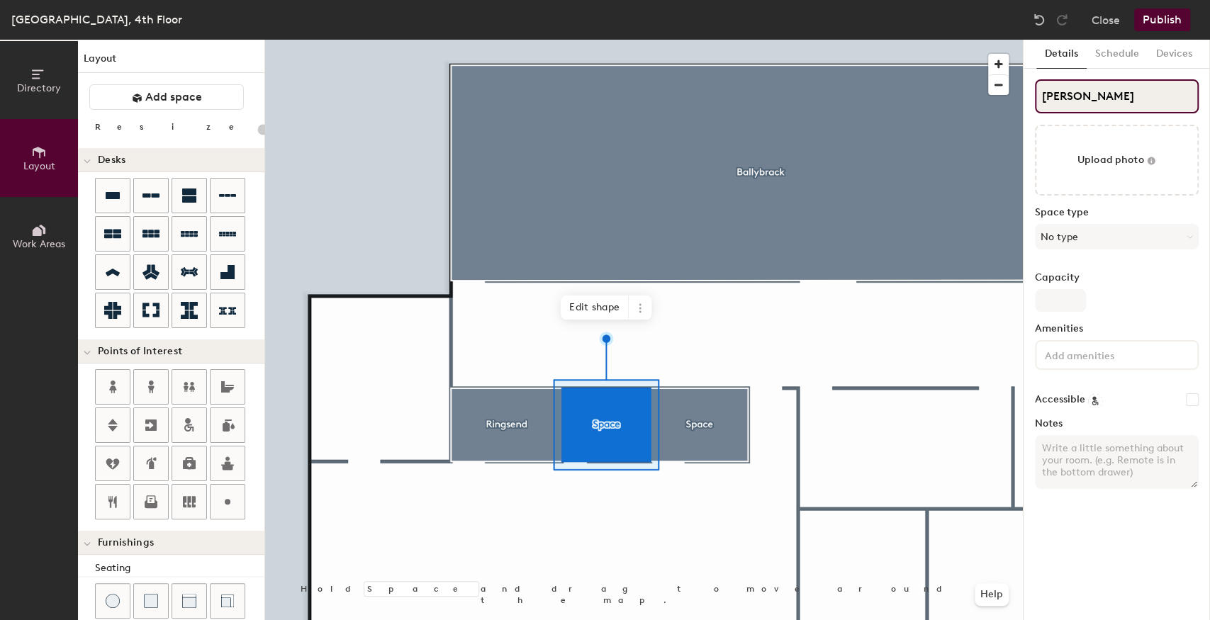
type input "20"
type input "Sally"
type input "20"
type input "Sallynog"
type input "20"
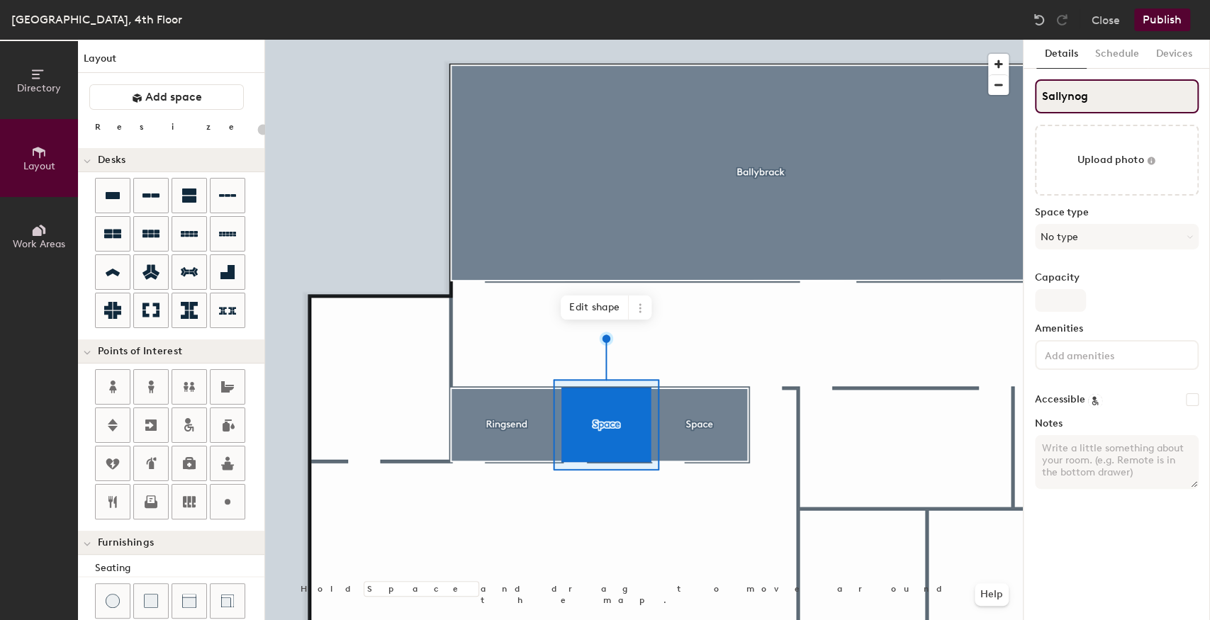
type input "Sallynogg"
type input "20"
type input "Sallynoggi"
type input "20"
type input "Sallynoggin"
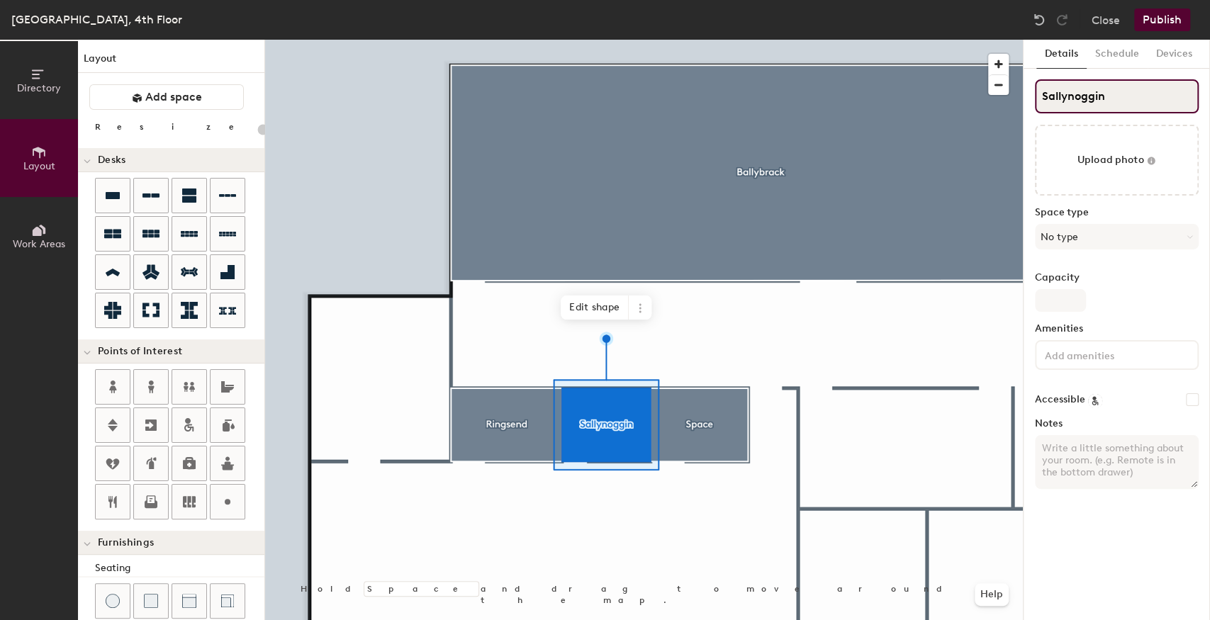
type input "20"
type input "Sallynoggin"
click at [698, 40] on div at bounding box center [644, 40] width 758 height 0
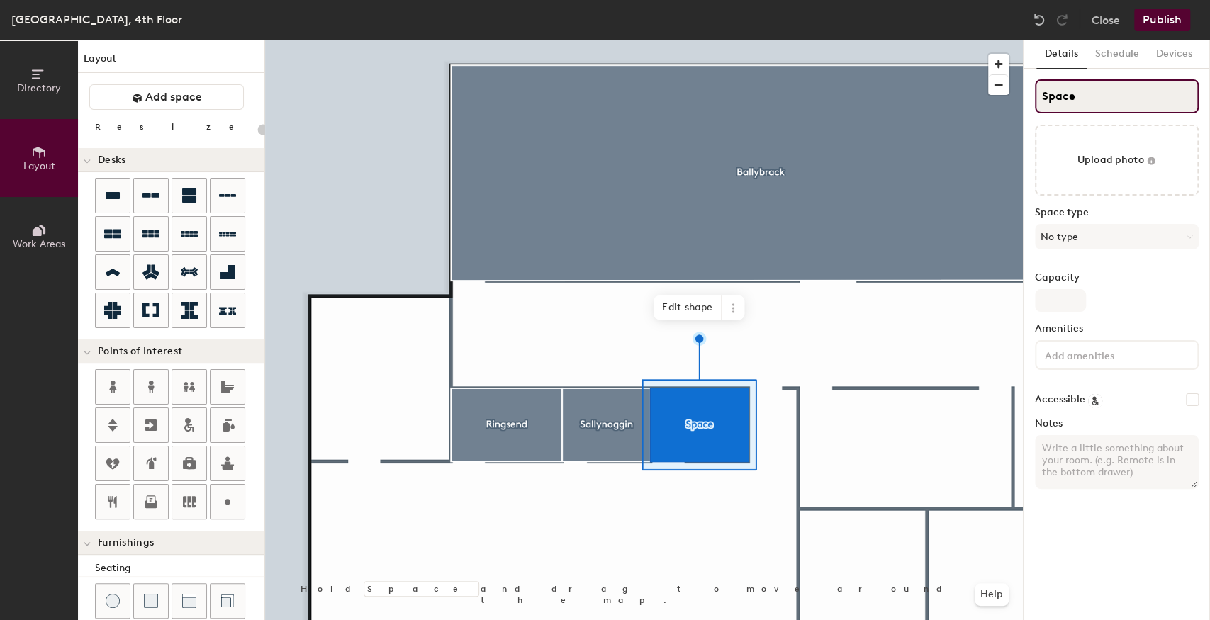
type input "20"
click at [988, 95] on div "Directory Layout Work Areas Layout Add space Resize Desks Points of Interest Fu…" at bounding box center [605, 330] width 1210 height 581
type input "S"
type input "20"
type input "Stone"
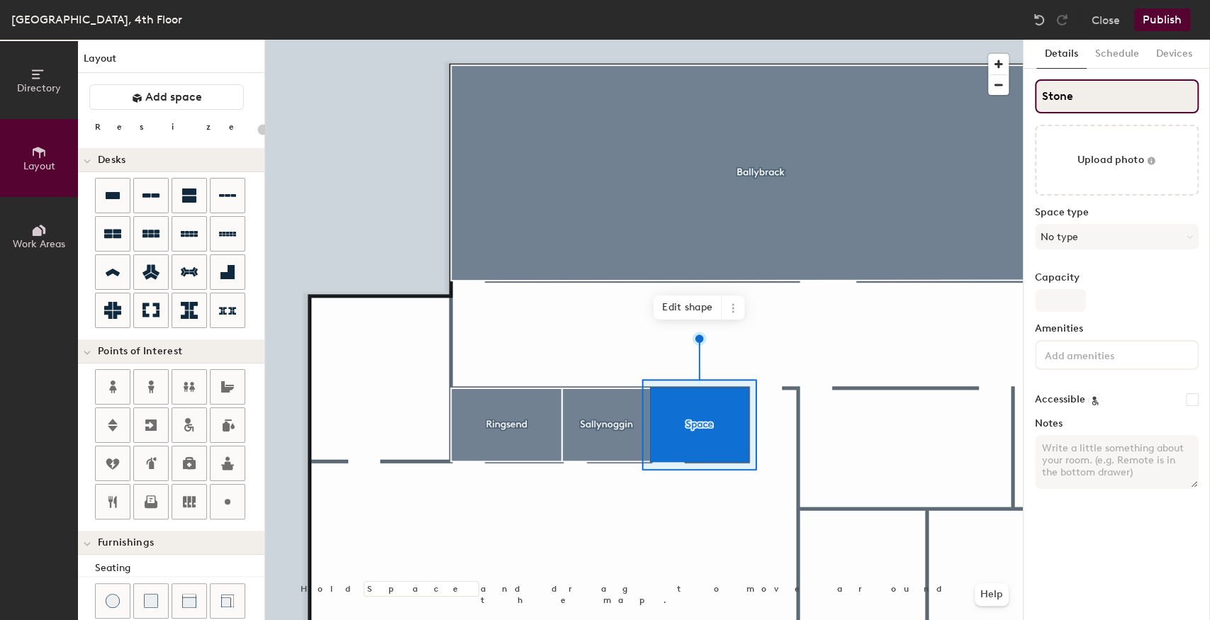
type input "20"
type input "Stoney"
type input "20"
type input "Stoneyb"
type input "20"
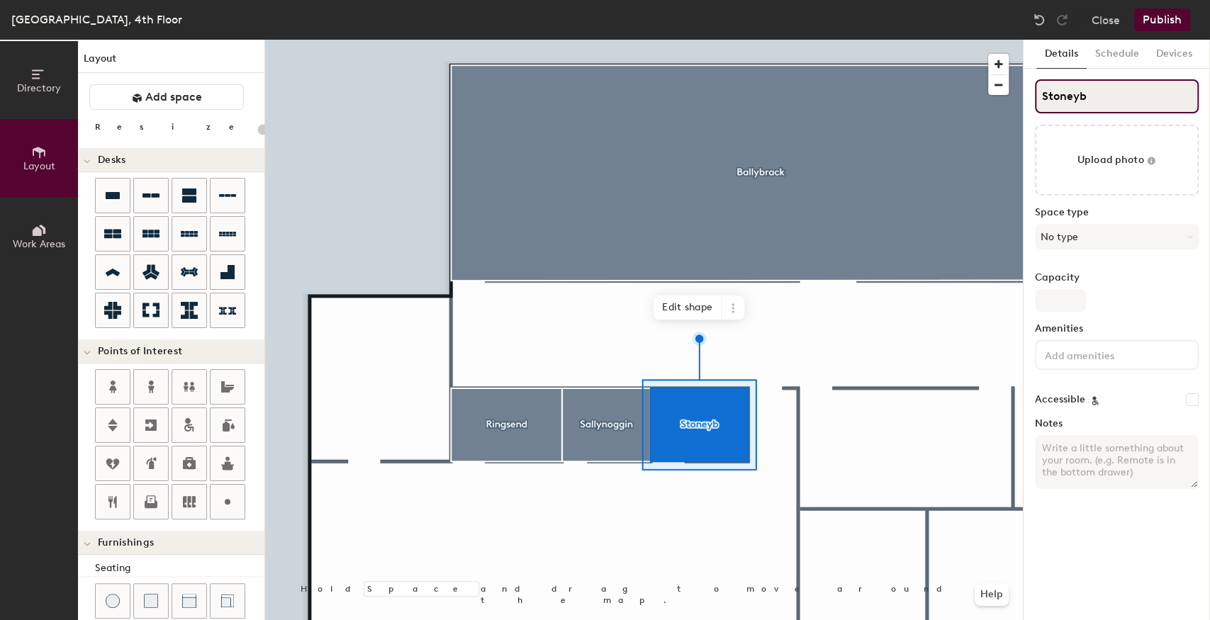
type input "Stoneyba"
type input "20"
type input "Stoneybat"
type input "20"
type input "Stoneybatter"
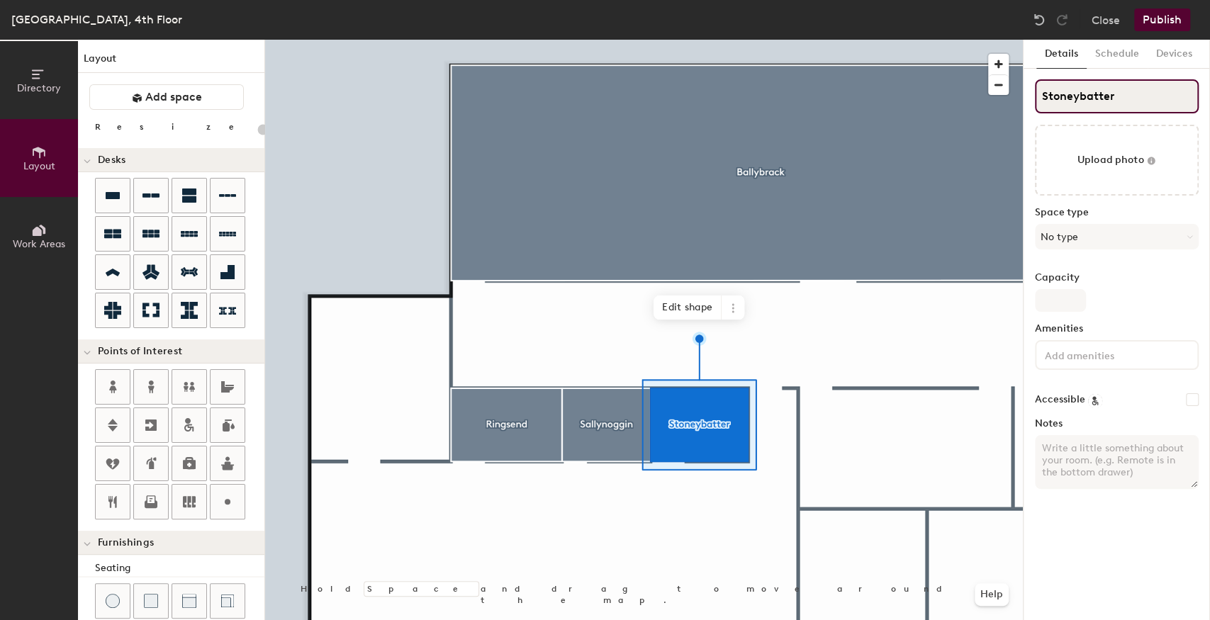
type input "20"
type input "Stoneybatter"
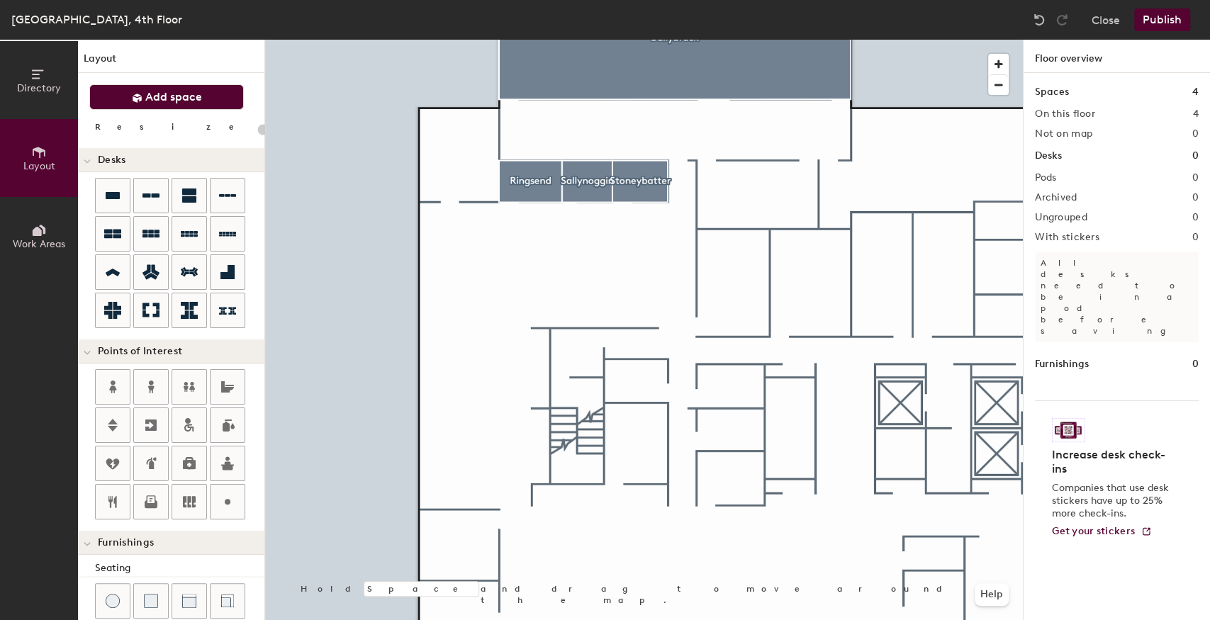
click at [166, 94] on span "Add space" at bounding box center [173, 97] width 57 height 14
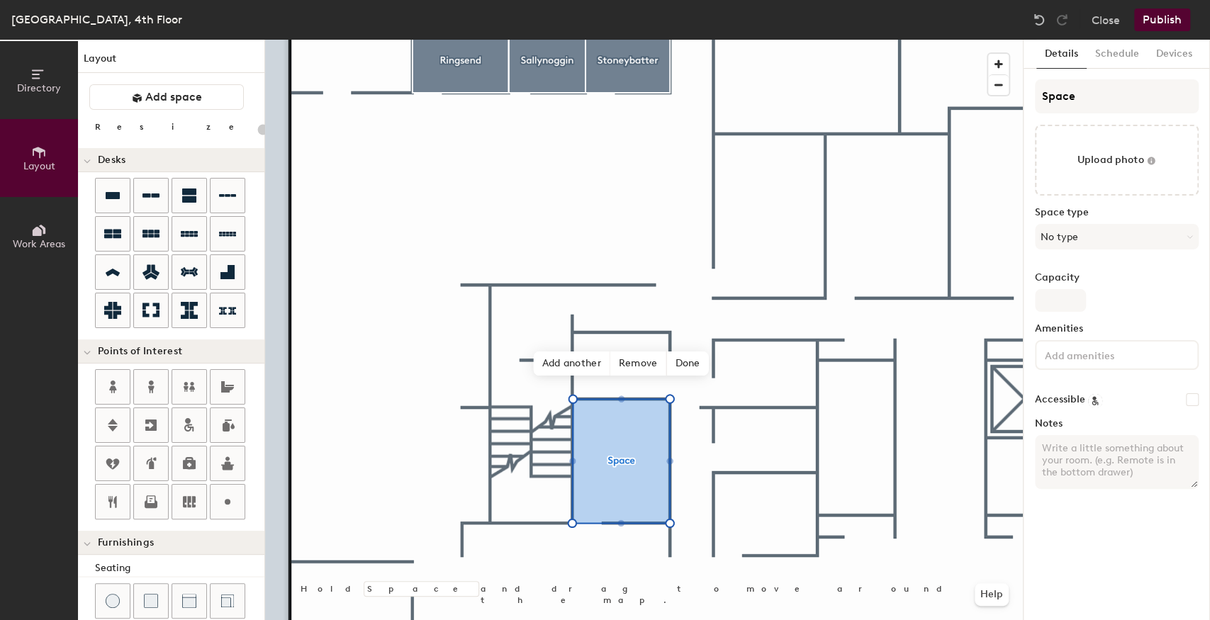
type input "20"
click at [970, 103] on div "Directory Layout Work Areas Layout Add space Resize Desks Points of Interest Fu…" at bounding box center [605, 330] width 1210 height 581
type input "T"
type input "20"
type input "Talla"
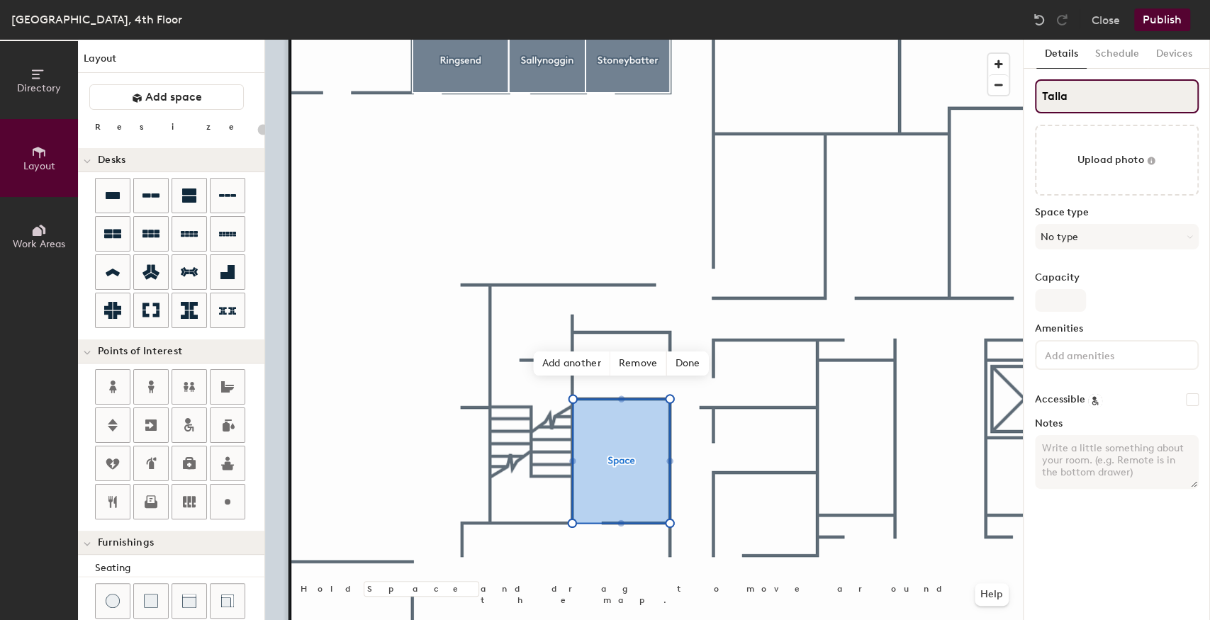
type input "20"
type input "Tallag"
type input "20"
type input "Tallaght"
type input "20"
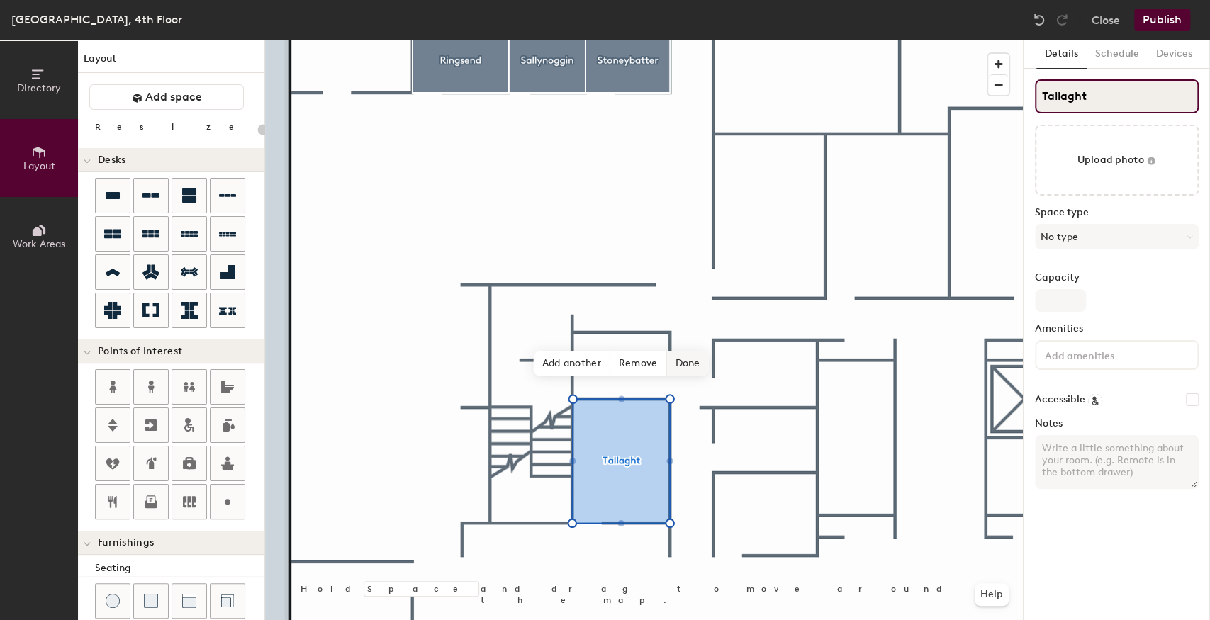
type input "Tallaght"
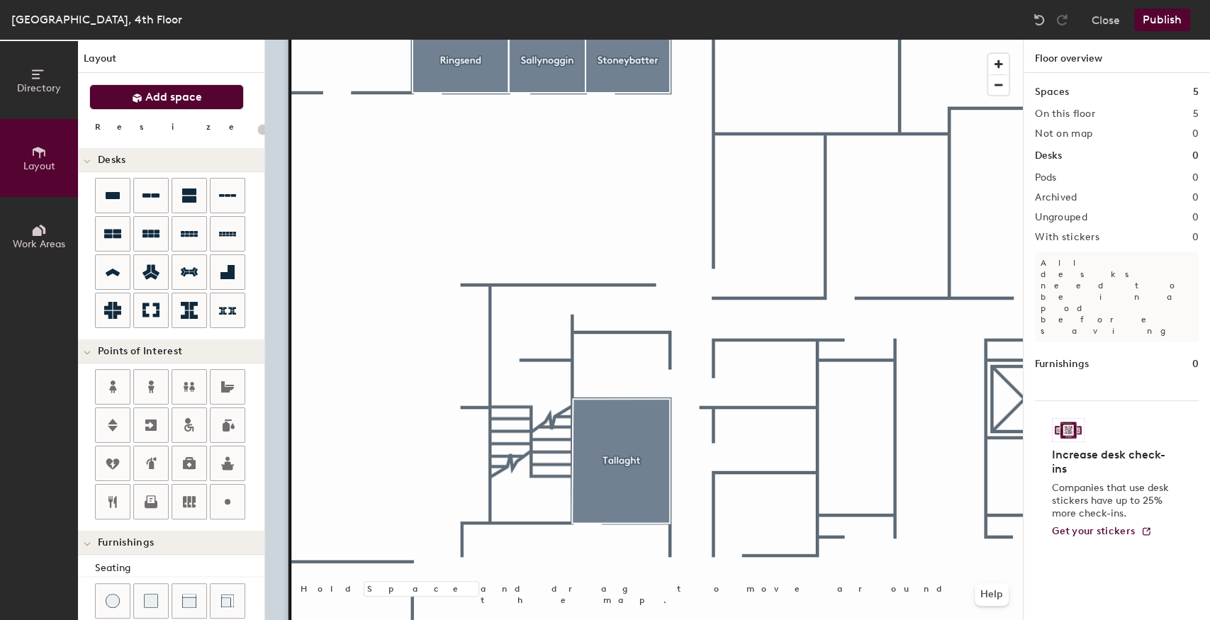
drag, startPoint x: 186, startPoint y: 99, endPoint x: 206, endPoint y: 108, distance: 21.6
click at [186, 99] on span "Add space" at bounding box center [173, 97] width 57 height 14
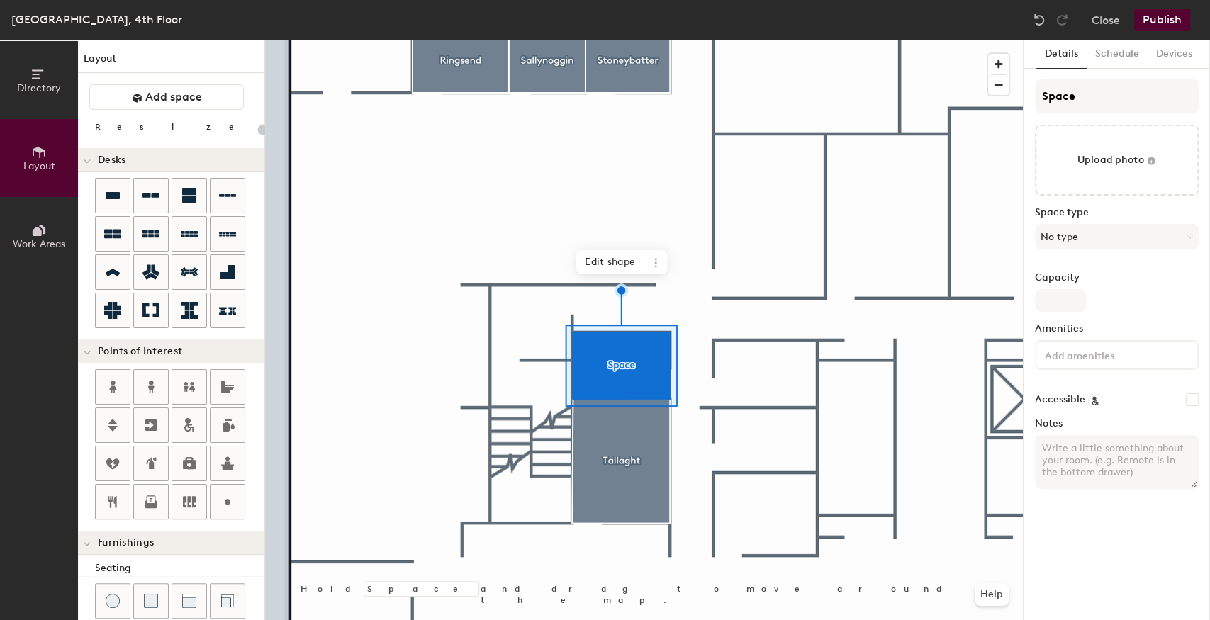
type input "20"
click at [1005, 107] on div "Directory Layout Work Areas Layout Add space Resize Desks Points of Interest Fu…" at bounding box center [605, 330] width 1210 height 581
type input "Nur"
type input "20"
type input "Nursi"
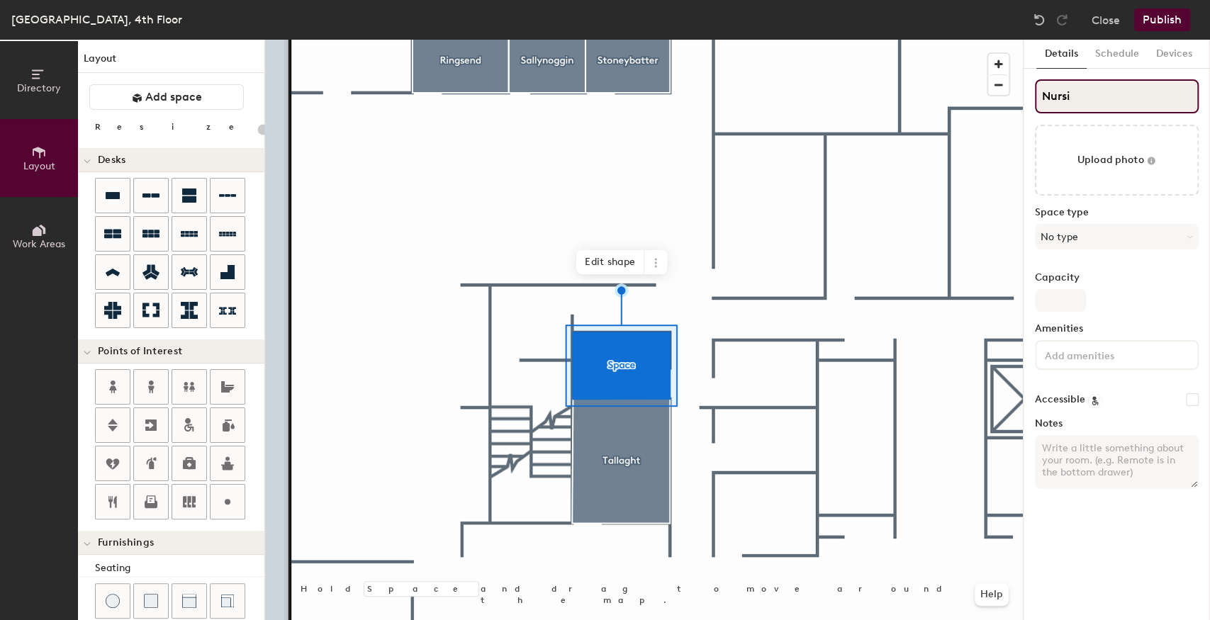
type input "20"
type input "Nursing"
type input "20"
type input "Nursing R"
type input "20"
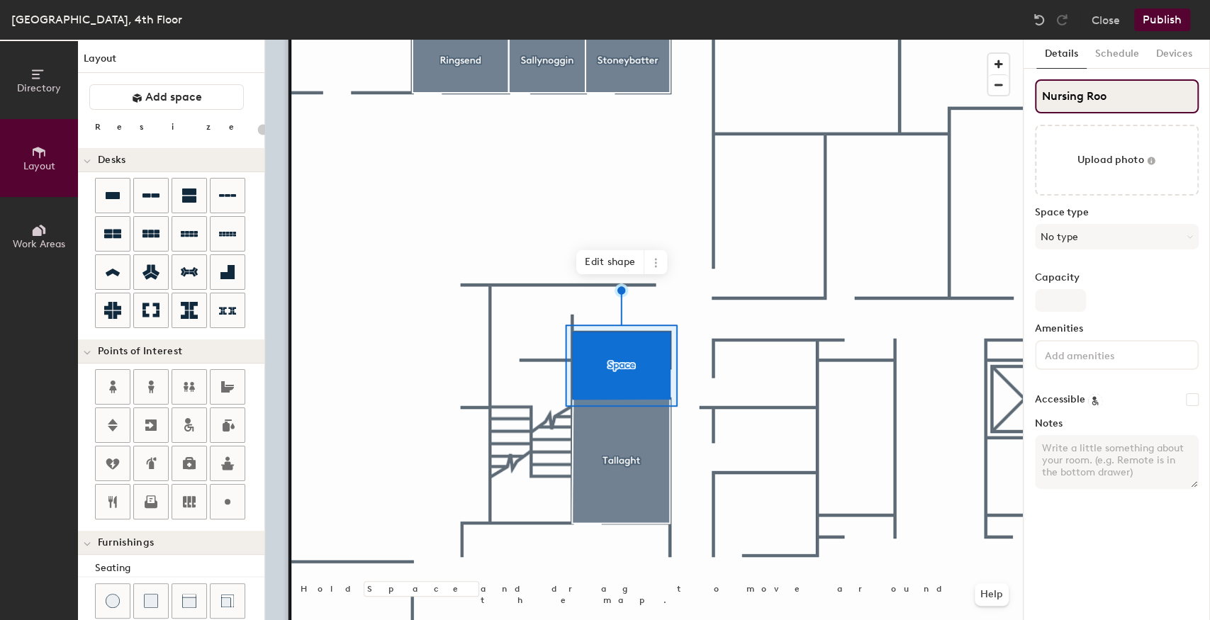
type input "Nursing Room"
type input "20"
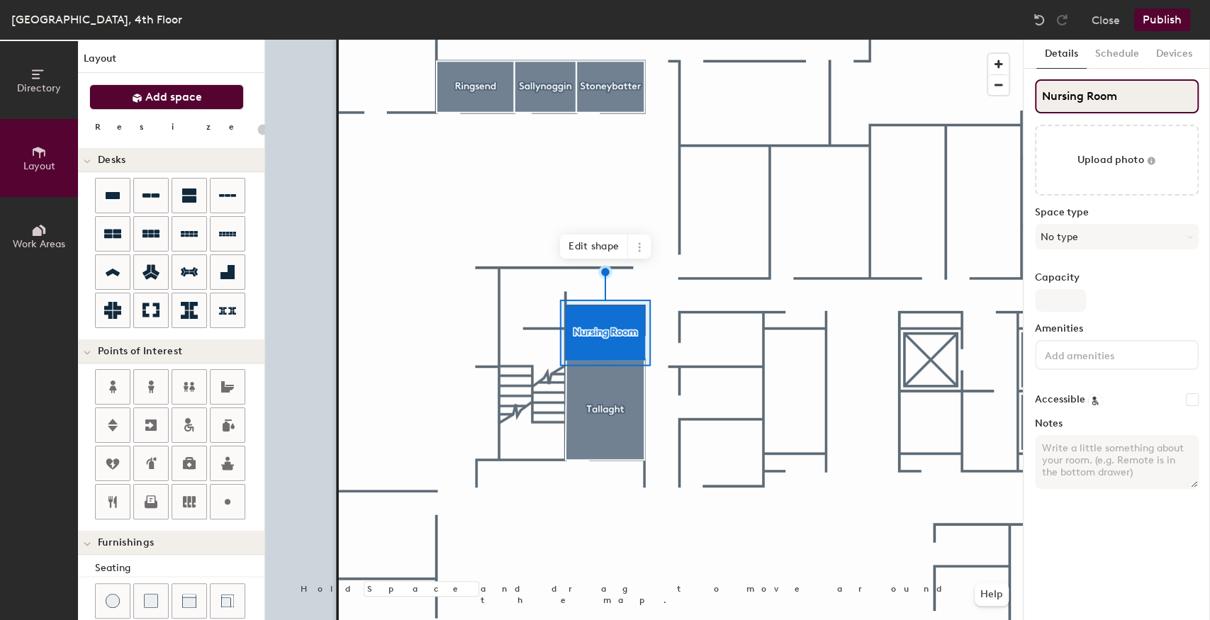
type input "Nursing Room"
click at [174, 88] on button "Add space" at bounding box center [166, 97] width 155 height 26
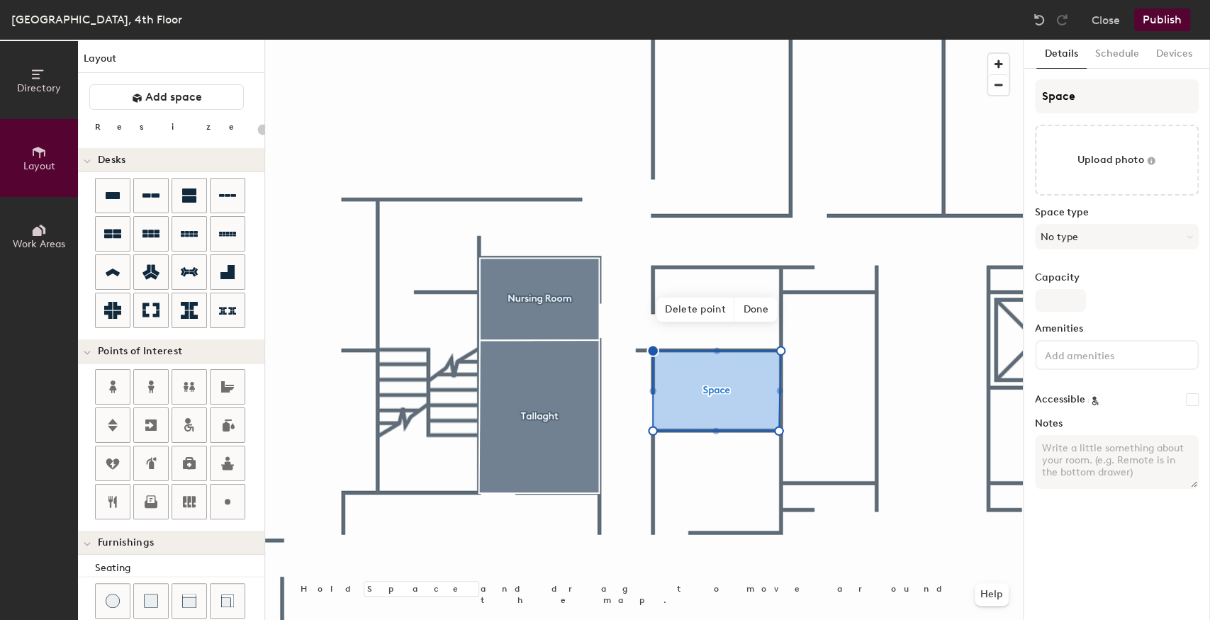
type input "20"
click at [923, 96] on div "Directory Layout Work Areas Layout Add space Resize Desks Points of Interest Fu…" at bounding box center [605, 330] width 1210 height 581
type input "Temp"
type input "20"
type input "Temple"
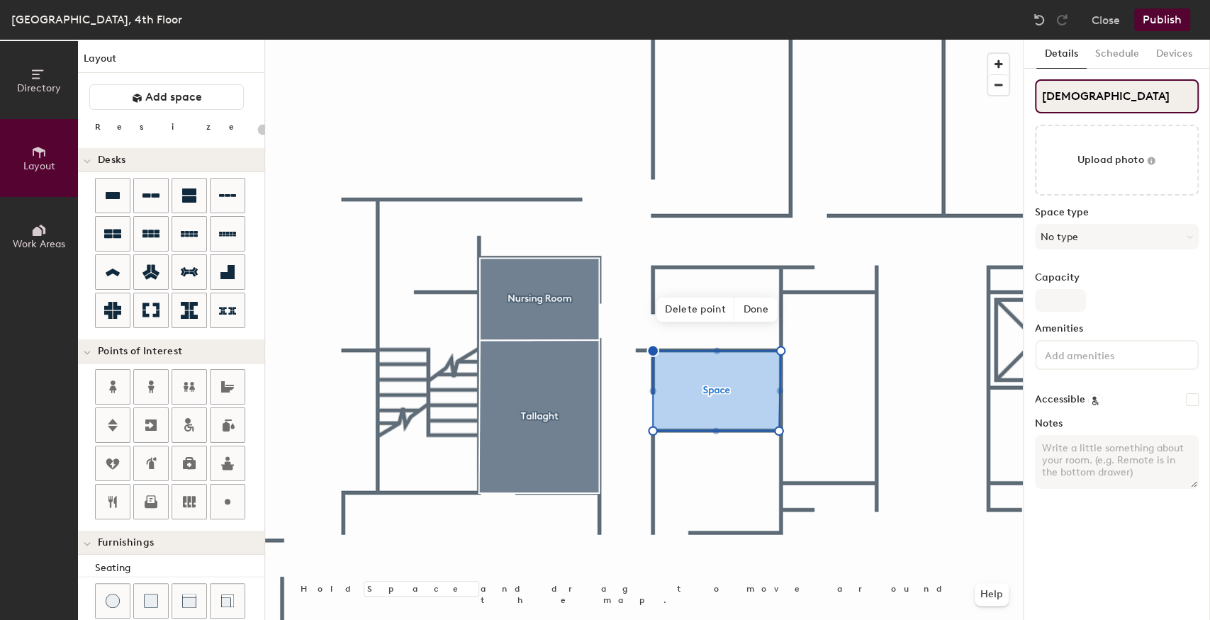
type input "20"
type input "Temple"
type input "20"
type input "Temple B"
type input "20"
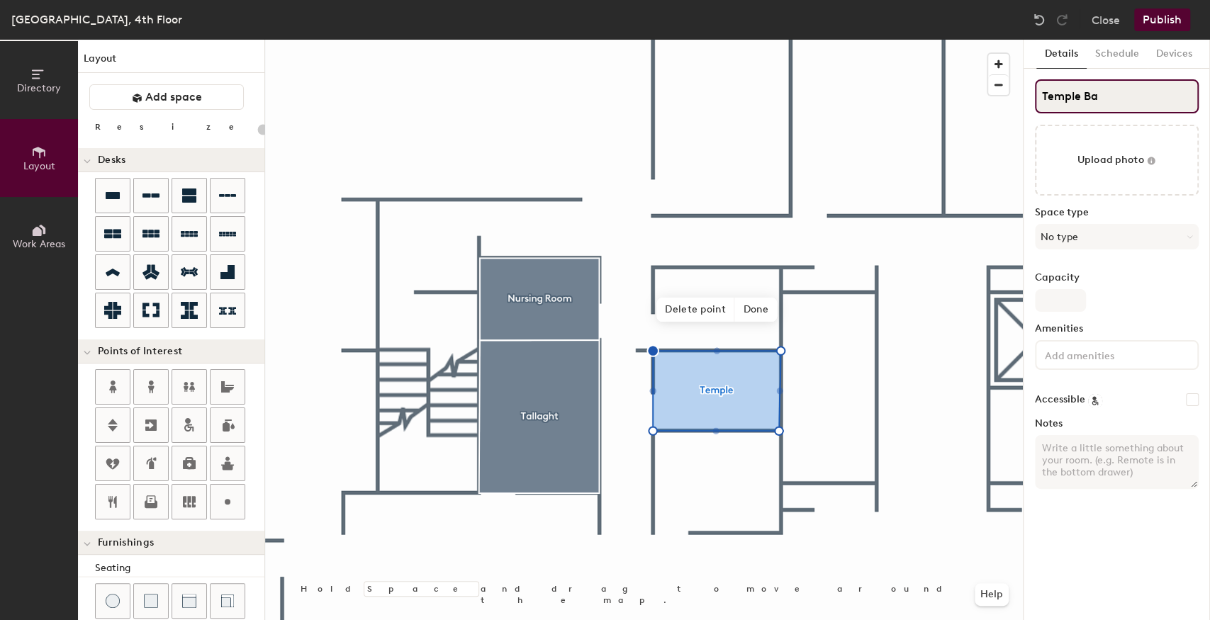
type input "Temple Bar"
type input "20"
type input "Temple Bar"
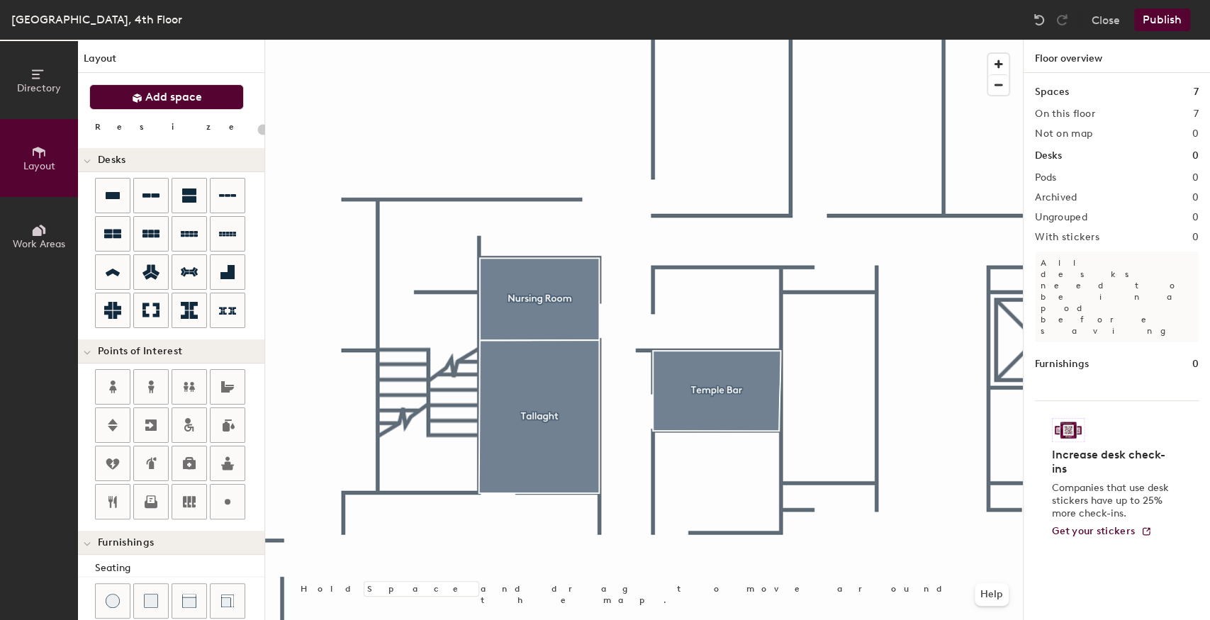
click at [174, 94] on span "Add space" at bounding box center [173, 97] width 57 height 14
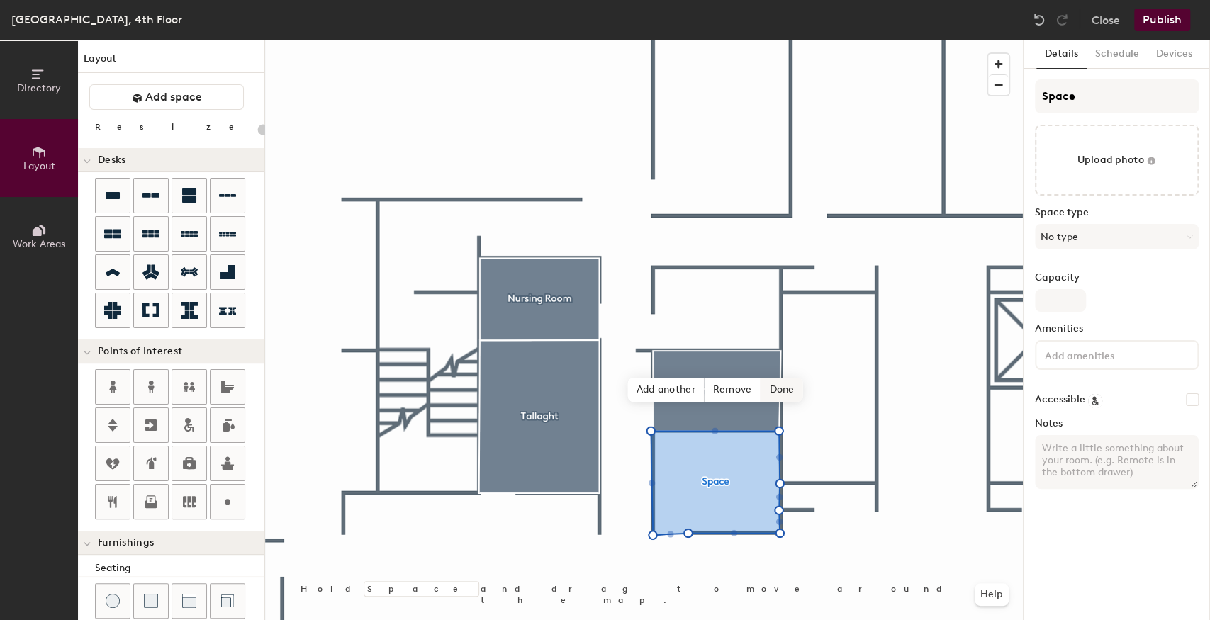
type input "20"
drag, startPoint x: 1090, startPoint y: 95, endPoint x: 1025, endPoint y: 99, distance: 65.3
click at [1025, 99] on div "Details Schedule Devices Space Upload photo Space type No type Capacity Ameniti…" at bounding box center [1117, 330] width 186 height 581
type input "T"
type input "20"
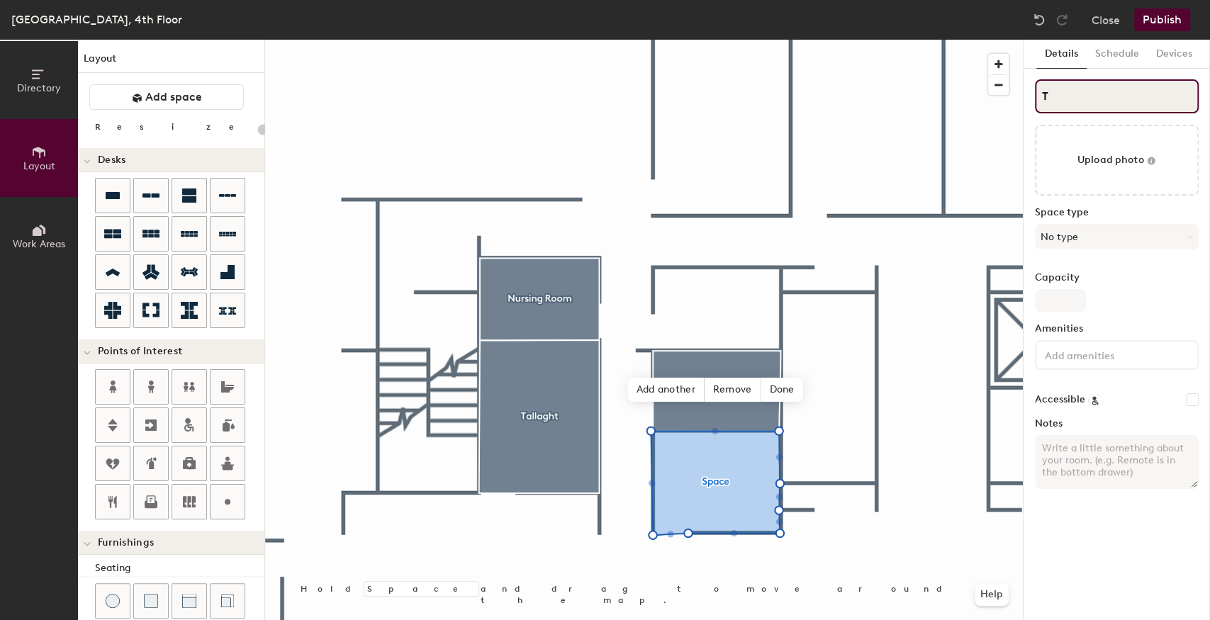
type input "Te"
type input "20"
type input "Ter"
type input "20"
type input "Tere"
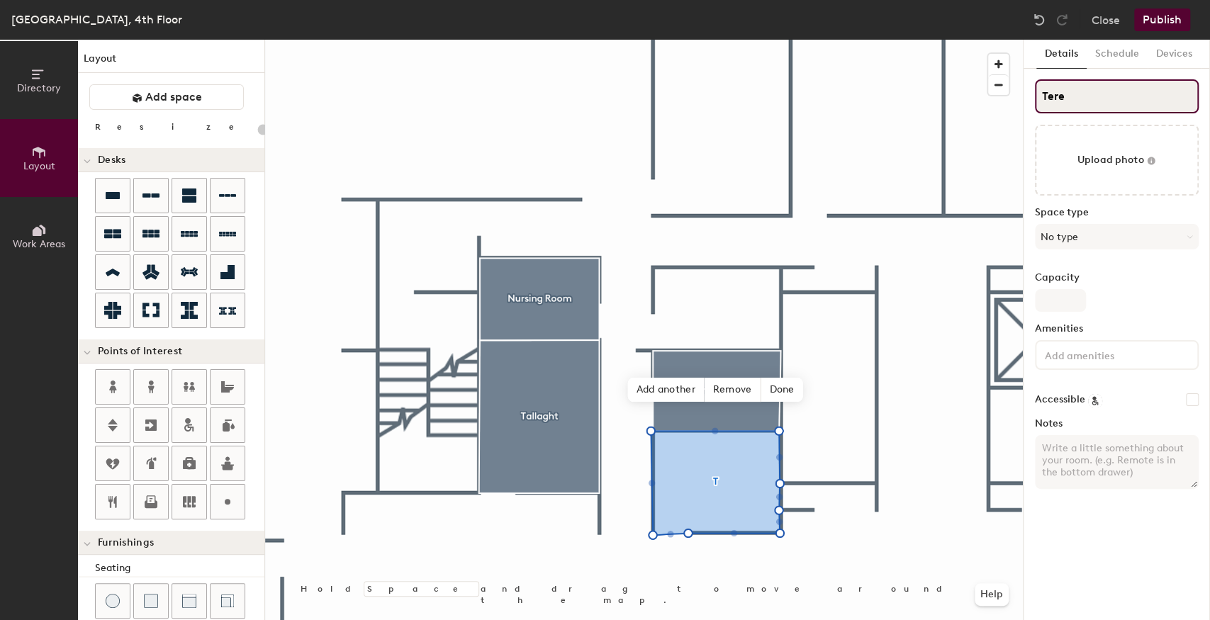
type input "20"
type input "Teren"
type input "20"
type input "Terenure"
type input "20"
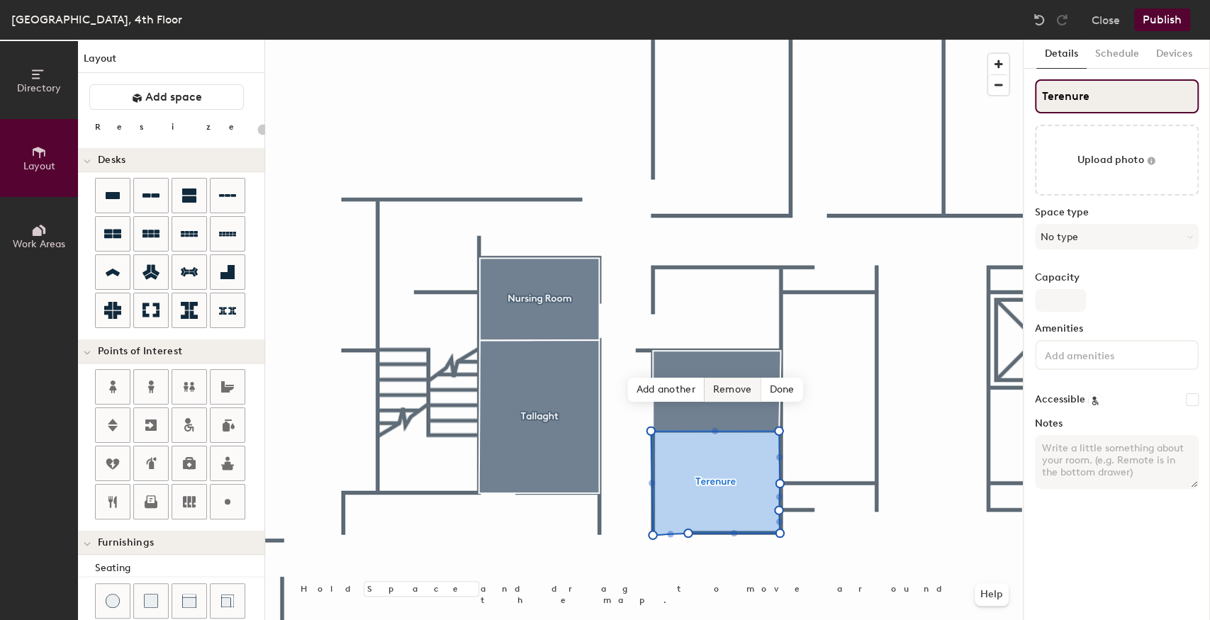
type input "Terenure"
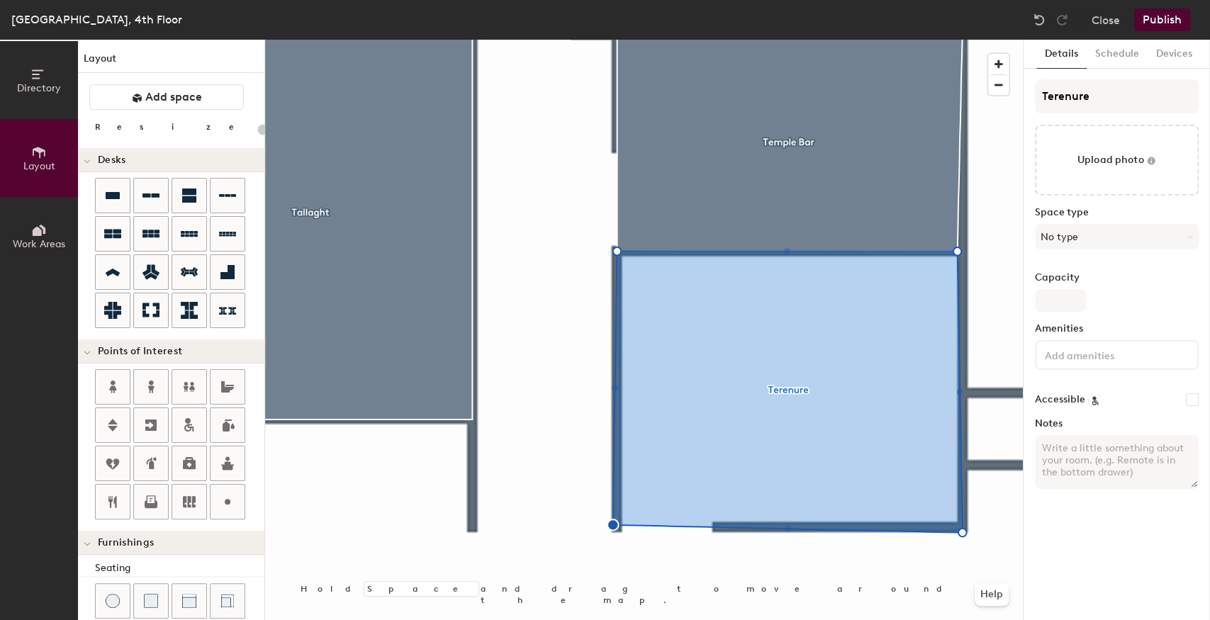
type input "20"
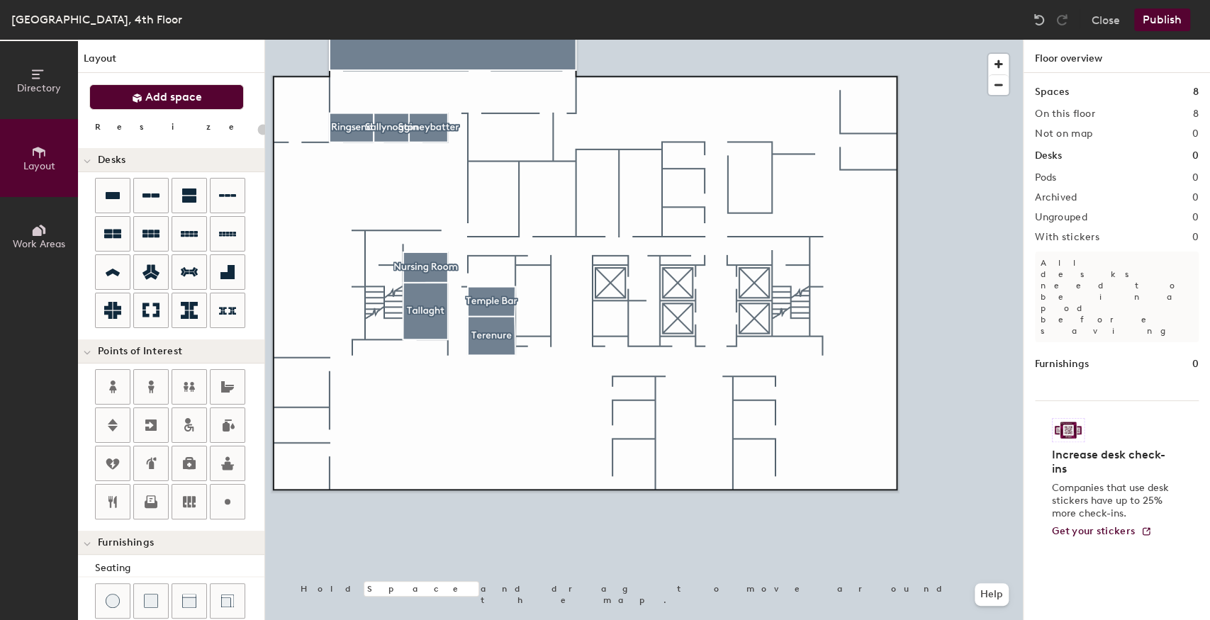
click at [162, 91] on span "Add space" at bounding box center [173, 97] width 57 height 14
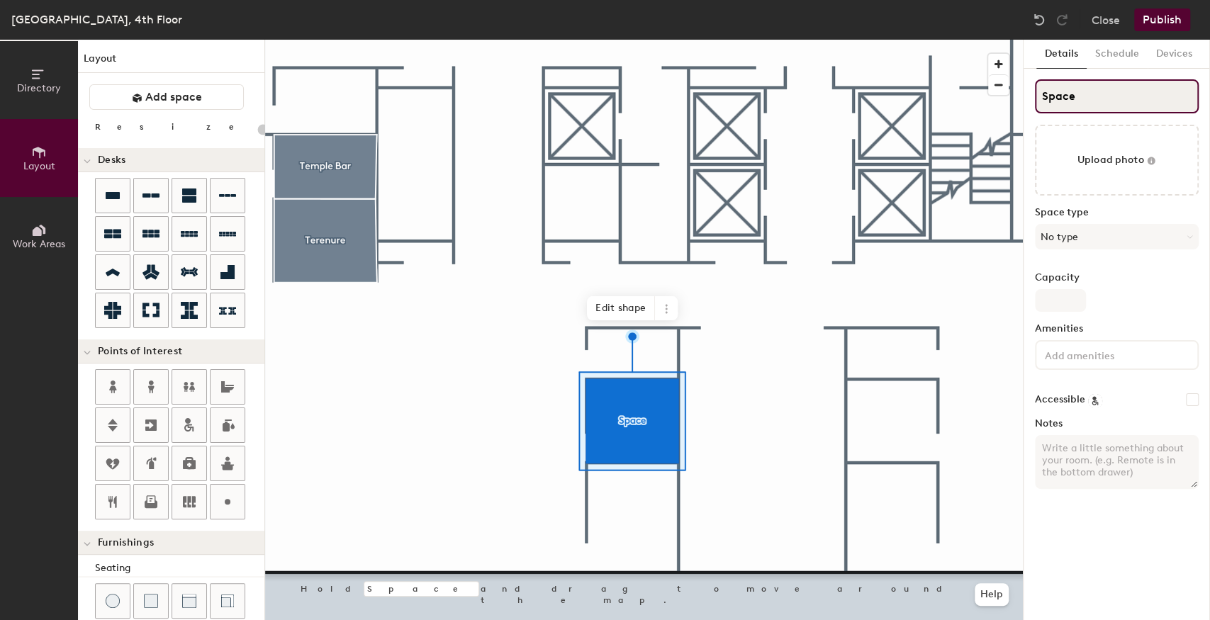
type input "20"
drag, startPoint x: 1073, startPoint y: 91, endPoint x: 1042, endPoint y: 101, distance: 32.7
click at [1042, 101] on input "Space" at bounding box center [1117, 96] width 164 height 34
type input "M"
type input "20"
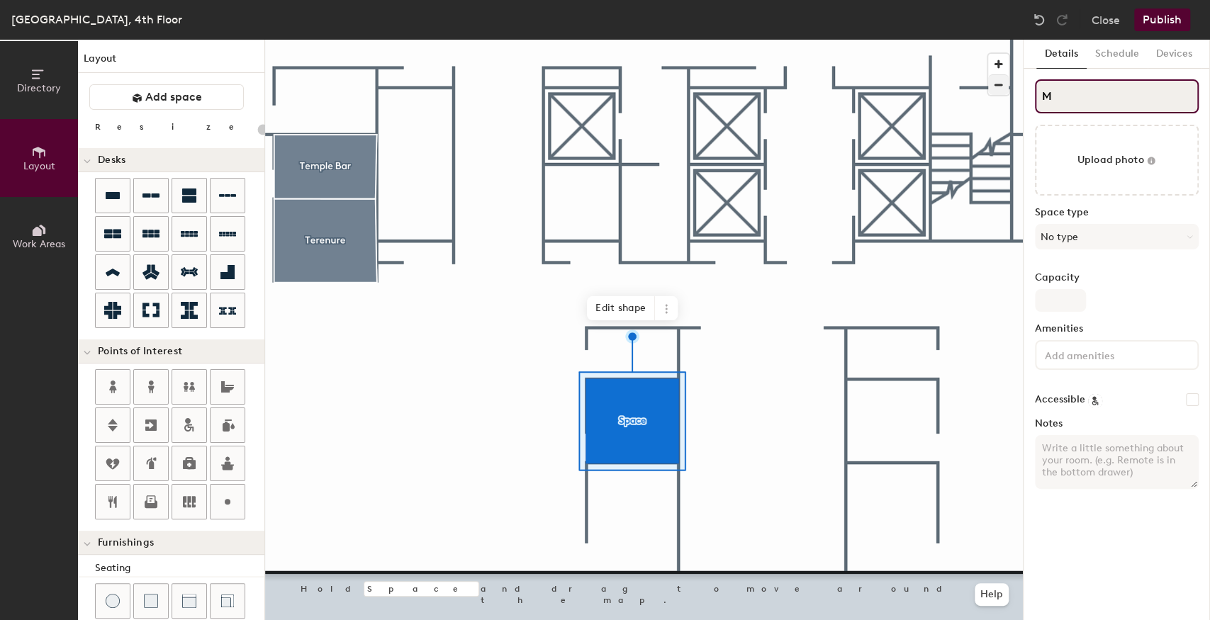
type input "Ma"
type input "20"
type input "Mal"
type input "20"
type input "Mala"
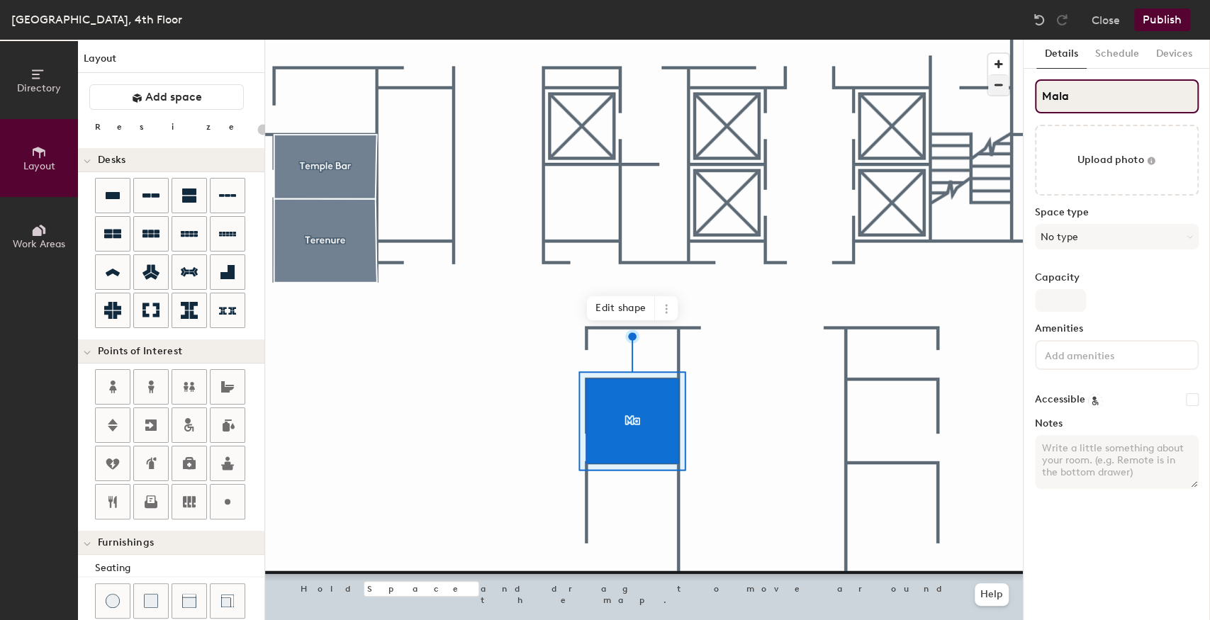
type input "20"
type input "Malahid"
type input "20"
type input "Malahide"
type input "20"
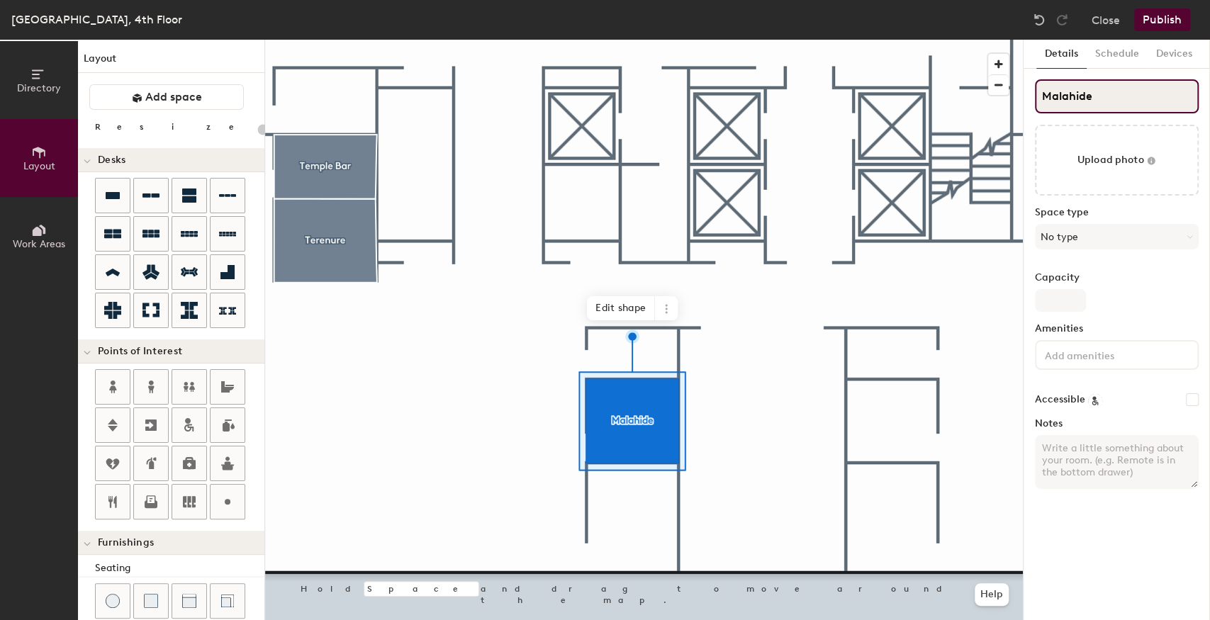
type input "Malahide"
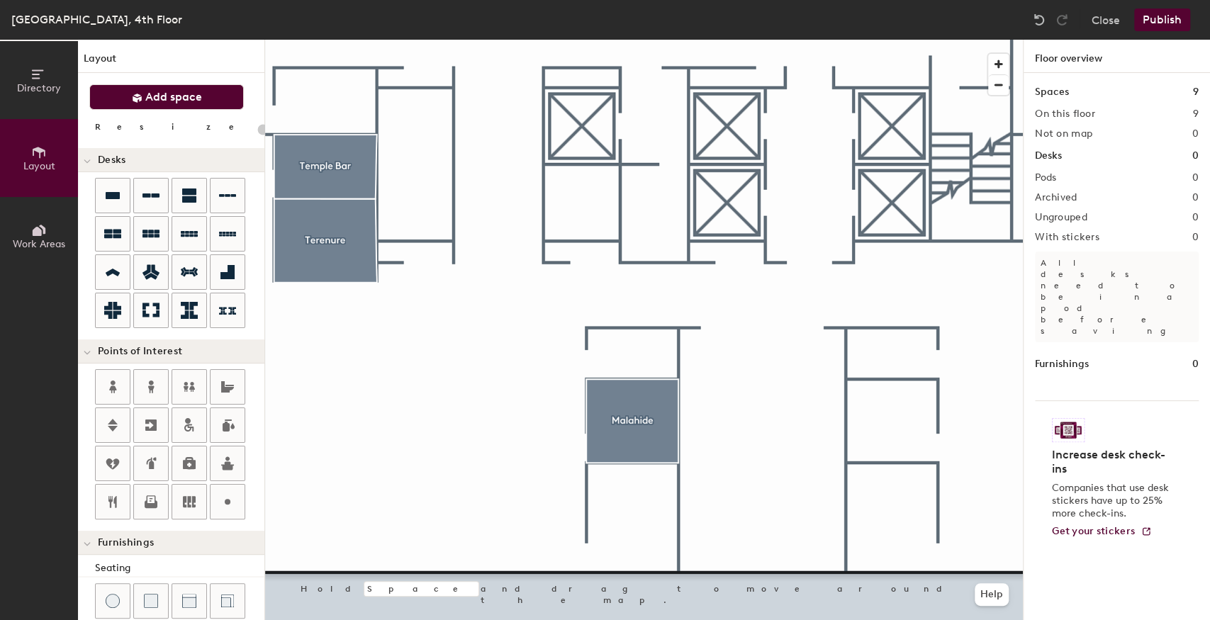
click at [186, 86] on button "Add space" at bounding box center [166, 97] width 155 height 26
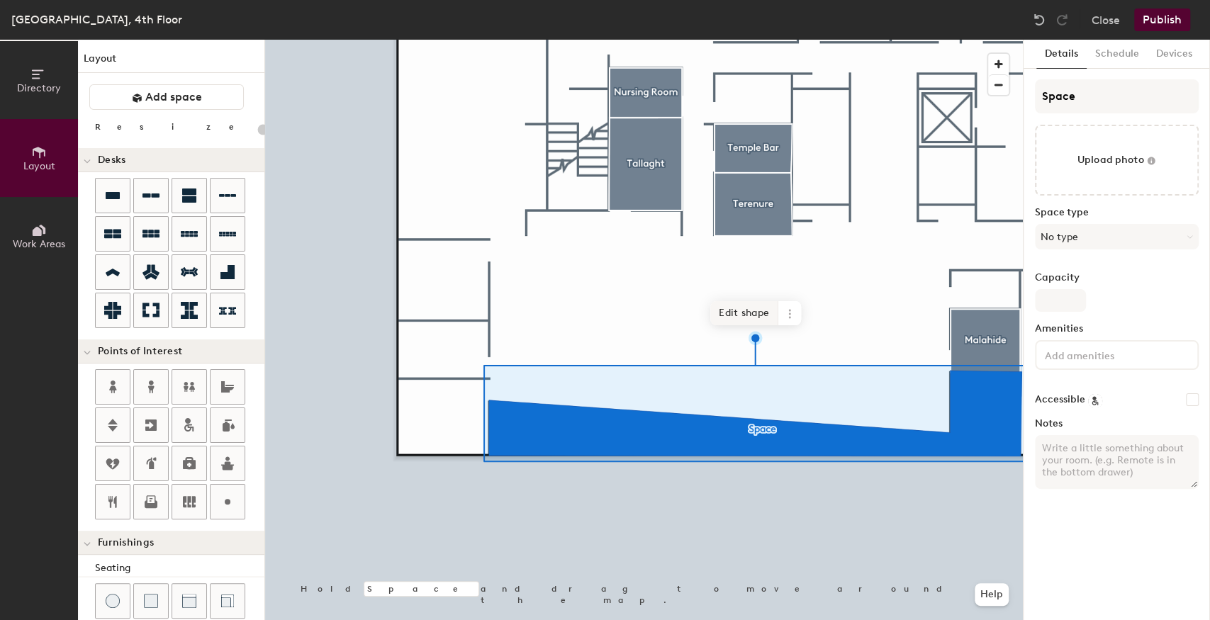
click at [744, 311] on span "Edit shape" at bounding box center [744, 313] width 68 height 24
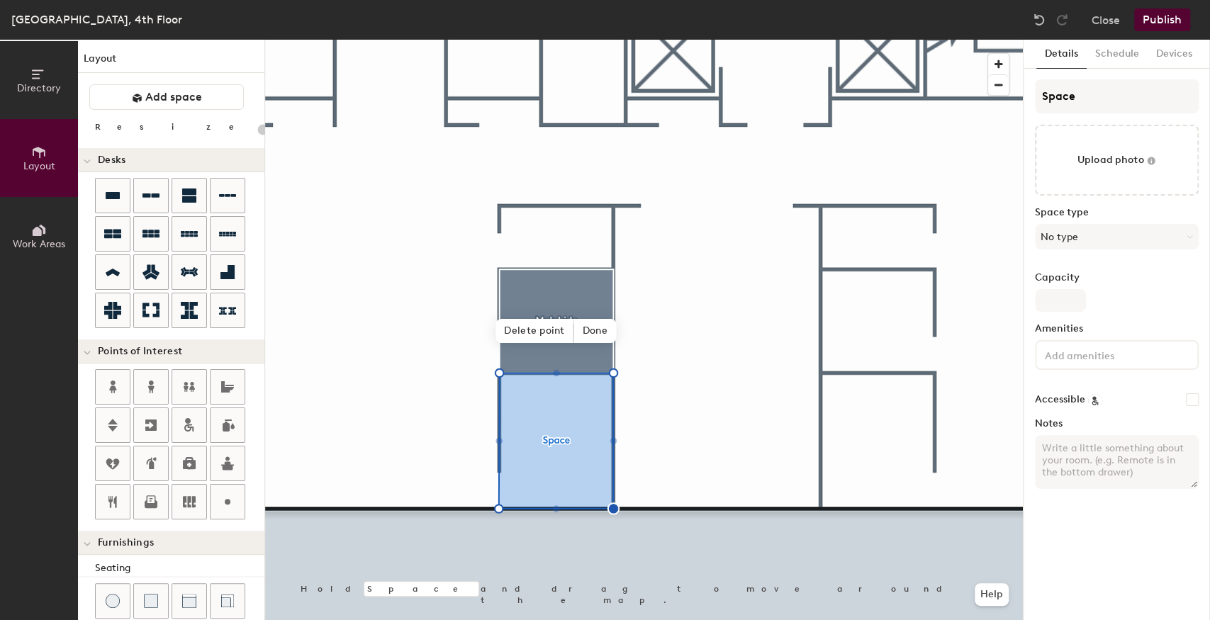
type input "20"
click at [951, 105] on div "Directory Layout Work Areas Layout Add space Resize Desks Points of Interest Fu…" at bounding box center [605, 330] width 1210 height 581
type input "R"
type input "20"
type input "Rat"
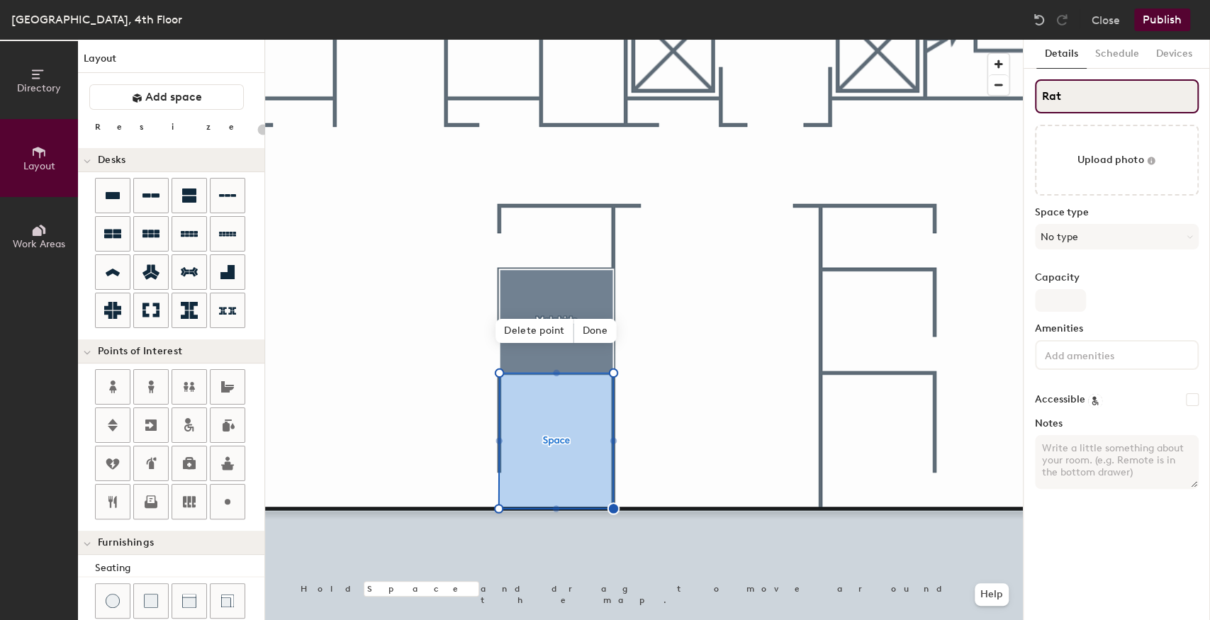
type input "20"
type input "[PERSON_NAME]"
type input "20"
type input "Rathmin"
type input "20"
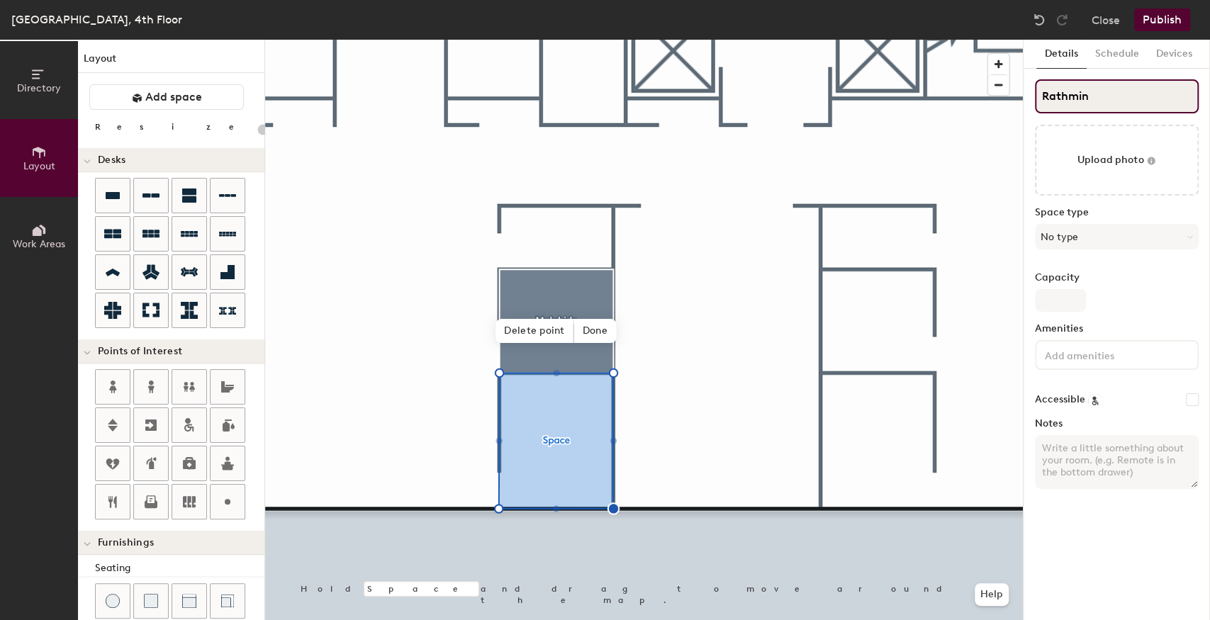
type input "Rathmine"
type input "20"
type input "Rathmines"
type input "20"
type input "Rathmines"
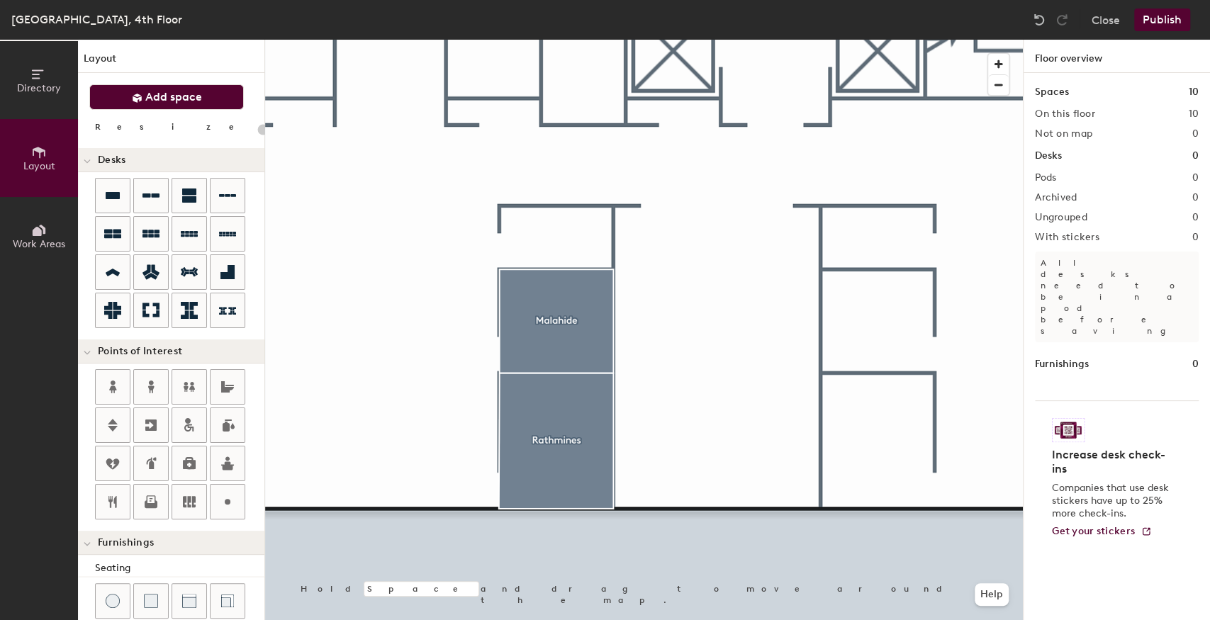
click at [157, 97] on span "Add space" at bounding box center [173, 97] width 57 height 14
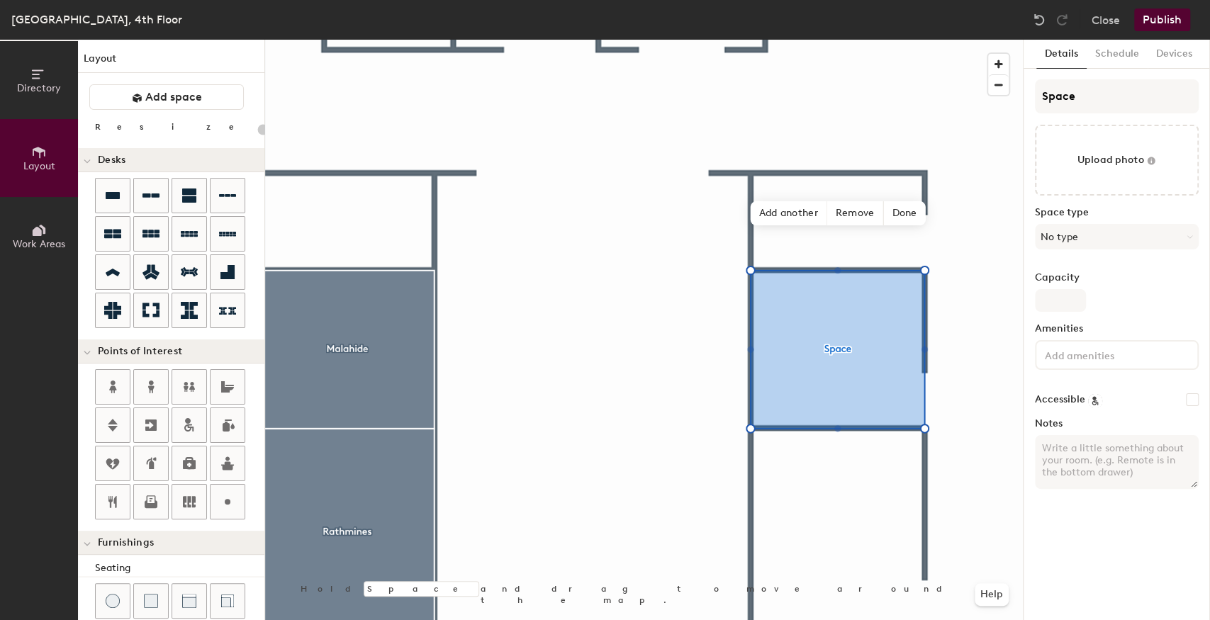
type input "20"
click at [992, 116] on div "Directory Layout Work Areas Layout Add space Resize Desks Points of Interest Fu…" at bounding box center [605, 330] width 1210 height 581
type input "G"
type input "20"
type input "[GEOGRAPHIC_DATA]"
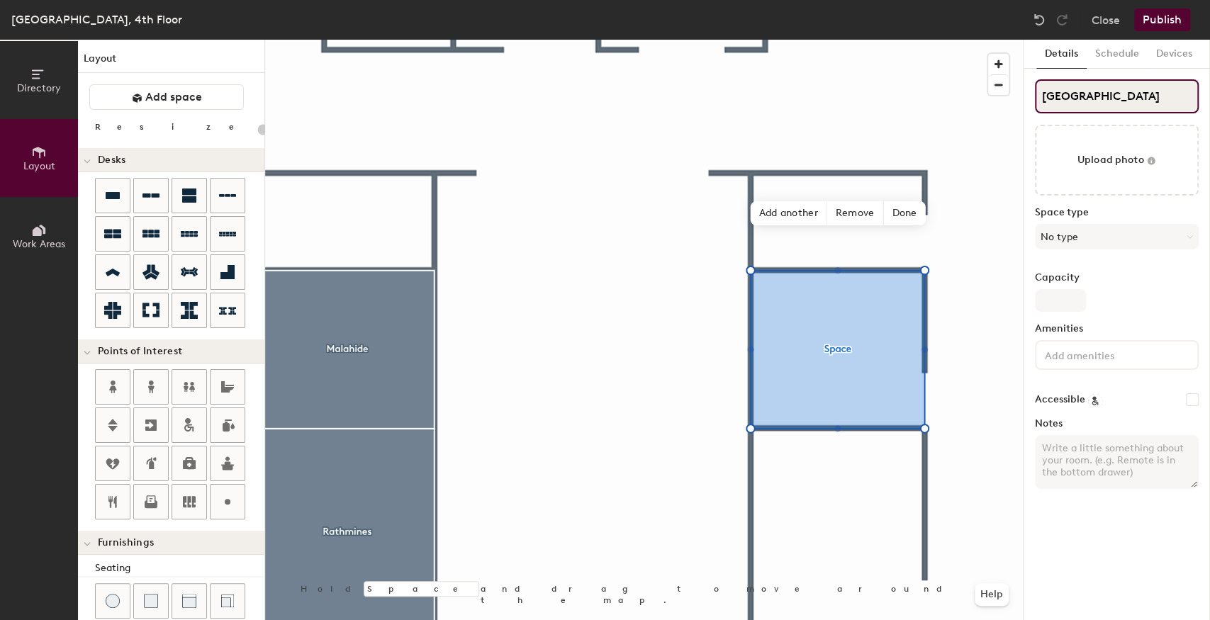
type input "20"
type input "Goats"
type input "20"
type input "Goatstown"
type input "20"
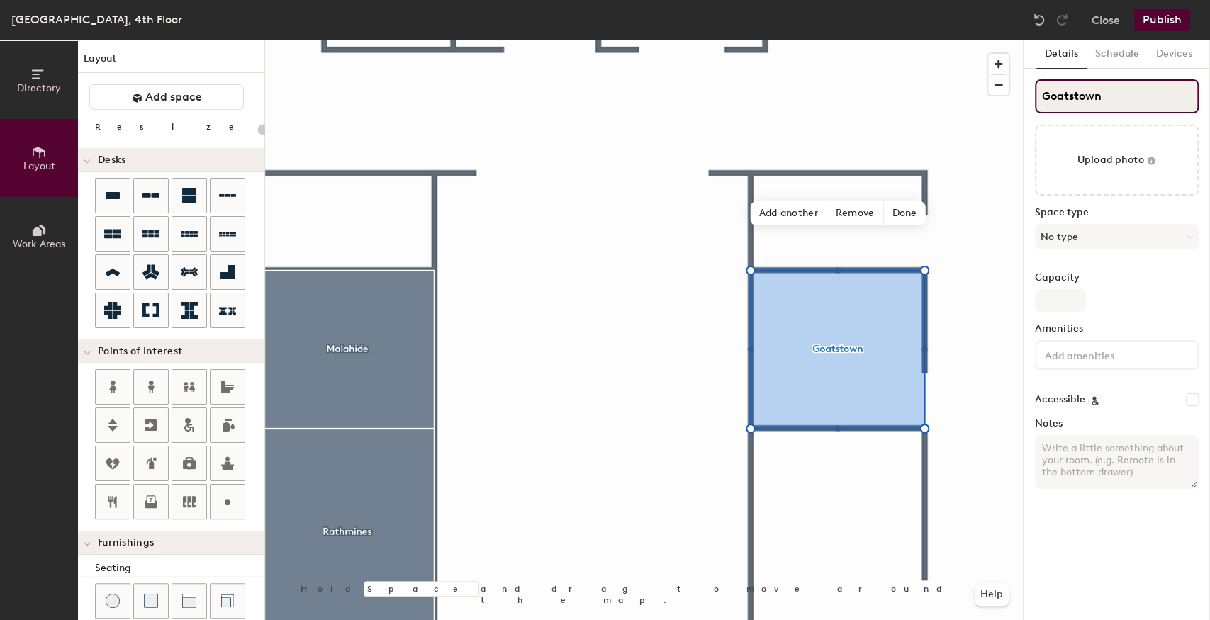
type input "Goatstown"
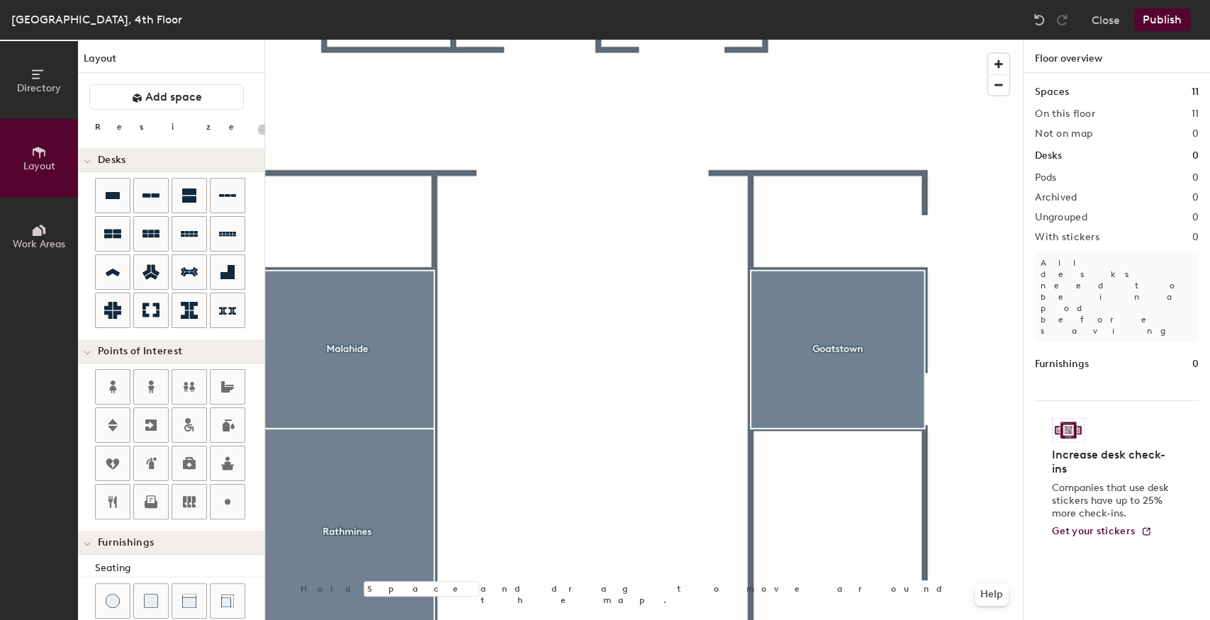
drag, startPoint x: 174, startPoint y: 104, endPoint x: 255, endPoint y: 163, distance: 99.4
click at [174, 104] on button "Add space" at bounding box center [166, 97] width 155 height 26
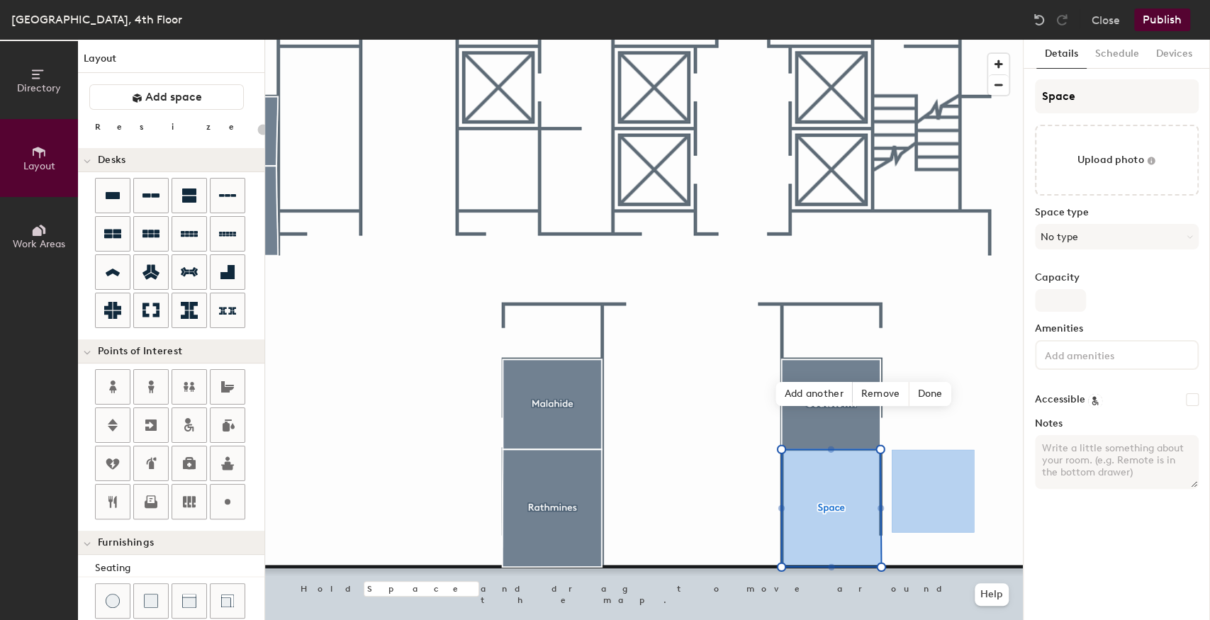
type input "20"
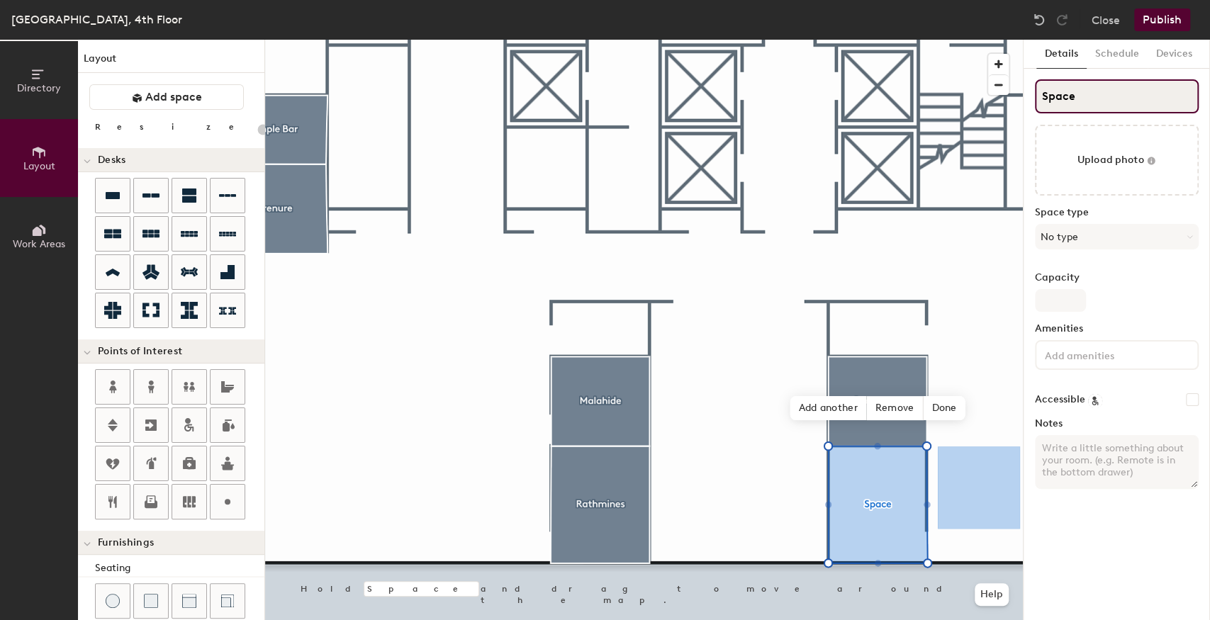
click at [990, 99] on div "Directory Layout Work Areas Layout Add space Resize Desks Points of Interest Fu…" at bounding box center [605, 330] width 1210 height 581
type input "H"
type input "20"
type input "Ha"
type input "20"
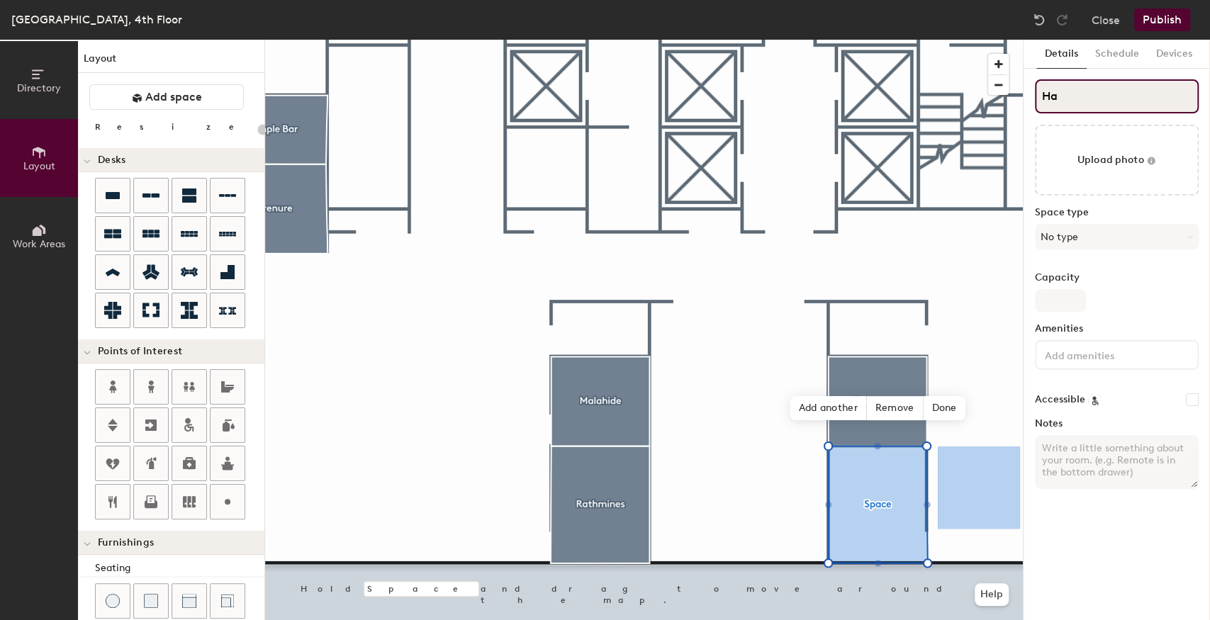
type input "Har"
type input "20"
type input "Harmo"
type input "20"
type input "[PERSON_NAME]"
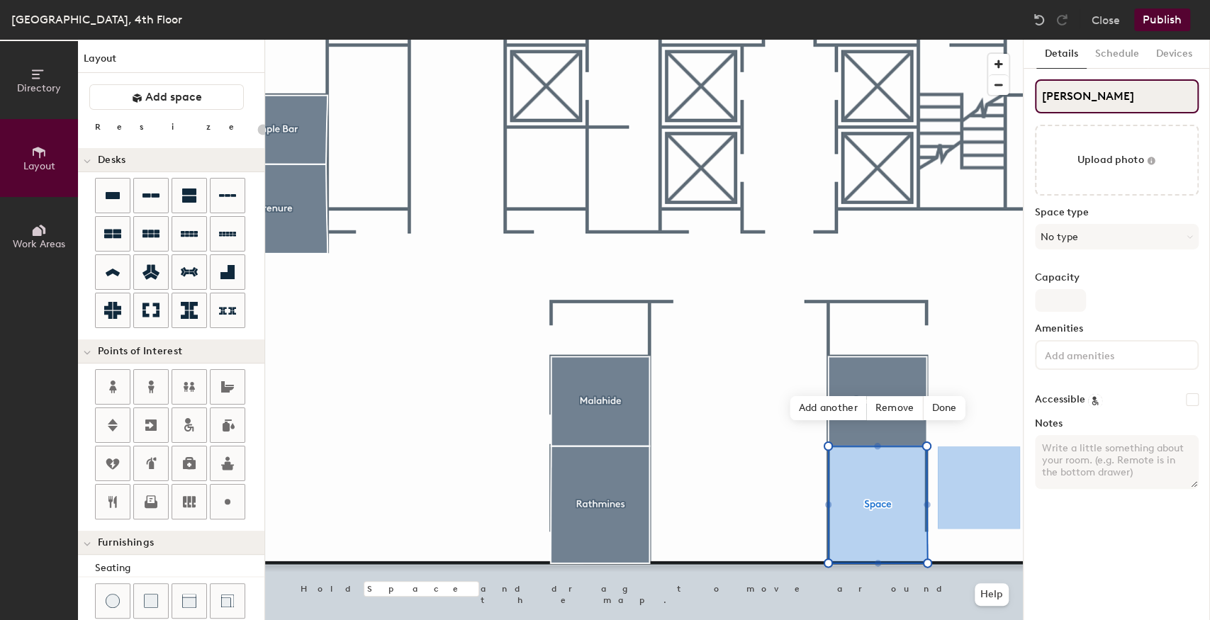
type input "20"
type input "Harmons"
type input "20"
type input "Harmonsto"
type input "20"
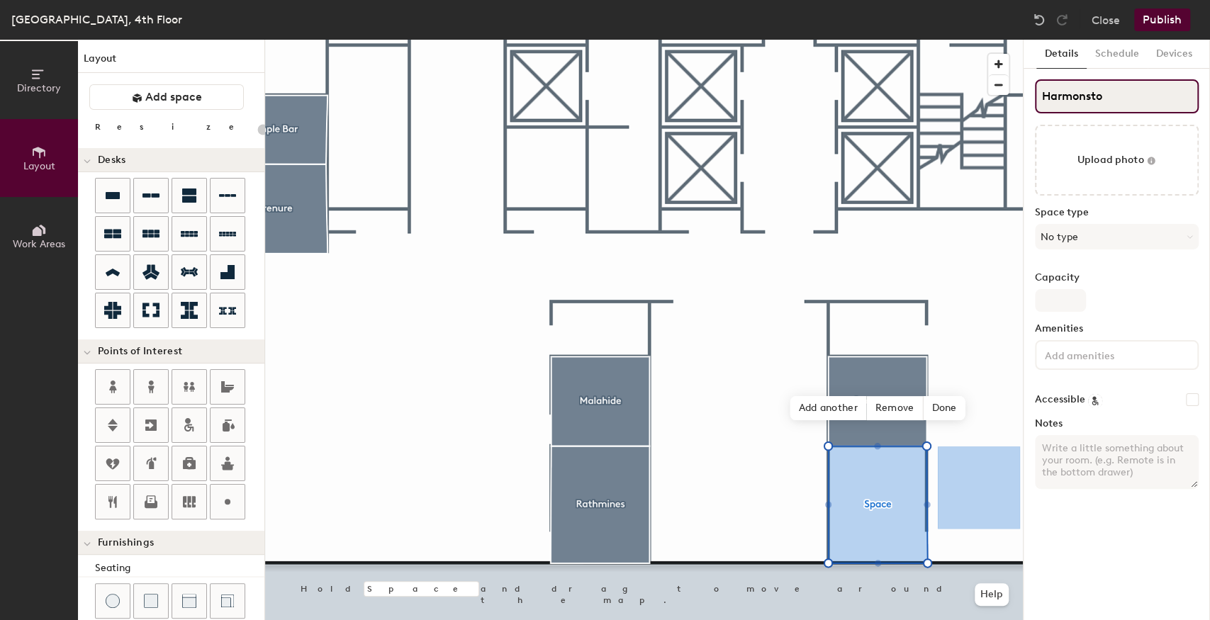
type input "Harmonstow"
type input "20"
type input "[GEOGRAPHIC_DATA]"
type input "20"
type input "[GEOGRAPHIC_DATA]"
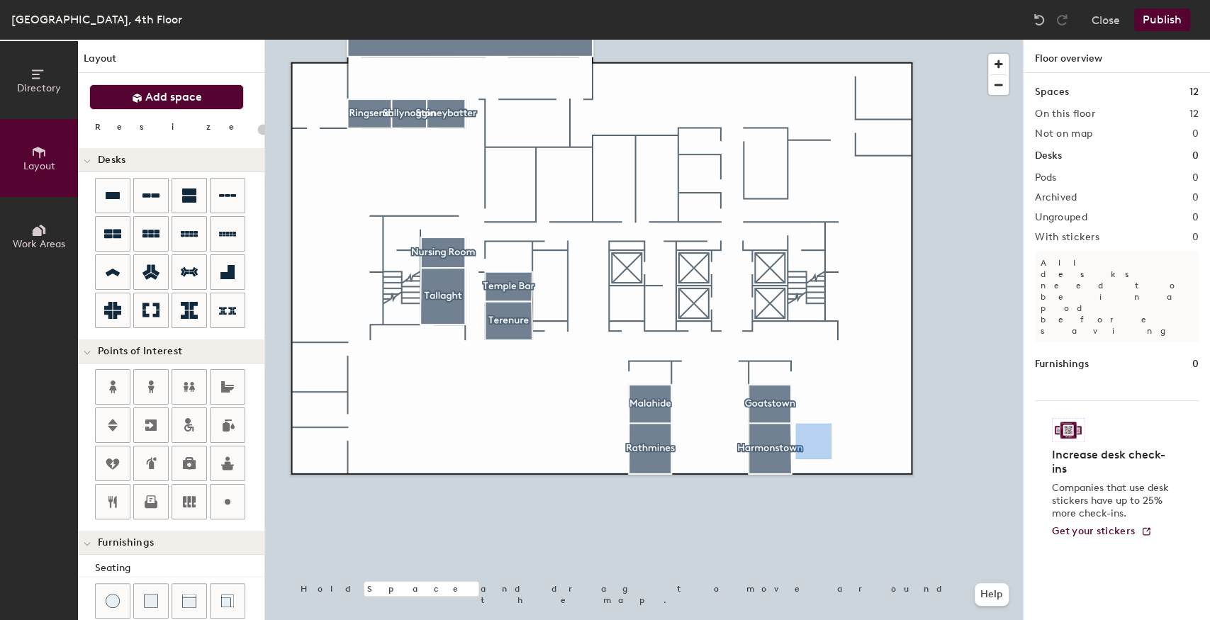
click at [187, 102] on span "Add space" at bounding box center [173, 97] width 57 height 14
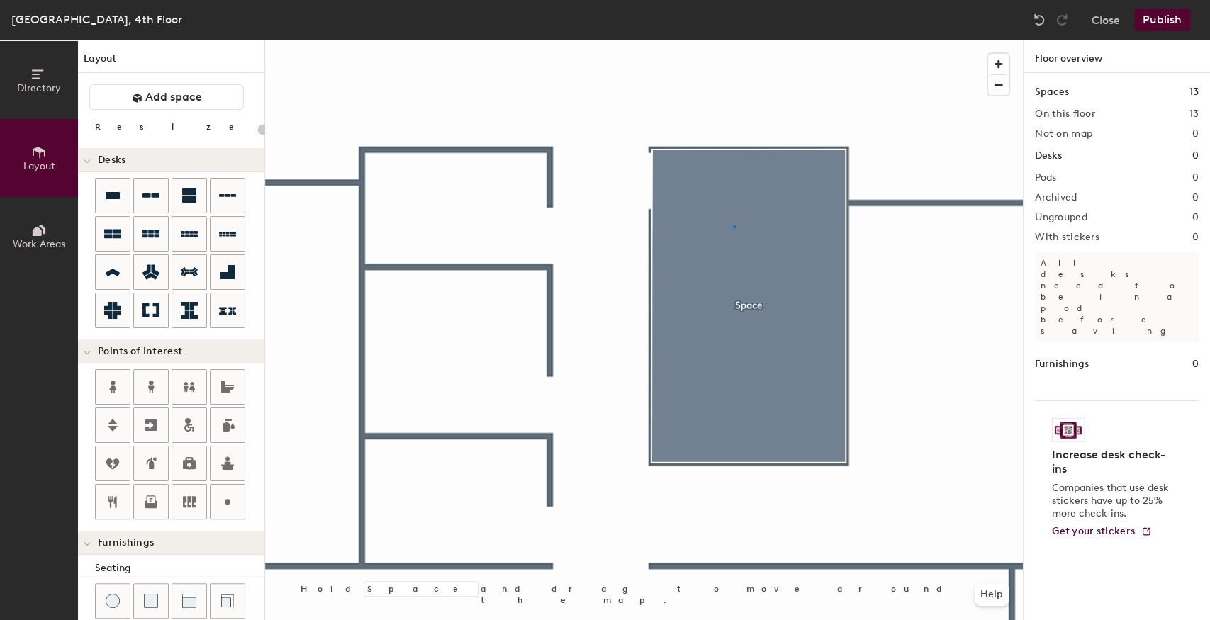
click at [733, 40] on div at bounding box center [644, 40] width 758 height 0
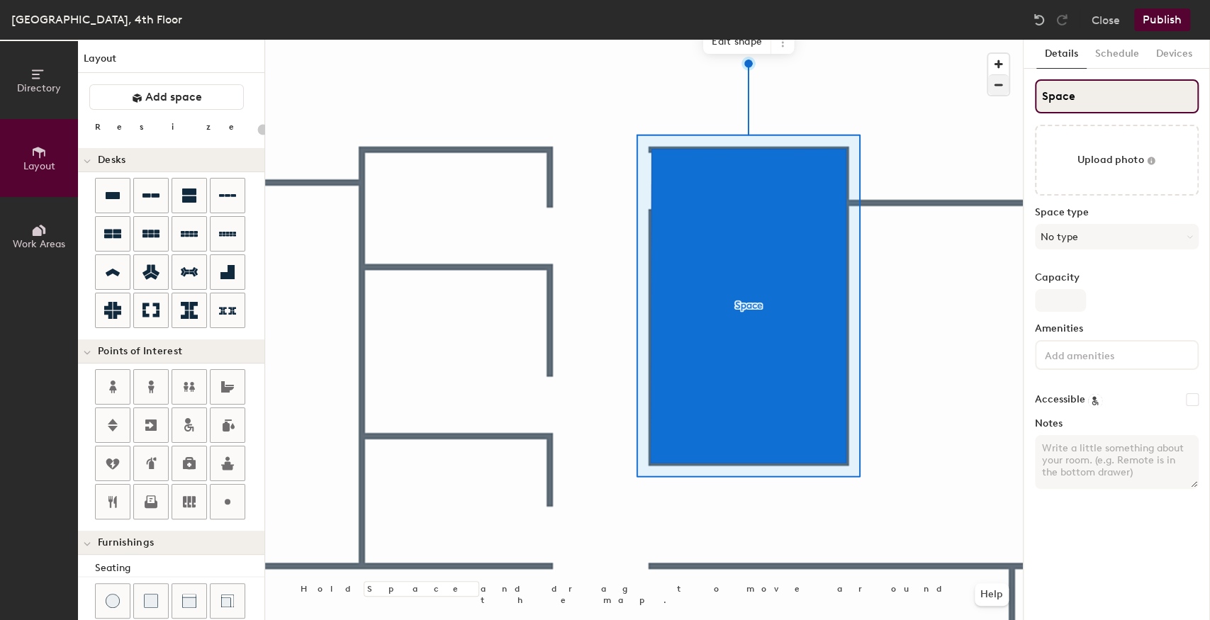
click at [977, 83] on div "Directory Layout Work Areas Layout Add space Resize Desks Points of Interest Fu…" at bounding box center [605, 330] width 1210 height 581
type input "20"
type input "S"
type input "20"
type input "S"
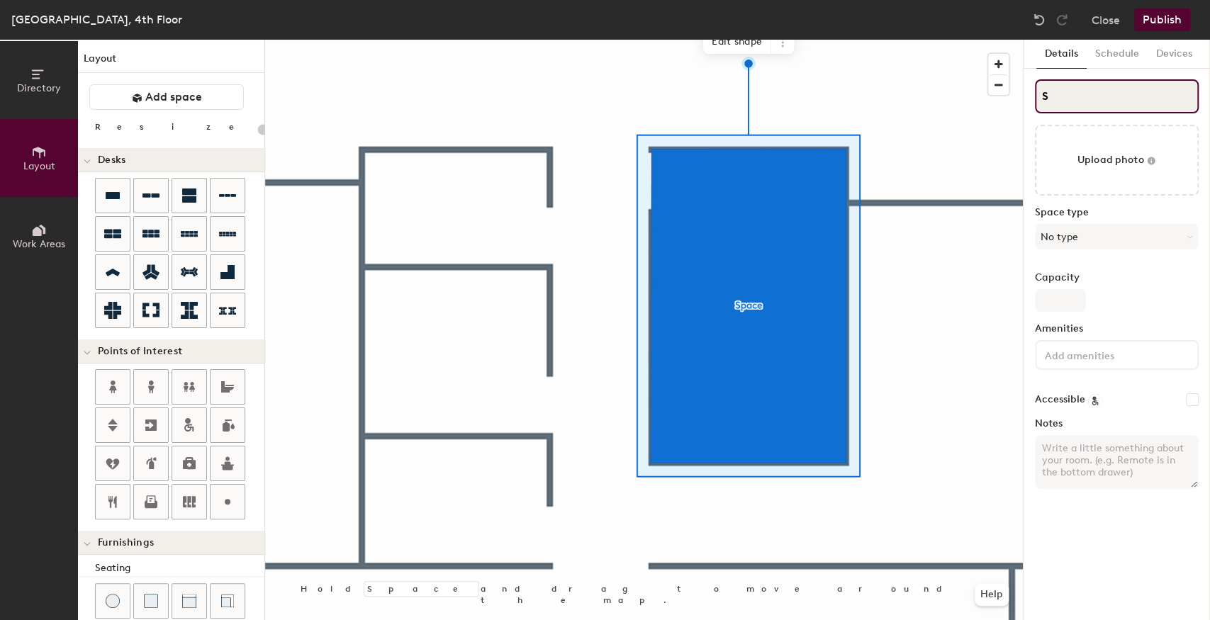
type input "20"
type input "SD"
type input "20"
type input "S"
type input "20"
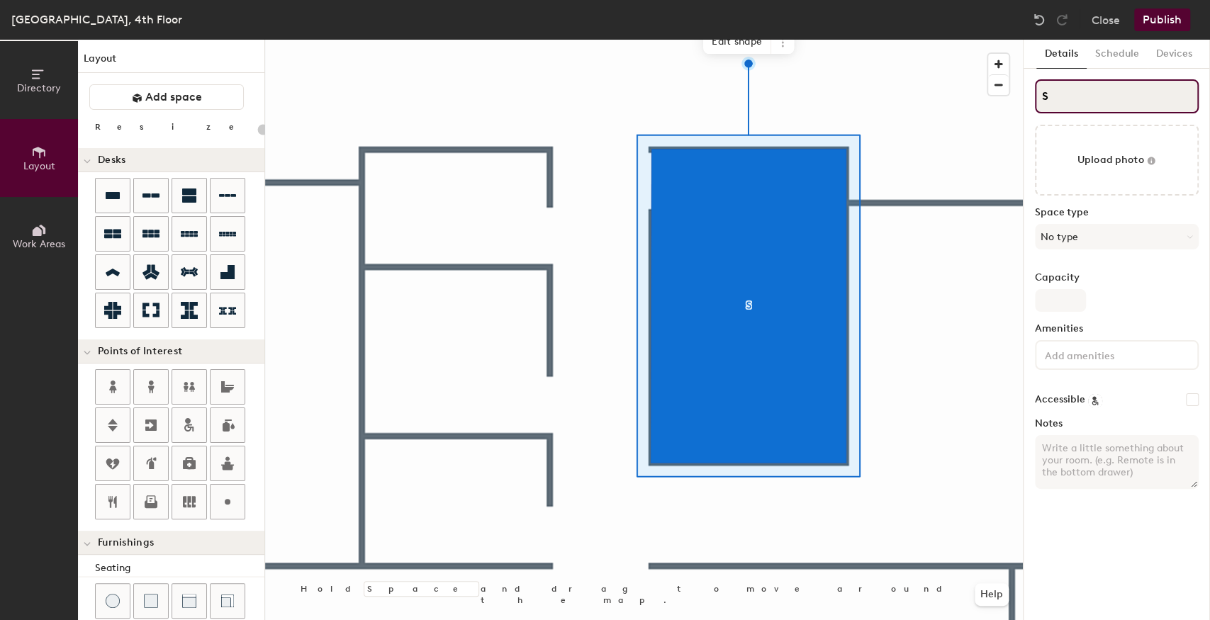
type input "S"
type input "20"
drag, startPoint x: 1058, startPoint y: 101, endPoint x: 1026, endPoint y: 108, distance: 33.4
click at [1026, 108] on div "Details Schedule Devices S Upload photo Space type No type Capacity Amenities A…" at bounding box center [1117, 330] width 186 height 581
type input "D"
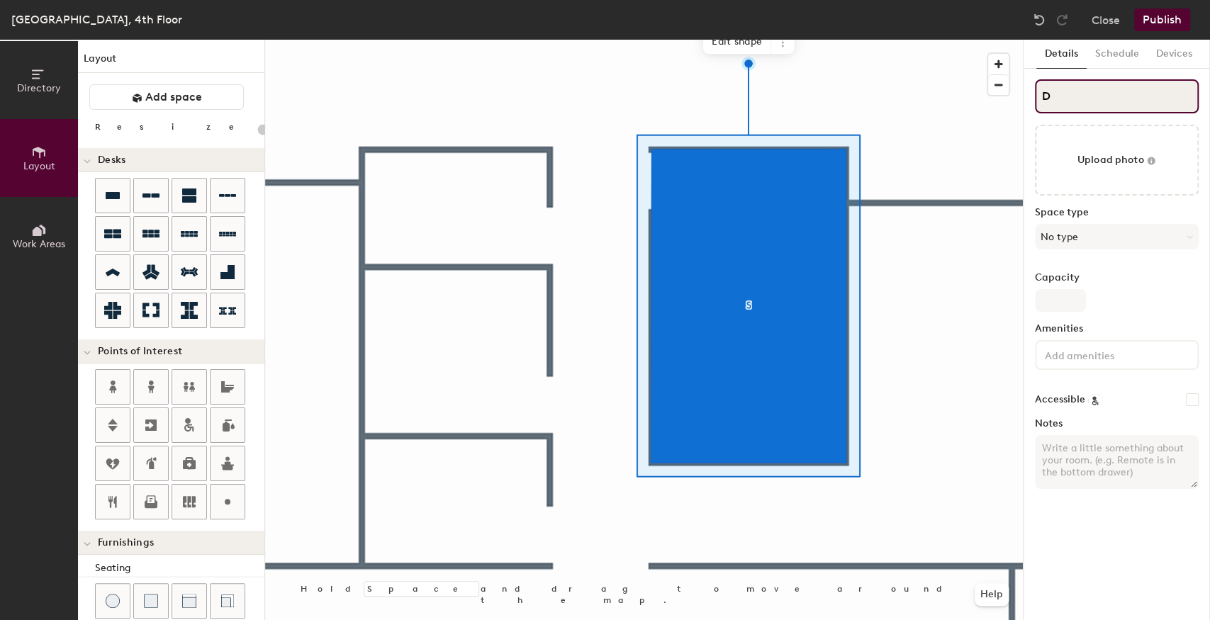
type input "20"
type input "Da"
type input "20"
type input "Dal"
type input "20"
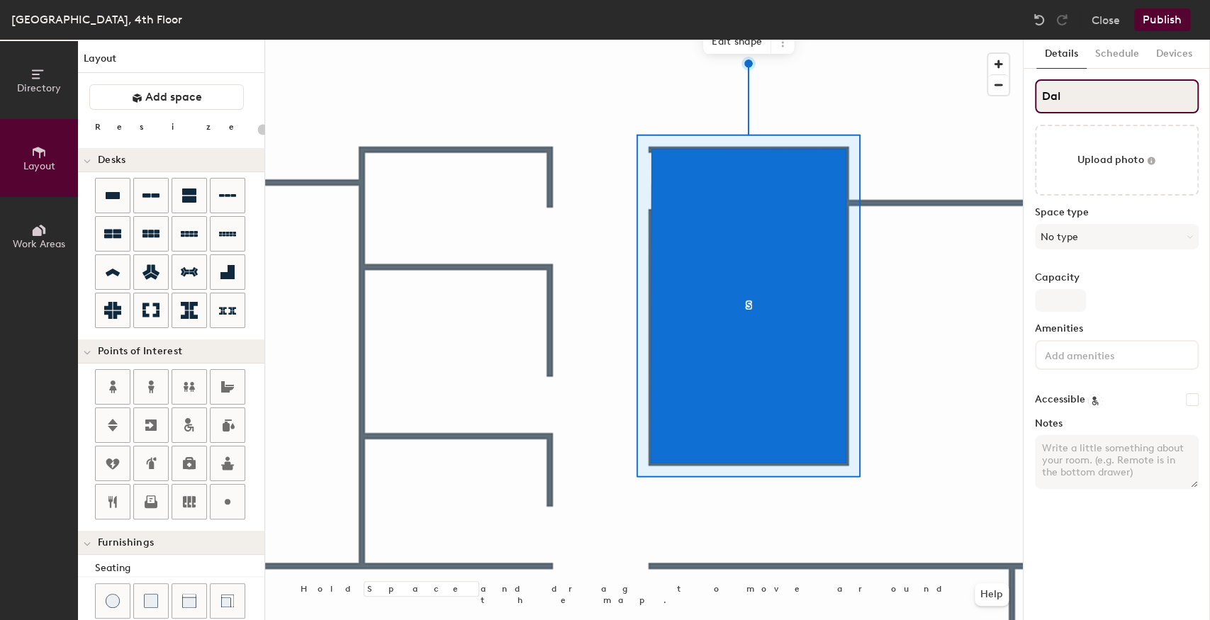
type input "Dalk"
type input "20"
type input "[PERSON_NAME]"
type input "20"
type input "Dalkeyu"
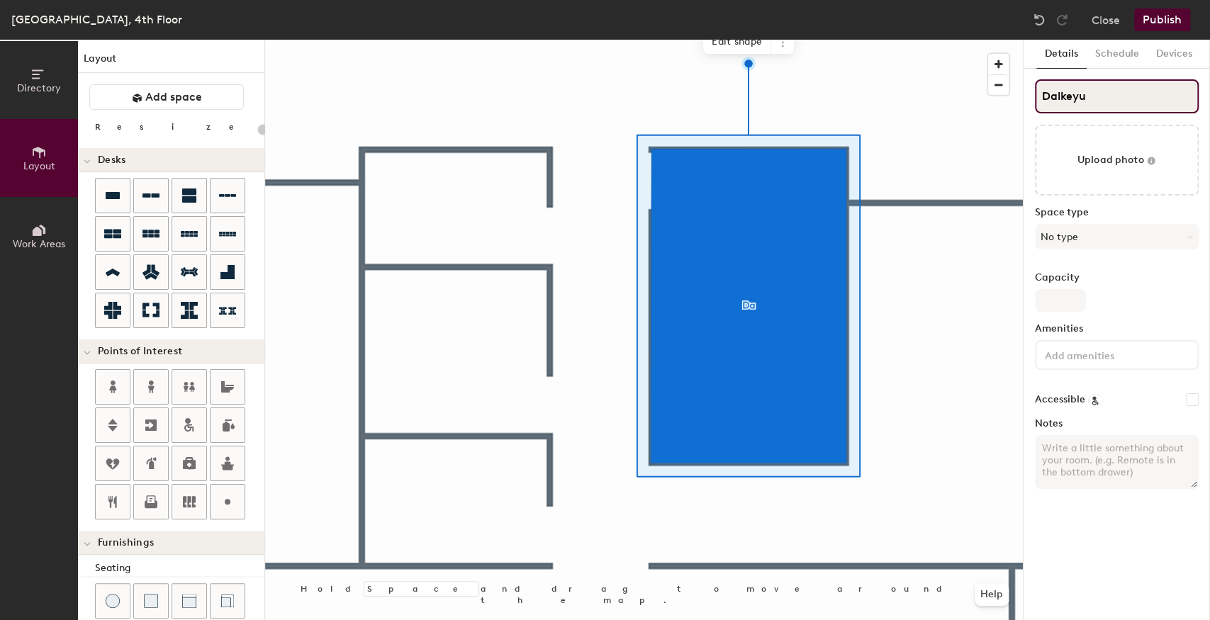
type input "20"
type input "Dalkey"
type input "20"
type input "Dalkey"
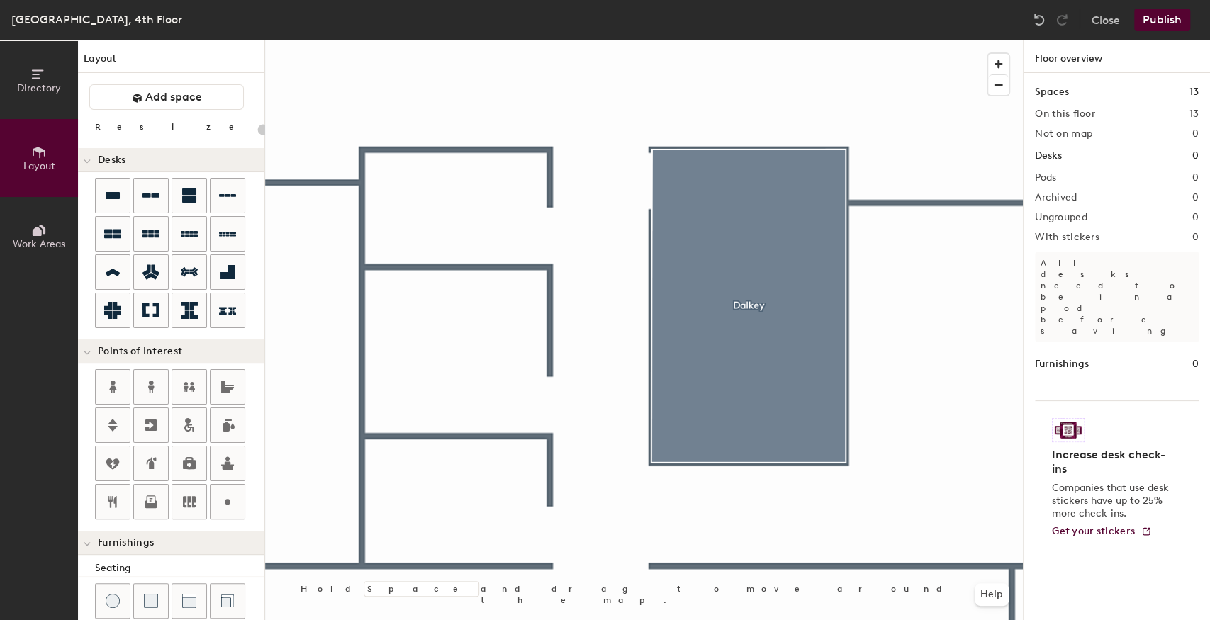
type input "20"
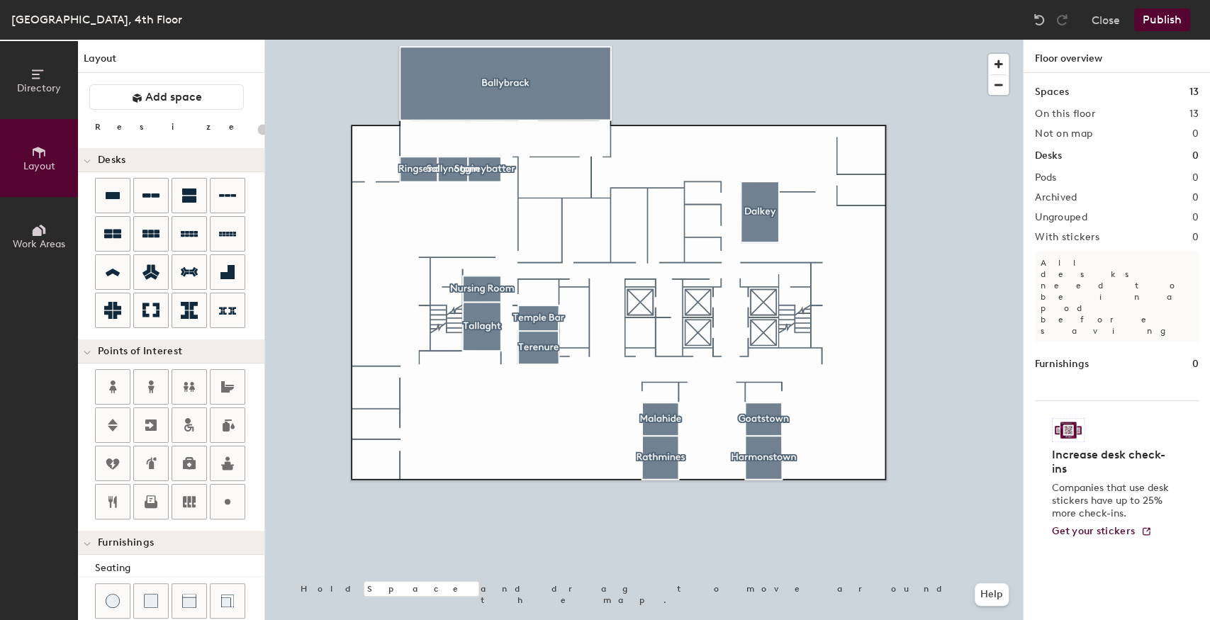
click at [1155, 20] on button "Publish" at bounding box center [1162, 20] width 56 height 23
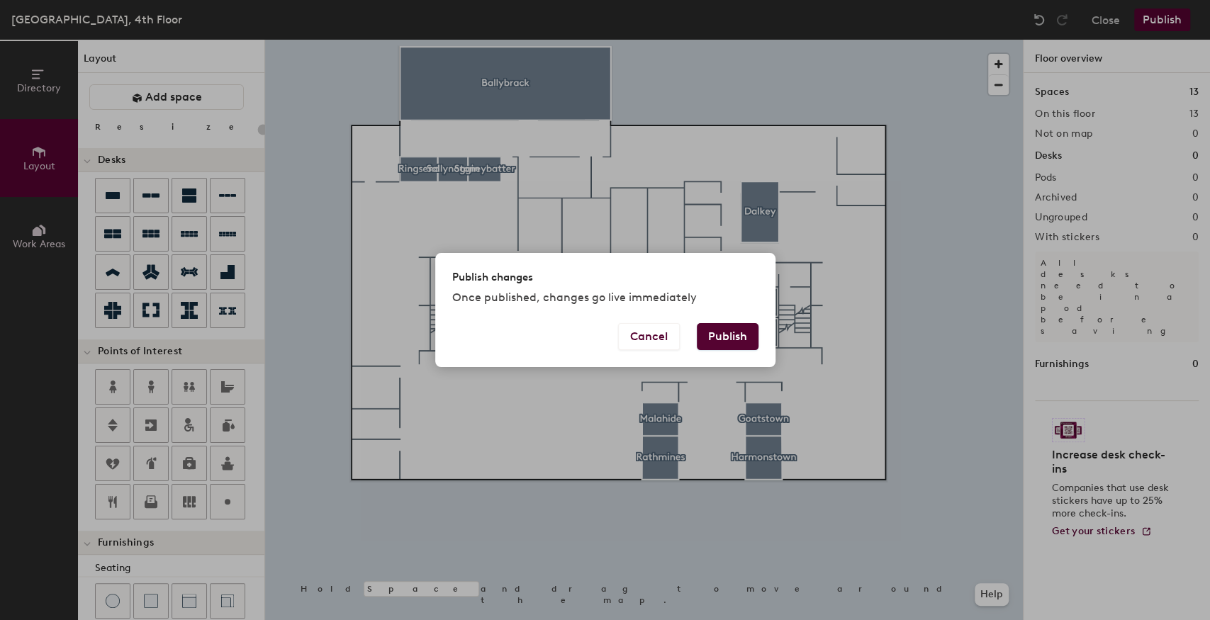
click at [711, 345] on button "Publish" at bounding box center [728, 336] width 62 height 27
type input "20"
